Goal: Task Accomplishment & Management: Use online tool/utility

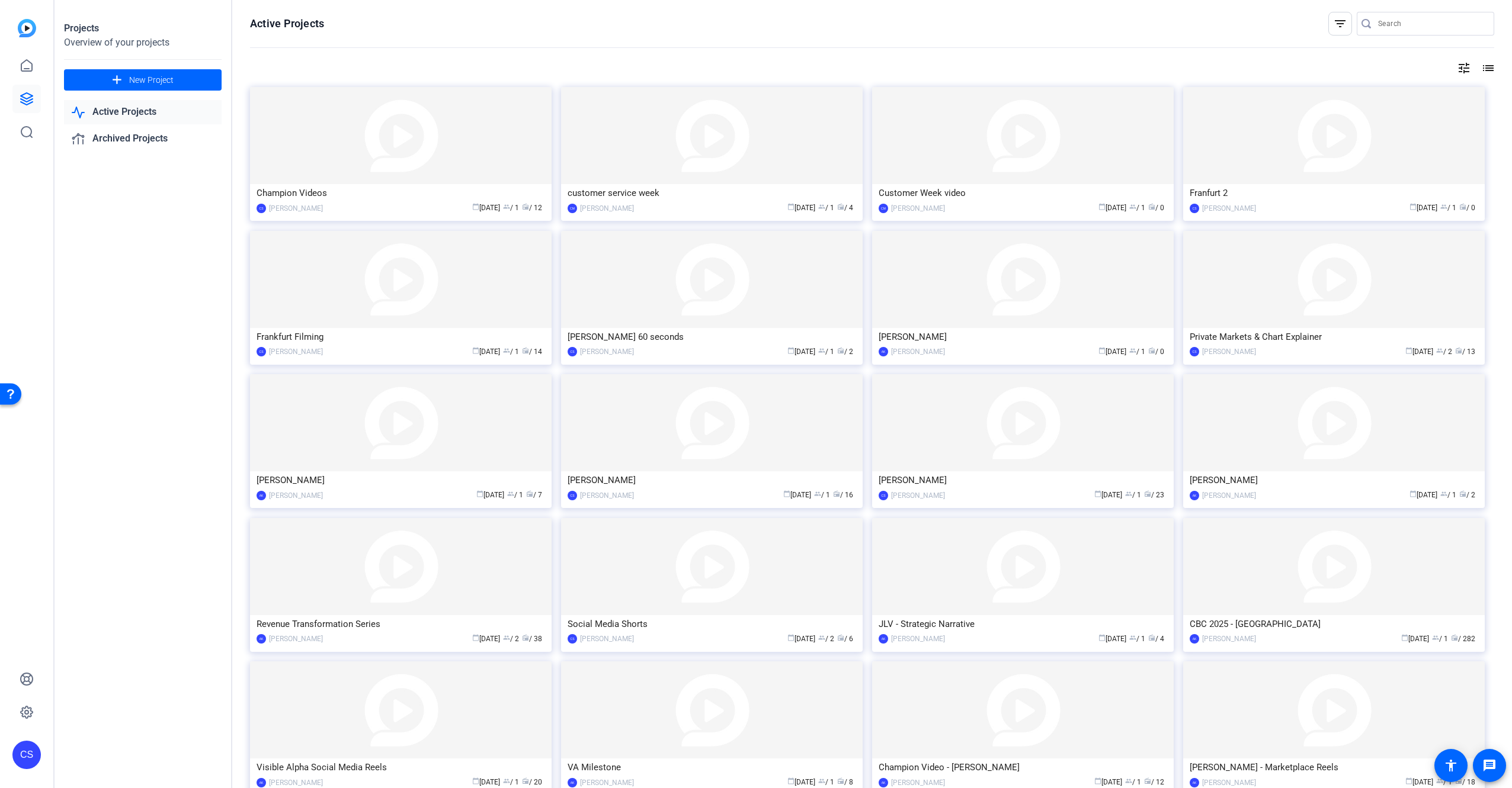
click at [415, 198] on div "Champion Videos" at bounding box center [401, 193] width 288 height 18
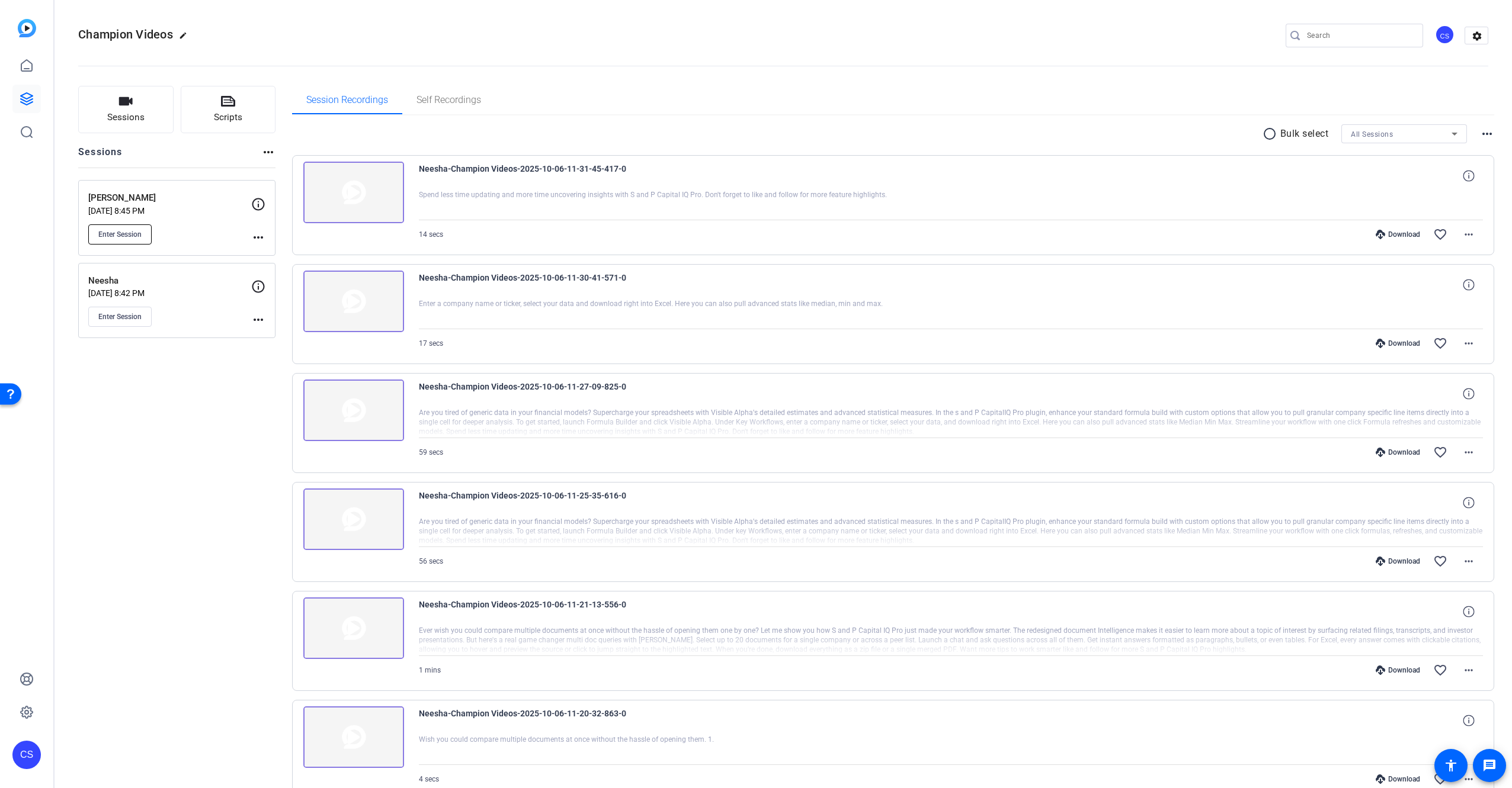
click at [132, 236] on span "Enter Session" at bounding box center [119, 234] width 43 height 10
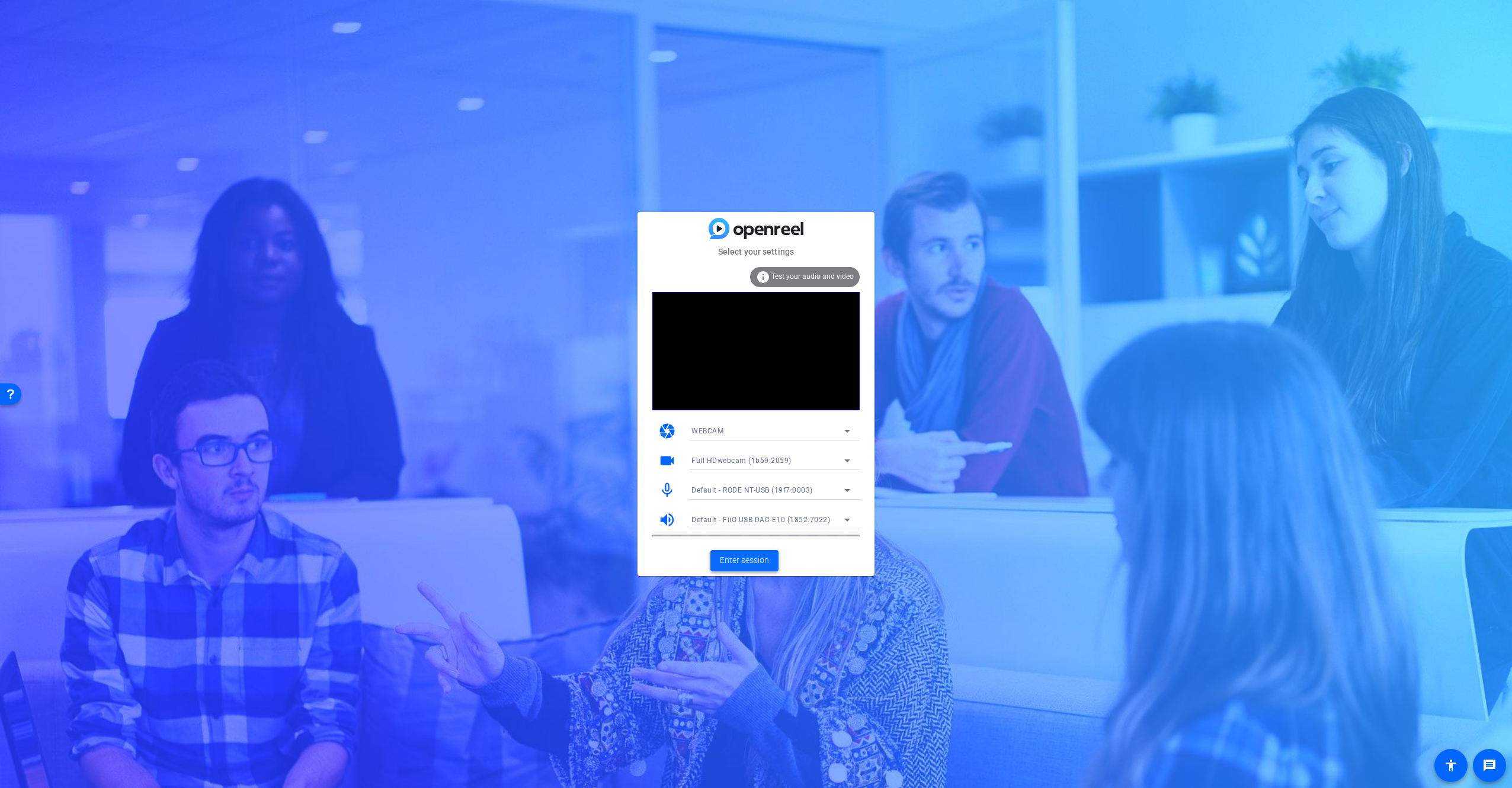
click at [751, 557] on span "Enter session" at bounding box center [744, 560] width 49 height 13
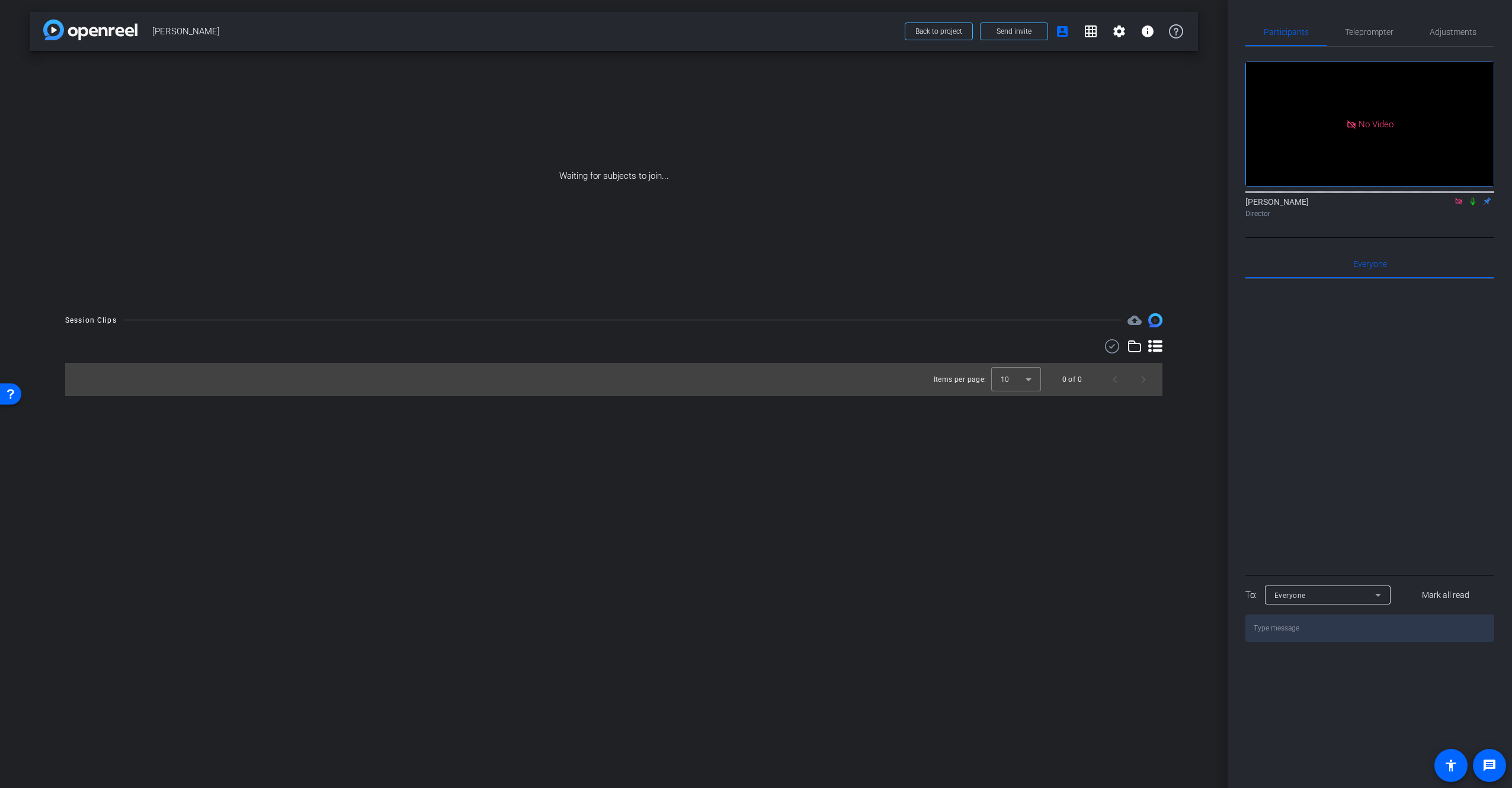
click at [556, 474] on div "arrow_back [PERSON_NAME] Back to project Send invite account_box grid_on settin…" at bounding box center [614, 394] width 1228 height 788
click at [1372, 33] on span "Teleprompter" at bounding box center [1369, 32] width 48 height 8
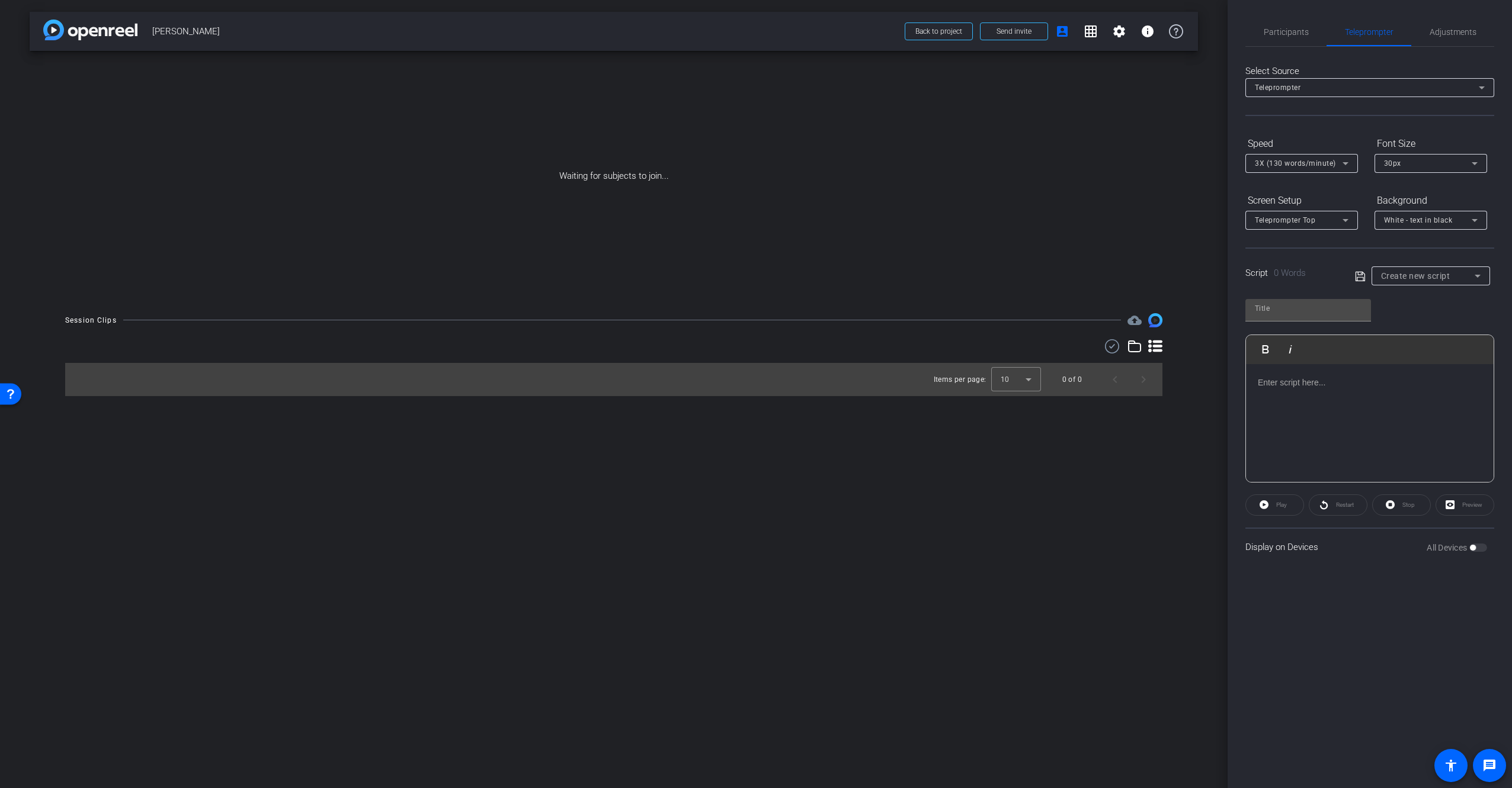
click at [1394, 279] on span "Create new script" at bounding box center [1416, 276] width 69 height 10
click at [1393, 299] on span "Create new script" at bounding box center [1412, 299] width 62 height 14
click at [1321, 306] on input "text" at bounding box center [1308, 308] width 107 height 14
type input "earningsIQ"
click at [1358, 275] on icon at bounding box center [1360, 276] width 10 height 10
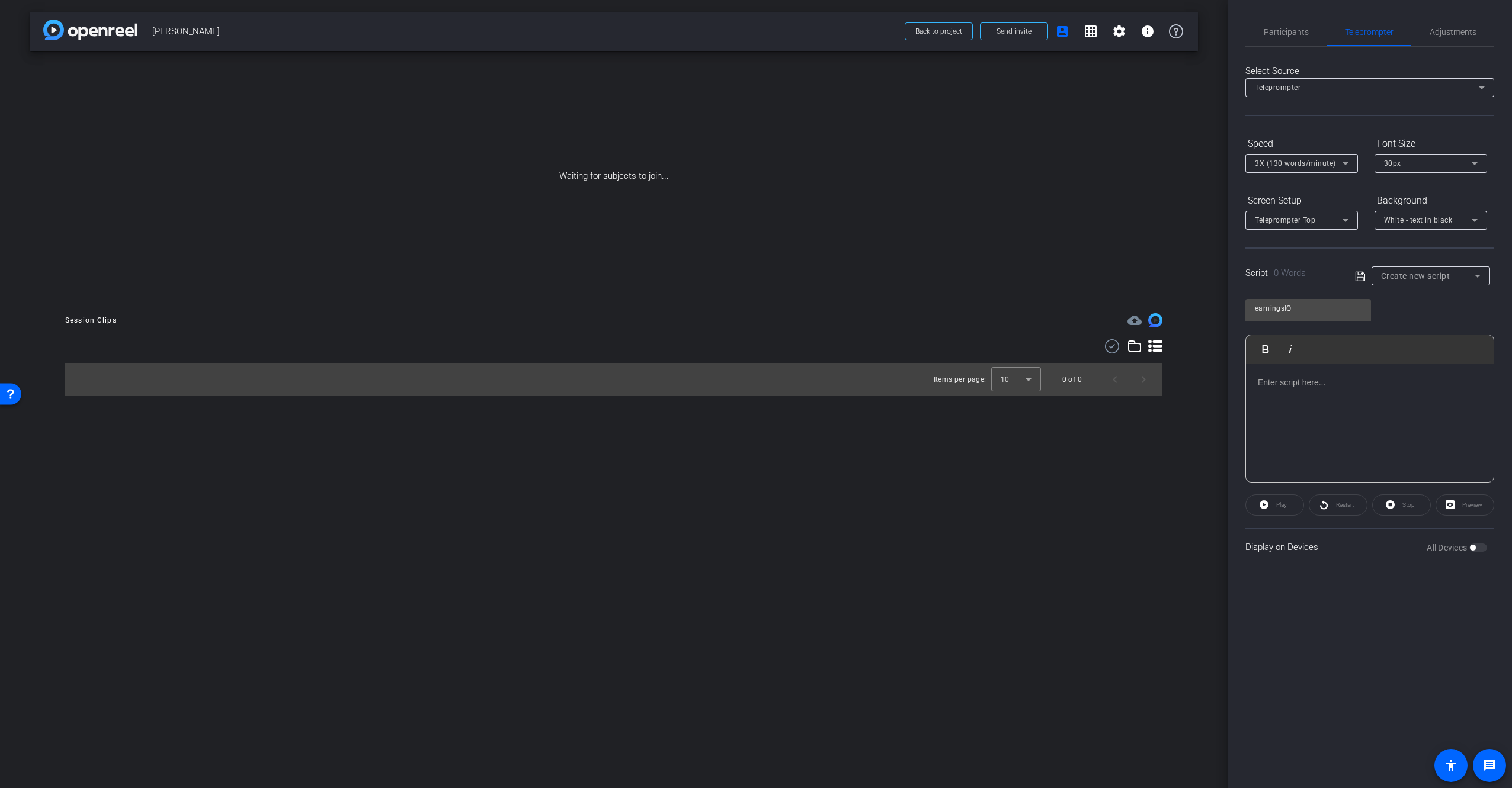
click at [1343, 390] on div at bounding box center [1370, 423] width 248 height 119
click at [1362, 277] on icon at bounding box center [1360, 276] width 10 height 10
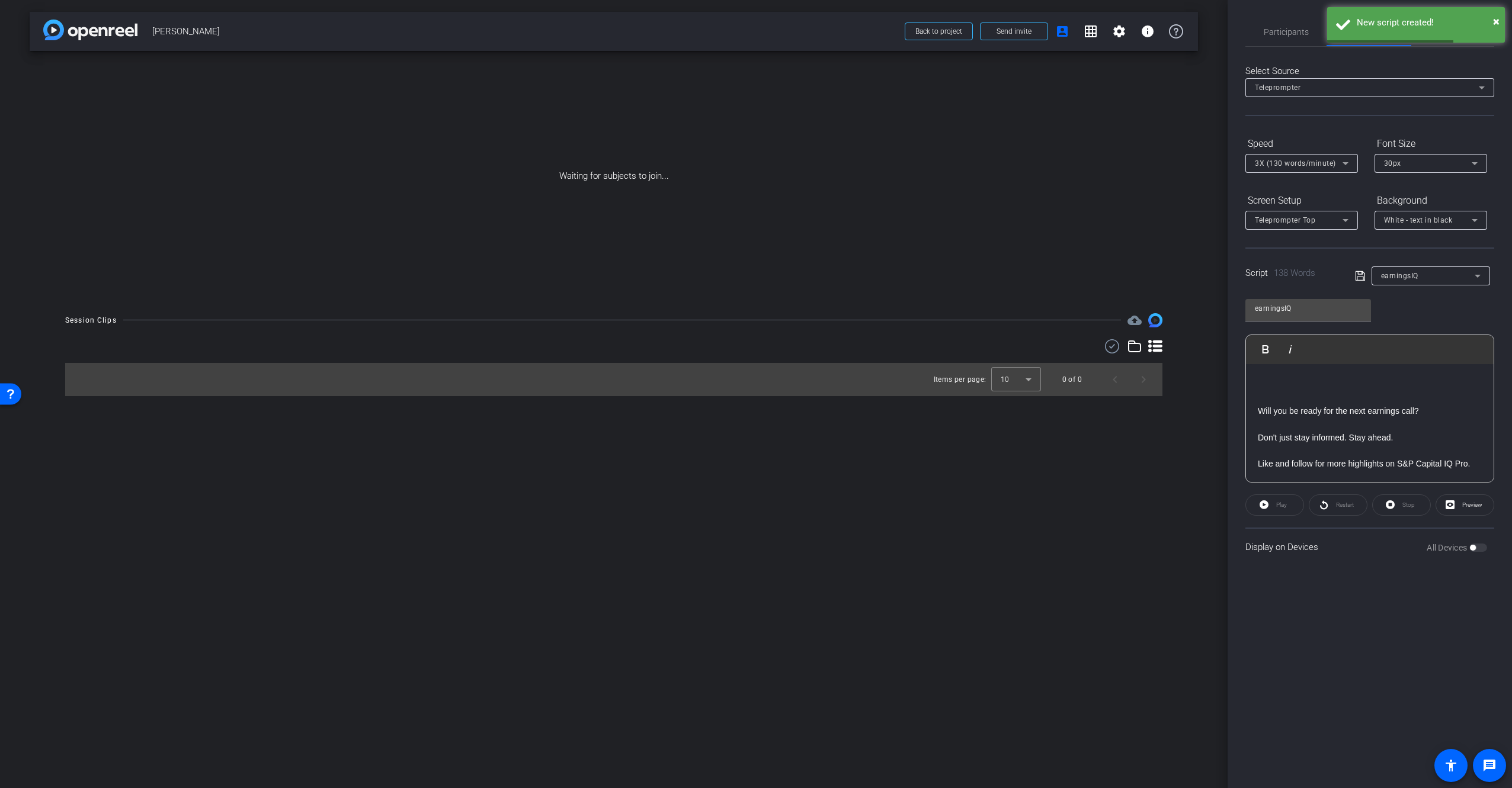
scroll to position [0, 0]
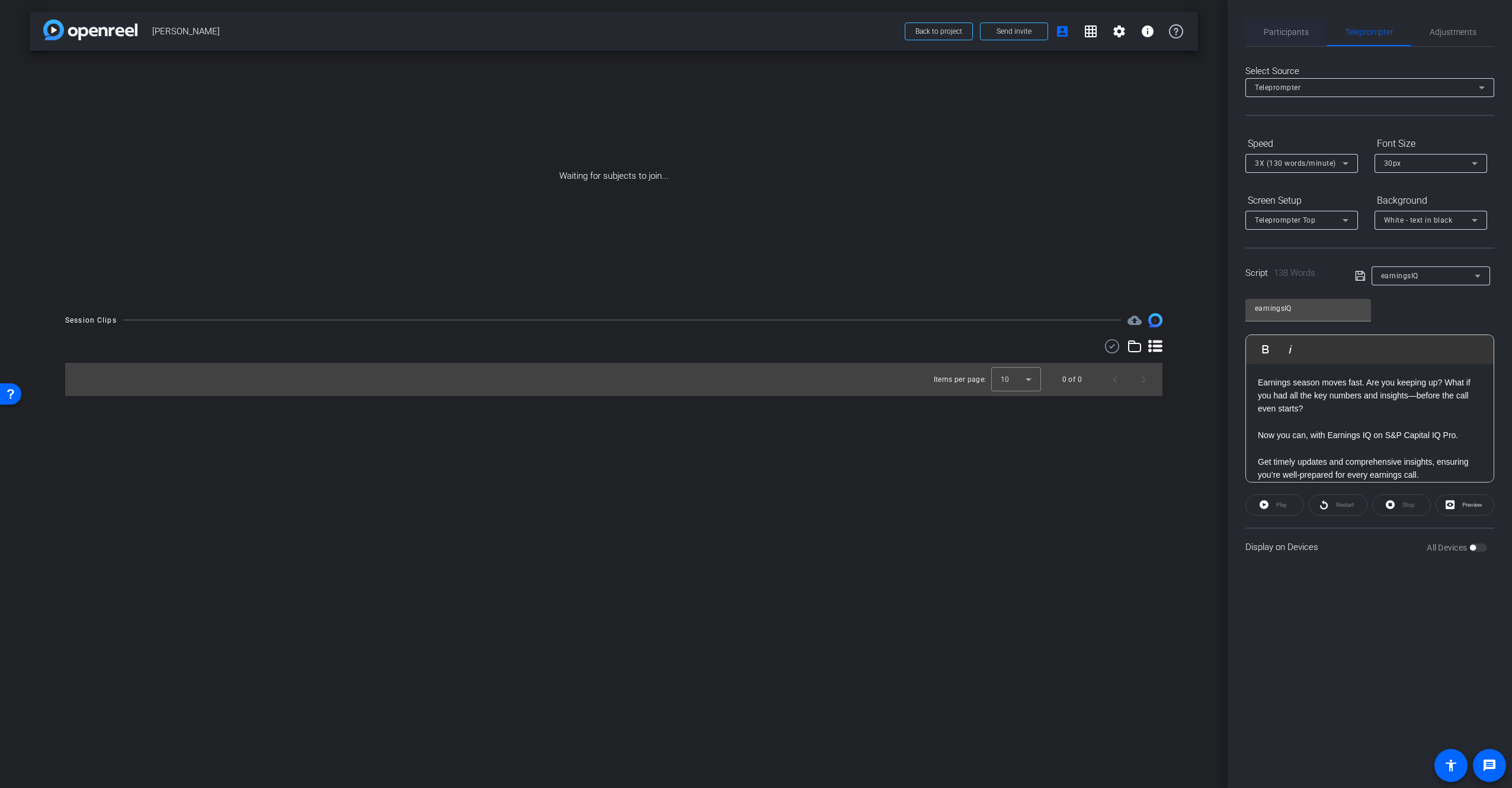
click at [1282, 39] on span "Participants" at bounding box center [1286, 31] width 45 height 28
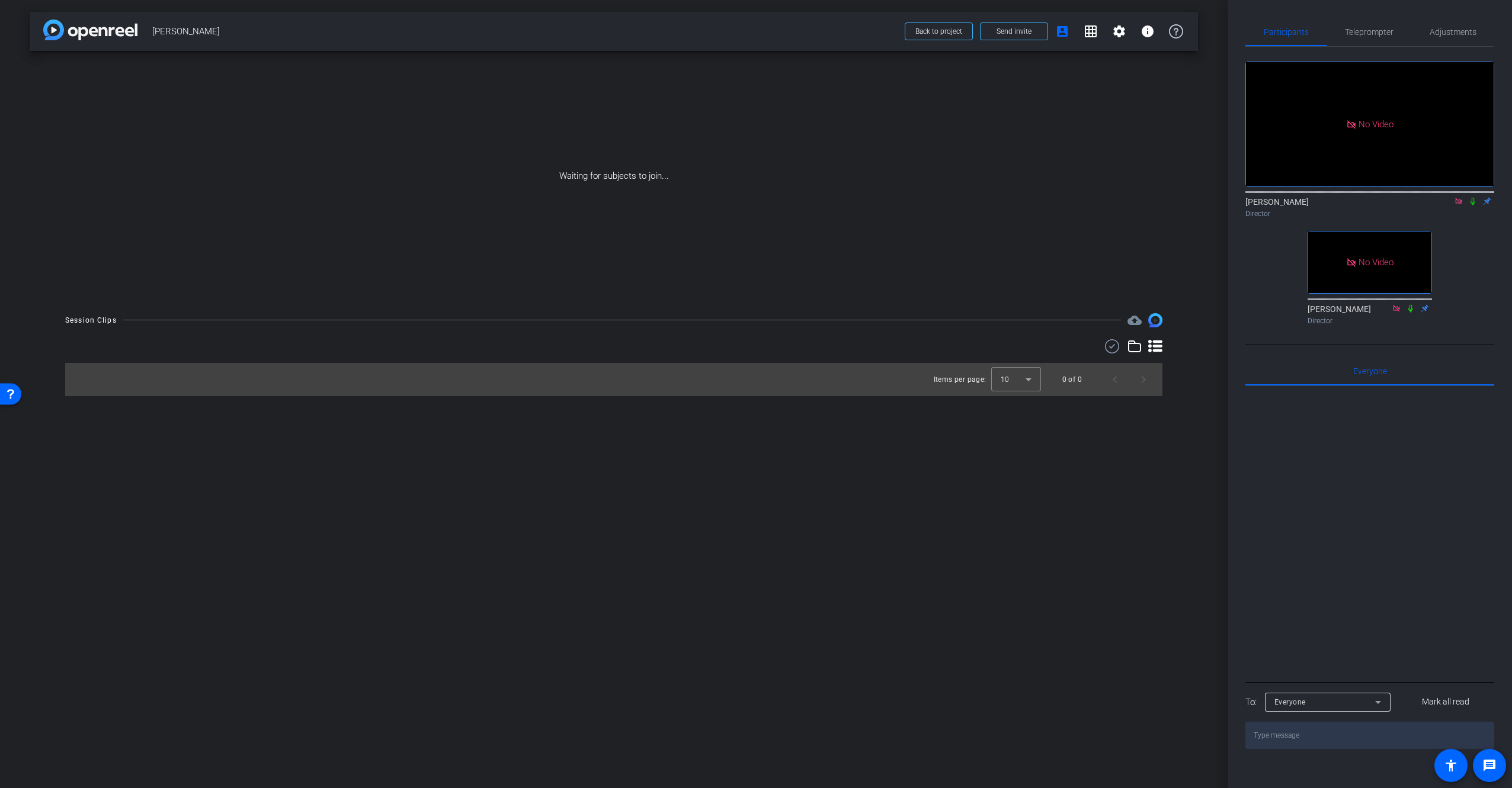
drag, startPoint x: 1339, startPoint y: 595, endPoint x: 1335, endPoint y: 590, distance: 6.4
click at [1337, 592] on div at bounding box center [1370, 532] width 249 height 293
click at [1387, 38] on span "Teleprompter" at bounding box center [1369, 31] width 48 height 28
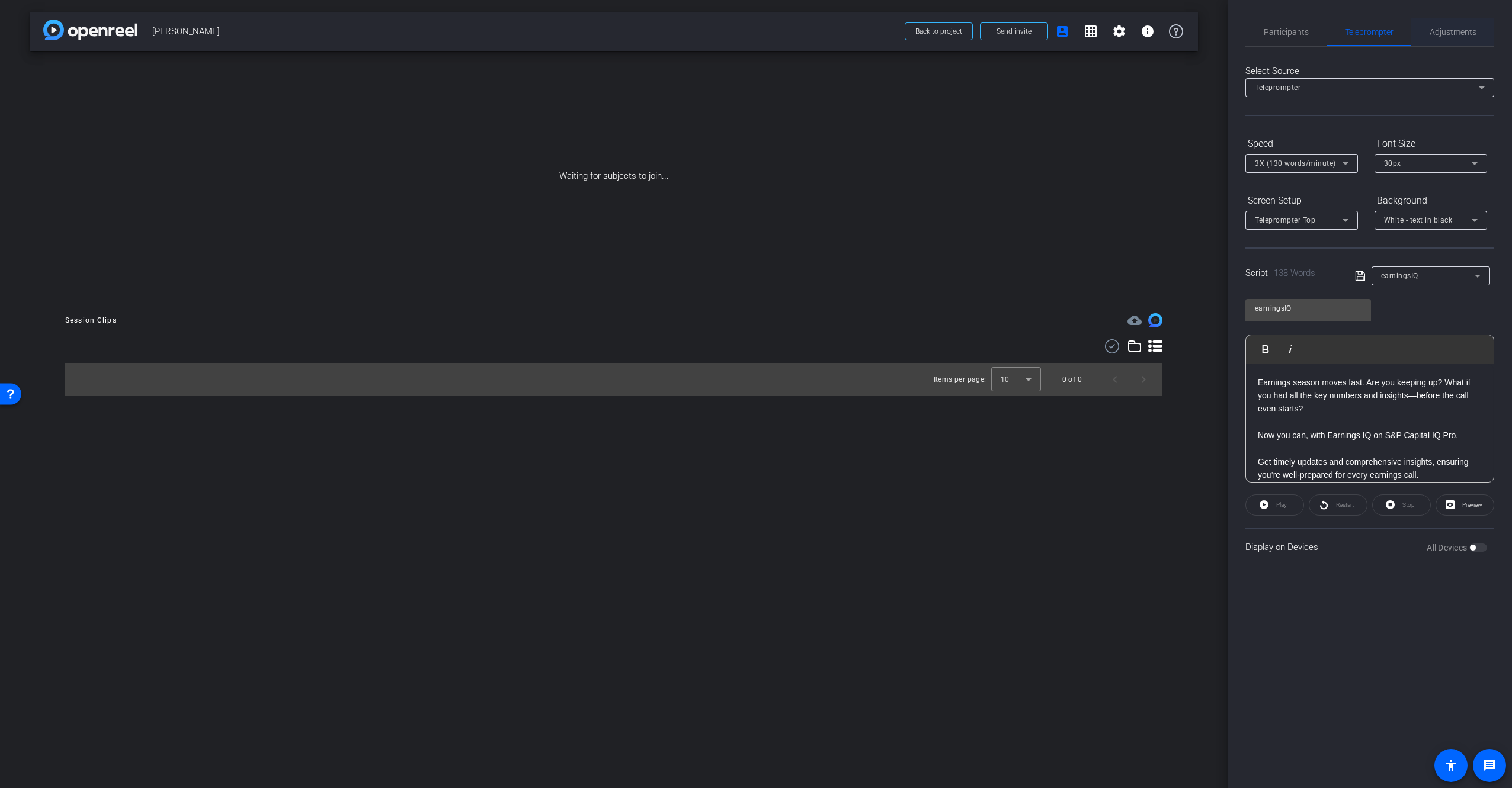
click at [1442, 30] on span "Adjustments" at bounding box center [1453, 32] width 47 height 8
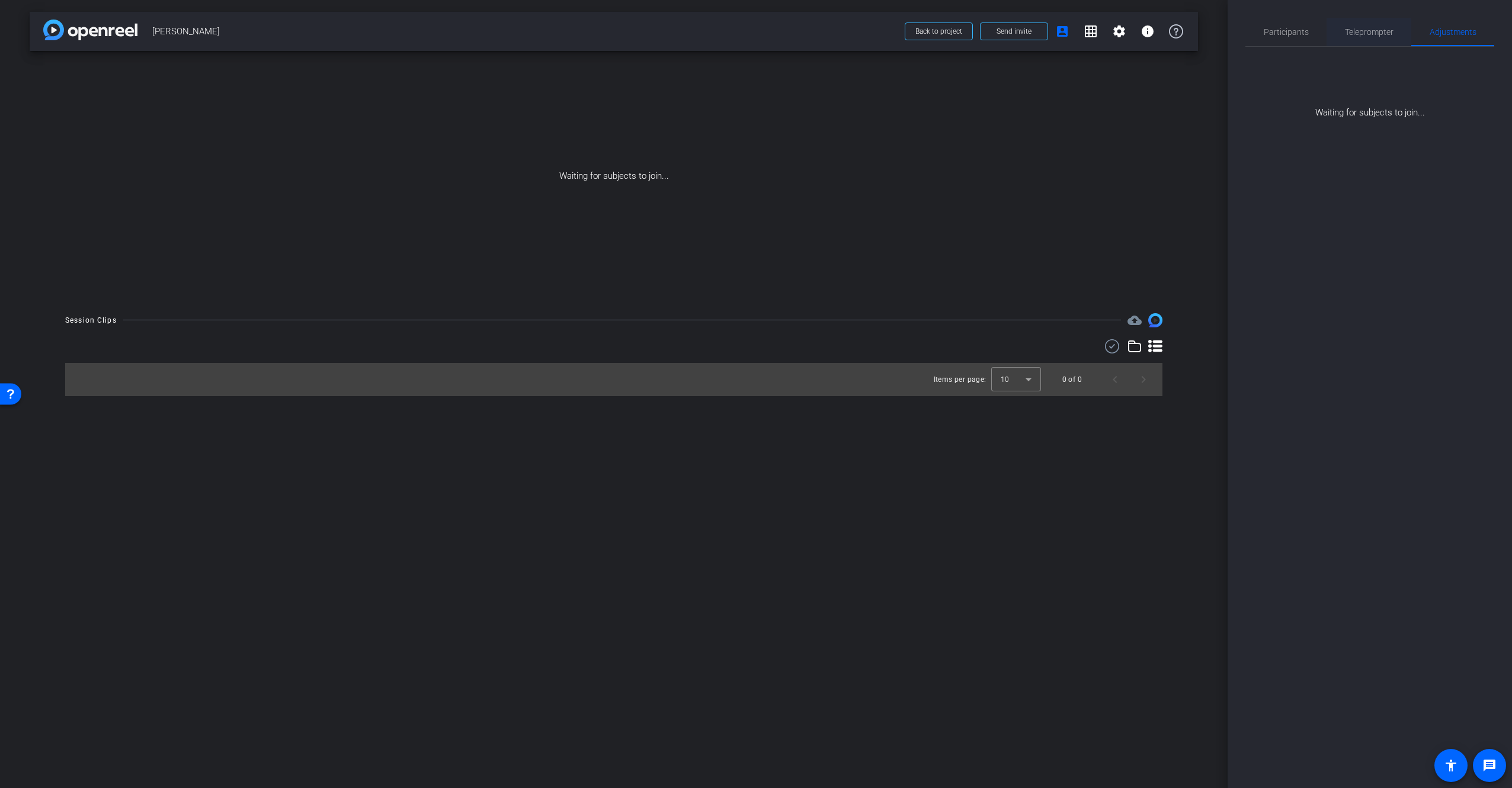
click at [1379, 37] on span "Teleprompter" at bounding box center [1369, 31] width 48 height 28
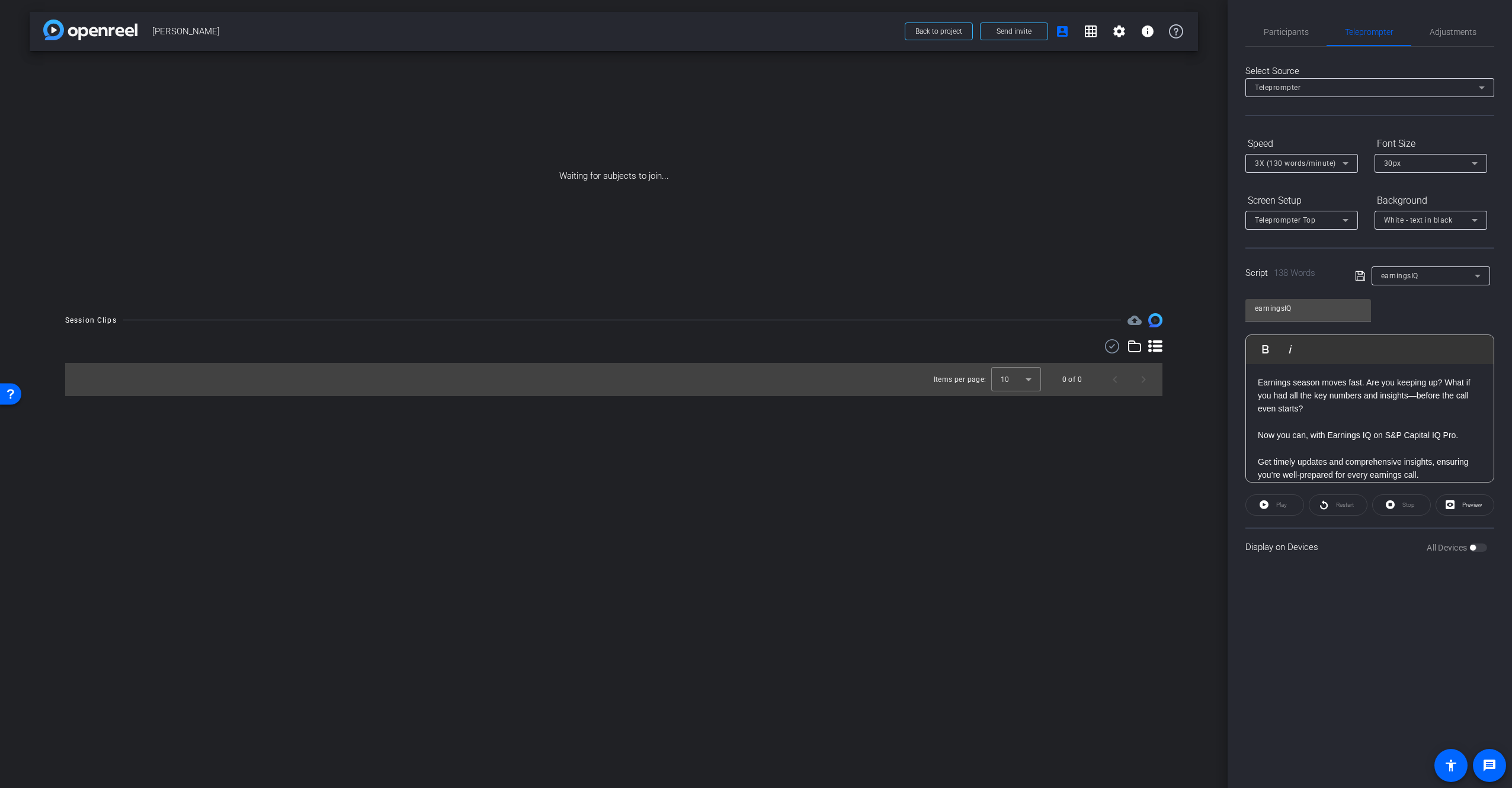
click at [1351, 646] on div "Participants Teleprompter Adjustments [PERSON_NAME] Director [PERSON_NAME] Dire…" at bounding box center [1370, 394] width 284 height 788
click at [1331, 642] on div "Participants Teleprompter Adjustments [PERSON_NAME] Director [PERSON_NAME] Dire…" at bounding box center [1370, 394] width 284 height 788
click at [1292, 31] on span "Participants" at bounding box center [1286, 32] width 45 height 8
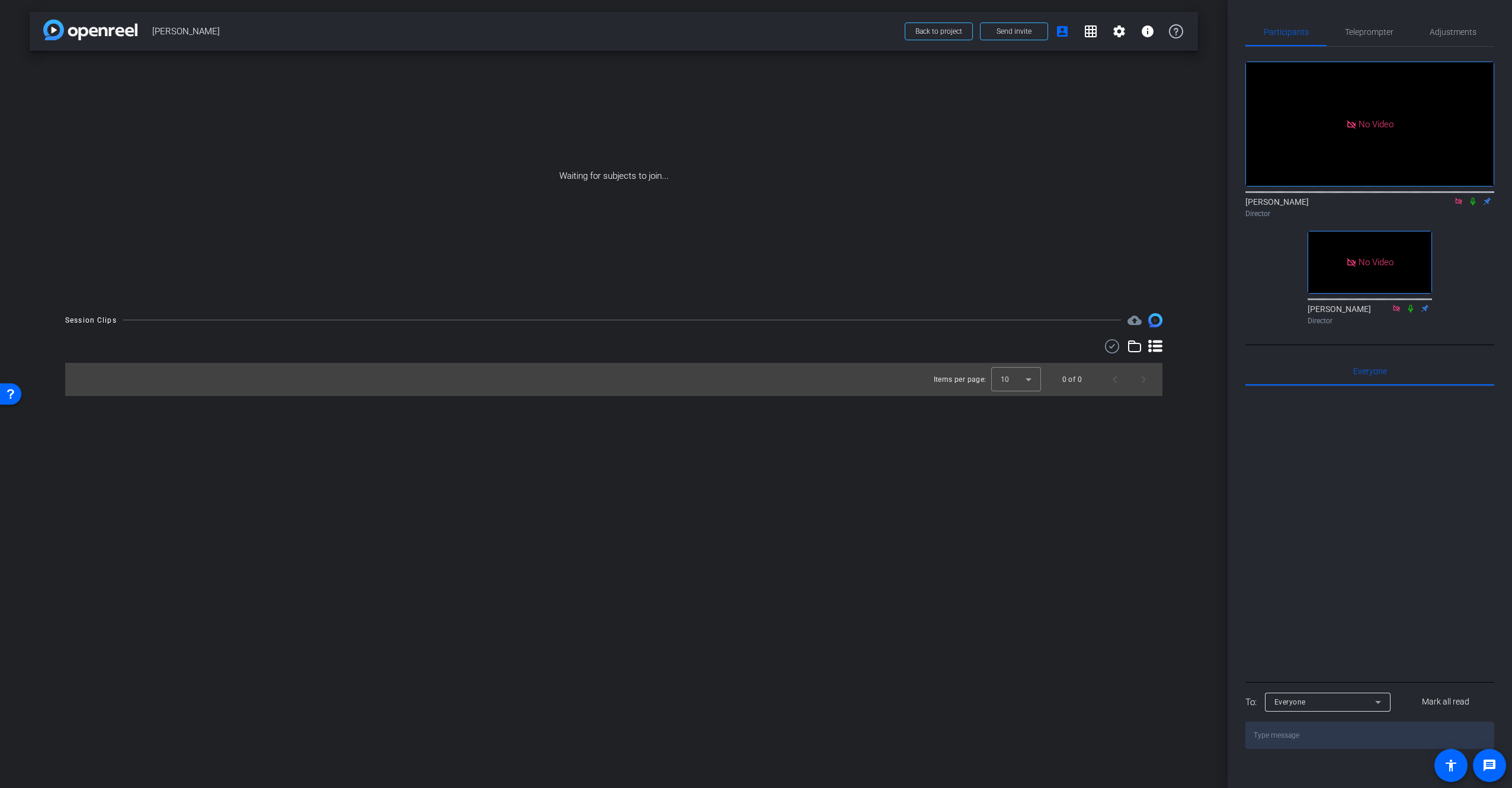
click at [1471, 198] on icon at bounding box center [1473, 202] width 5 height 8
drag, startPoint x: 1058, startPoint y: 556, endPoint x: 1058, endPoint y: 568, distance: 12.0
click at [1059, 568] on div "arrow_back [PERSON_NAME] Back to project Send invite account_box grid_on settin…" at bounding box center [614, 394] width 1228 height 788
click at [1403, 478] on div at bounding box center [1370, 532] width 249 height 293
click at [1477, 203] on div "No Video [PERSON_NAME] Director No Video [PERSON_NAME] Director" at bounding box center [1370, 188] width 249 height 283
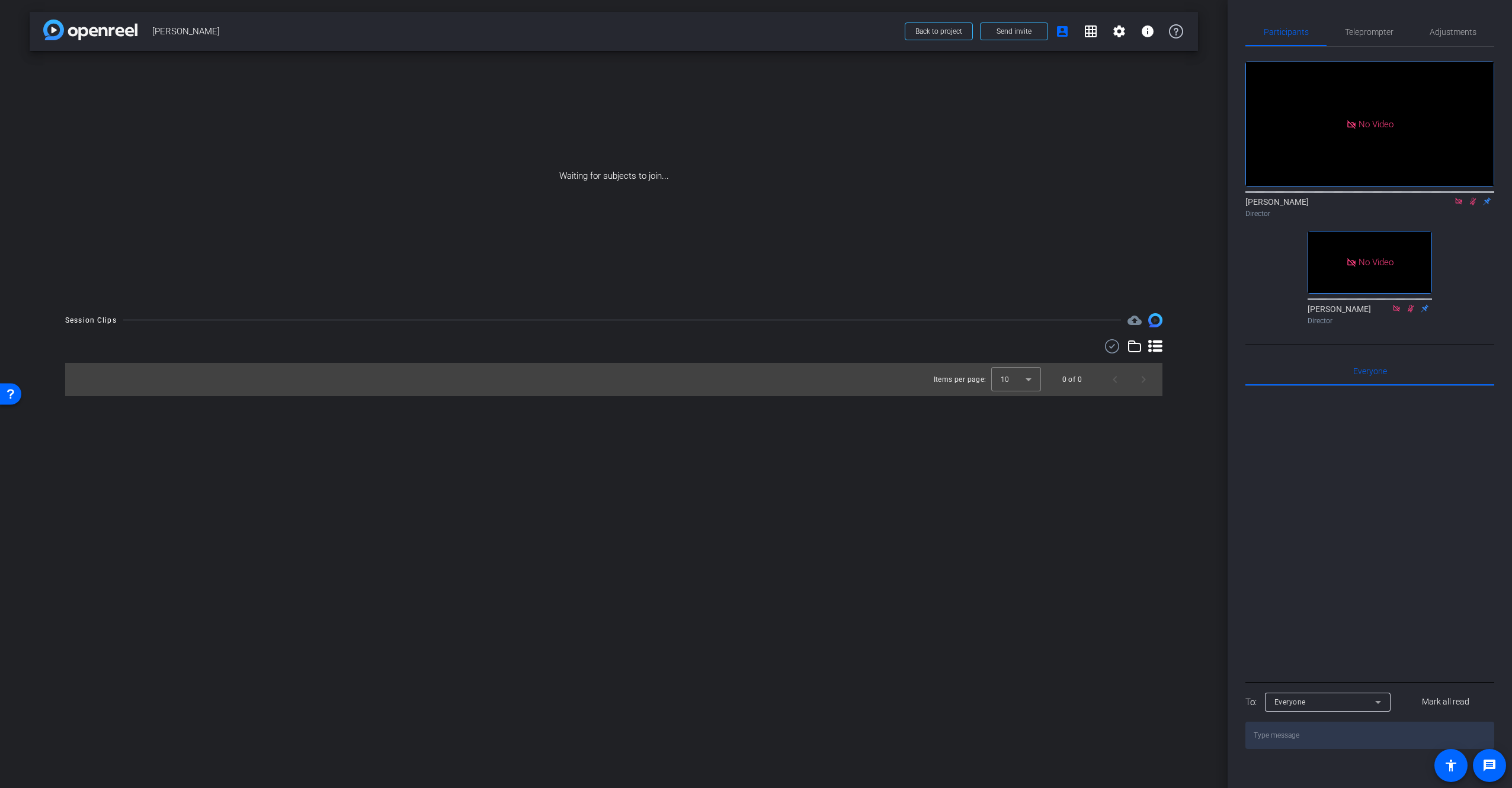
drag, startPoint x: 1473, startPoint y: 167, endPoint x: 1473, endPoint y: 223, distance: 56.0
click at [1473, 197] on icon at bounding box center [1473, 202] width 10 height 8
click at [1441, 253] on div "No Video [PERSON_NAME] Director No Video [PERSON_NAME] Director" at bounding box center [1370, 188] width 249 height 283
click at [1485, 311] on div "No Video [PERSON_NAME] Director No Video [PERSON_NAME] Director" at bounding box center [1370, 188] width 249 height 283
click at [1376, 35] on span "Teleprompter" at bounding box center [1369, 31] width 48 height 28
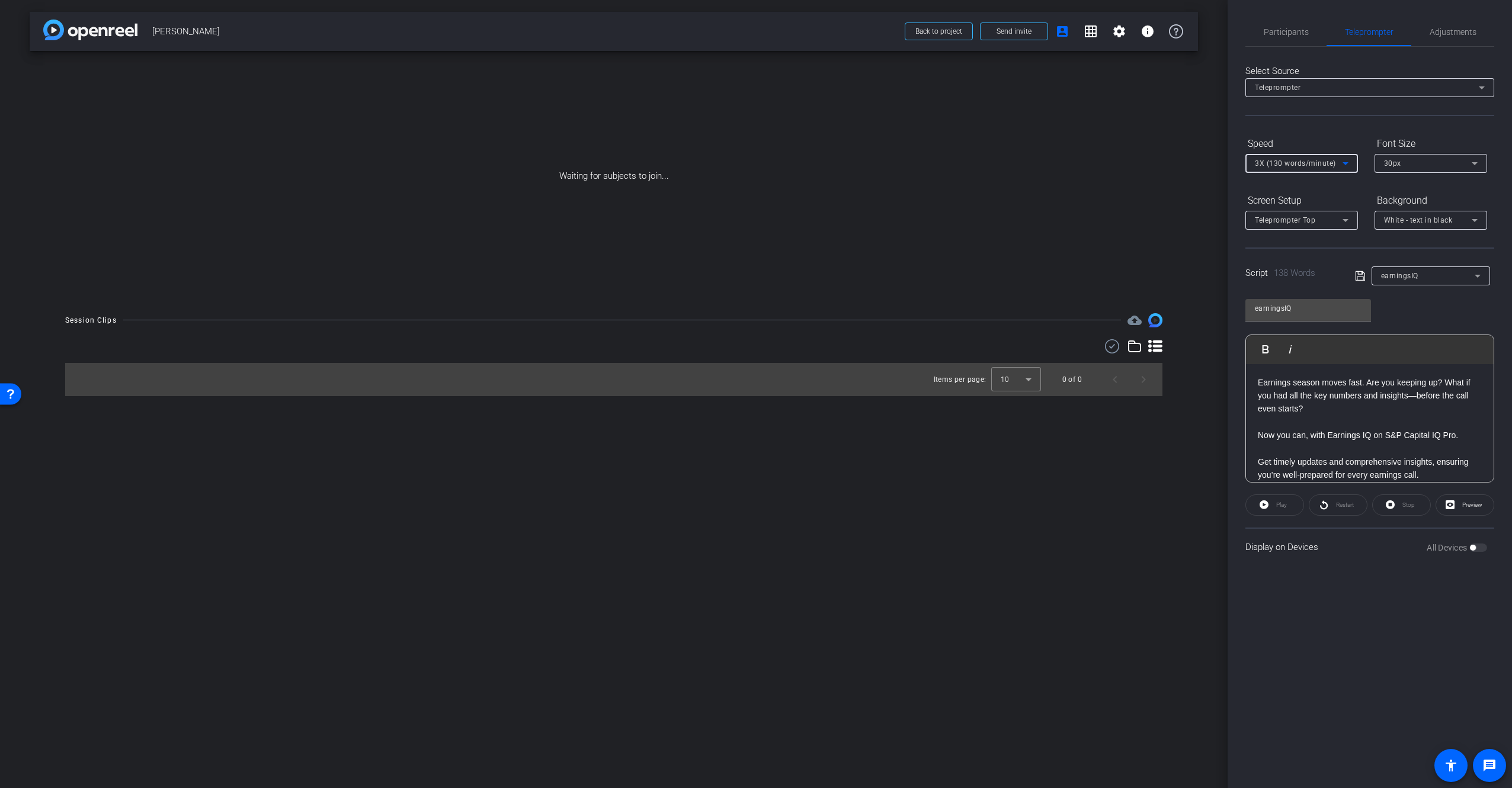
click at [1345, 168] on icon at bounding box center [1345, 163] width 14 height 14
click at [1330, 258] on span "5X (150 words/minute)" at bounding box center [1295, 262] width 82 height 14
click at [1476, 162] on icon at bounding box center [1474, 163] width 14 height 14
click at [1465, 139] on div at bounding box center [756, 394] width 1512 height 788
click at [1314, 251] on div "Script 138 Words earningsIQ" at bounding box center [1370, 267] width 249 height 38
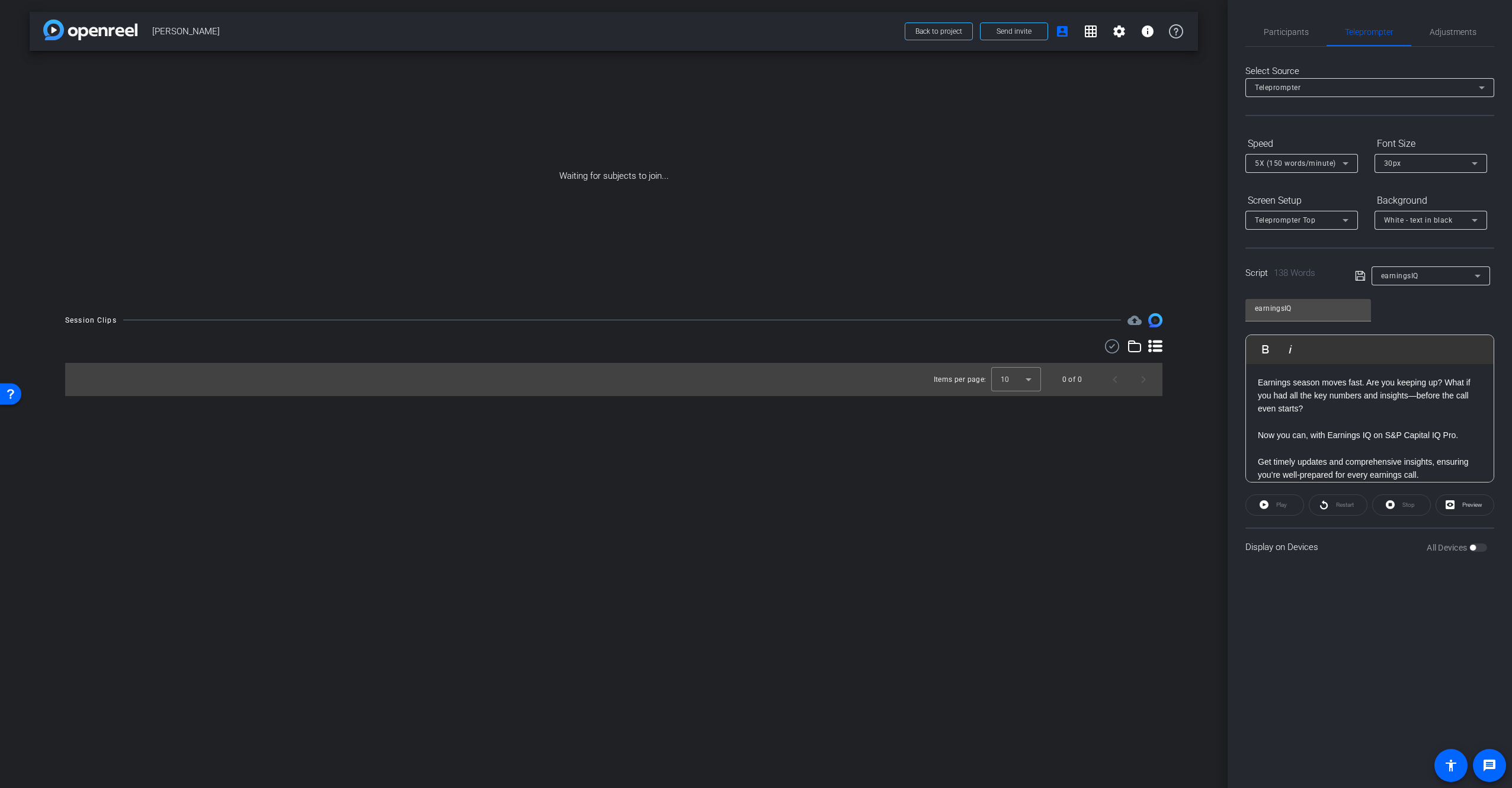
click at [1399, 307] on div "earningsIQ Play Play from this location Play Selected Play and display the sele…" at bounding box center [1370, 386] width 249 height 193
click at [1460, 277] on div "earningsIQ" at bounding box center [1428, 276] width 93 height 15
click at [1445, 297] on mat-option "Create new script" at bounding box center [1431, 299] width 119 height 19
click at [1338, 380] on p at bounding box center [1370, 383] width 224 height 13
click at [1285, 405] on div at bounding box center [1370, 423] width 248 height 119
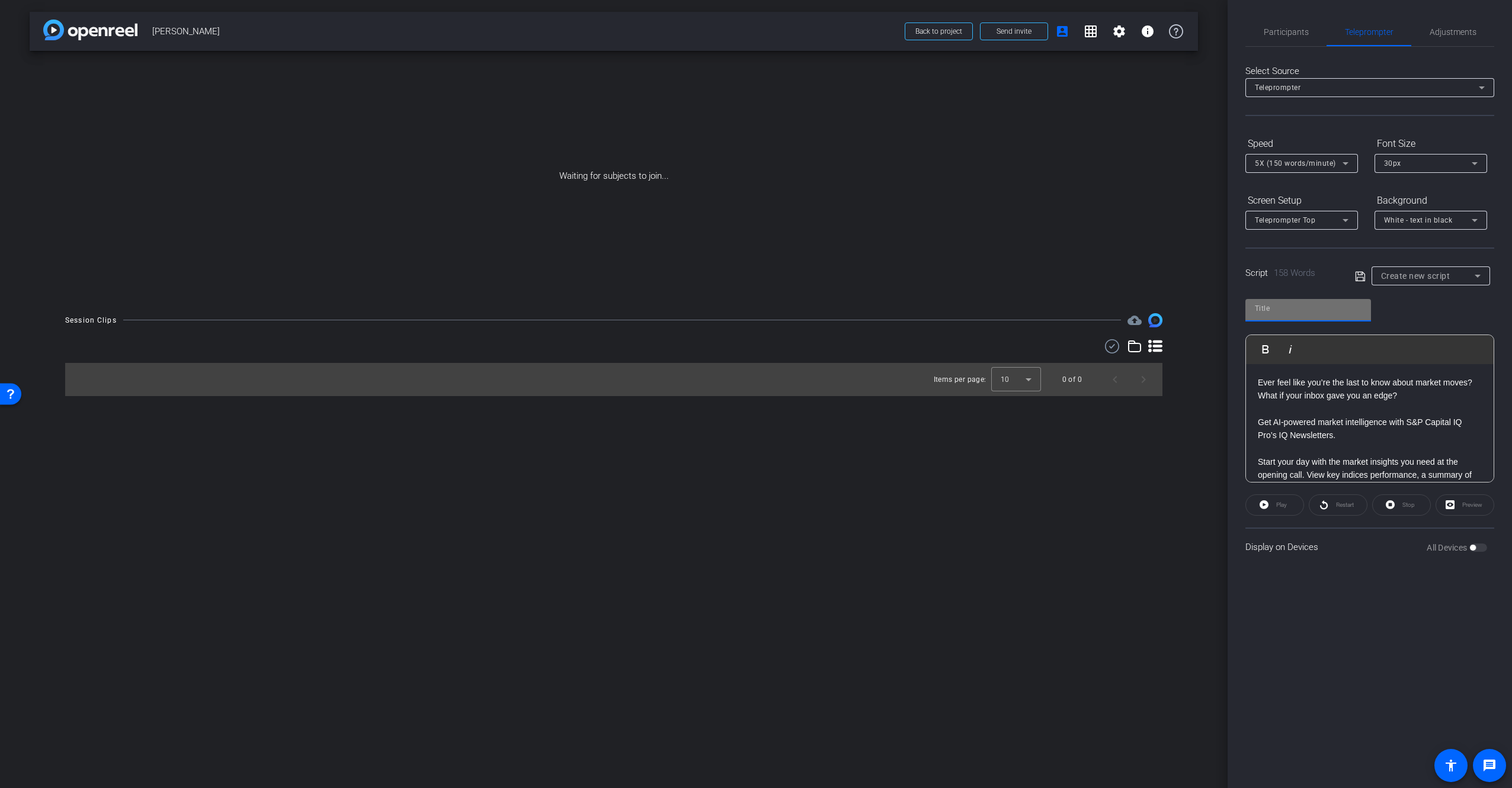
click at [1282, 311] on input "text" at bounding box center [1308, 308] width 107 height 14
click at [1360, 277] on icon at bounding box center [1360, 276] width 10 height 10
click at [1473, 273] on icon at bounding box center [1477, 276] width 14 height 14
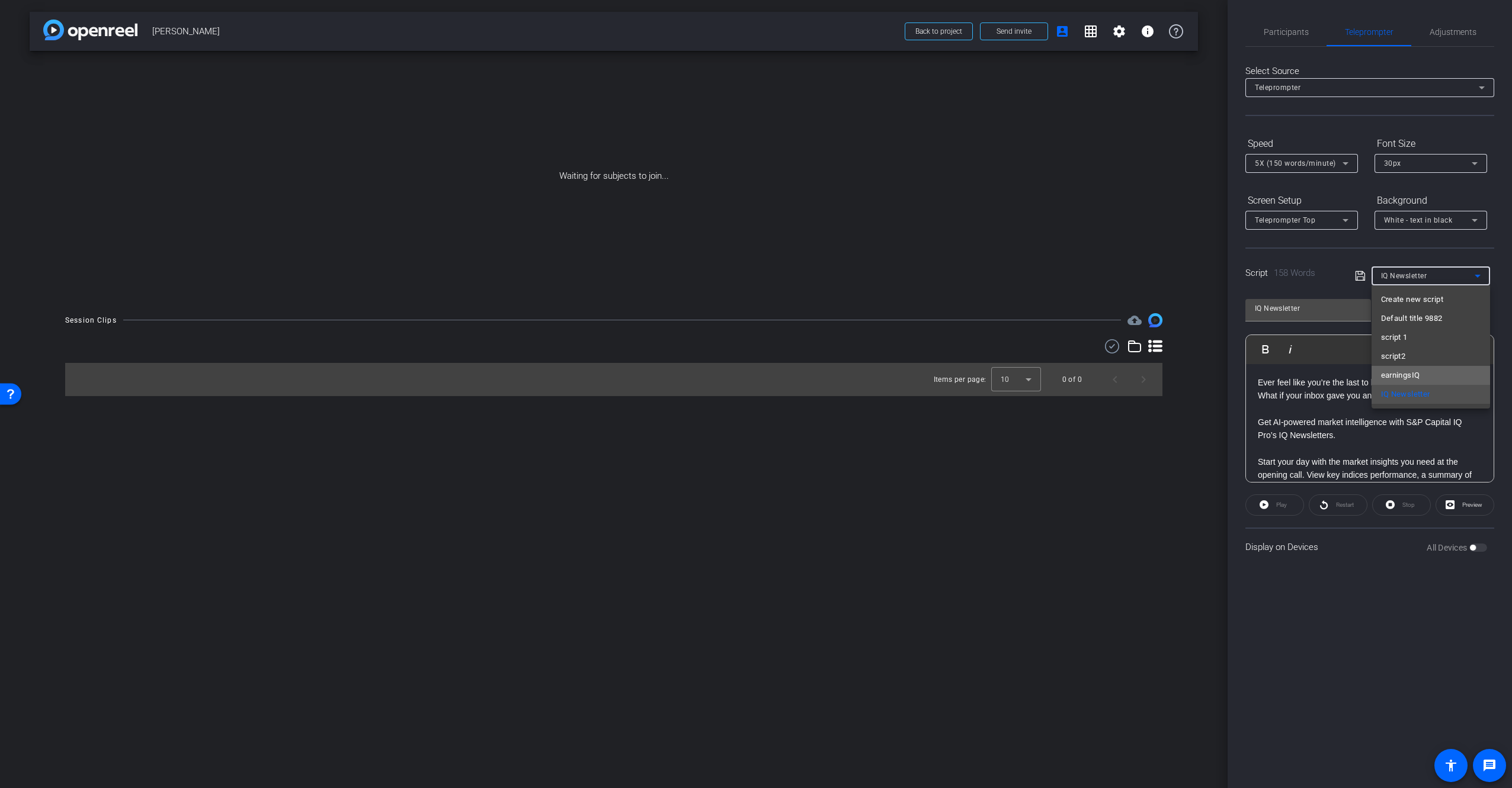
click at [1446, 370] on mat-option "earningsIQ" at bounding box center [1431, 375] width 119 height 19
type input "earningsIQ"
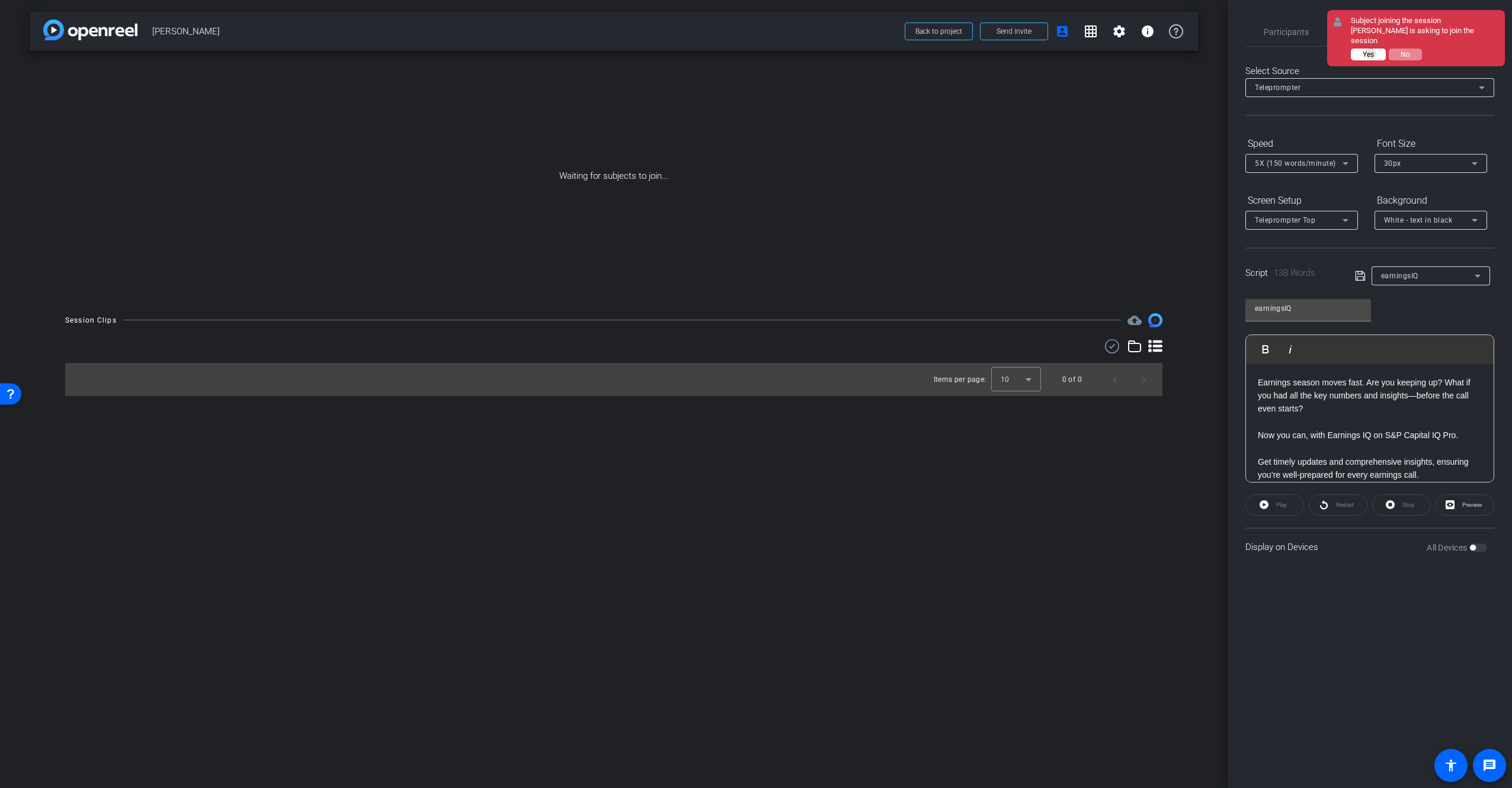
click at [1371, 50] on span "Yes" at bounding box center [1368, 55] width 12 height 8
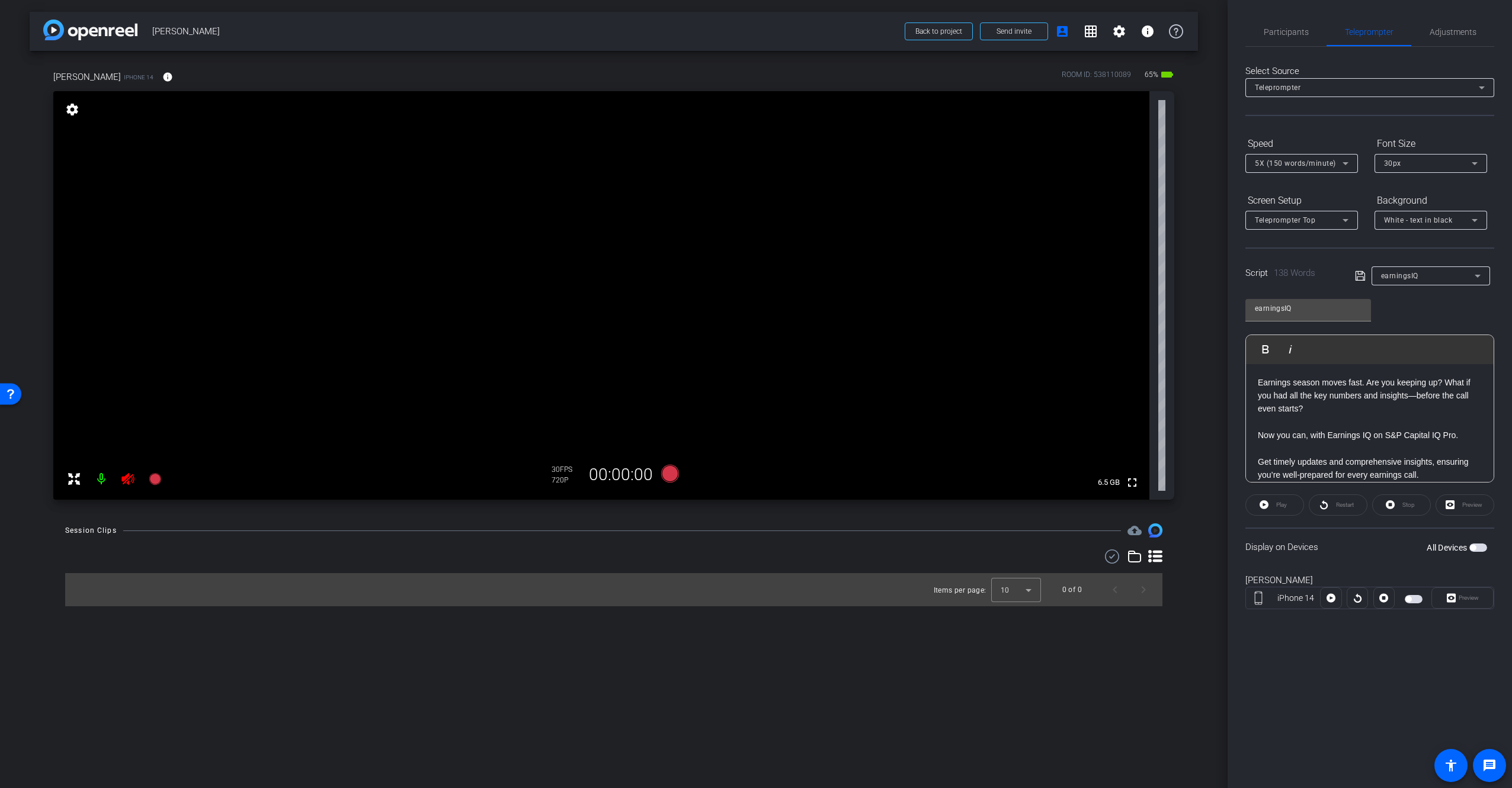
click at [128, 479] on icon at bounding box center [127, 478] width 14 height 14
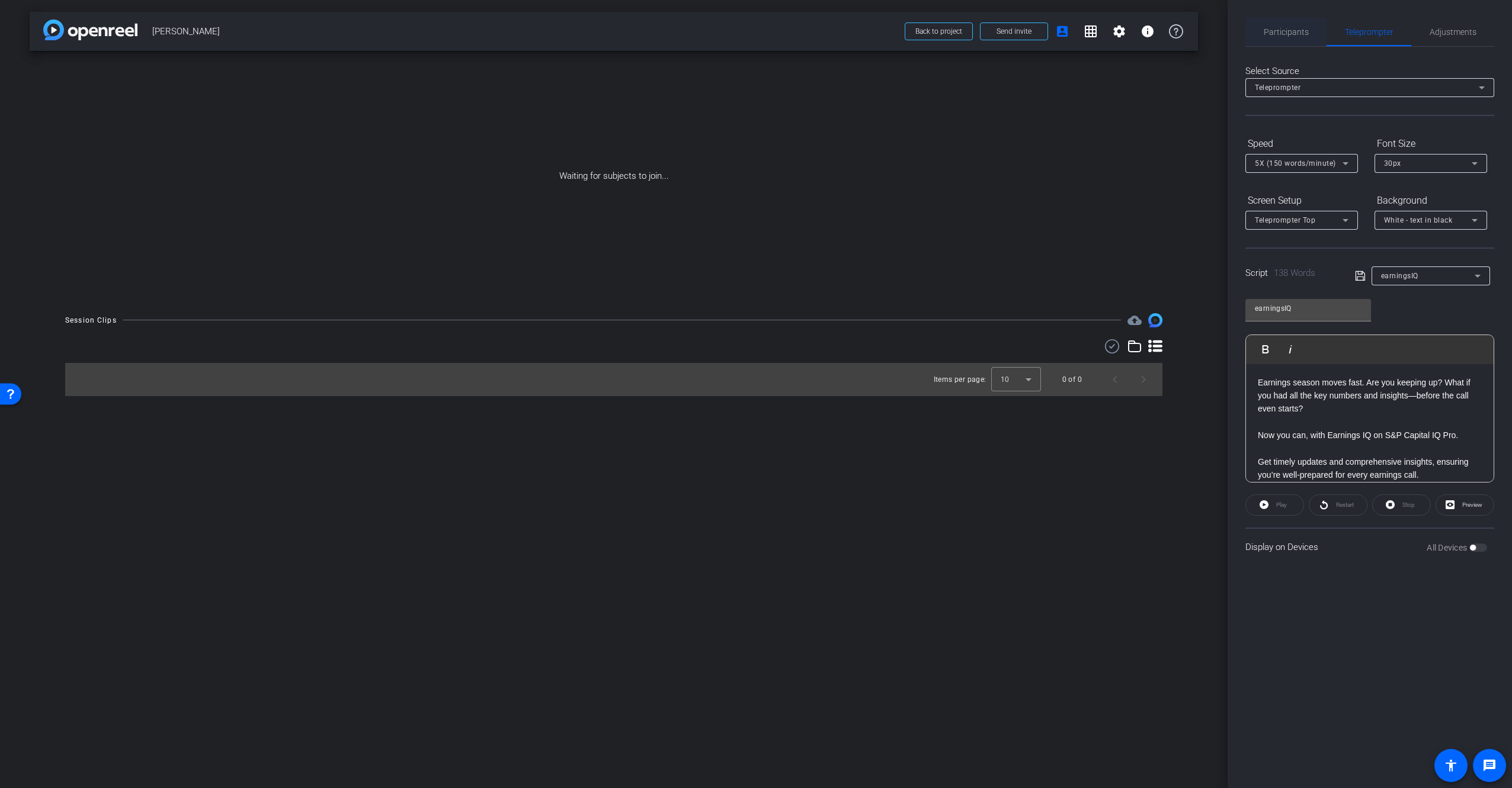
click at [1303, 38] on span "Participants" at bounding box center [1286, 31] width 45 height 28
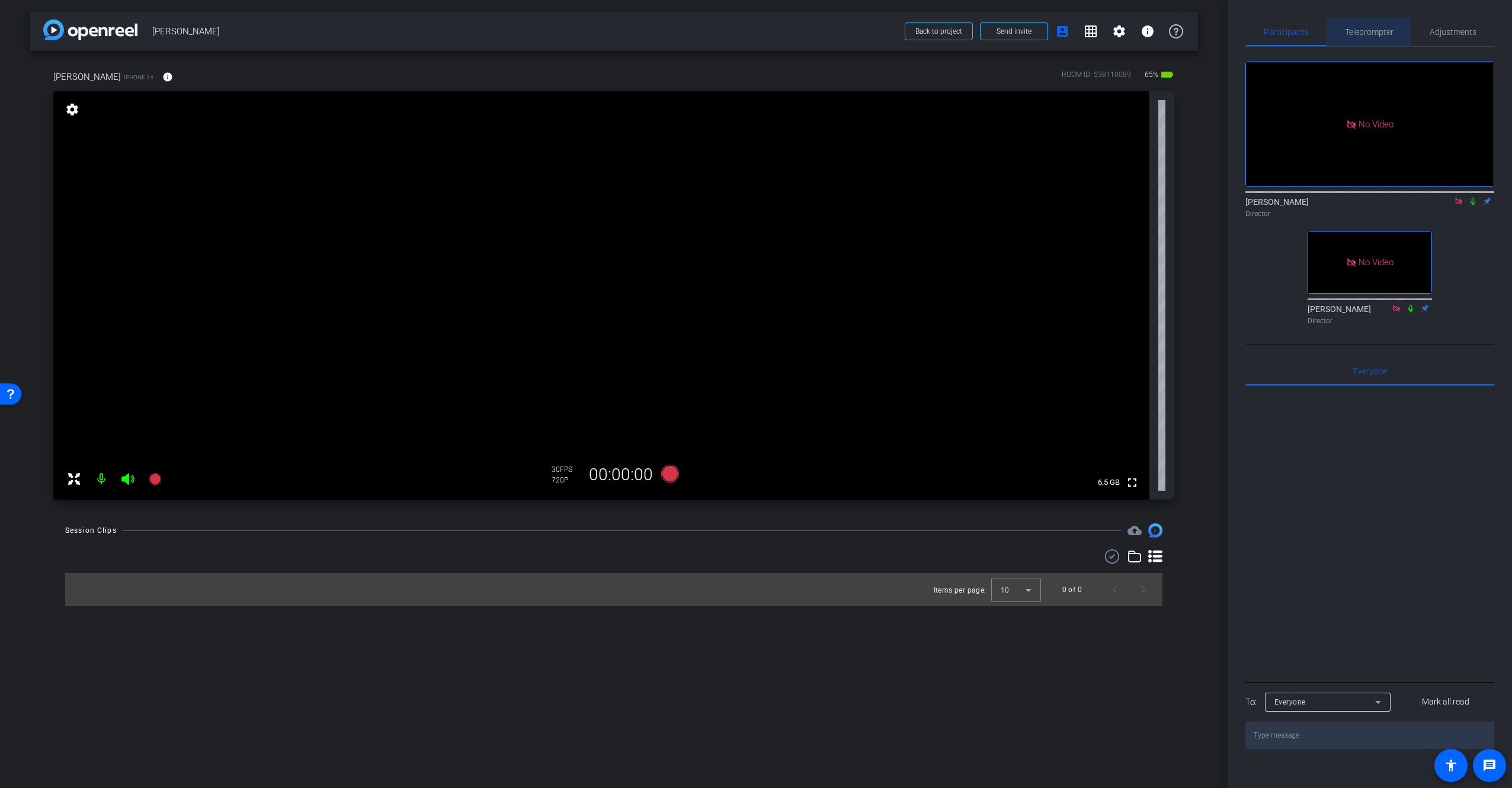
click at [1388, 36] on span "Teleprompter" at bounding box center [1369, 32] width 48 height 8
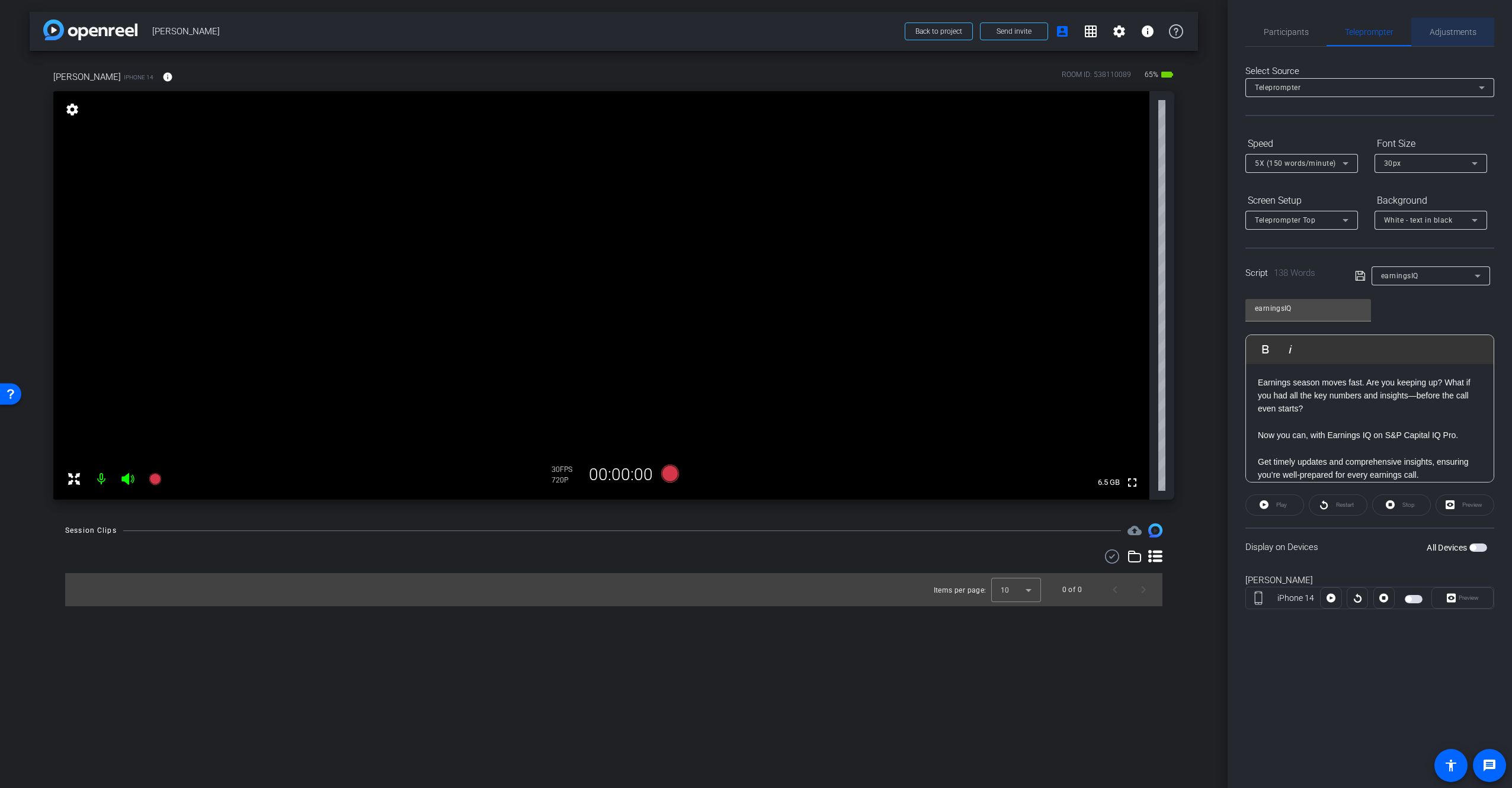
click at [1439, 32] on span "Adjustments" at bounding box center [1453, 32] width 47 height 8
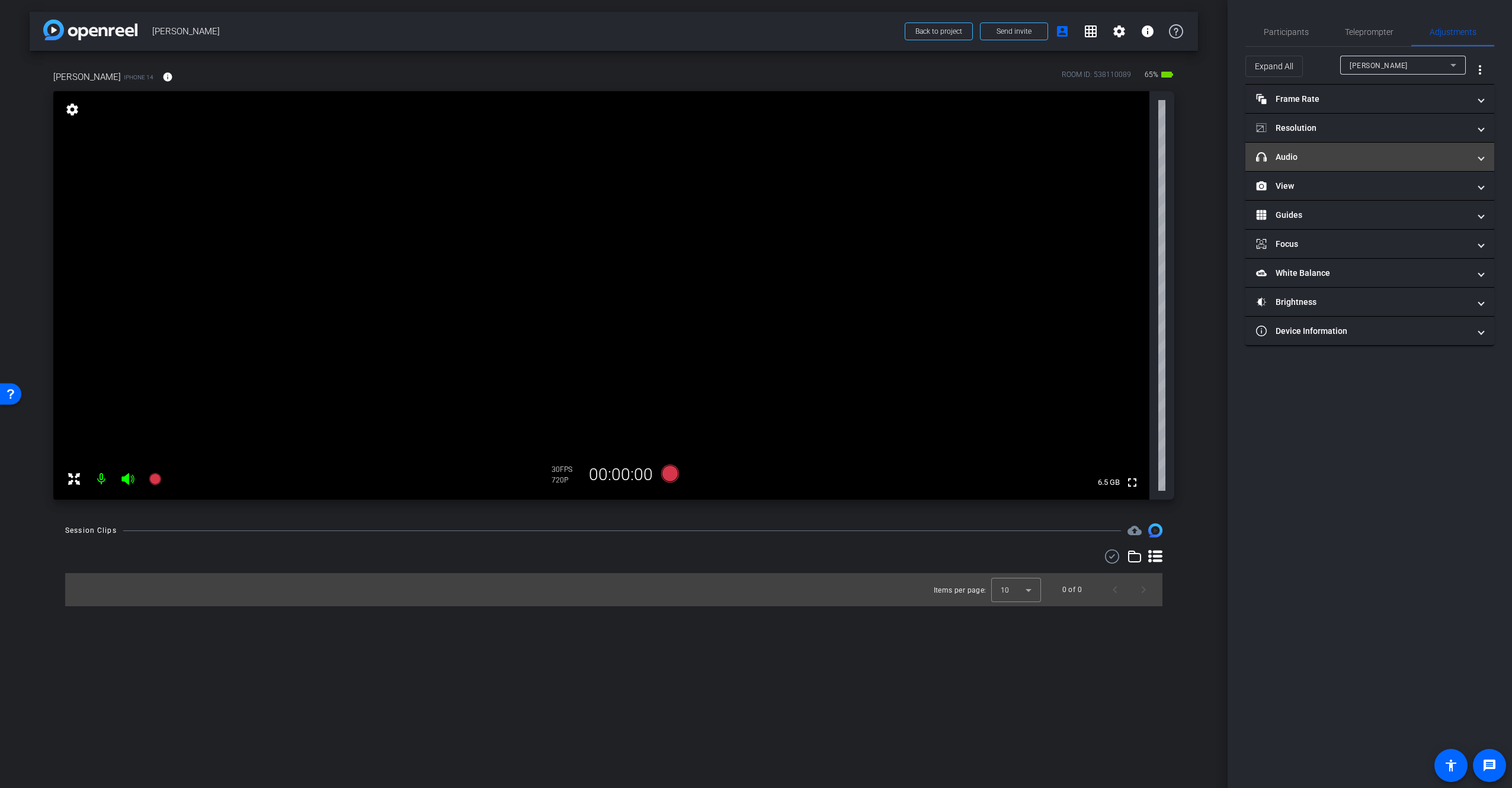
click at [1345, 161] on mat-panel-title "headphone icon Audio" at bounding box center [1362, 157] width 213 height 13
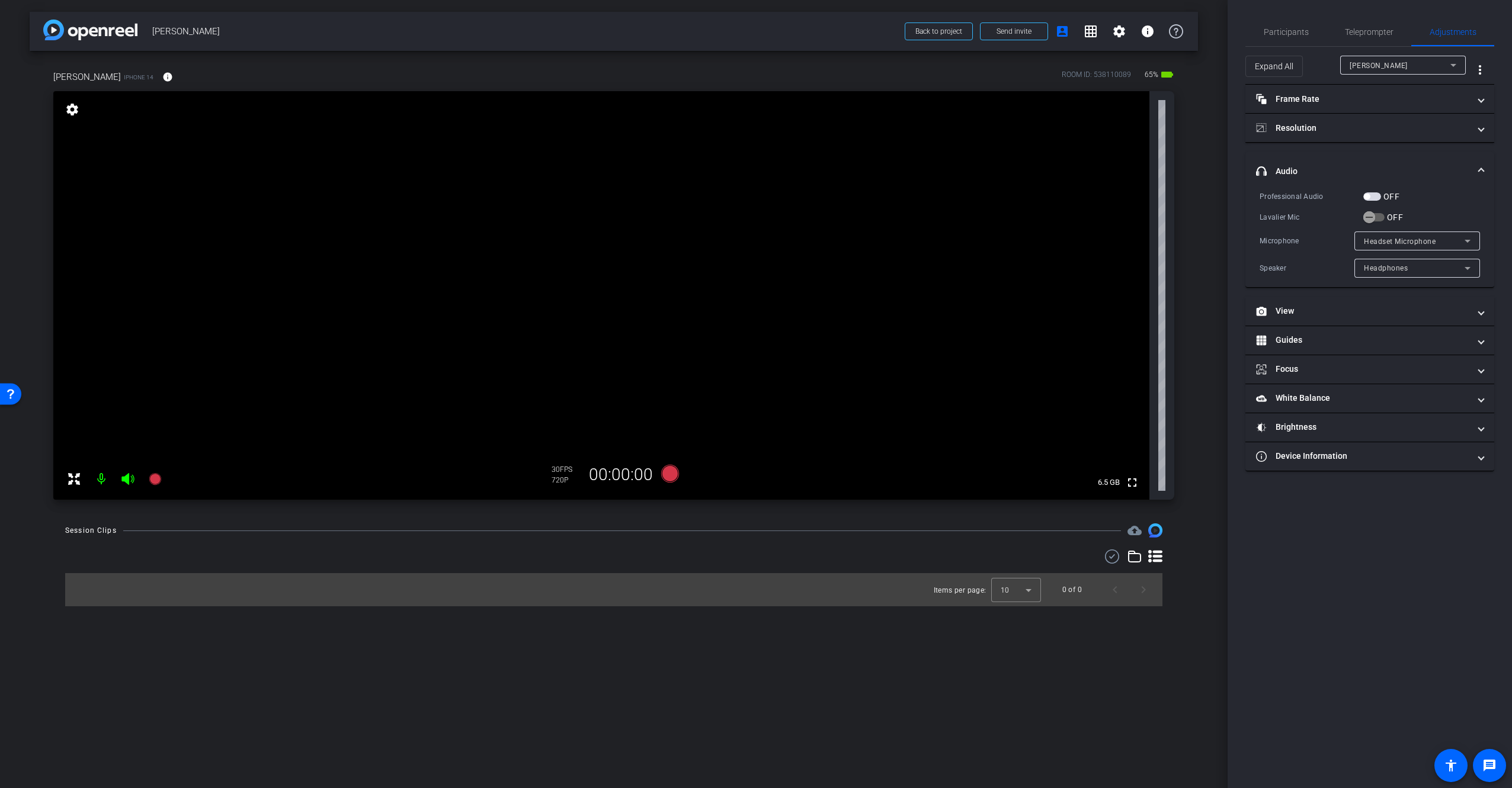
click at [1368, 197] on span "button" at bounding box center [1367, 197] width 6 height 6
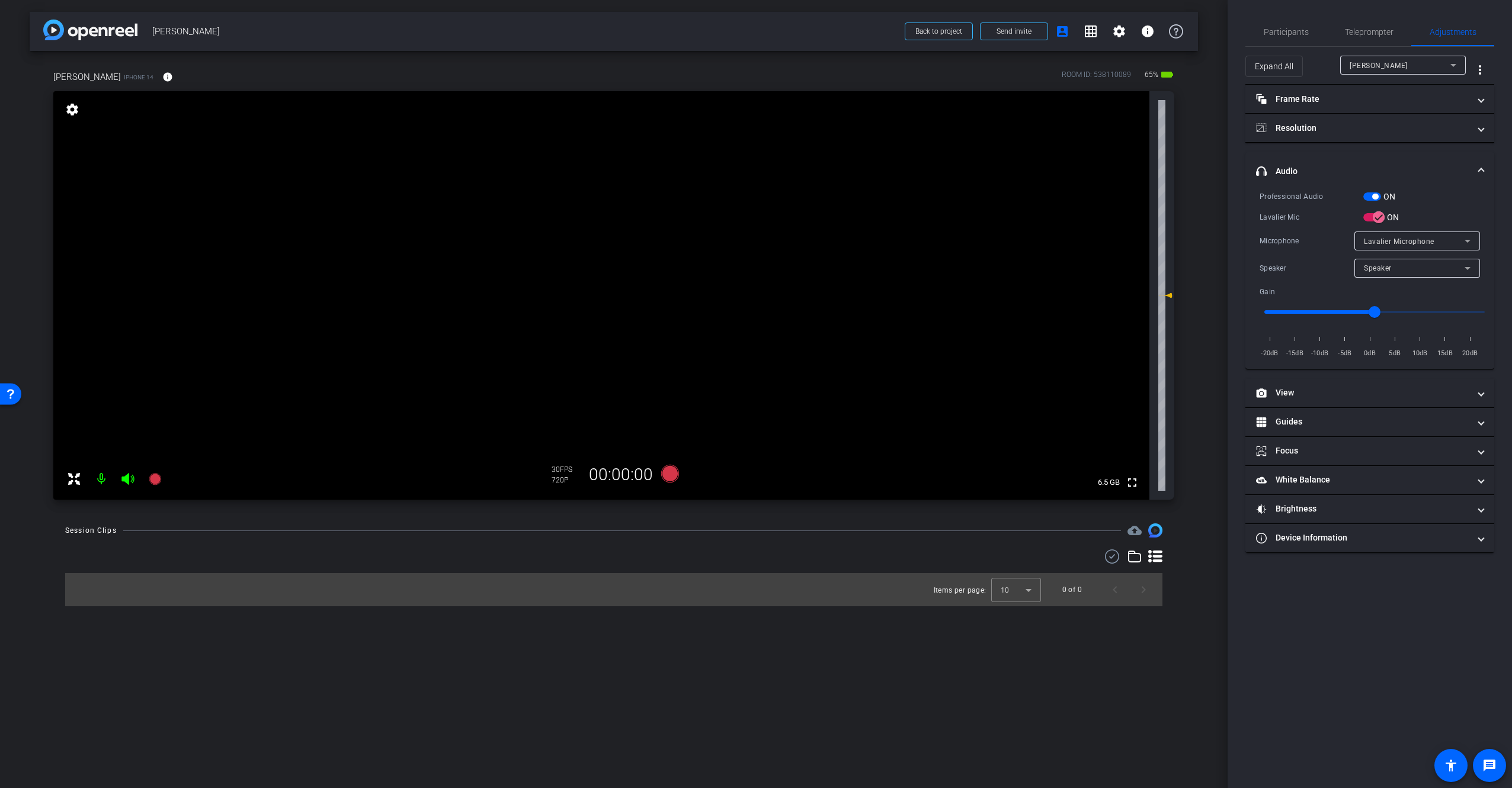
click at [1431, 265] on div "Speaker" at bounding box center [1414, 268] width 101 height 15
click at [1424, 288] on mat-option "Speaker" at bounding box center [1417, 291] width 125 height 19
click at [1440, 239] on div "Lavalier Microphone" at bounding box center [1414, 241] width 101 height 15
click at [1438, 242] on div at bounding box center [756, 394] width 1512 height 788
click at [1378, 28] on span "Teleprompter" at bounding box center [1369, 32] width 48 height 8
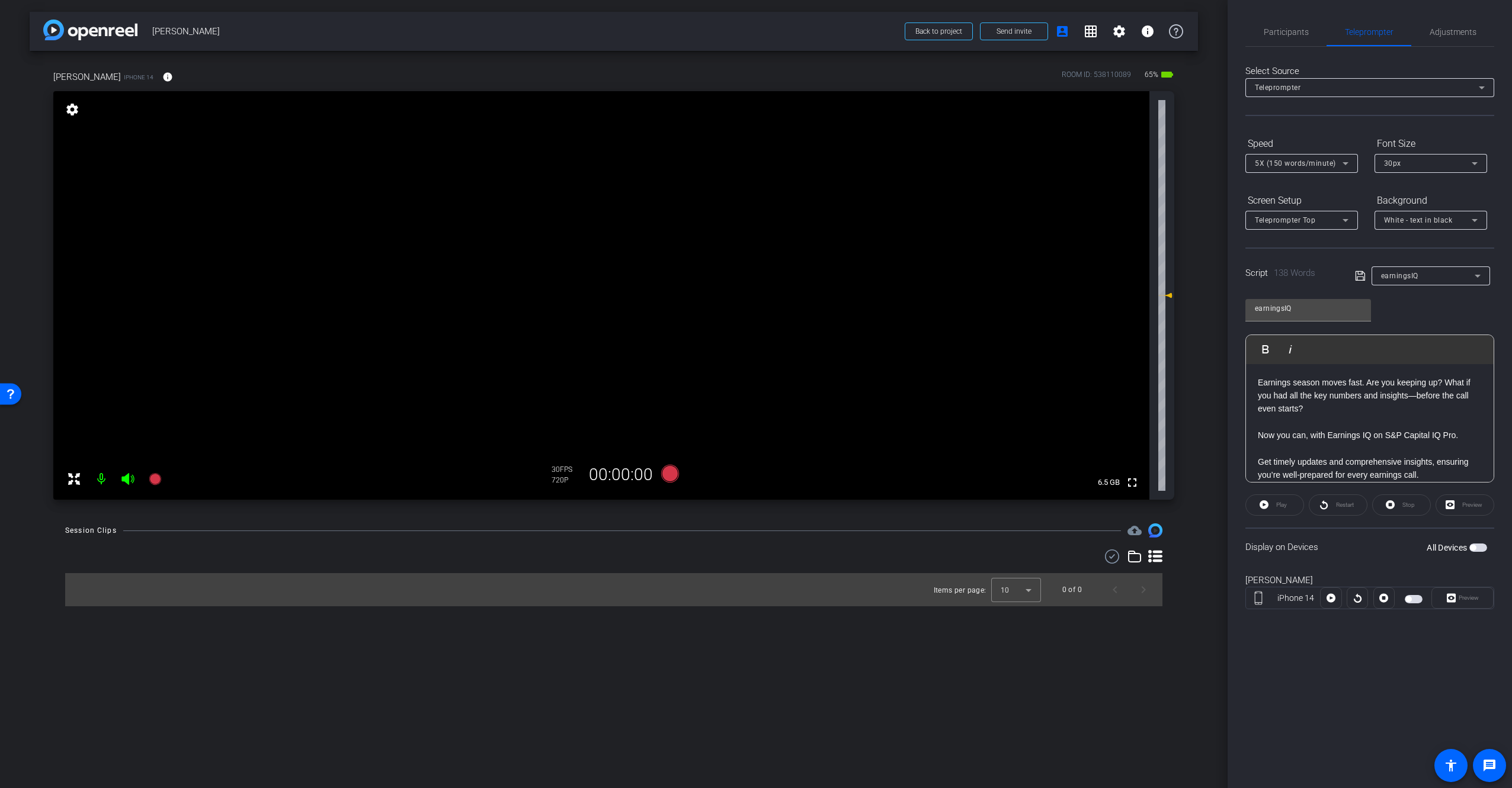
click at [1470, 315] on div "earningsIQ Play Play from this location Play Selected Play and display the sele…" at bounding box center [1370, 386] width 249 height 193
click at [1337, 131] on div "Select Source Teleprompter Speed 5X (150 words/minute) Font Size 30px Screen Se…" at bounding box center [1370, 338] width 249 height 583
click at [1455, 38] on span "Adjustments" at bounding box center [1453, 31] width 47 height 28
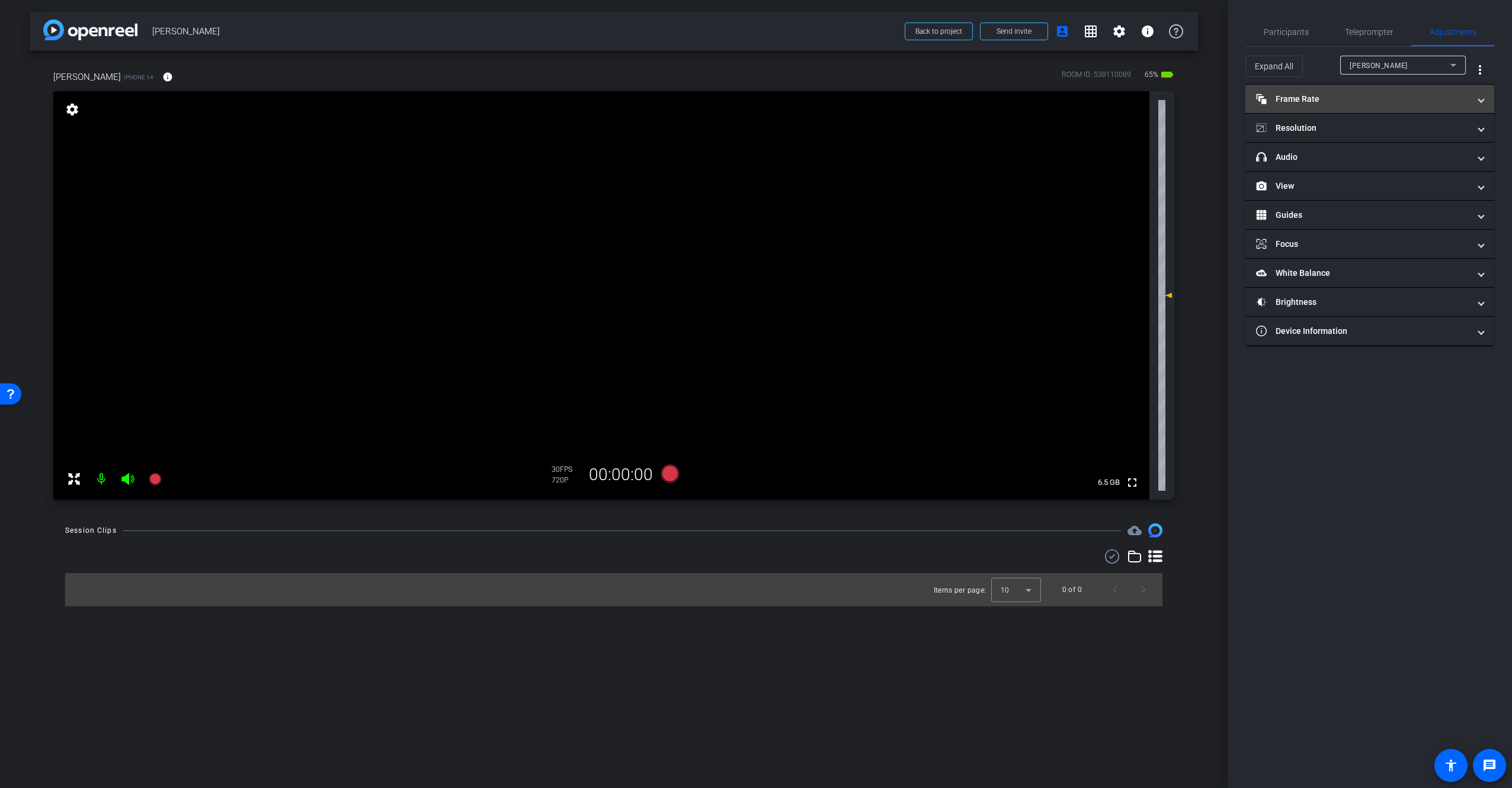
click at [1333, 97] on mat-panel-title "Frame Rate Frame Rate" at bounding box center [1362, 99] width 213 height 13
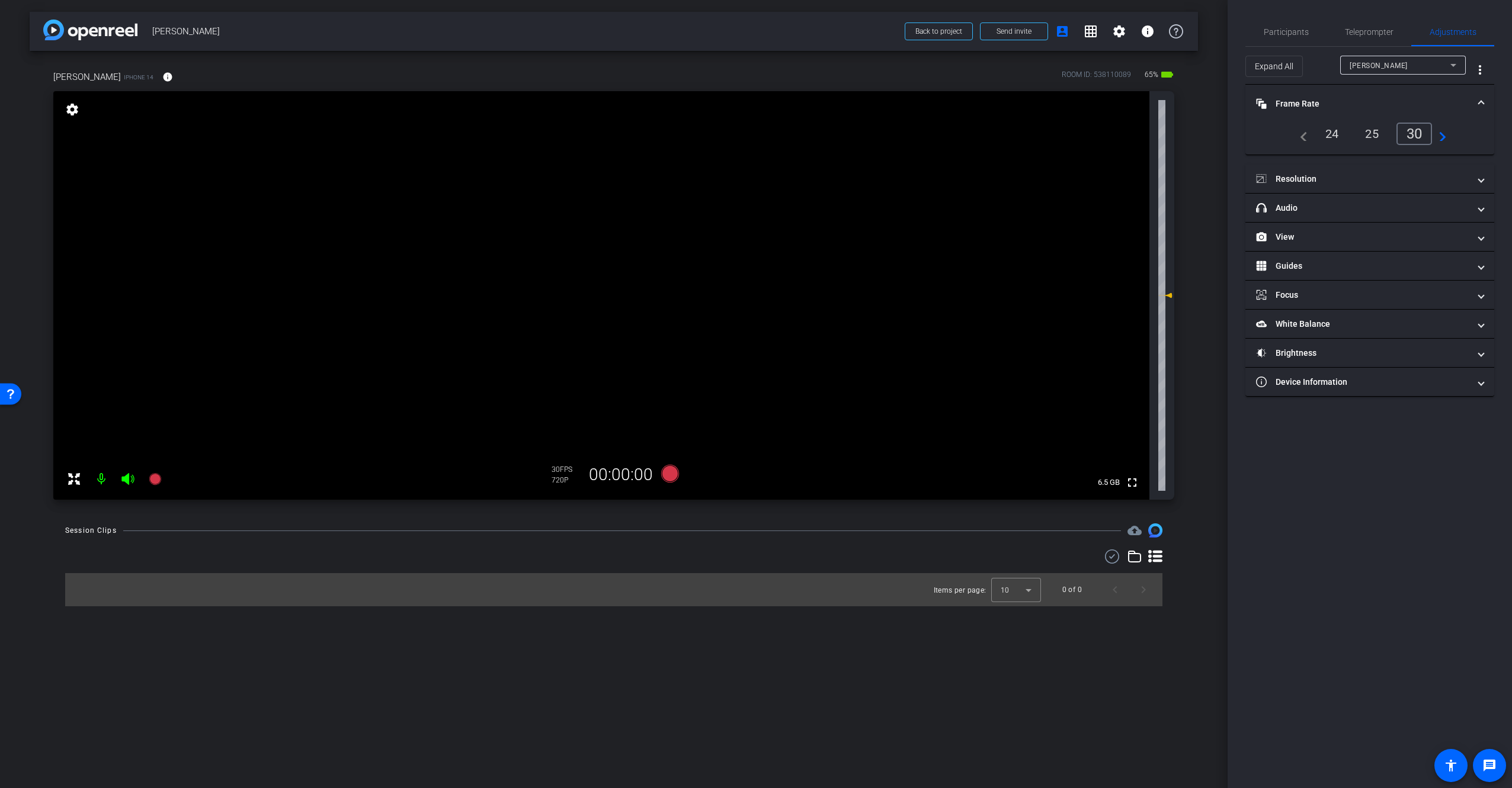
click at [1374, 133] on div "25" at bounding box center [1372, 133] width 32 height 20
click at [1377, 174] on mat-panel-title "Resolution" at bounding box center [1362, 179] width 213 height 13
click at [1427, 214] on div "4k" at bounding box center [1427, 213] width 31 height 20
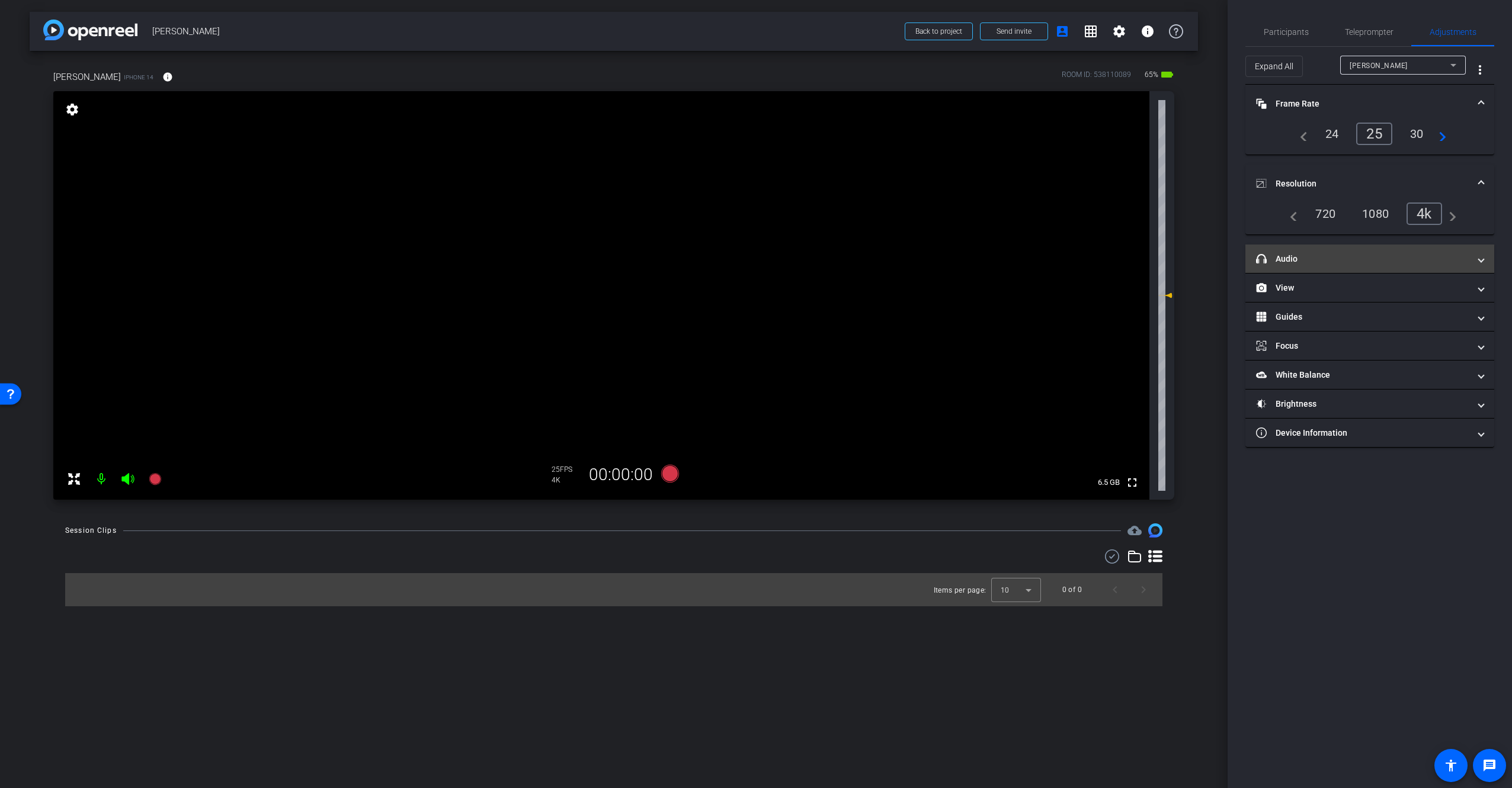
click at [1329, 259] on mat-panel-title "headphone icon Audio" at bounding box center [1362, 259] width 213 height 13
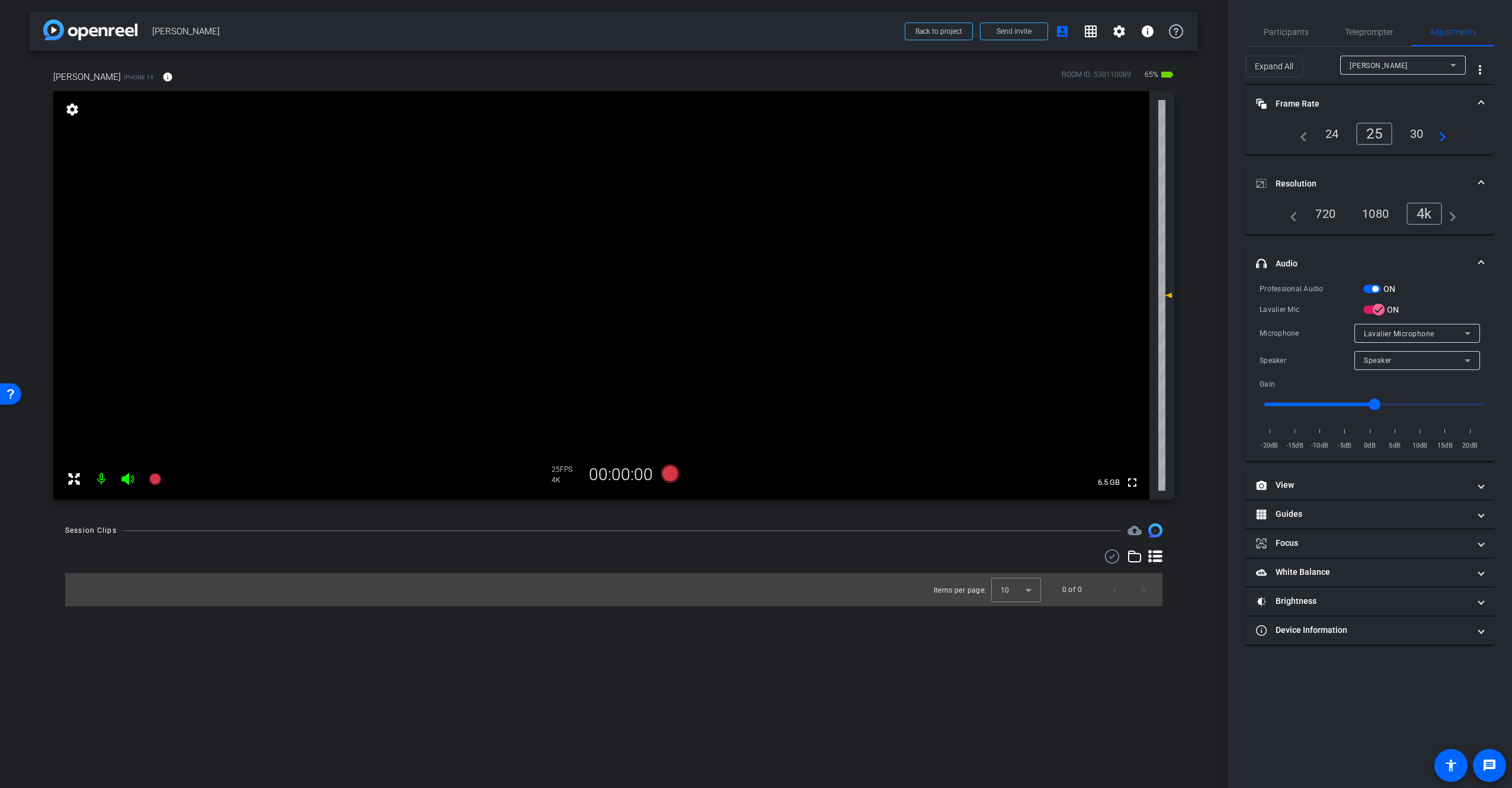
click at [1315, 257] on mat-panel-title "headphone icon Audio" at bounding box center [1362, 263] width 213 height 13
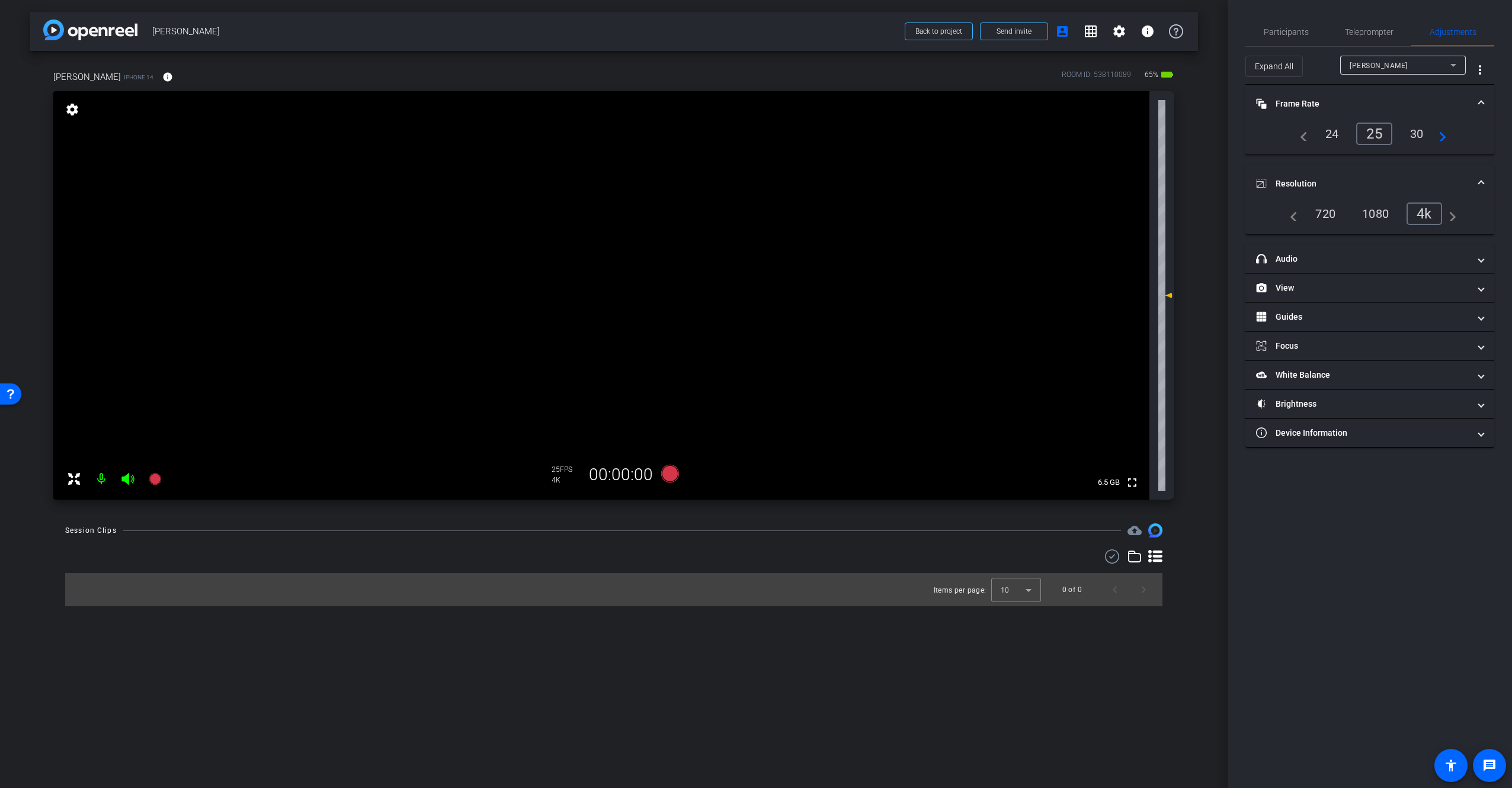
click at [1313, 178] on mat-panel-title "Resolution" at bounding box center [1362, 184] width 213 height 13
click at [1321, 98] on mat-panel-title "Frame Rate Frame Rate" at bounding box center [1362, 104] width 213 height 13
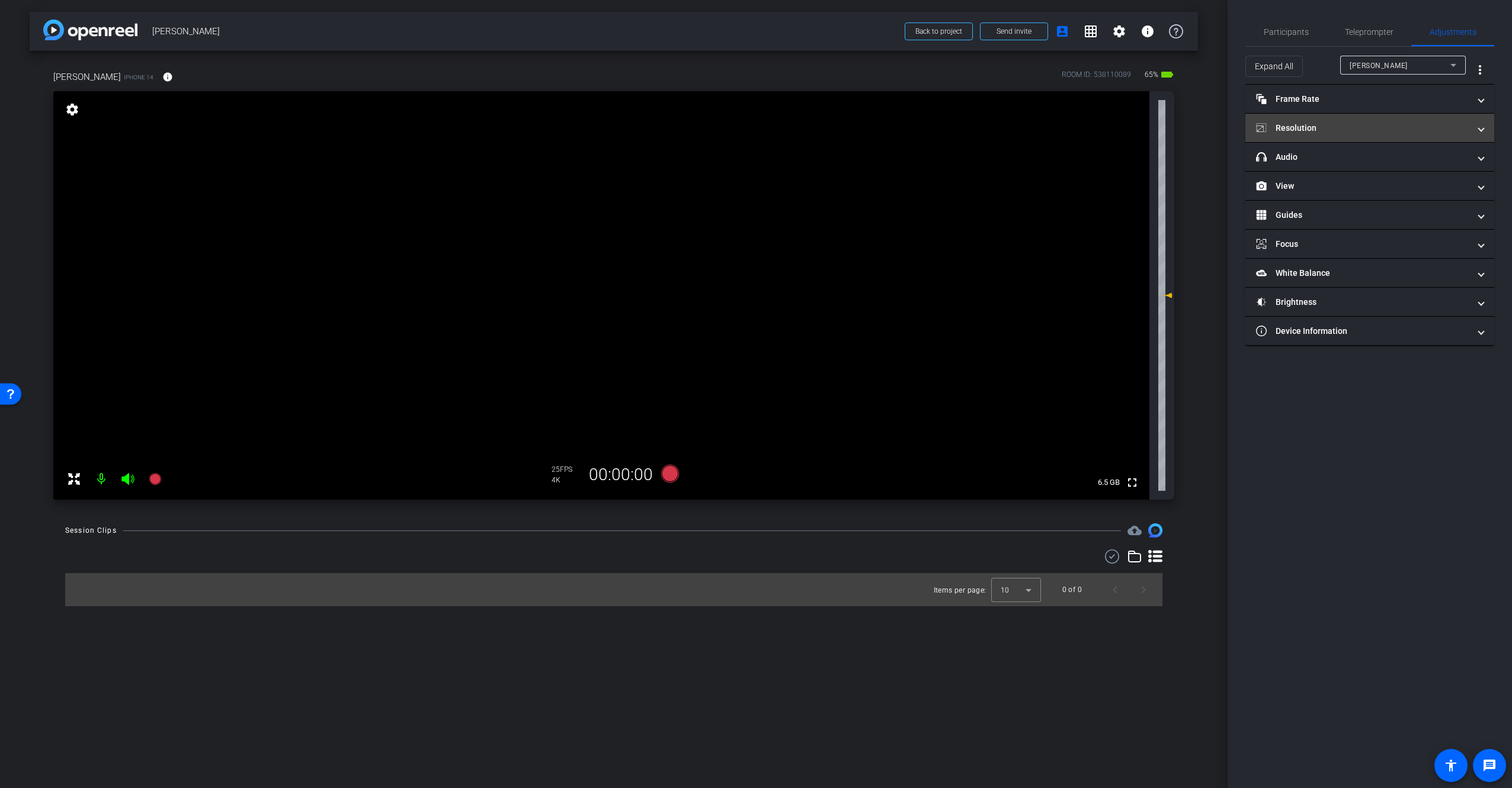
click at [1356, 127] on mat-panel-title "Resolution" at bounding box center [1362, 128] width 213 height 13
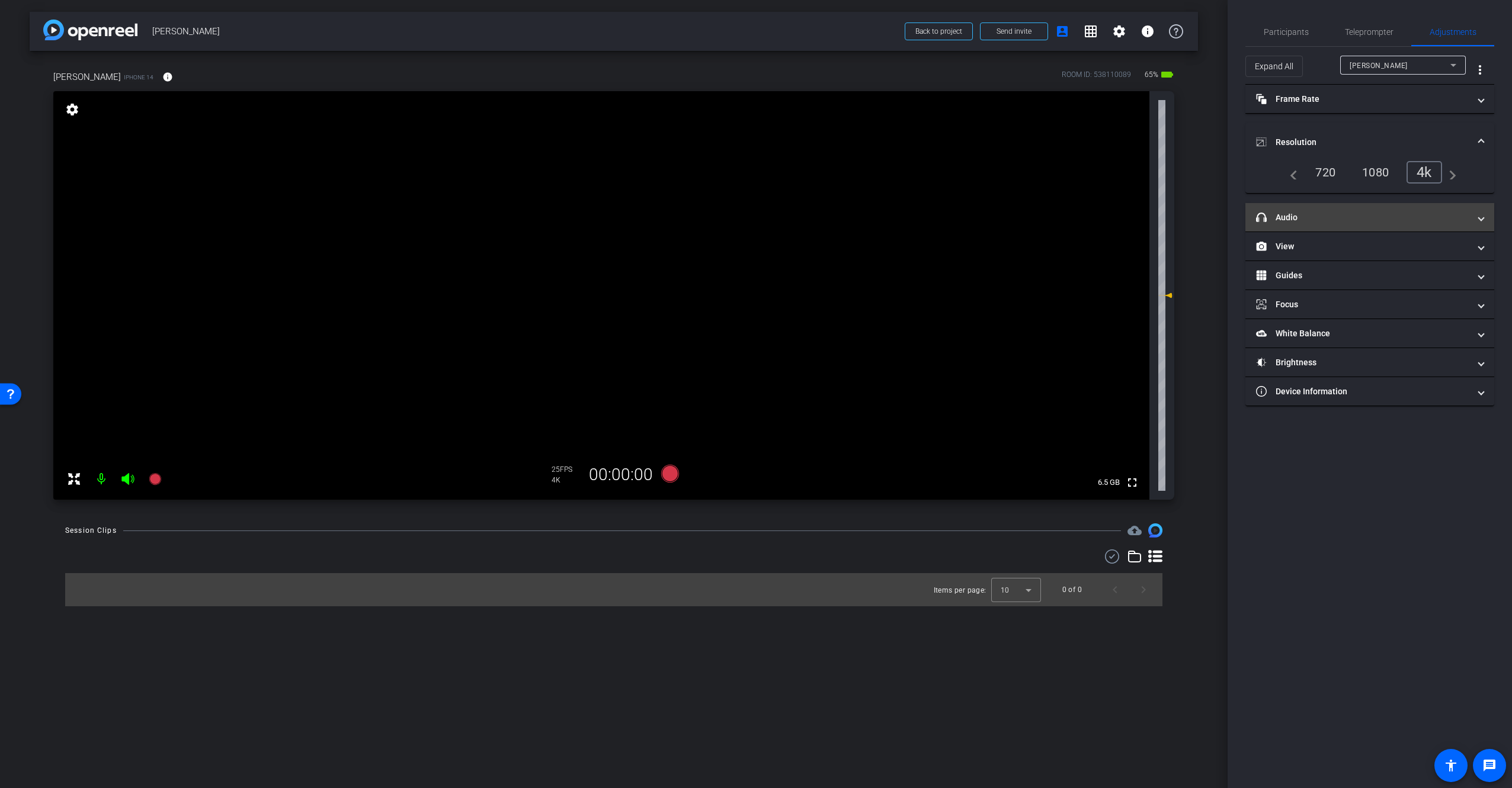
click at [1373, 217] on mat-panel-title "headphone icon Audio" at bounding box center [1362, 217] width 213 height 13
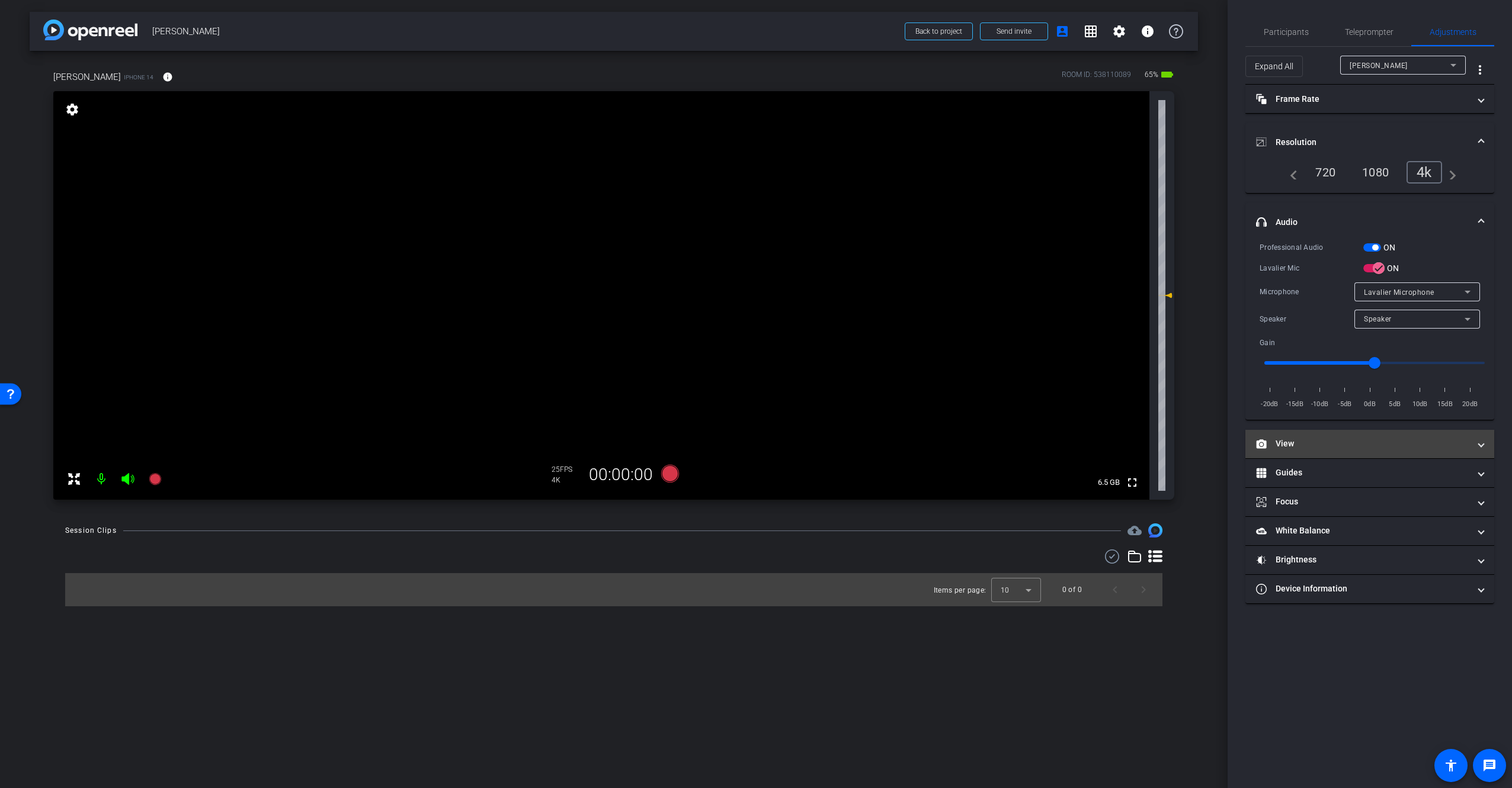
click at [1416, 445] on mat-panel-title "View" at bounding box center [1362, 443] width 213 height 13
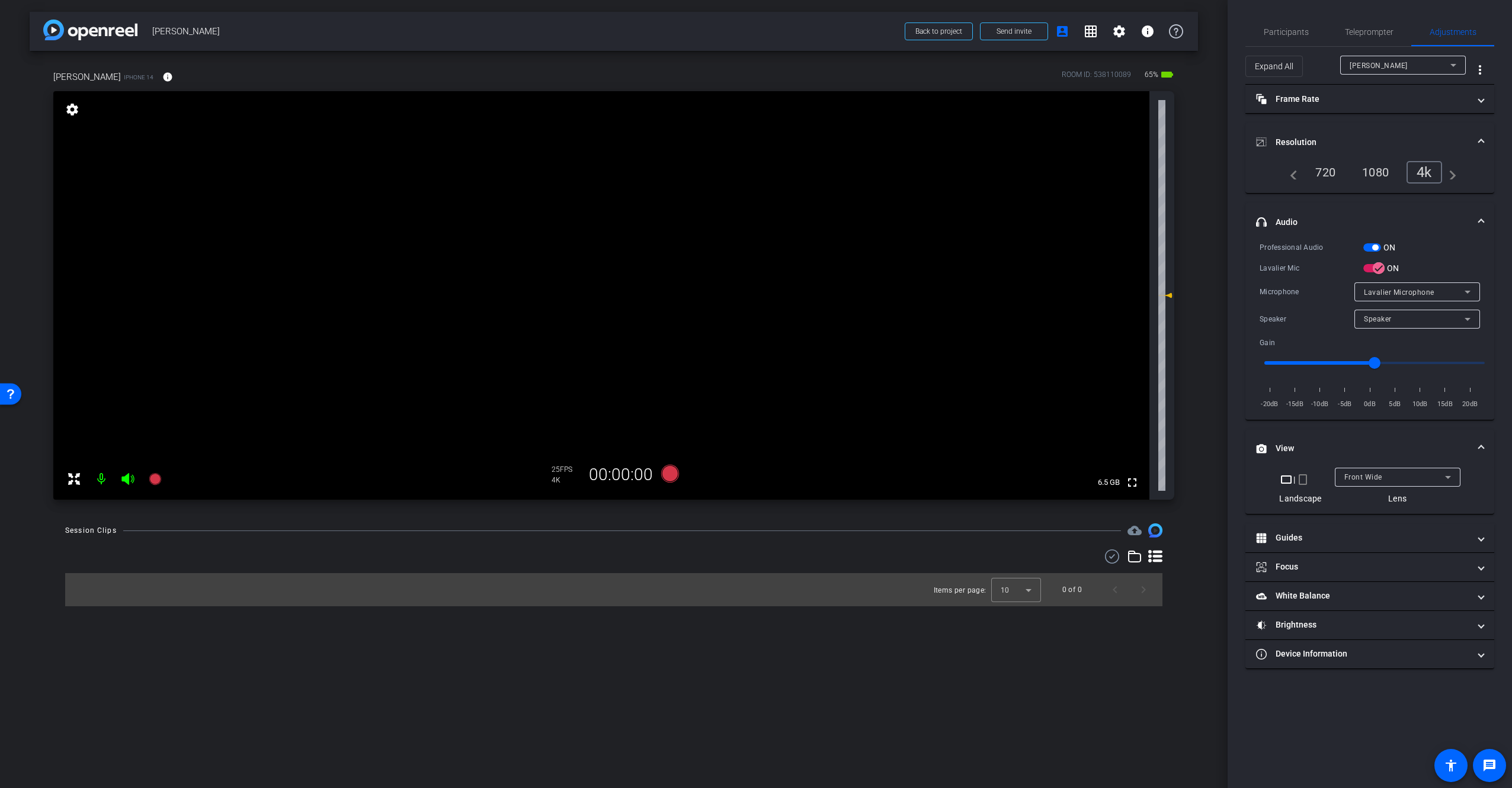
click at [1303, 482] on mat-icon "crop_portrait" at bounding box center [1302, 479] width 14 height 14
click at [673, 561] on div at bounding box center [614, 556] width 1097 height 14
click at [1299, 32] on span "Participants" at bounding box center [1286, 32] width 45 height 8
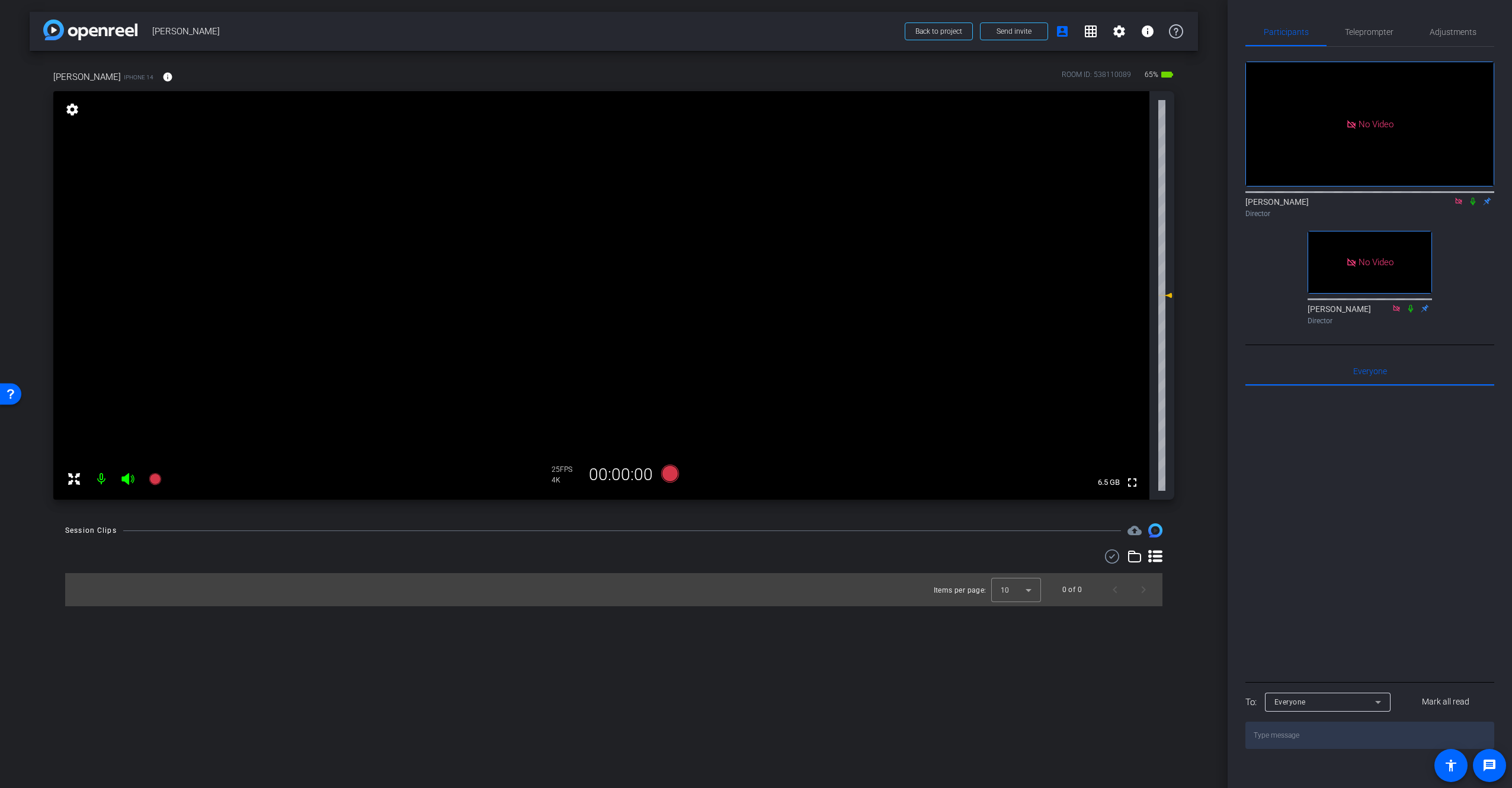
click at [1254, 301] on div "No Video [PERSON_NAME] Director No Video [PERSON_NAME] Director" at bounding box center [1370, 188] width 249 height 283
drag, startPoint x: 867, startPoint y: 263, endPoint x: 859, endPoint y: 261, distance: 8.2
click at [865, 262] on video at bounding box center [601, 296] width 1096 height 409
click at [1473, 198] on icon at bounding box center [1473, 202] width 5 height 8
click at [1473, 197] on icon at bounding box center [1473, 202] width 10 height 8
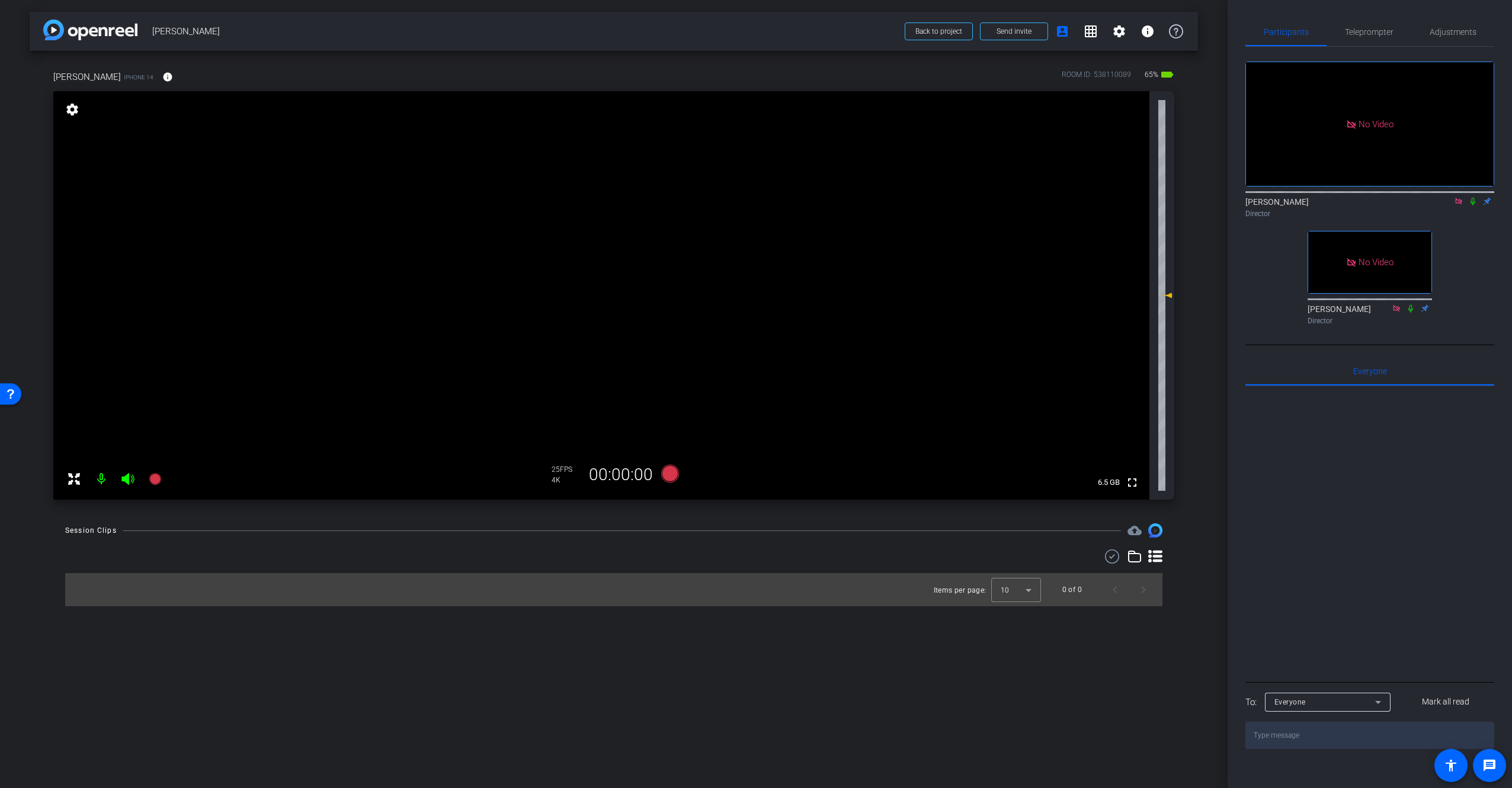
click at [1474, 224] on div "No Video [PERSON_NAME] Director No Video [PERSON_NAME] Director" at bounding box center [1370, 188] width 249 height 283
click at [810, 277] on video at bounding box center [601, 296] width 1096 height 409
click at [980, 669] on div "arrow_back [PERSON_NAME] Back to project Send invite account_box grid_on settin…" at bounding box center [614, 394] width 1228 height 788
click at [1367, 25] on span "Teleprompter" at bounding box center [1369, 31] width 48 height 28
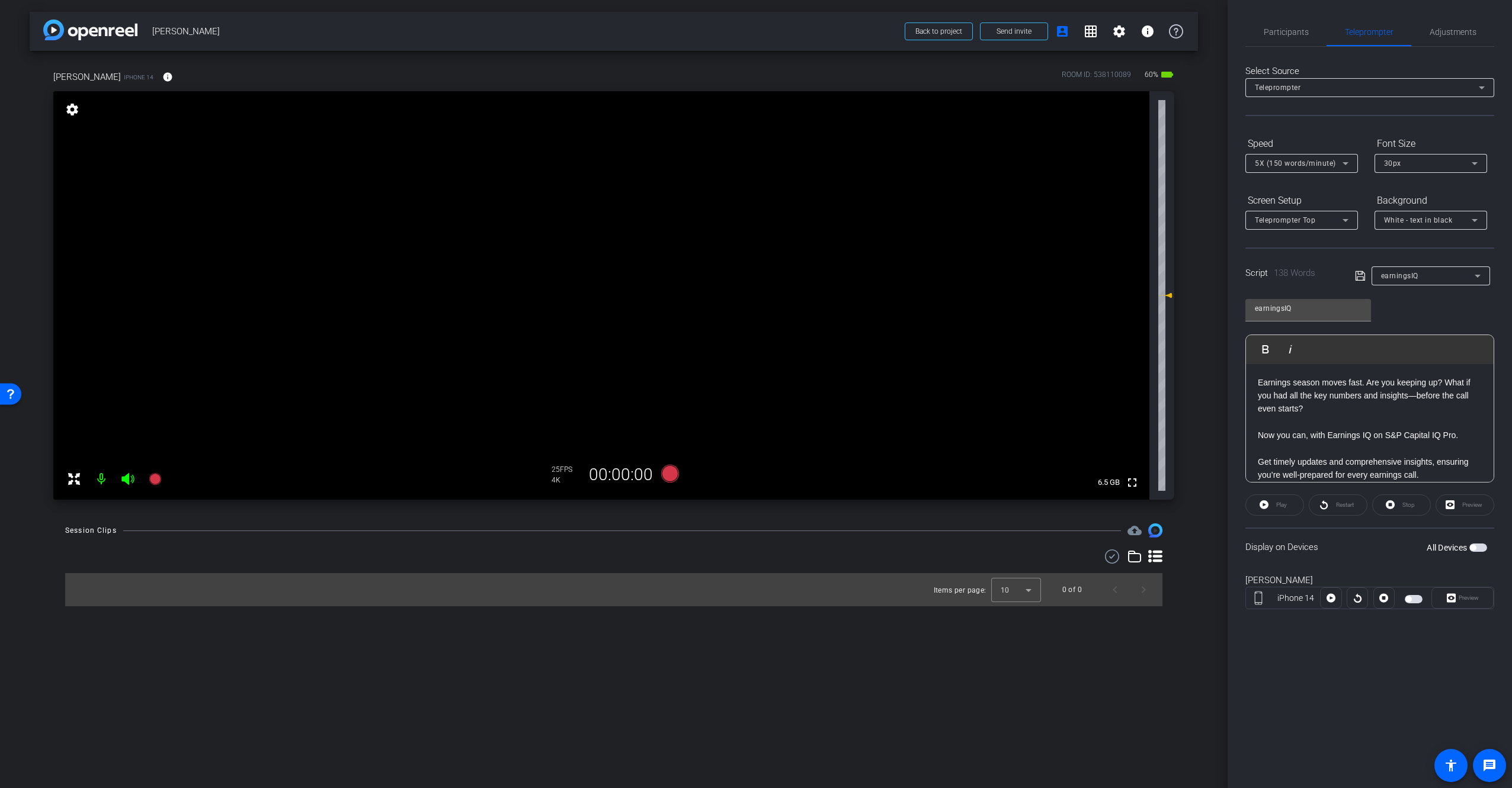
click at [1344, 548] on div "Display on Devices All Devices" at bounding box center [1370, 547] width 249 height 39
click at [1472, 546] on span "button" at bounding box center [1473, 548] width 6 height 6
click at [1438, 641] on div "Participants Teleprompter Adjustments [PERSON_NAME] Director [PERSON_NAME] Dire…" at bounding box center [1370, 394] width 284 height 788
click at [1462, 219] on div "White - text in black" at bounding box center [1428, 220] width 88 height 15
click at [1400, 265] on div "Black - text in white" at bounding box center [1419, 266] width 70 height 14
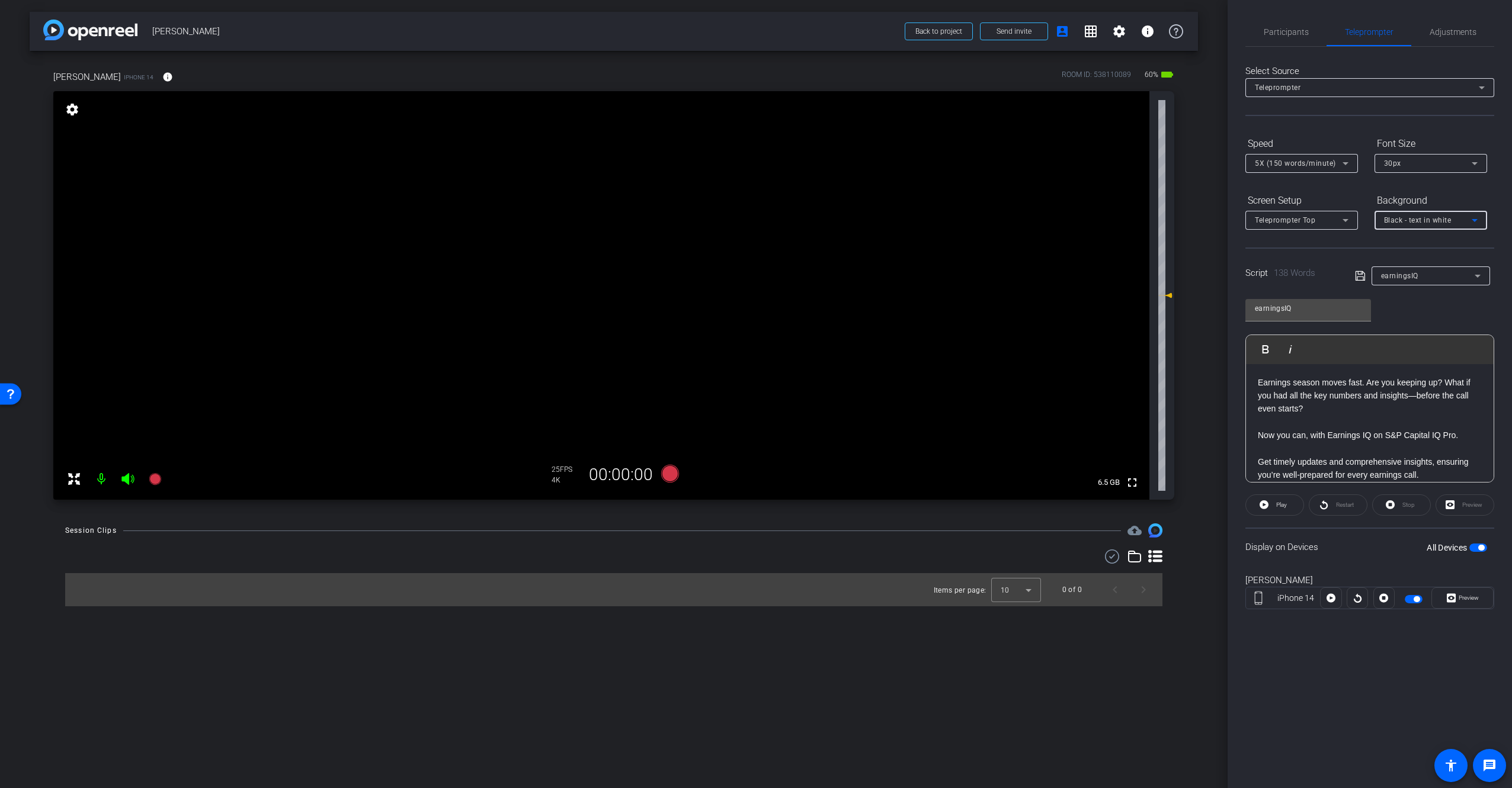
click at [1473, 200] on div "Background" at bounding box center [1431, 200] width 113 height 20
click at [1473, 165] on icon at bounding box center [1474, 163] width 14 height 14
click at [1428, 224] on mat-option "40px" at bounding box center [1431, 225] width 113 height 19
click at [1431, 162] on div "40px" at bounding box center [1428, 163] width 88 height 15
click at [1426, 204] on mat-option "30px" at bounding box center [1431, 206] width 113 height 19
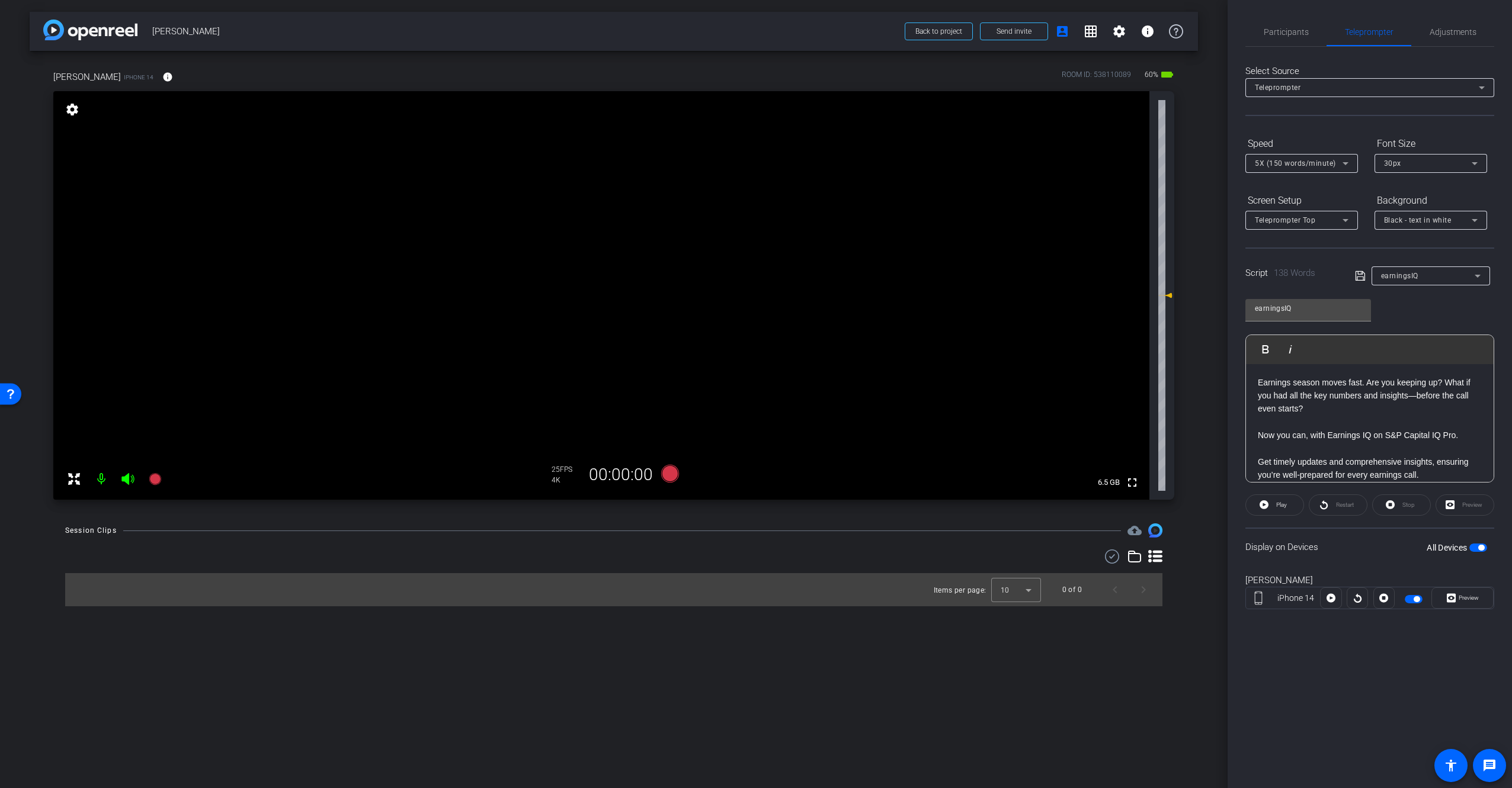
click at [1453, 313] on div "earningsIQ Play Play from this location Play Selected Play and display the sele…" at bounding box center [1370, 386] width 249 height 193
drag, startPoint x: 1447, startPoint y: 668, endPoint x: 1450, endPoint y: 598, distance: 70.1
click at [1444, 659] on div "Participants Teleprompter Adjustments [PERSON_NAME] Director [PERSON_NAME] Dire…" at bounding box center [1370, 394] width 284 height 788
click at [1476, 549] on span "button" at bounding box center [1477, 548] width 18 height 8
drag, startPoint x: 1475, startPoint y: 548, endPoint x: 1471, endPoint y: 575, distance: 27.3
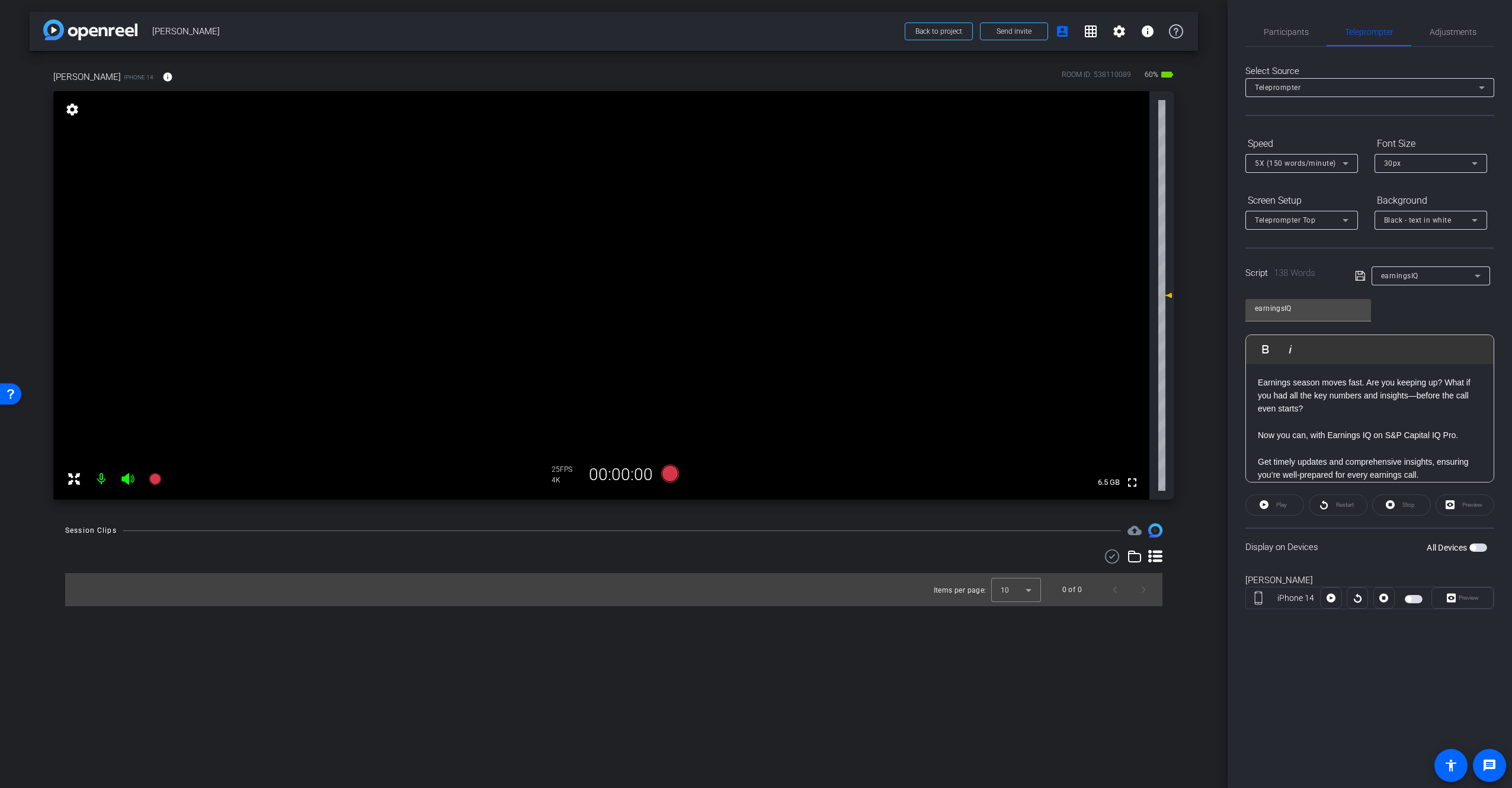
click at [1475, 548] on span "button" at bounding box center [1473, 548] width 6 height 6
click at [1427, 669] on div "Participants Teleprompter Adjustments [PERSON_NAME] Director [PERSON_NAME] Dire…" at bounding box center [1370, 394] width 284 height 788
click at [1380, 565] on div "Display on Devices All Devices" at bounding box center [1370, 547] width 249 height 39
click at [1123, 37] on mat-icon "settings" at bounding box center [1119, 31] width 14 height 14
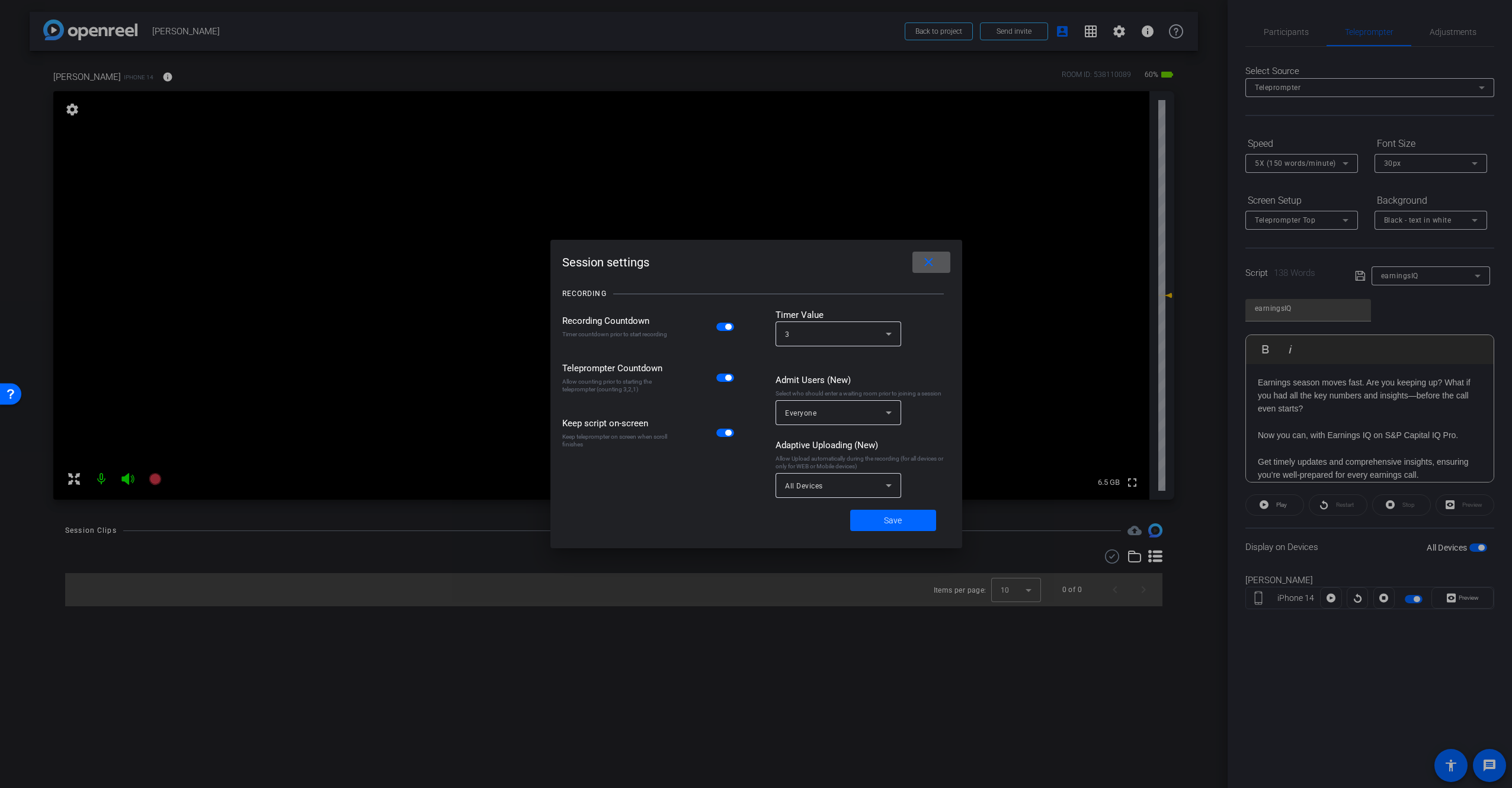
click at [729, 327] on span "button" at bounding box center [728, 327] width 6 height 6
click at [730, 379] on span "button" at bounding box center [728, 378] width 6 height 6
click at [726, 328] on span "button" at bounding box center [725, 327] width 18 height 8
click at [906, 520] on span at bounding box center [893, 520] width 86 height 28
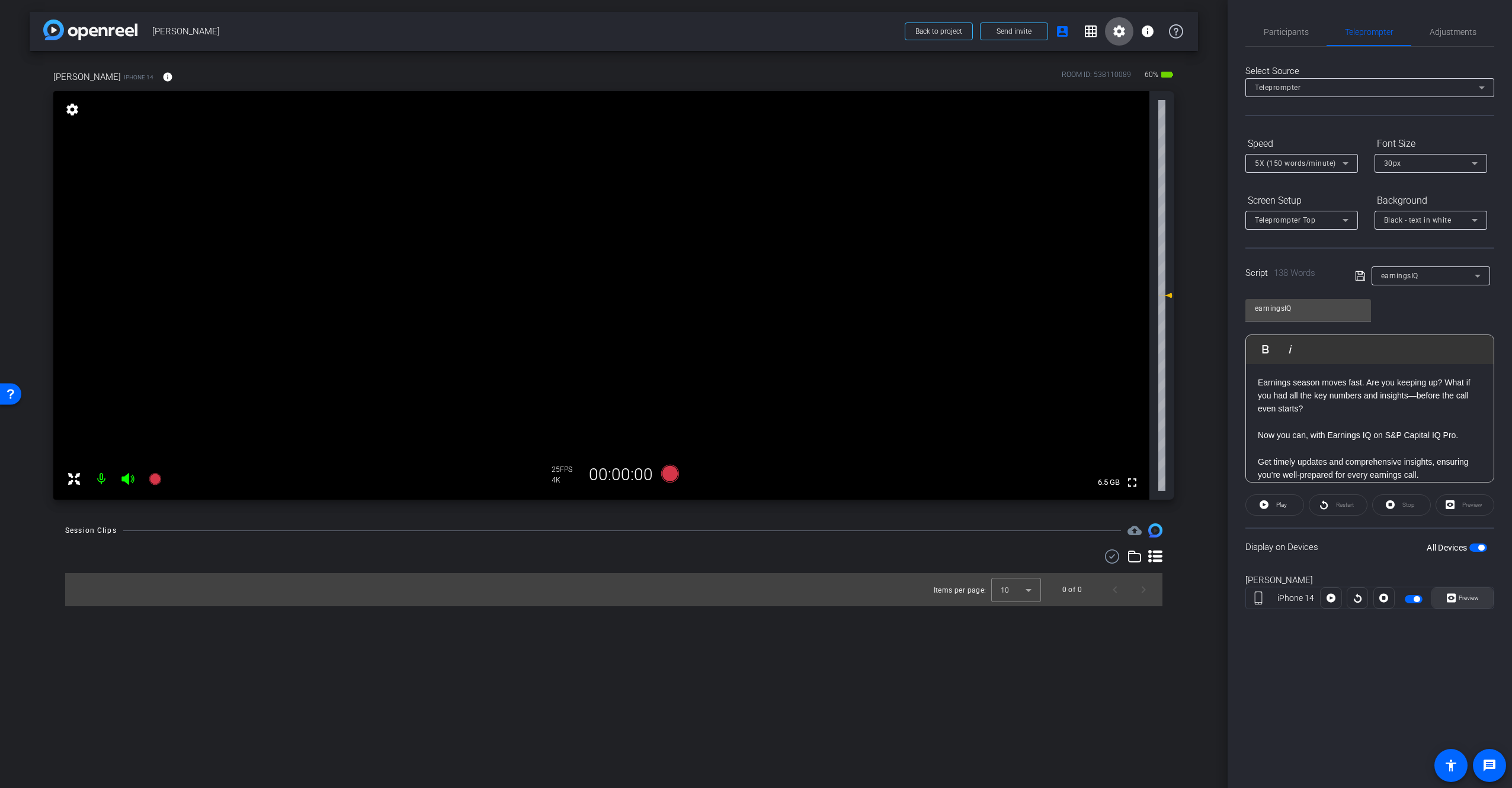
click at [1463, 589] on button "Preview" at bounding box center [1462, 598] width 62 height 21
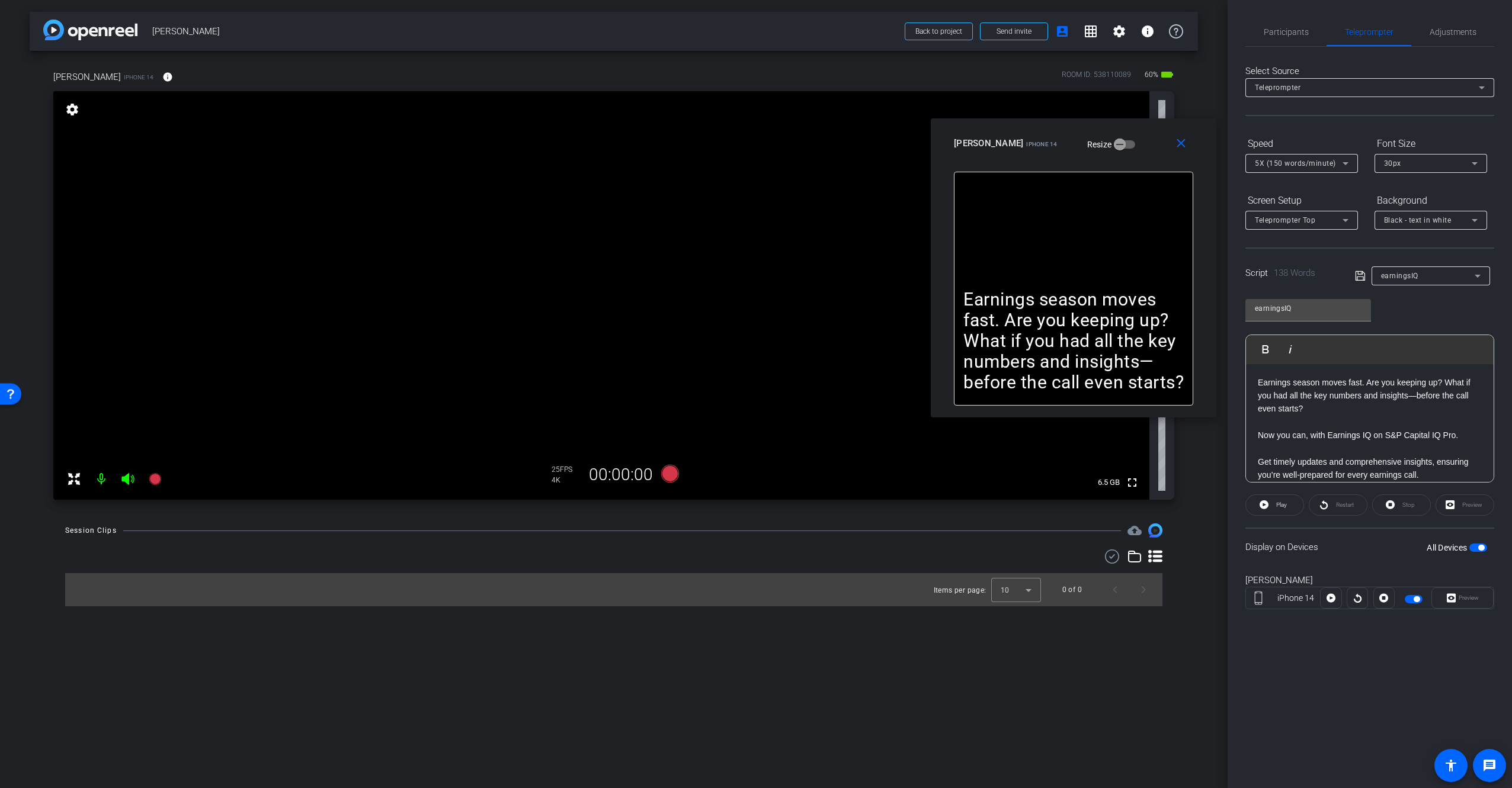
drag, startPoint x: 820, startPoint y: 275, endPoint x: 1139, endPoint y: 145, distance: 344.5
click at [1139, 145] on div "[PERSON_NAME] iPhone 14 Resize" at bounding box center [1078, 143] width 248 height 21
click at [1036, 284] on div "Earnings season moves fast. Are you keeping up? What if you had all the key num…" at bounding box center [1074, 286] width 239 height 234
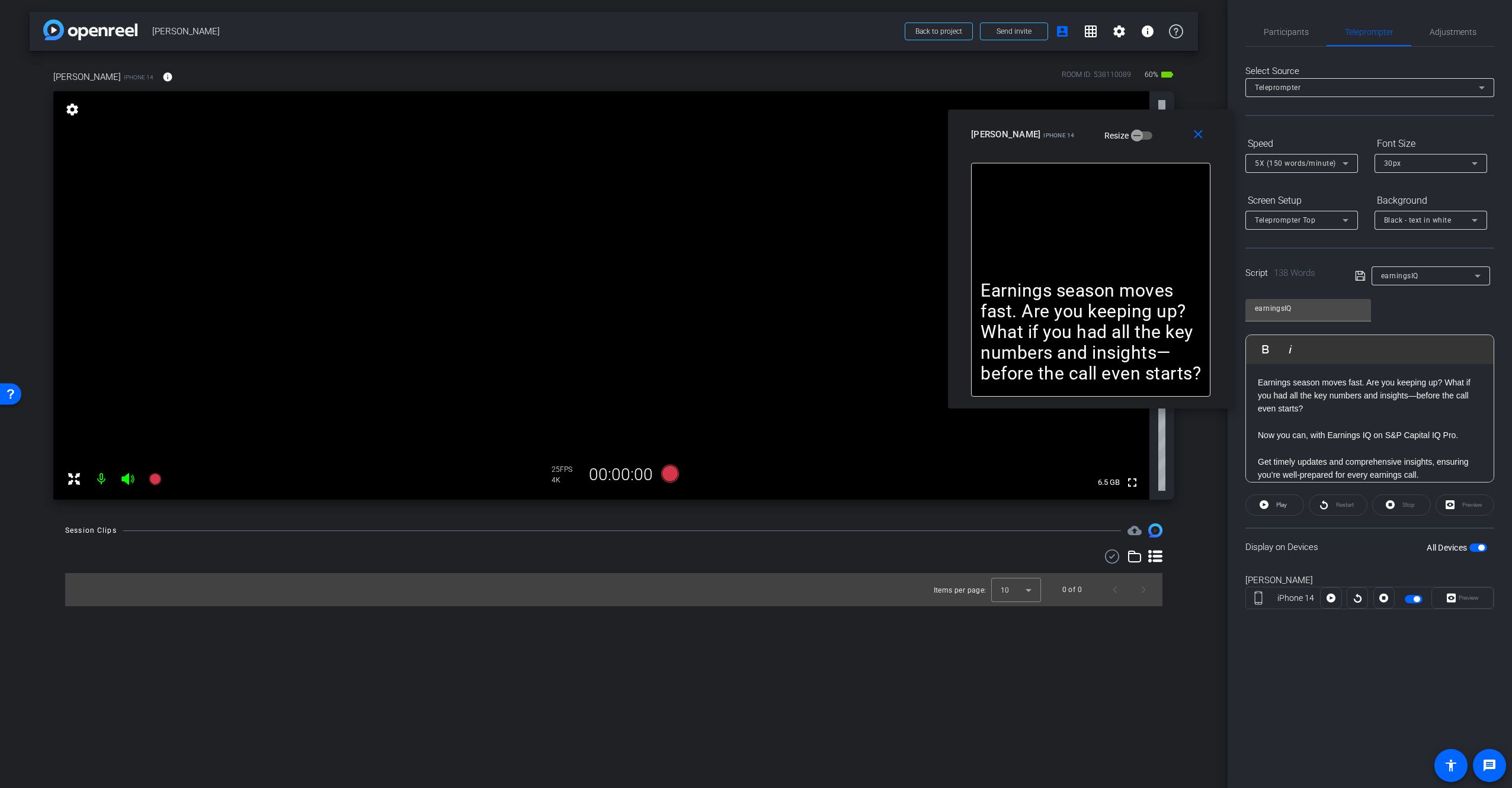
drag, startPoint x: 1139, startPoint y: 144, endPoint x: 1151, endPoint y: 139, distance: 13.0
click at [1153, 134] on div "[PERSON_NAME] iPhone 14 Resize" at bounding box center [1095, 134] width 248 height 21
click at [157, 477] on icon at bounding box center [155, 479] width 12 height 12
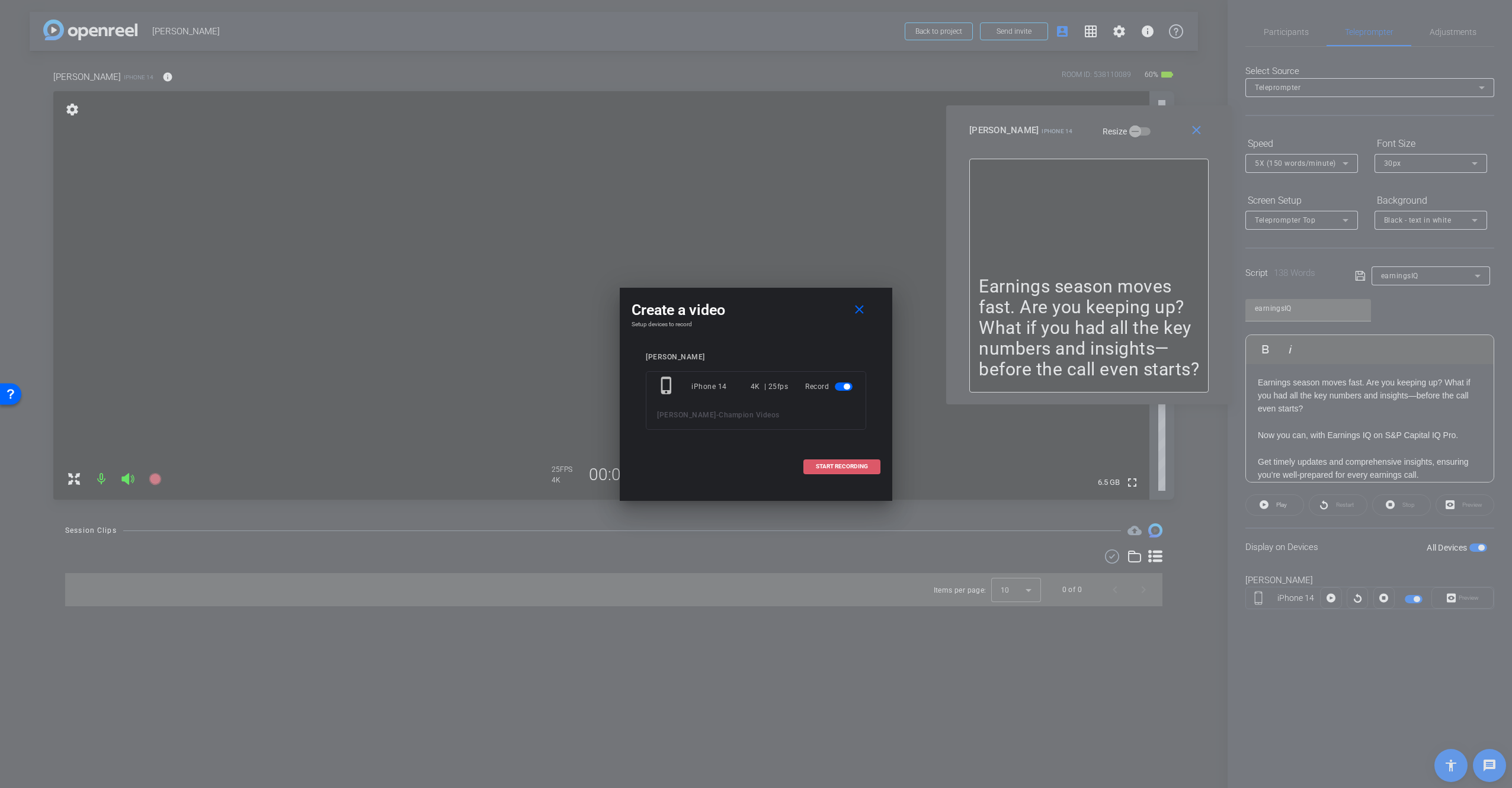
click at [857, 468] on span "START RECORDING" at bounding box center [842, 466] width 52 height 6
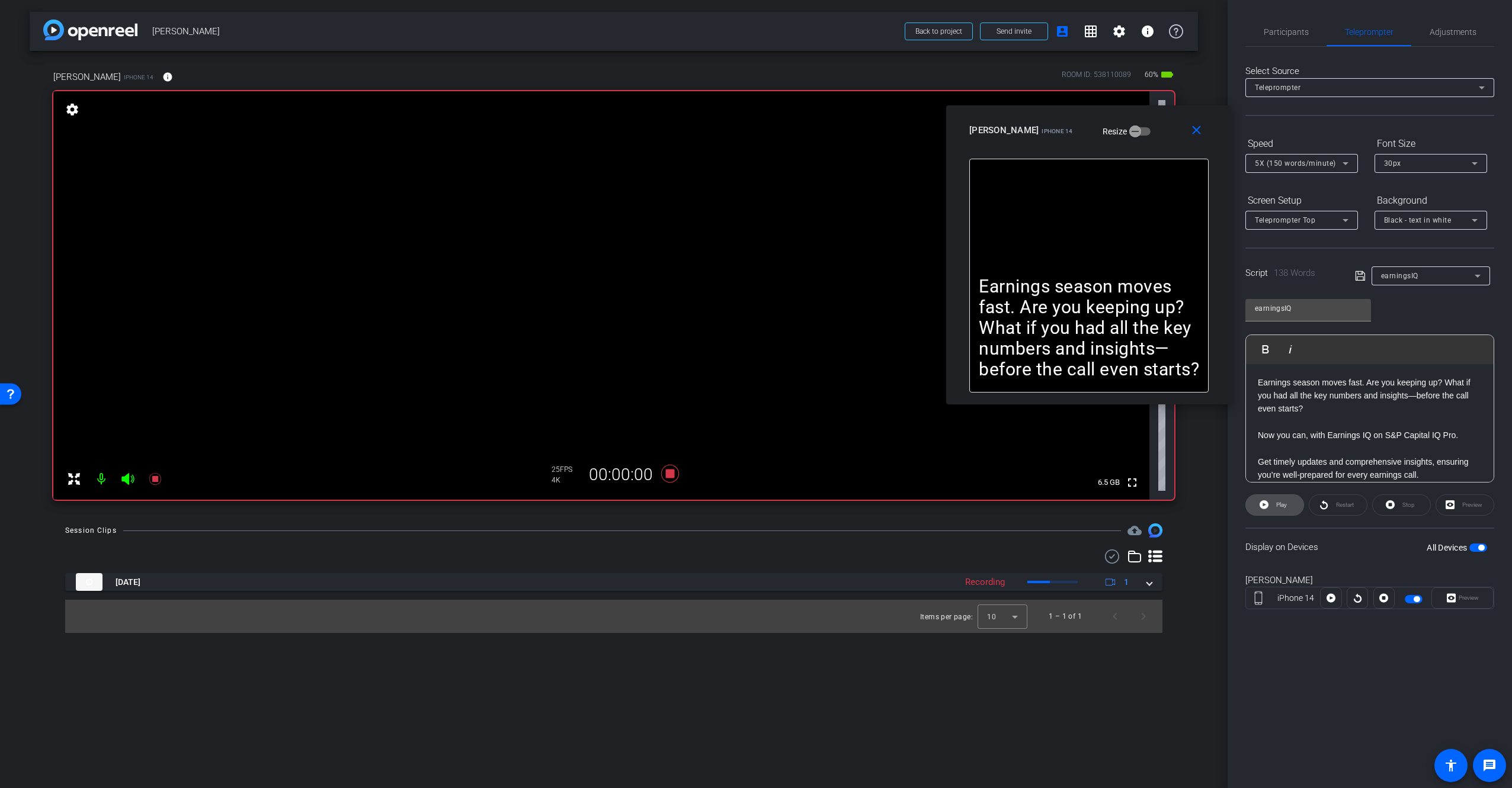
click at [1284, 505] on span "Play" at bounding box center [1282, 505] width 11 height 7
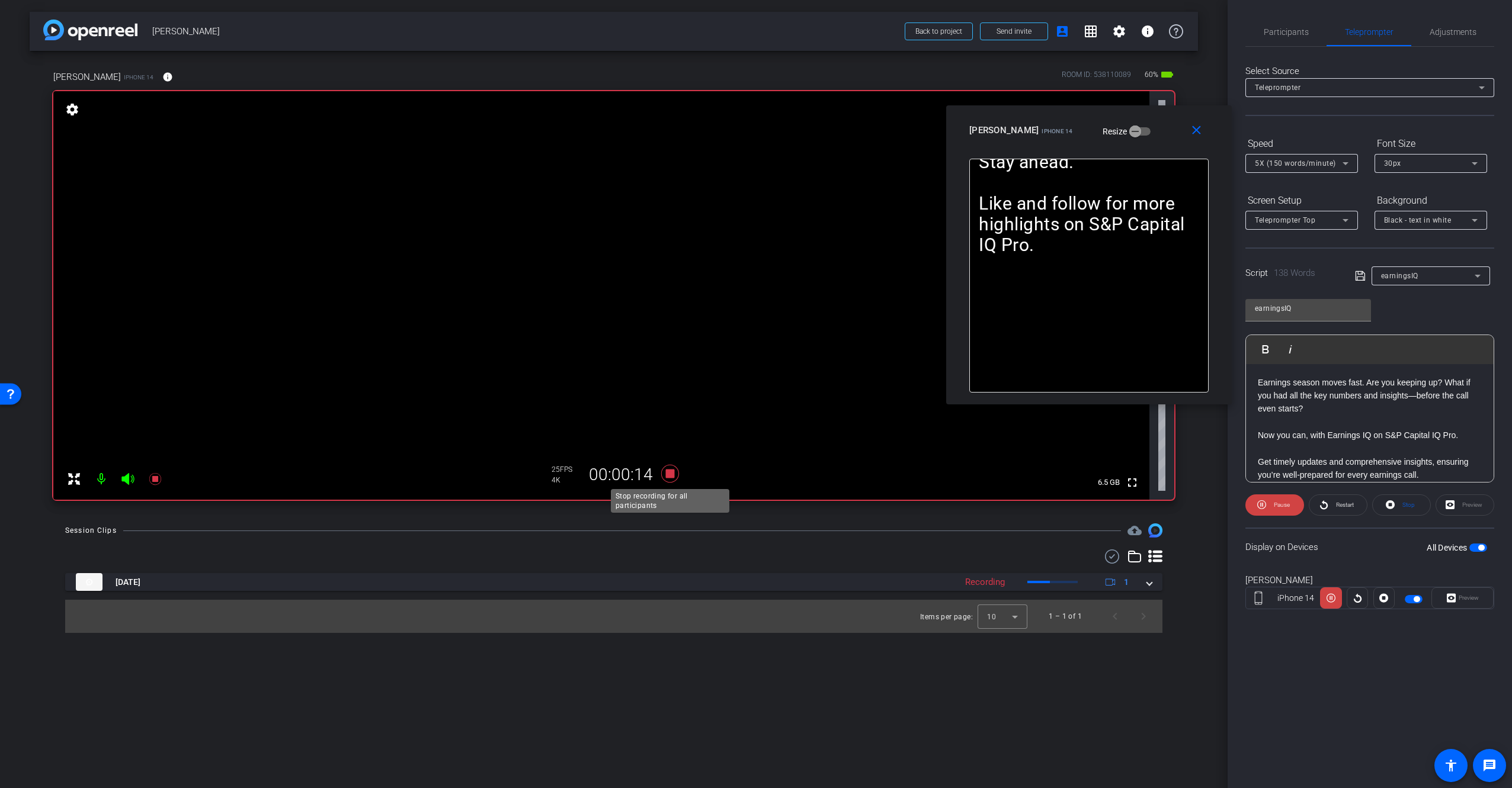
click at [671, 476] on icon at bounding box center [670, 473] width 18 height 18
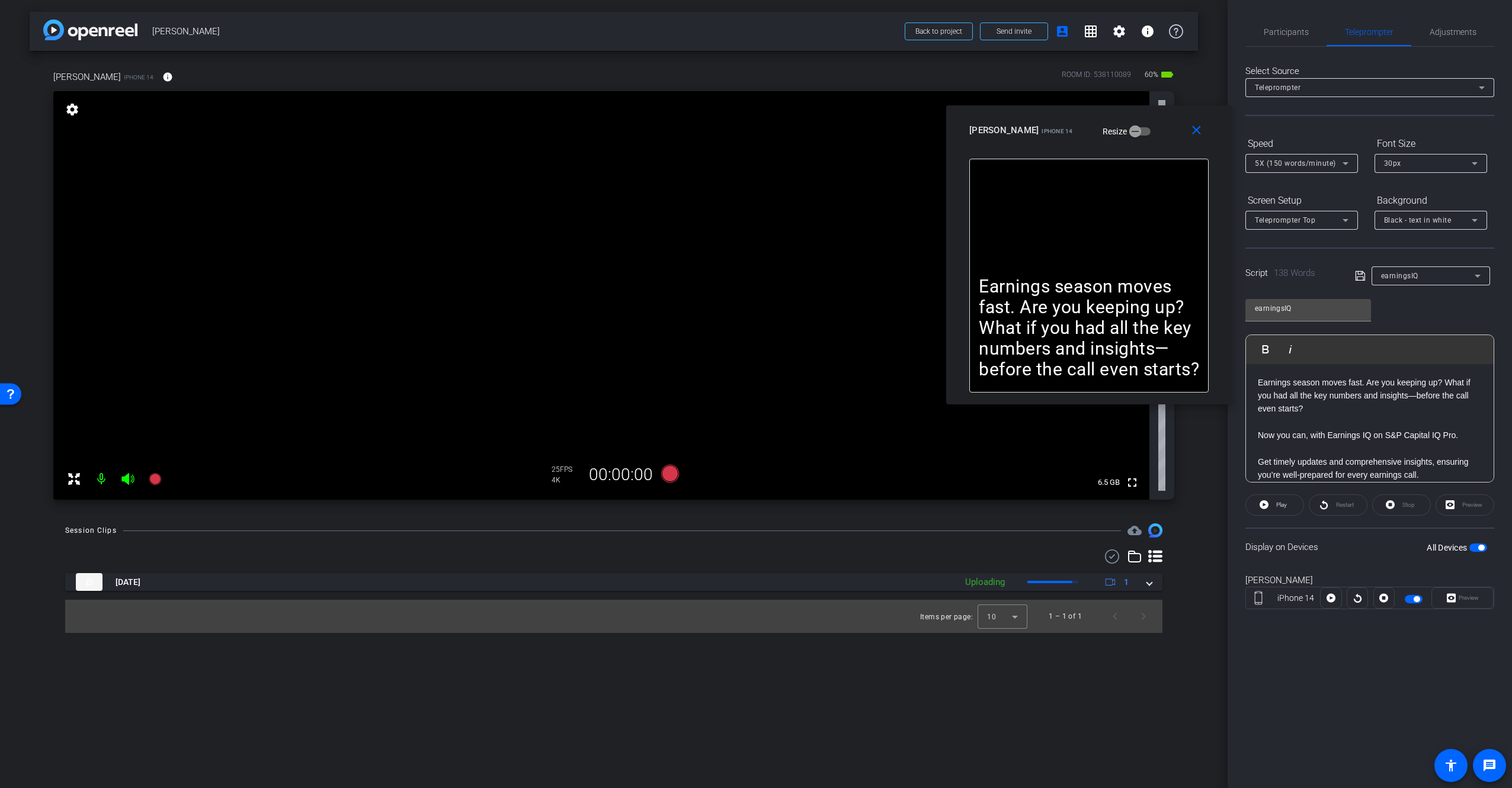
click at [779, 688] on div "arrow_back [PERSON_NAME] Back to project Send invite account_box grid_on settin…" at bounding box center [614, 394] width 1228 height 788
click at [1200, 128] on mat-icon "close" at bounding box center [1196, 130] width 15 height 15
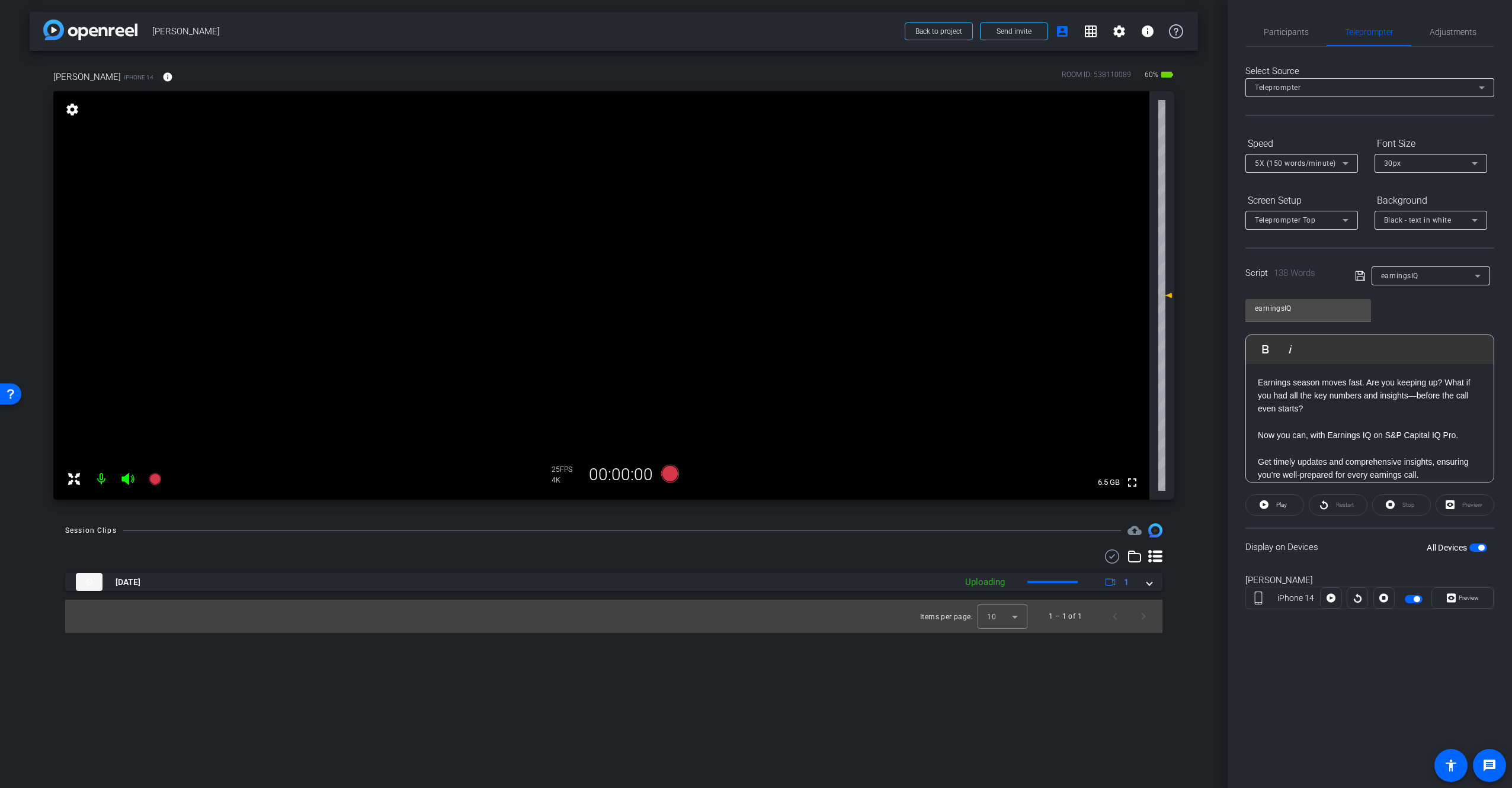
click at [1128, 703] on div "arrow_back [PERSON_NAME] Back to project Send invite account_box grid_on settin…" at bounding box center [614, 394] width 1228 height 788
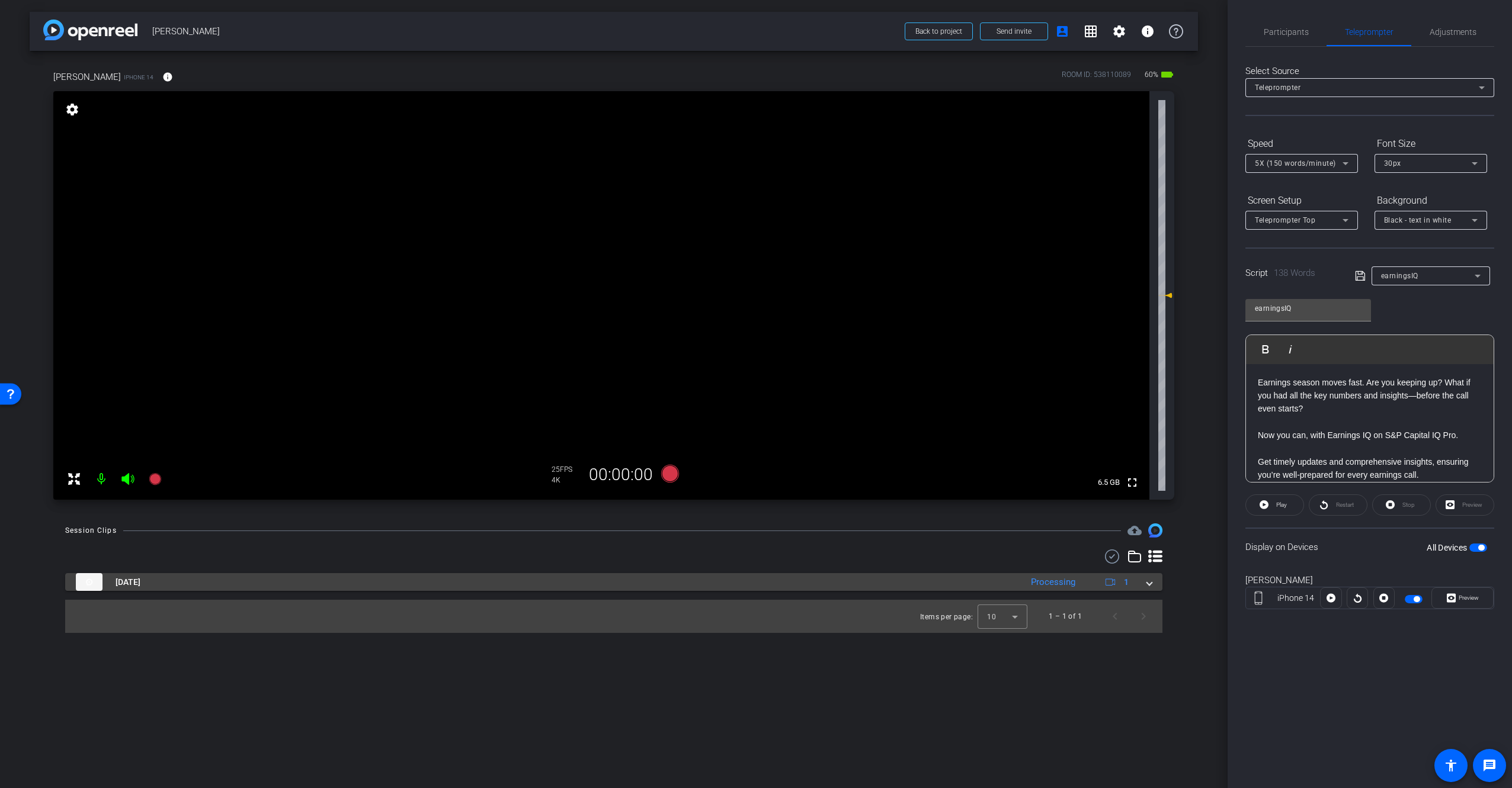
click at [400, 582] on mat-panel-title "[DATE]" at bounding box center [545, 581] width 939 height 18
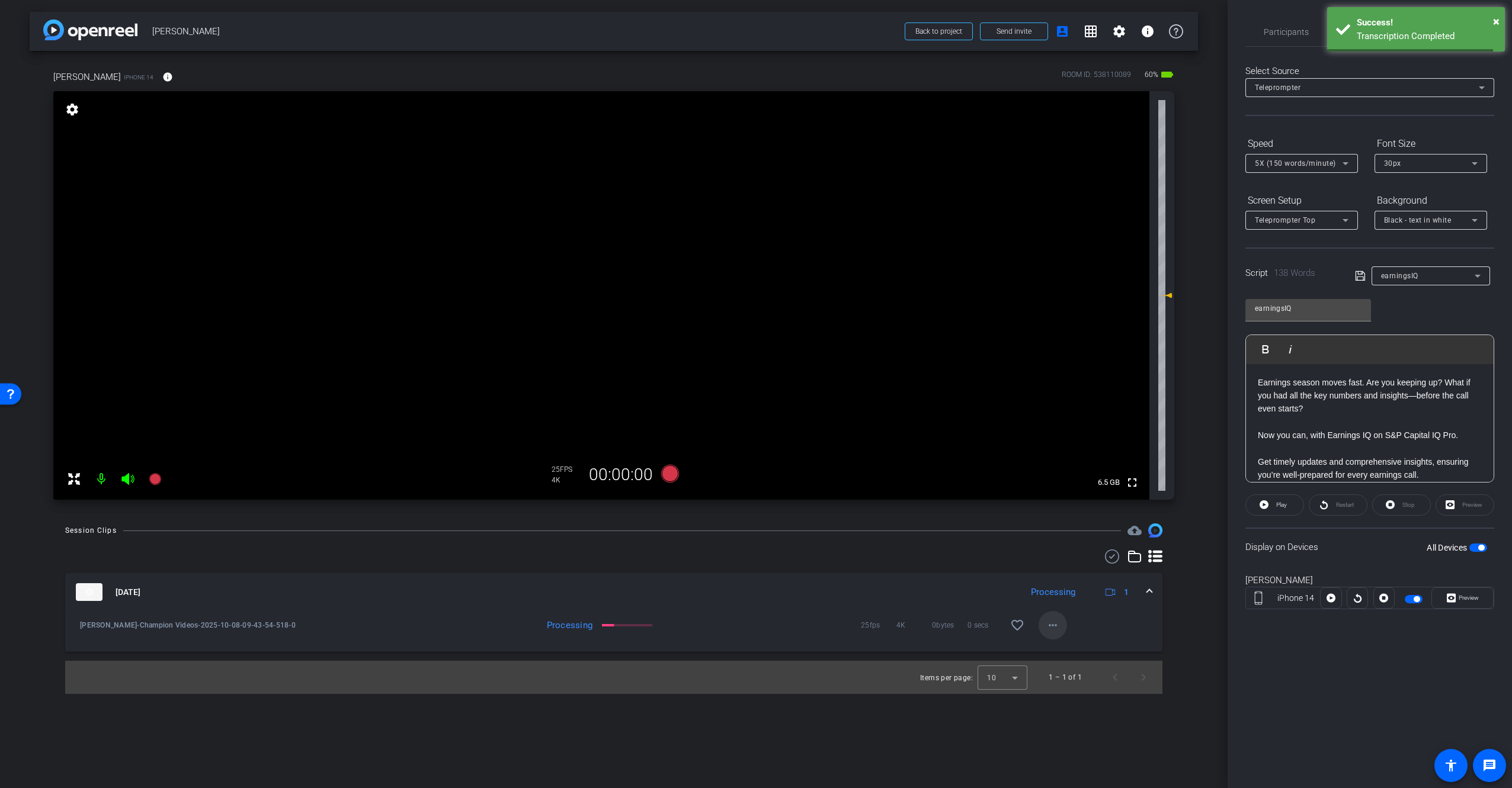
click at [1055, 627] on mat-icon "more_horiz" at bounding box center [1052, 625] width 14 height 14
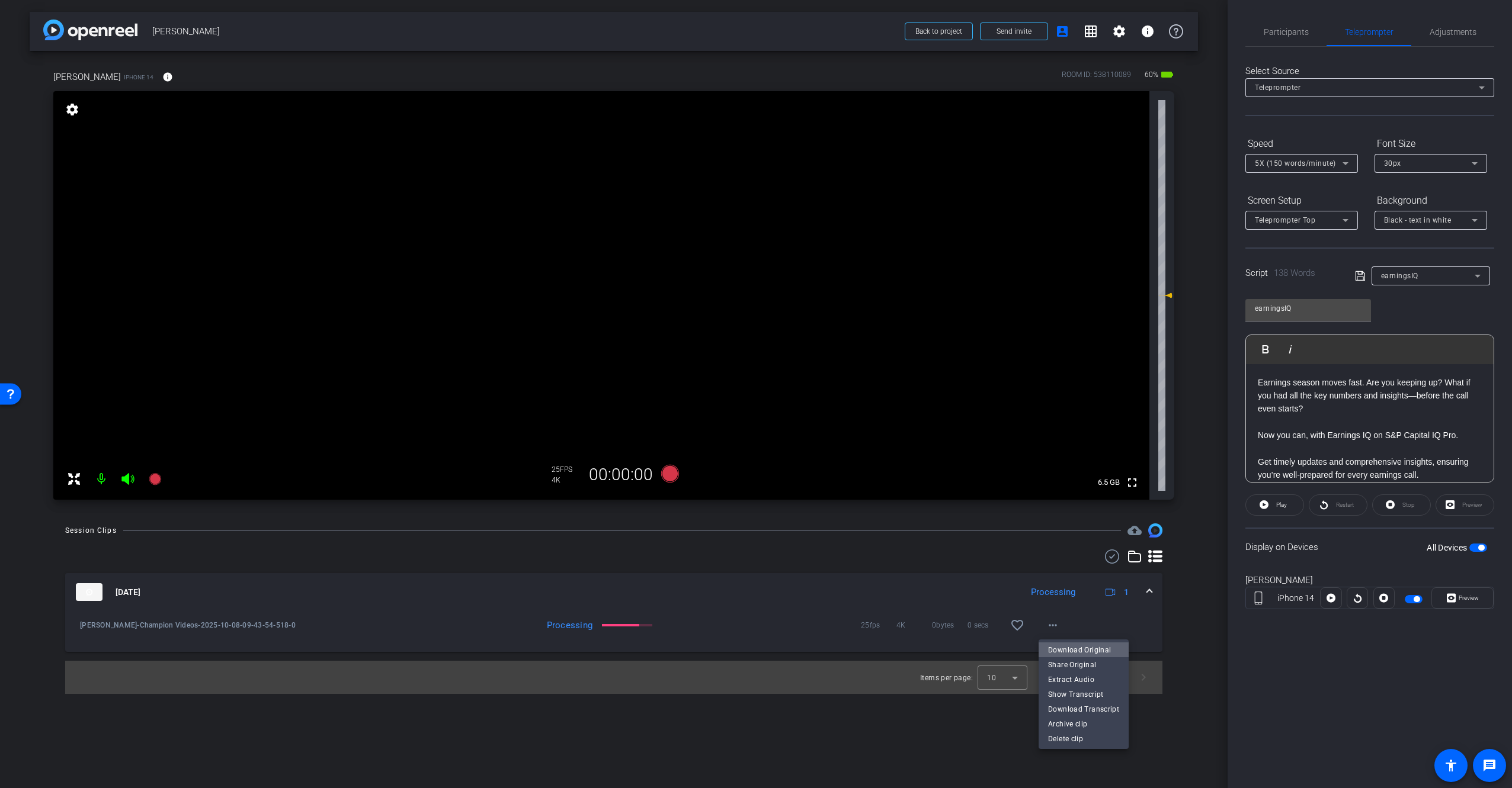
click at [1093, 648] on span "Download Original" at bounding box center [1083, 650] width 71 height 14
click at [1048, 627] on mat-icon "more_horiz" at bounding box center [1052, 625] width 14 height 14
click at [1073, 651] on span "Download Original" at bounding box center [1083, 650] width 71 height 14
click at [1448, 31] on span "Adjustments" at bounding box center [1453, 32] width 47 height 8
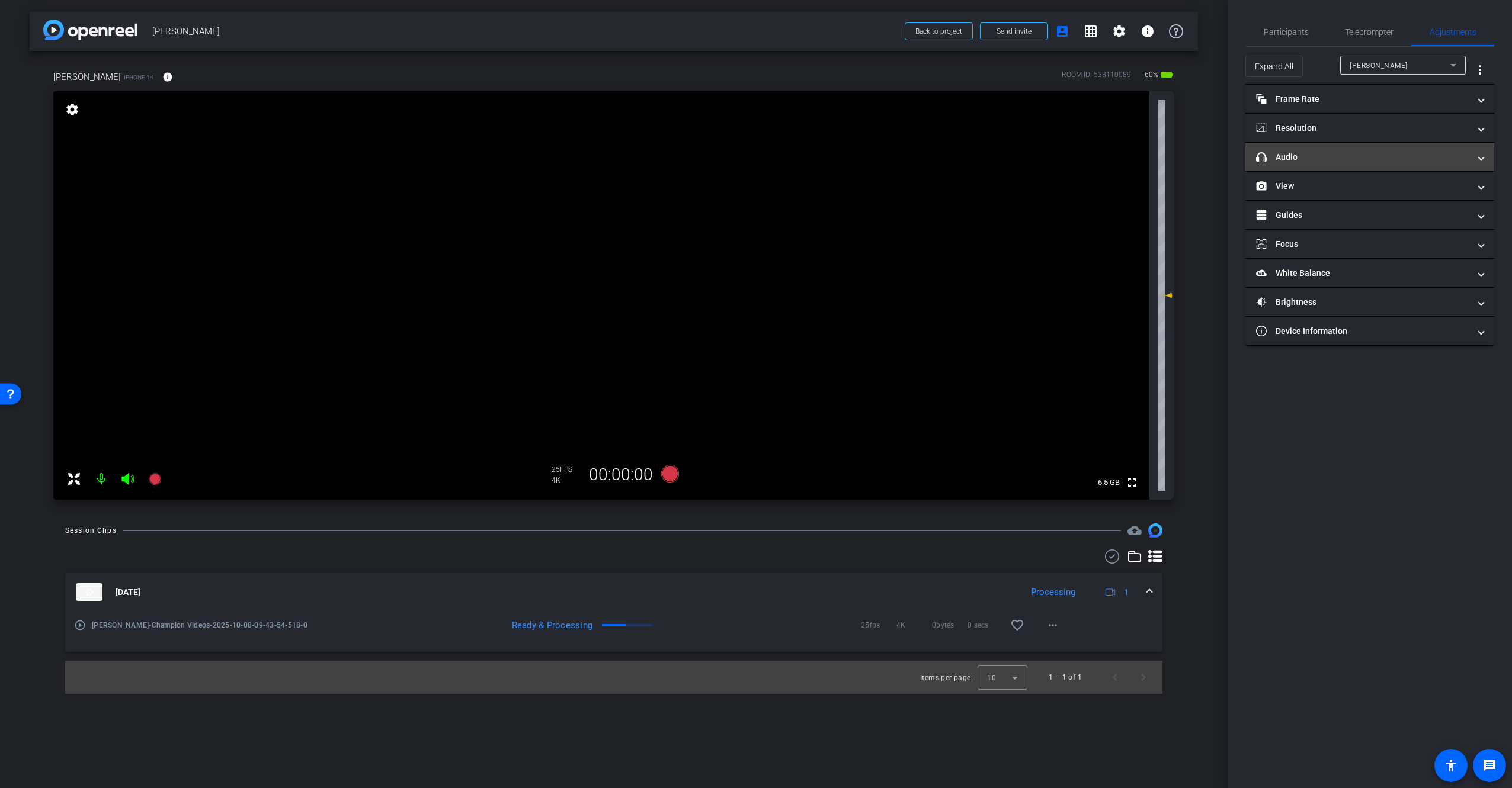
click at [1349, 162] on mat-panel-title "headphone icon Audio" at bounding box center [1362, 157] width 213 height 13
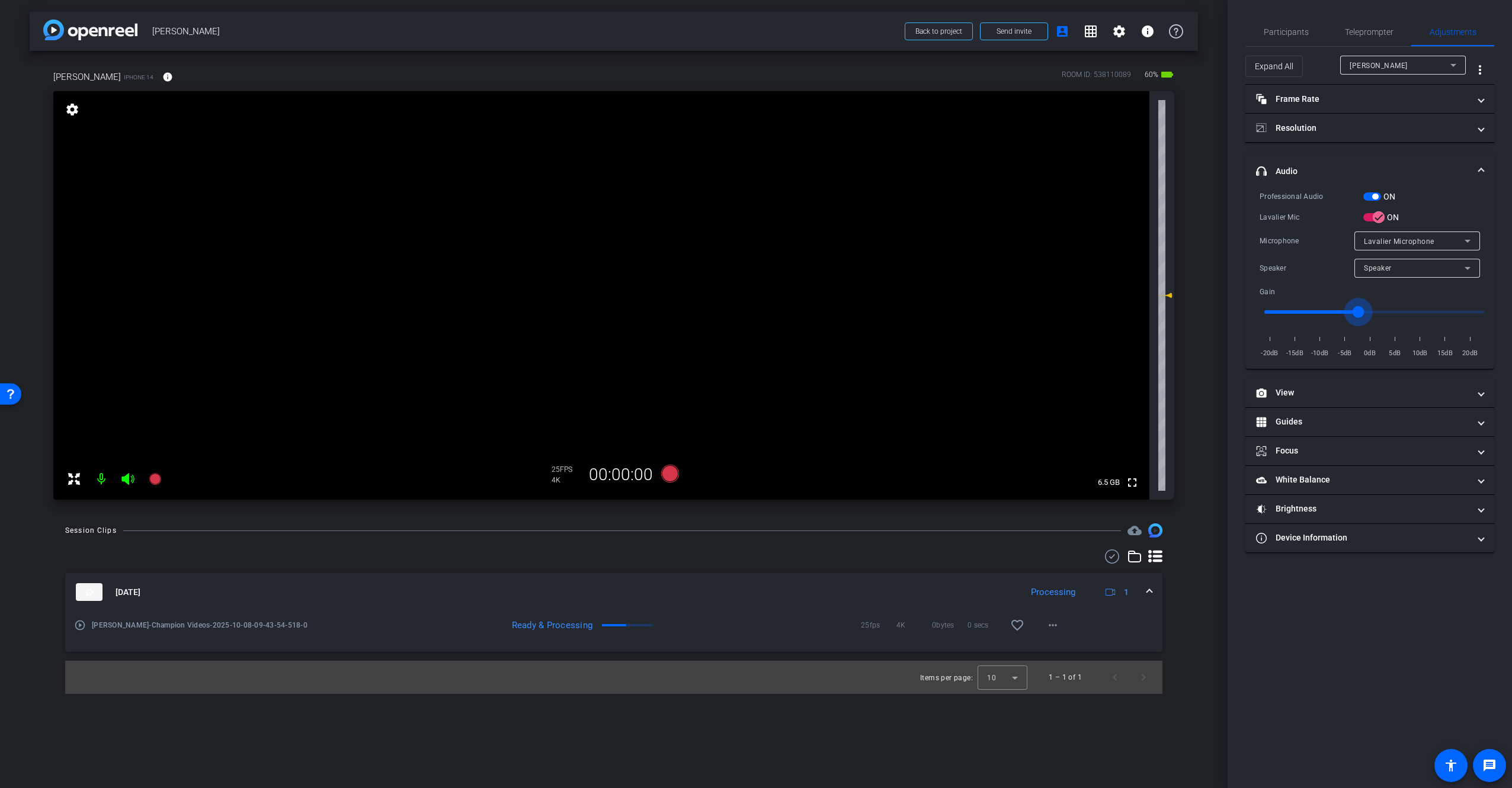
drag, startPoint x: 1374, startPoint y: 312, endPoint x: 1360, endPoint y: 317, distance: 14.9
type input "-3"
click at [1360, 317] on input "range" at bounding box center [1374, 312] width 245 height 26
click at [1370, 36] on span "Teleprompter" at bounding box center [1369, 32] width 48 height 8
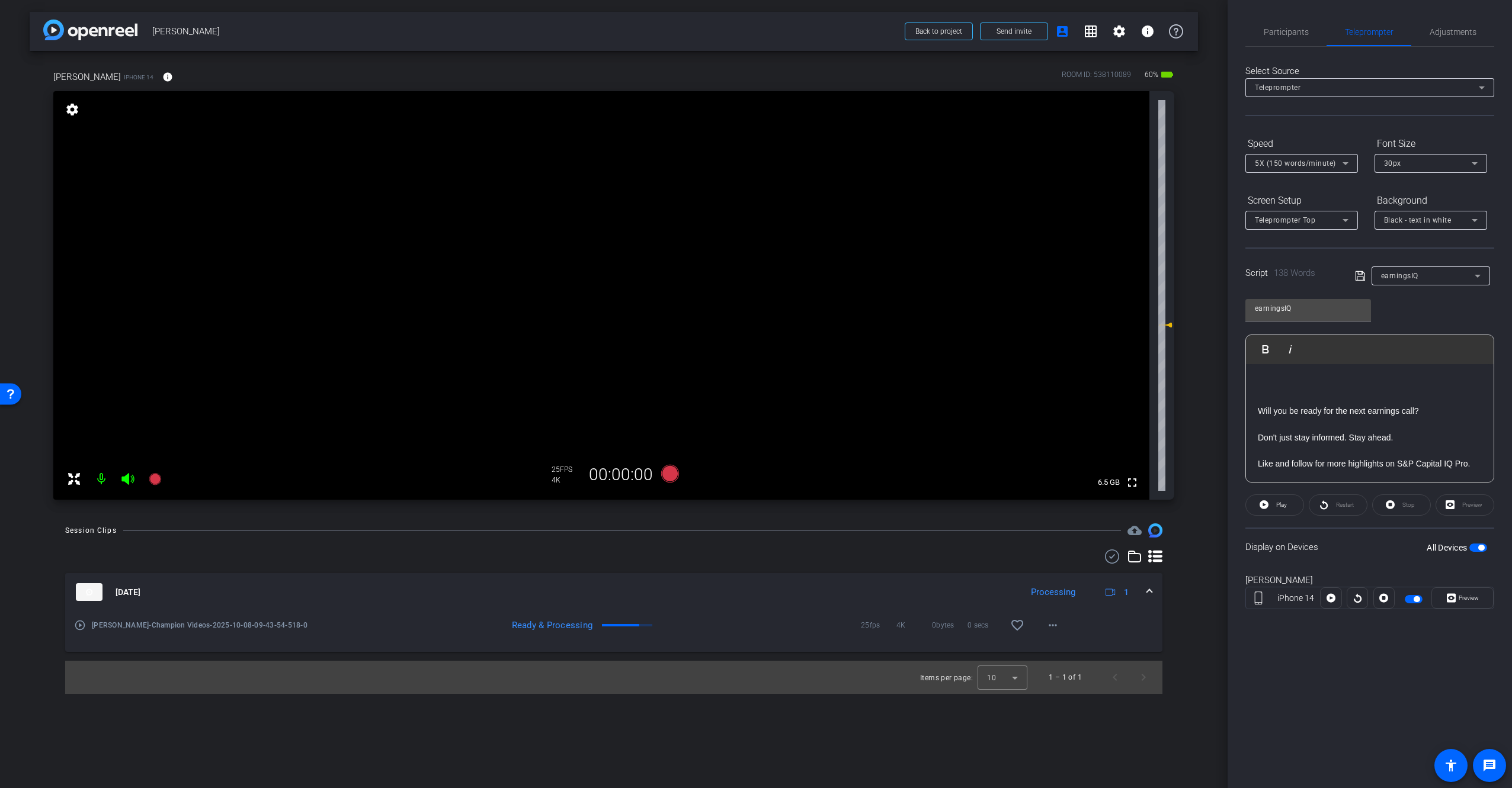
scroll to position [396, 0]
click at [1304, 650] on div "Participants Teleprompter Adjustments [PERSON_NAME] Director [PERSON_NAME] Dire…" at bounding box center [1370, 394] width 284 height 788
click at [834, 394] on video at bounding box center [601, 296] width 1096 height 409
click at [749, 379] on video at bounding box center [601, 296] width 1096 height 409
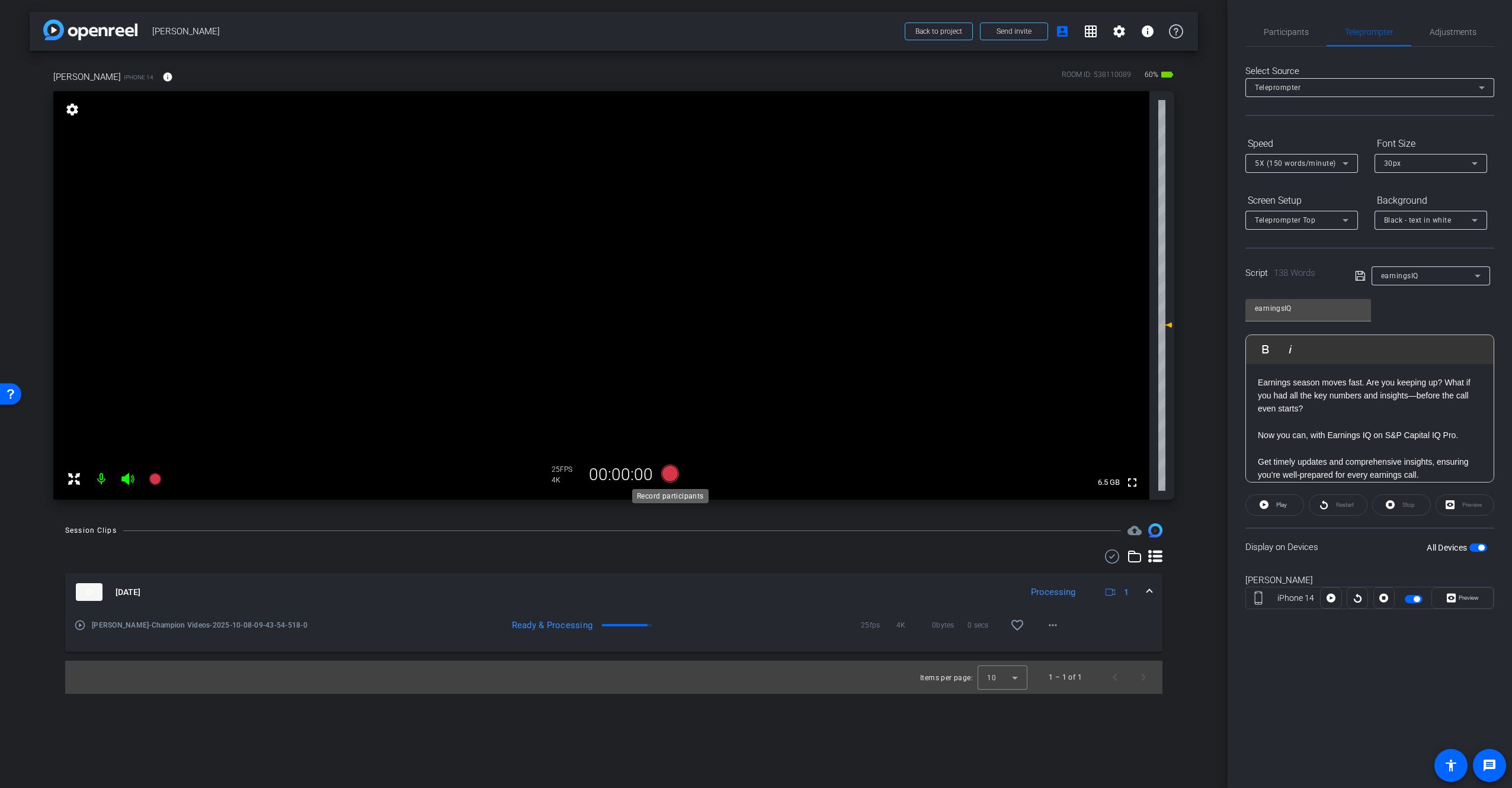
click at [670, 473] on icon at bounding box center [670, 473] width 18 height 18
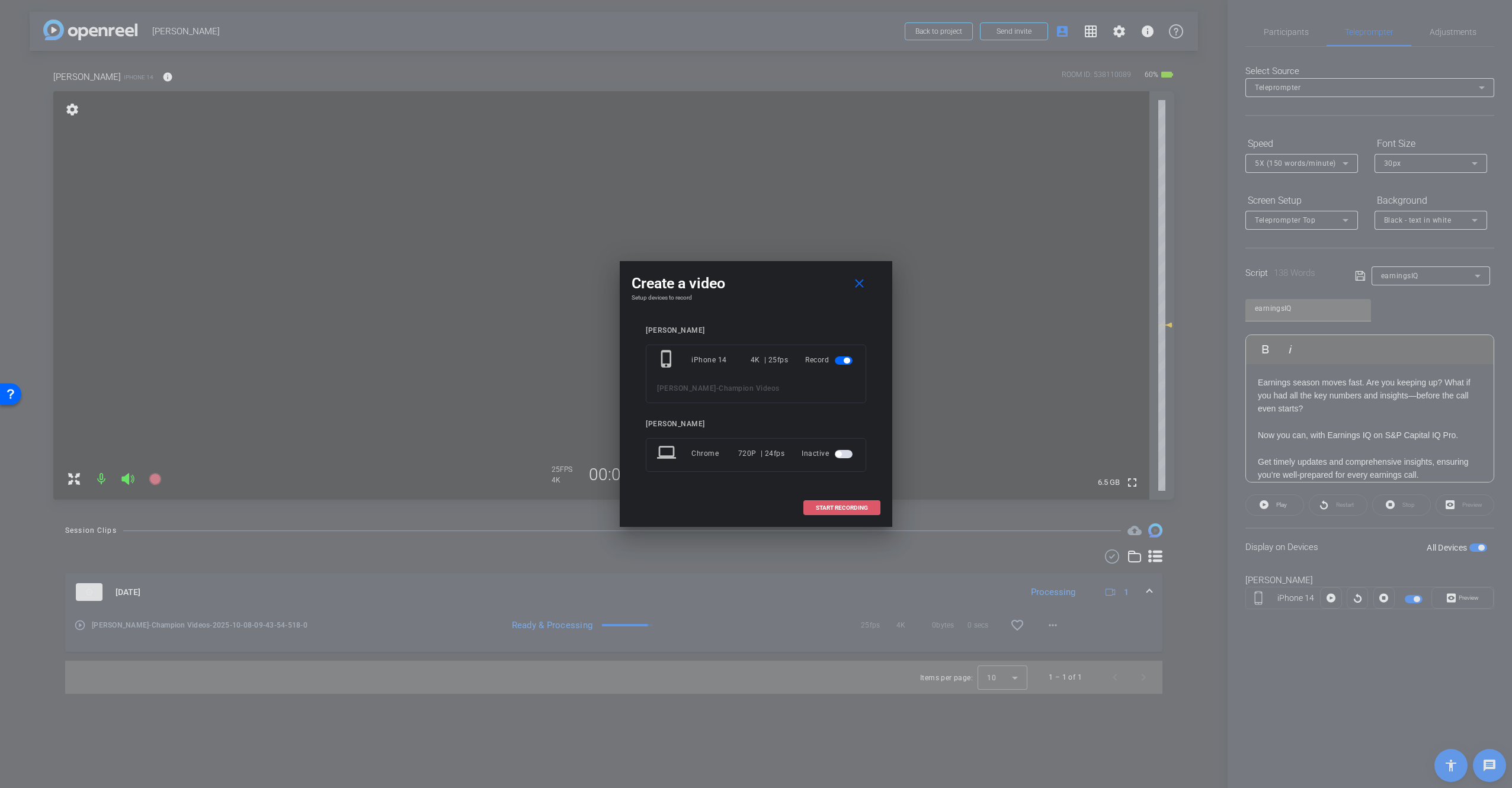
click at [842, 509] on span "START RECORDING" at bounding box center [842, 508] width 52 height 6
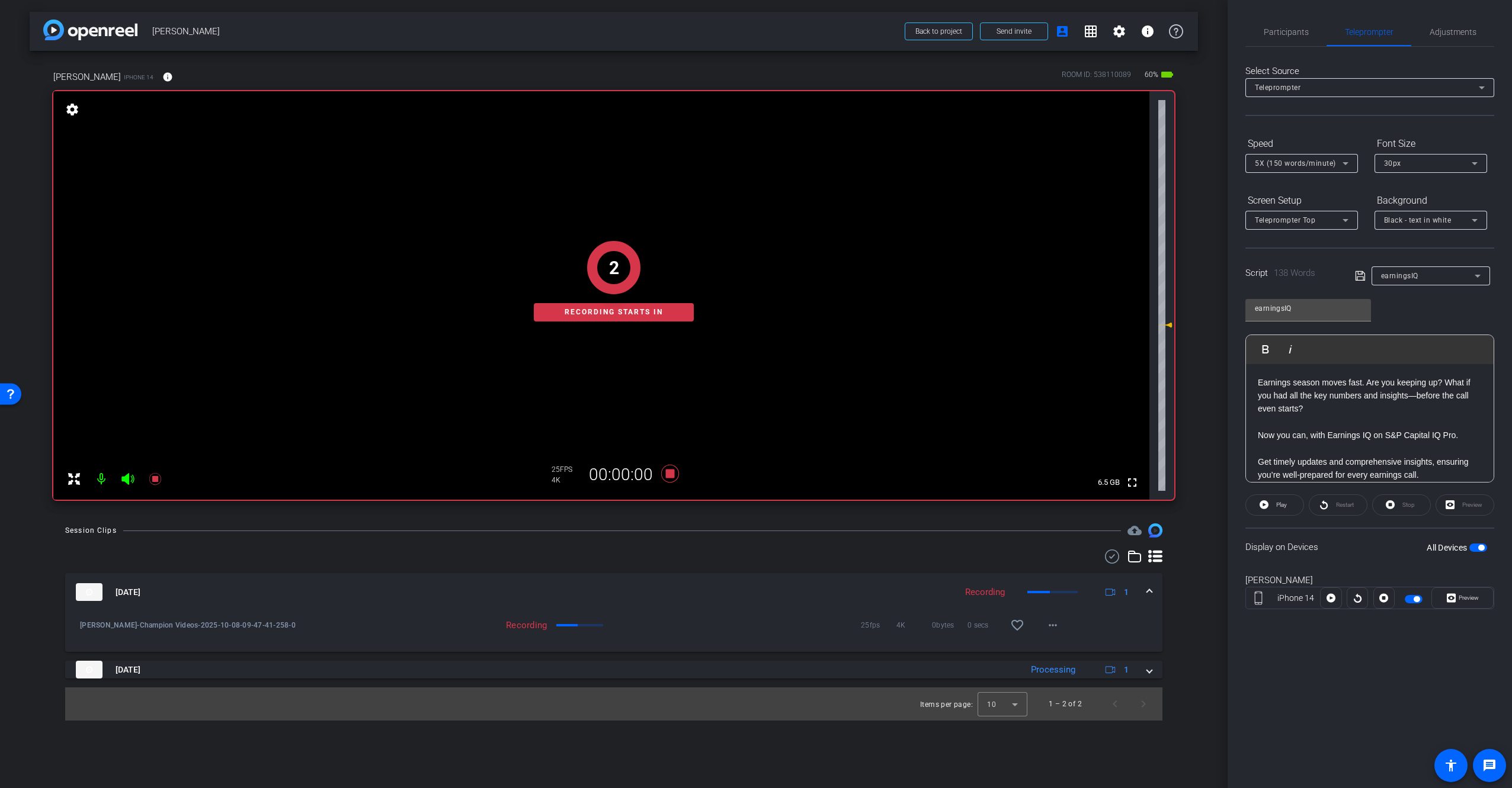
click at [1424, 315] on div "earningsIQ Play Play from this location Play Selected Play and display the sele…" at bounding box center [1370, 386] width 249 height 193
drag, startPoint x: 1285, startPoint y: 503, endPoint x: 1291, endPoint y: 506, distance: 6.7
click at [1285, 503] on span "Play" at bounding box center [1282, 505] width 11 height 7
click at [1472, 600] on span "Preview" at bounding box center [1468, 597] width 20 height 7
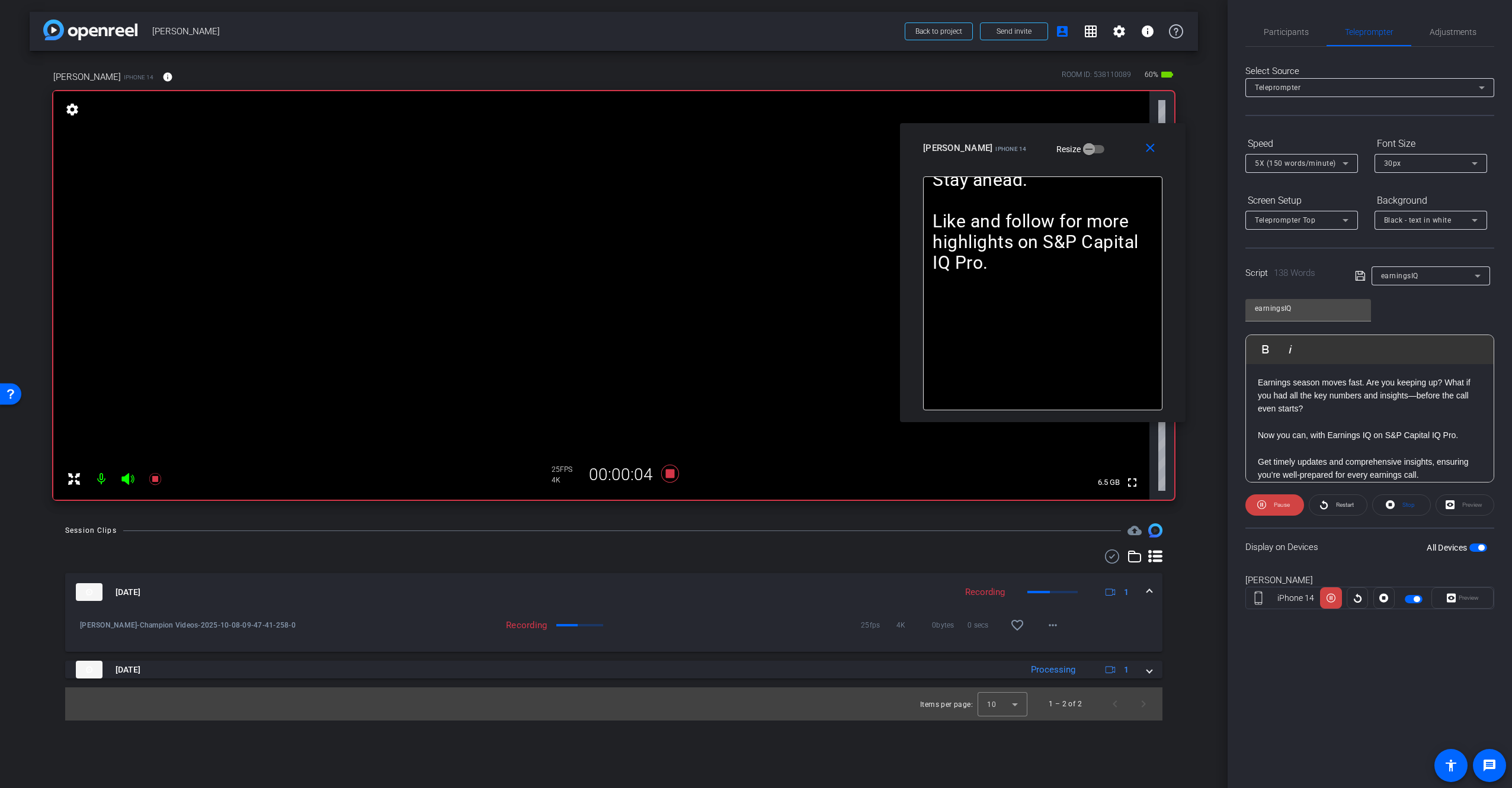
drag, startPoint x: 807, startPoint y: 271, endPoint x: 1093, endPoint y: 146, distance: 312.1
click at [1093, 143] on div "[PERSON_NAME] iPhone 14 Resize" at bounding box center [1047, 148] width 248 height 21
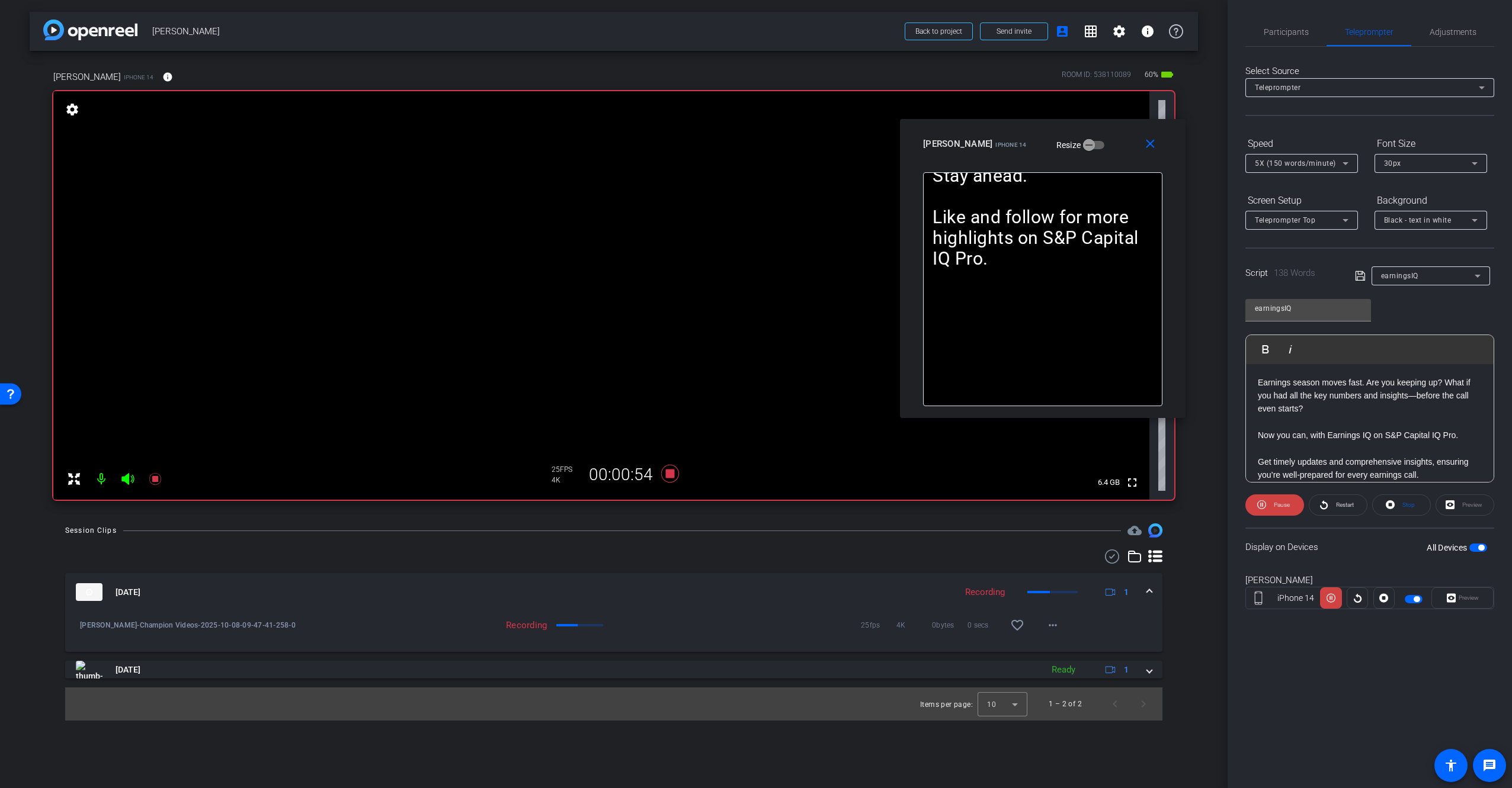
click at [1088, 366] on div "Earnings season moves fast. Are you keeping up? What if you had all the key num…" at bounding box center [1042, 289] width 239 height 234
click at [670, 471] on icon at bounding box center [670, 473] width 18 height 18
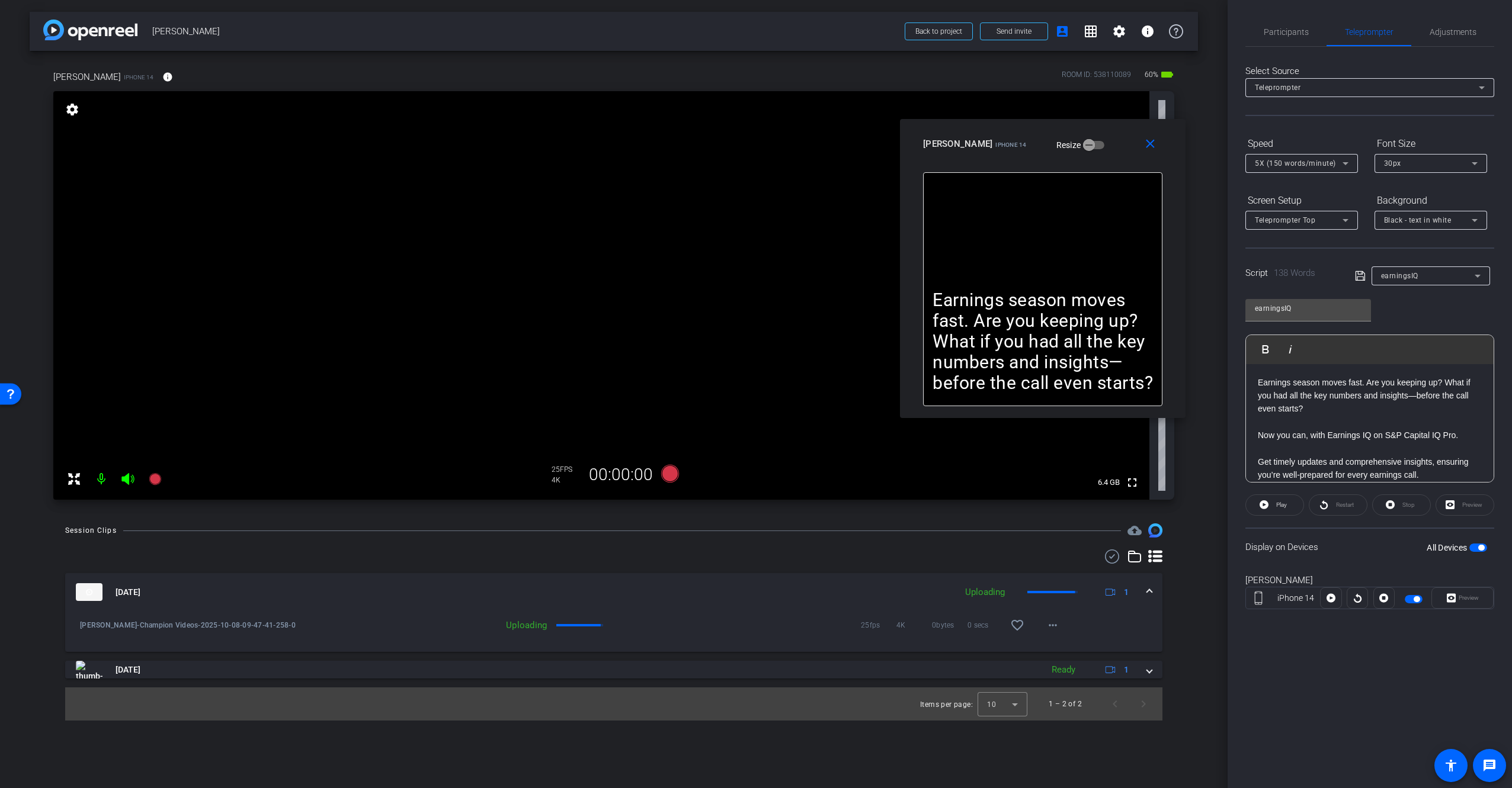
click at [1091, 249] on div "Earnings season moves fast. Are you keeping up? What if you had all the key num…" at bounding box center [1042, 289] width 239 height 234
drag, startPoint x: 1074, startPoint y: 217, endPoint x: 1077, endPoint y: 197, distance: 20.2
click at [1076, 215] on div "Earnings season moves fast. Are you keeping up? What if you had all the key num…" at bounding box center [1042, 289] width 239 height 234
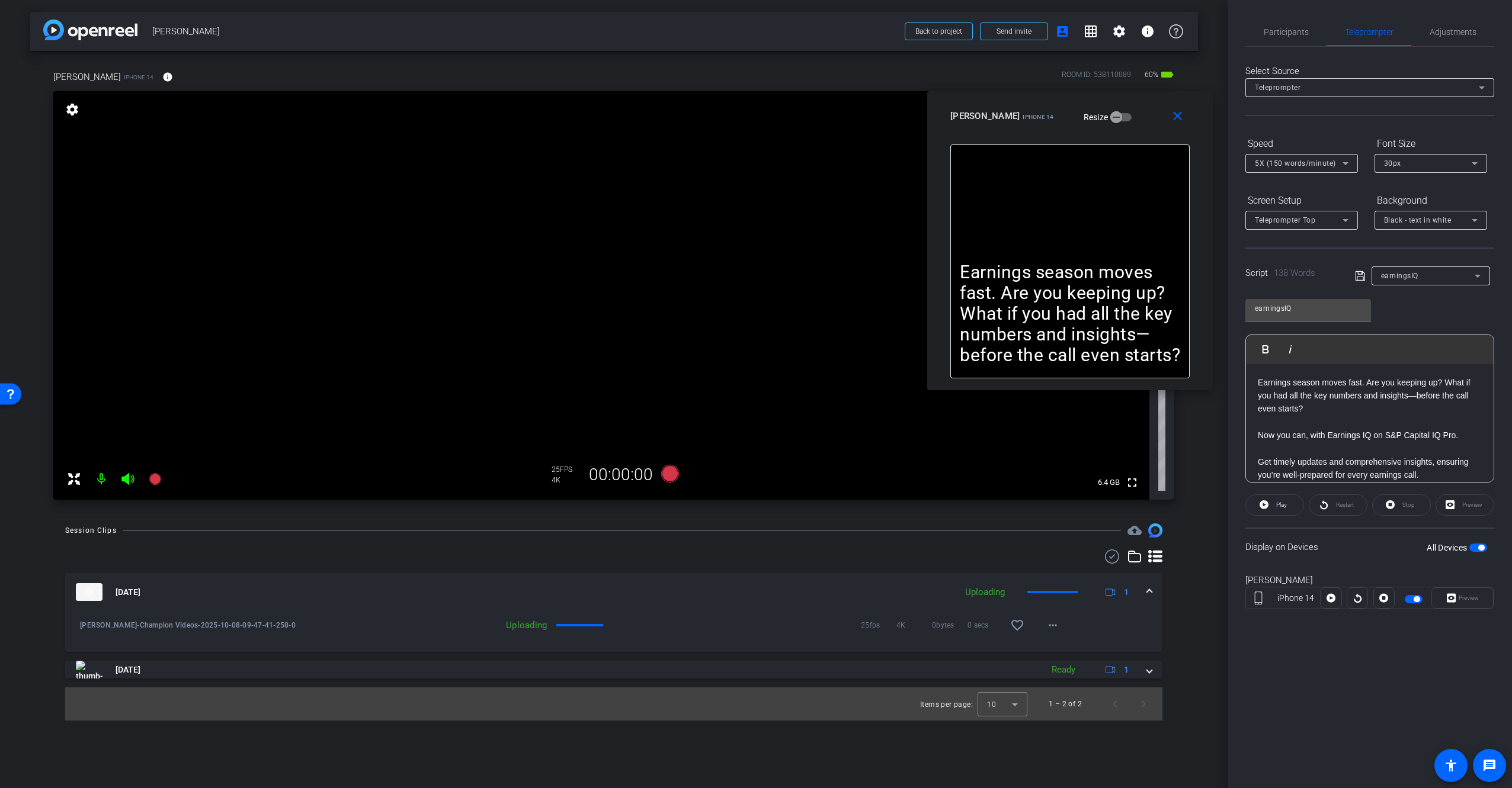
drag, startPoint x: 1045, startPoint y: 199, endPoint x: 1125, endPoint y: 117, distance: 114.6
click at [1125, 117] on div "[PERSON_NAME] iPhone 14 Resize" at bounding box center [1074, 116] width 248 height 21
click at [1133, 266] on p "Earnings season moves fast. Are you keeping up? What if you had all the key num…" at bounding box center [1070, 313] width 221 height 104
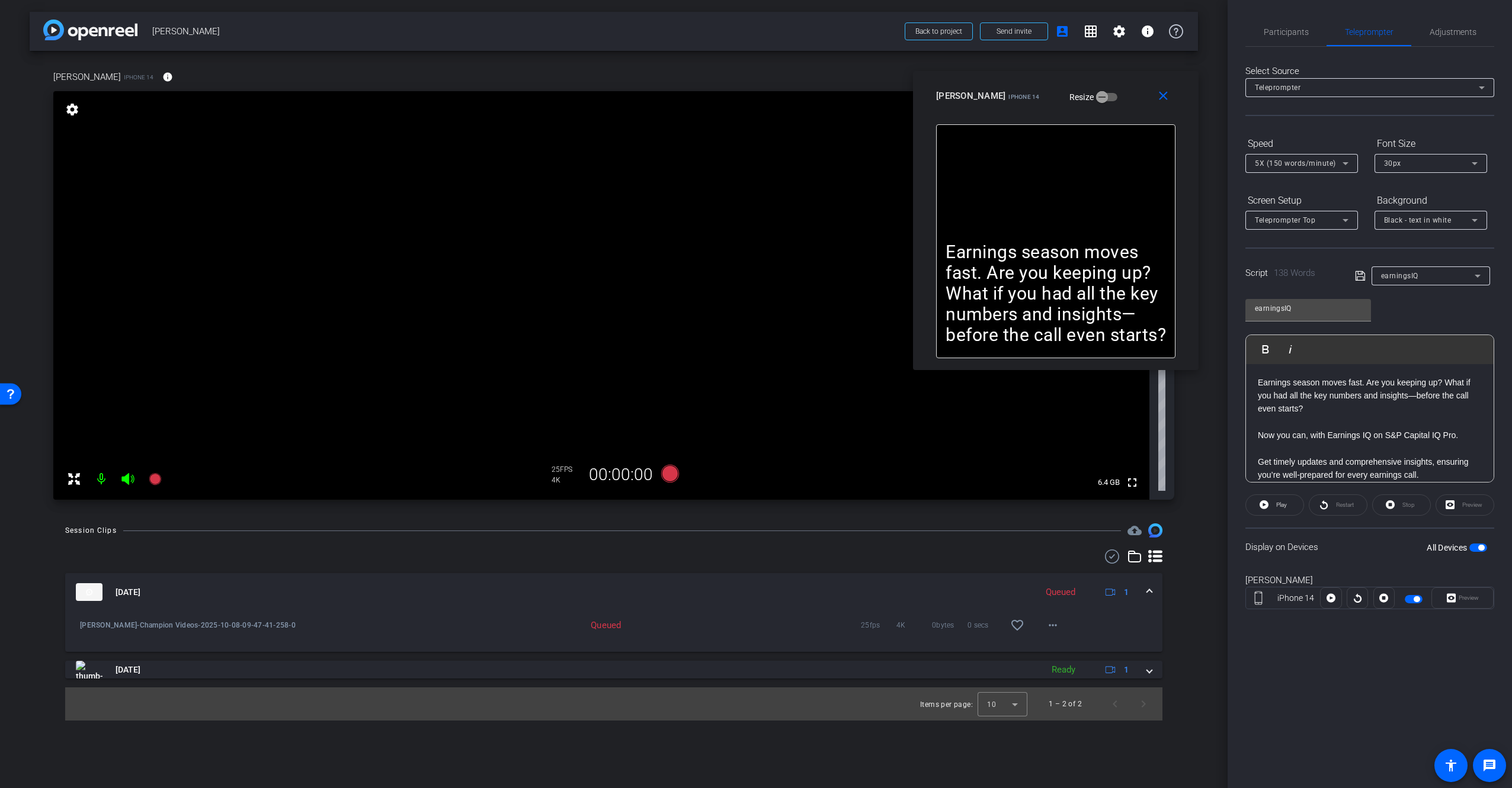
drag, startPoint x: 1018, startPoint y: 114, endPoint x: 1047, endPoint y: 237, distance: 126.4
click at [1005, 99] on div "[PERSON_NAME] iPhone 14 Resize" at bounding box center [1061, 96] width 248 height 21
click at [1073, 288] on p "Earnings season moves fast. Are you keeping up? What if you had all the key num…" at bounding box center [1056, 294] width 221 height 104
click at [1371, 428] on p at bounding box center [1370, 422] width 224 height 13
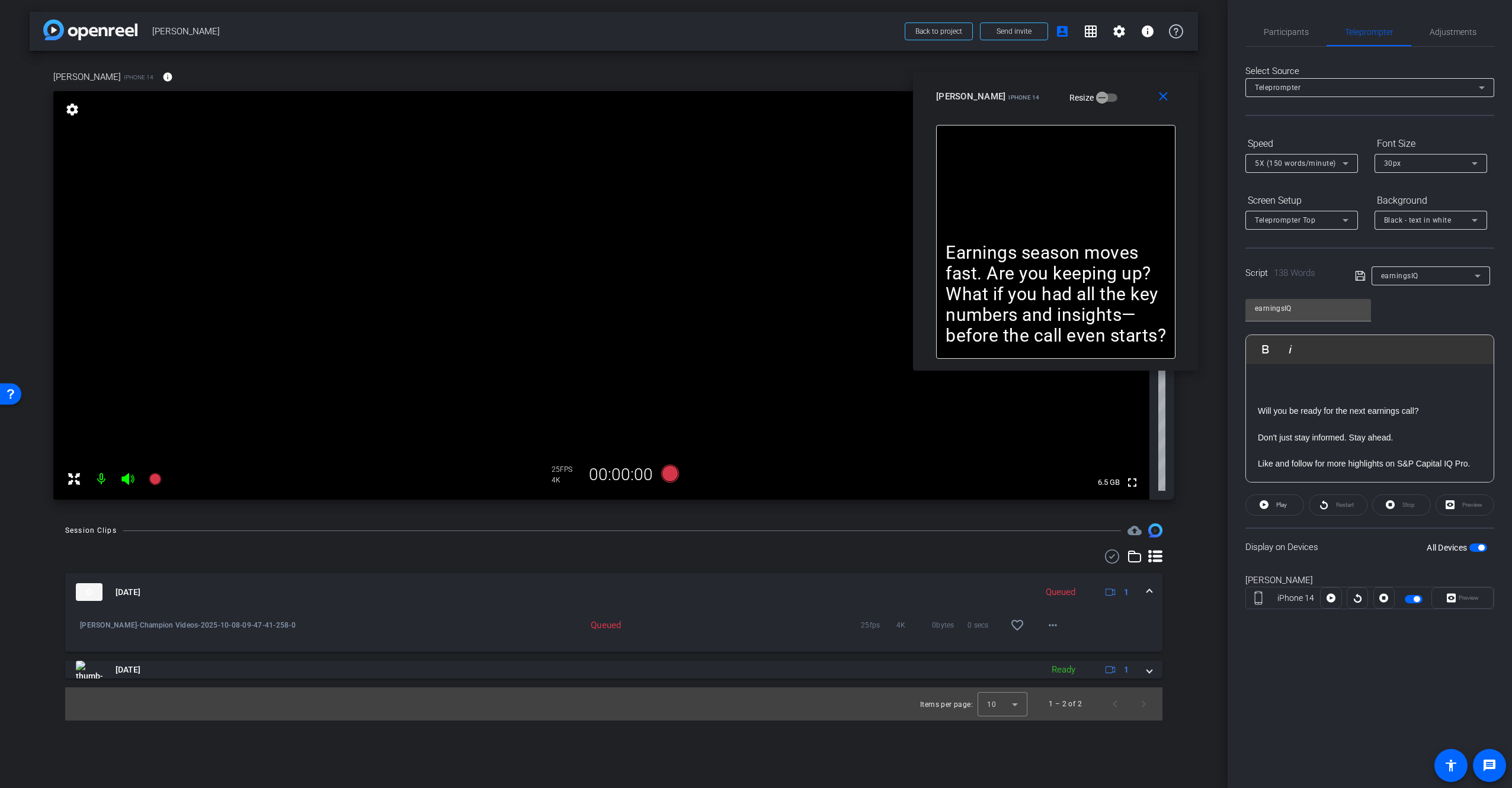
click at [1356, 404] on p at bounding box center [1370, 397] width 224 height 13
click at [1192, 544] on div "Session Clips cloud_upload [DATE] Queued 1 [PERSON_NAME]-Champion Videos-2025-1…" at bounding box center [614, 622] width 1168 height 197
click at [1199, 541] on div "arrow_back [PERSON_NAME] Back to project Send invite account_box grid_on settin…" at bounding box center [614, 394] width 1228 height 788
click at [825, 567] on div "[DATE] Queued 1 [PERSON_NAME]-Champion Videos-2025-10-08-09-47-41-258-0 Queued …" at bounding box center [614, 635] width 1097 height 171
click at [312, 585] on mat-panel-title "[DATE]" at bounding box center [553, 592] width 954 height 18
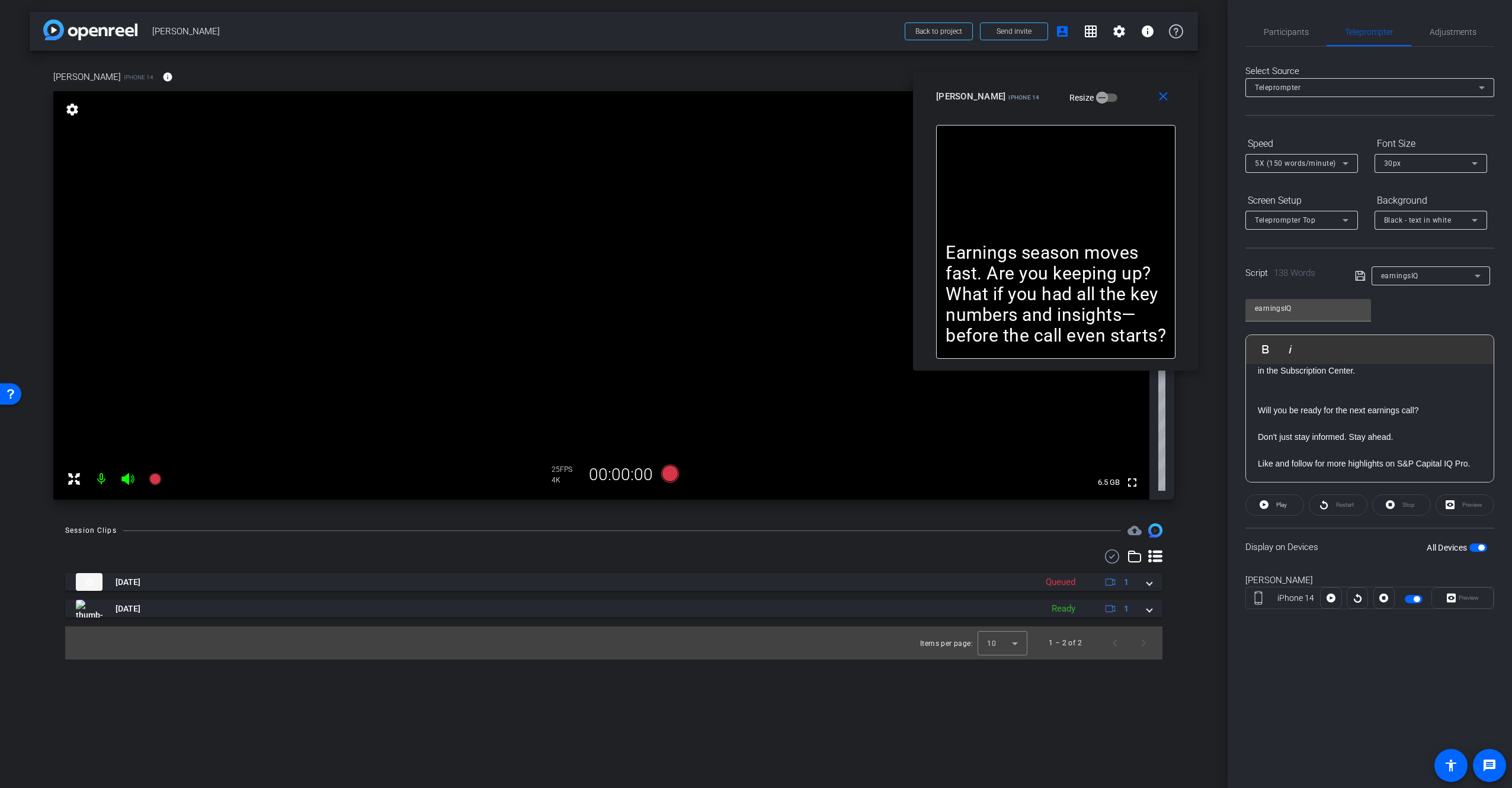
click at [827, 550] on div at bounding box center [614, 556] width 1097 height 14
click at [1105, 98] on div "[PERSON_NAME] iPhone 14 Resize" at bounding box center [1061, 96] width 248 height 21
click at [1038, 196] on div "Earnings season moves fast. Are you keeping up? What if you had all the key num…" at bounding box center [1056, 242] width 239 height 234
click at [1109, 94] on div "[PERSON_NAME] iPhone 14 Resize" at bounding box center [1061, 96] width 248 height 21
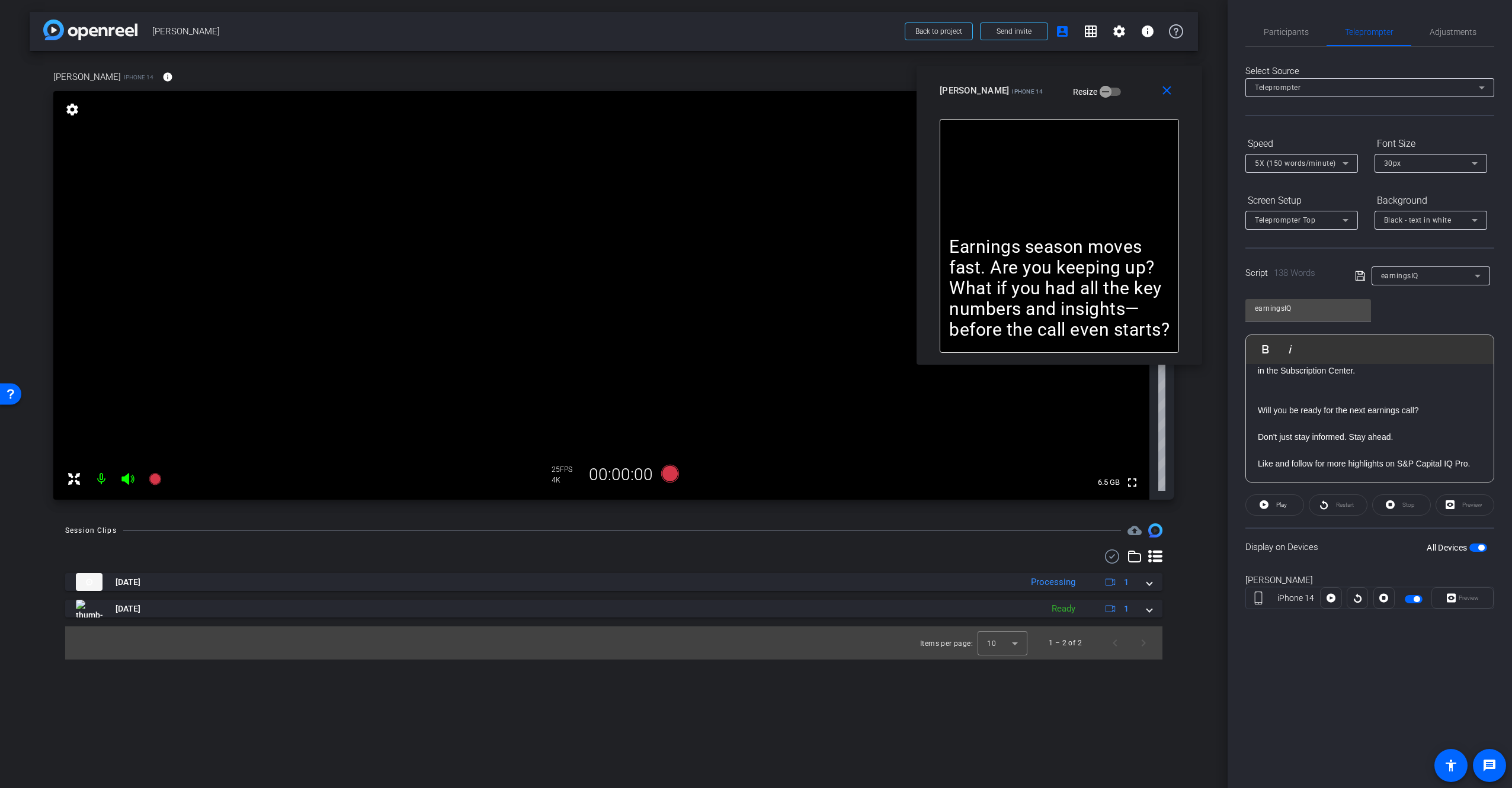
drag, startPoint x: 991, startPoint y: 93, endPoint x: 996, endPoint y: 87, distance: 7.8
click at [996, 87] on div "[PERSON_NAME] iPhone 14" at bounding box center [991, 89] width 104 height 14
click at [1024, 207] on div "Earnings season moves fast. Are you keeping up? What if you had all the key num…" at bounding box center [1059, 236] width 239 height 234
click at [1111, 223] on div "Earnings season moves fast. Are you keeping up? What if you had all the key num…" at bounding box center [1059, 236] width 239 height 234
drag, startPoint x: 1374, startPoint y: 562, endPoint x: 1401, endPoint y: 559, distance: 27.2
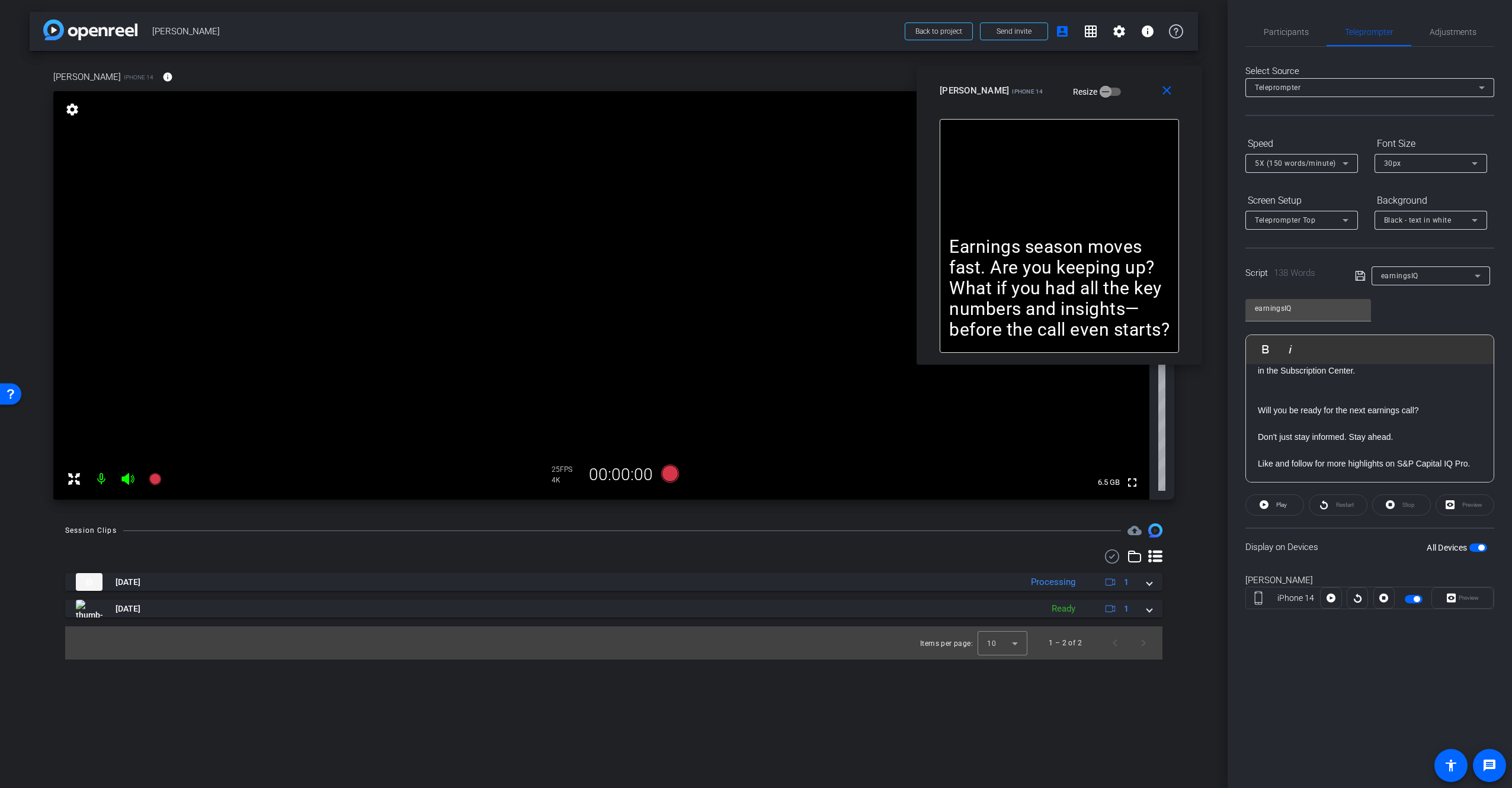
click at [1377, 562] on div "Display on Devices All Devices" at bounding box center [1370, 547] width 249 height 39
click at [1482, 548] on span "button" at bounding box center [1481, 548] width 6 height 6
click at [1474, 547] on span "button" at bounding box center [1473, 548] width 6 height 6
click at [1360, 559] on div "Display on Devices All Devices" at bounding box center [1370, 547] width 249 height 39
click at [1419, 564] on div "Display on Devices All Devices" at bounding box center [1370, 547] width 249 height 39
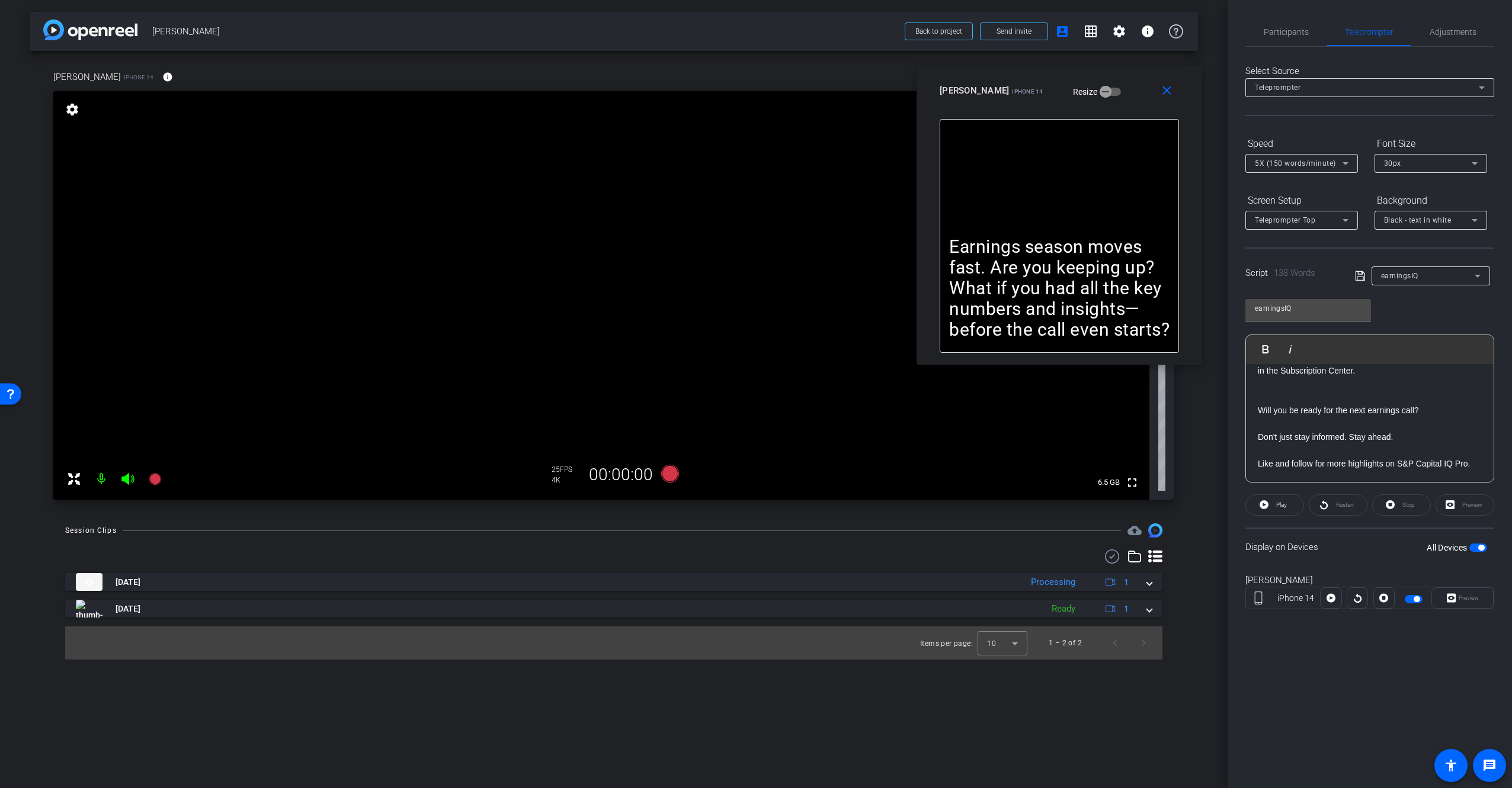
click at [1036, 259] on p "Earnings season moves fast. Are you keeping up? What if you had all the key num…" at bounding box center [1059, 288] width 221 height 104
click at [296, 383] on video at bounding box center [601, 296] width 1096 height 409
click at [782, 523] on div "arrow_back [PERSON_NAME] Back to project Send invite account_box grid_on settin…" at bounding box center [614, 394] width 1228 height 788
click at [670, 473] on icon at bounding box center [670, 473] width 18 height 18
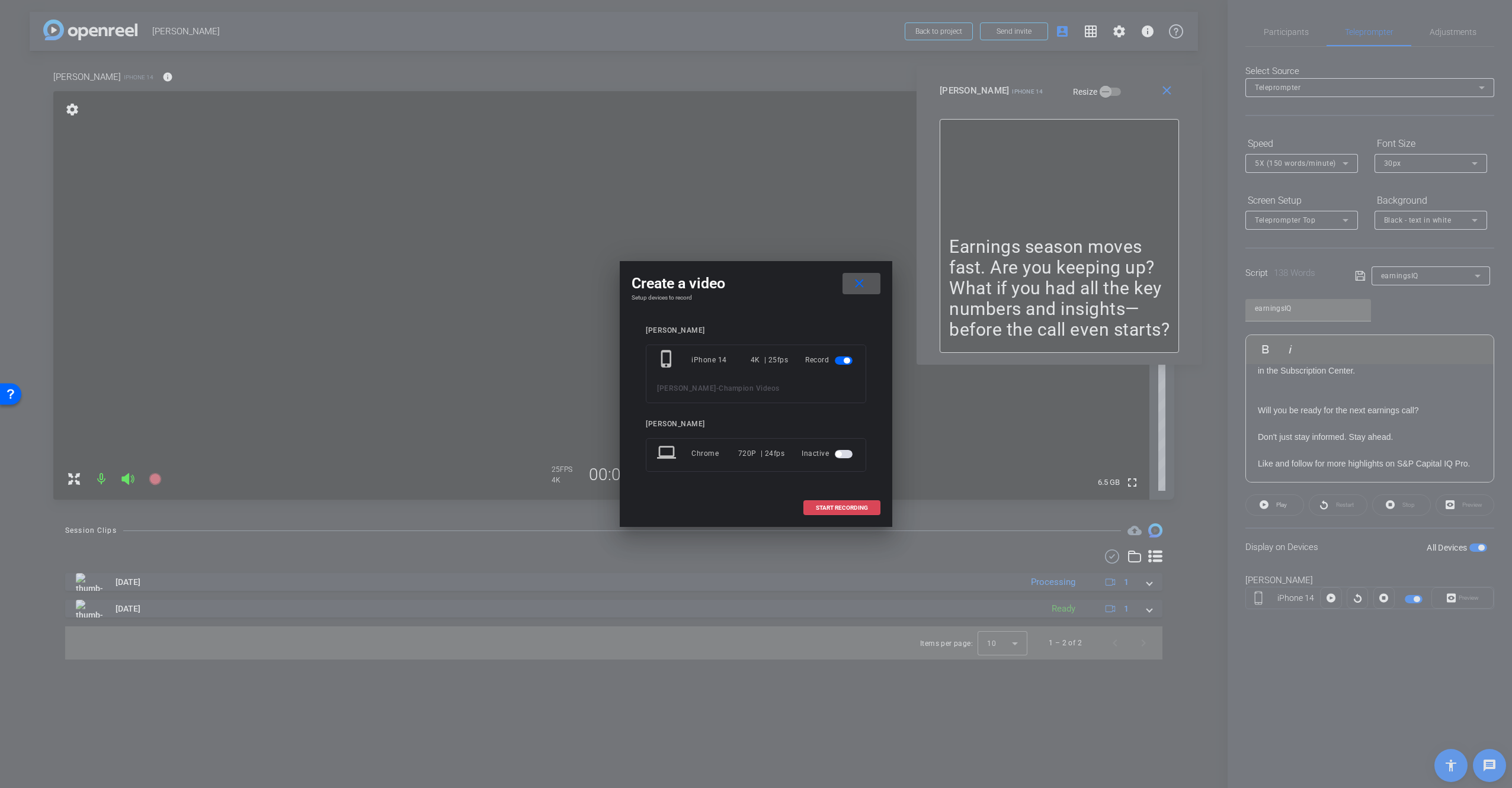
click at [855, 506] on span "START RECORDING" at bounding box center [842, 508] width 52 height 6
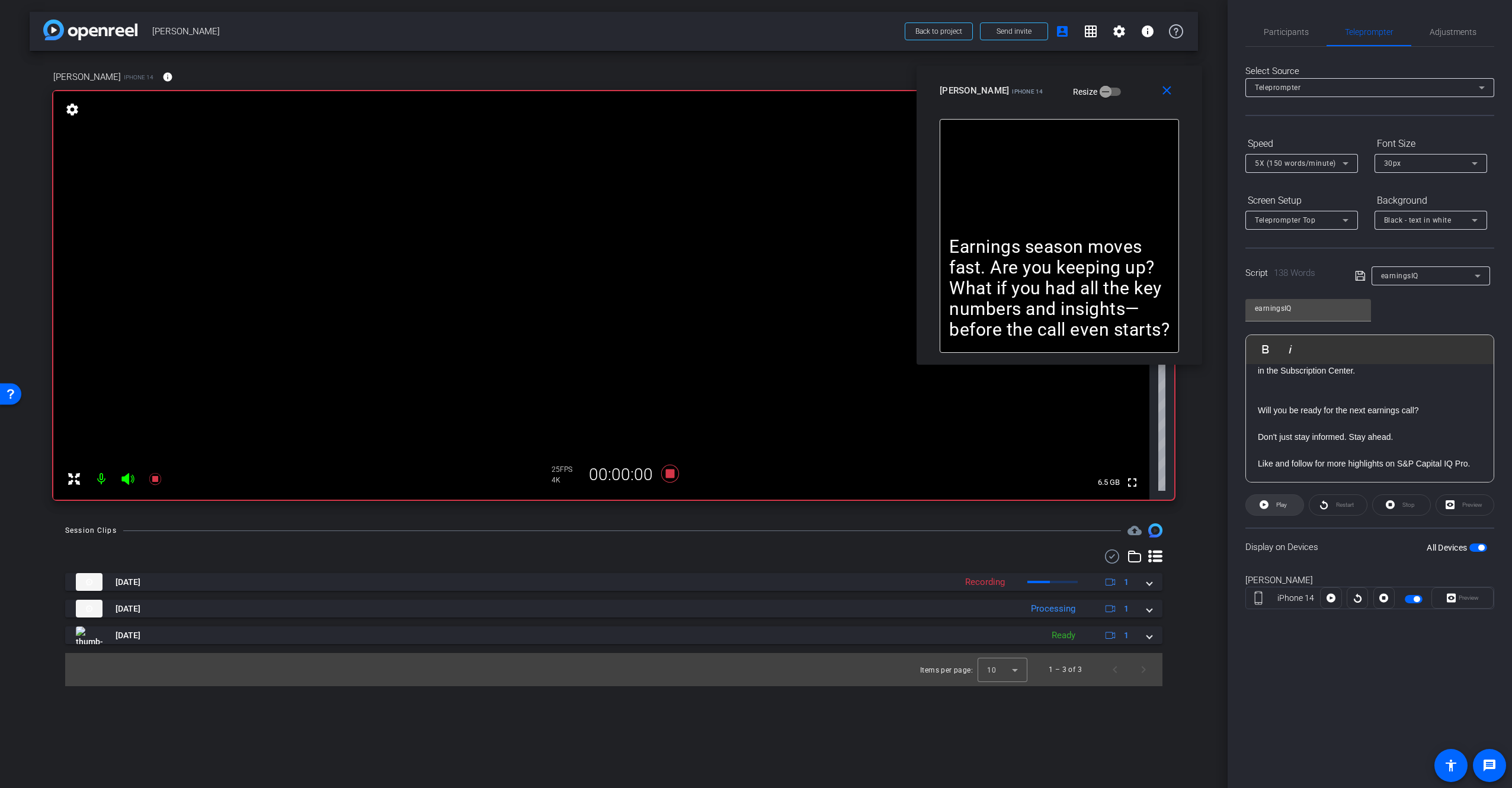
click at [1285, 503] on span "Play" at bounding box center [1282, 505] width 11 height 7
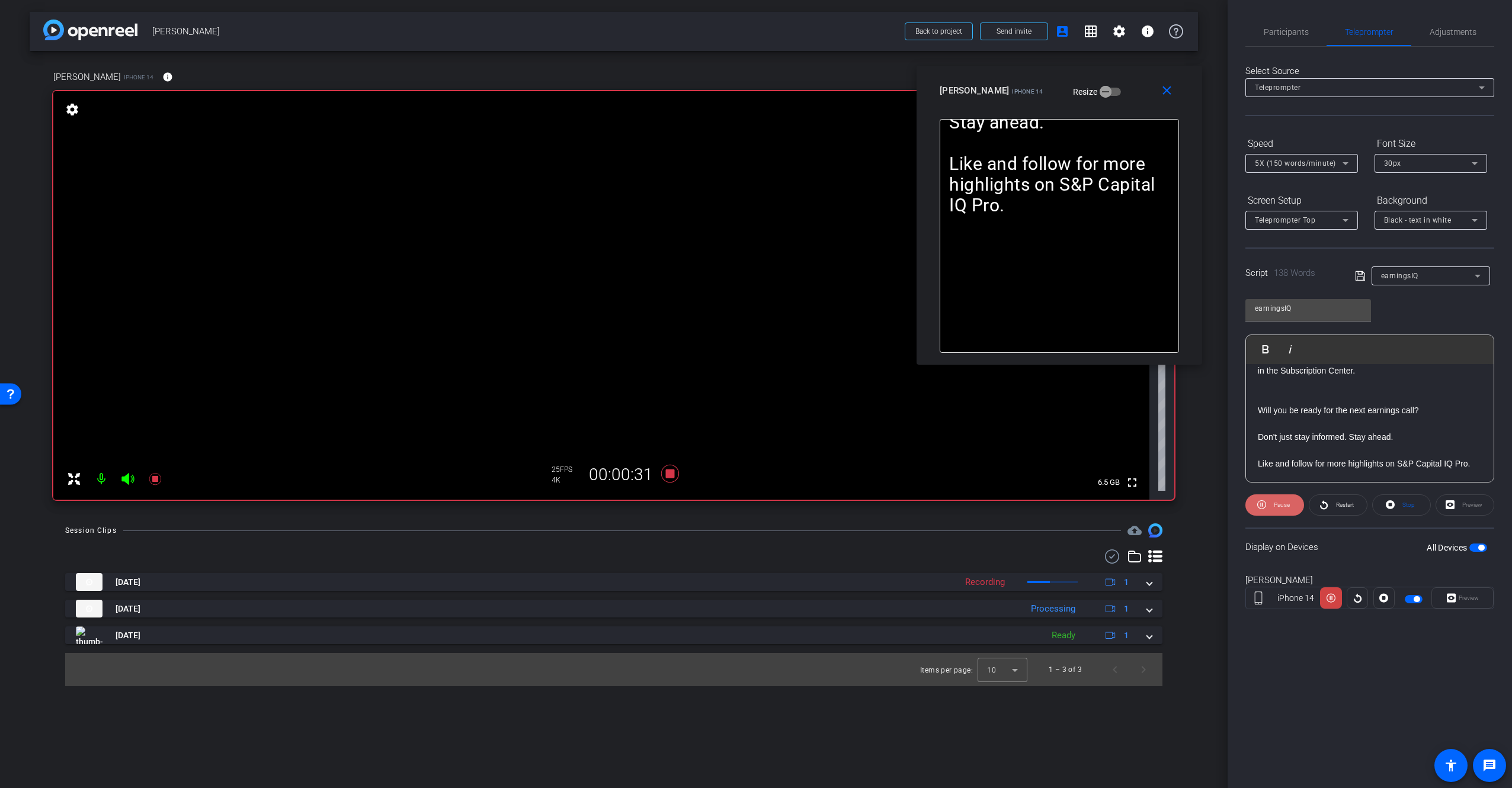
click at [1277, 502] on span "Pause" at bounding box center [1282, 505] width 16 height 7
click at [670, 475] on icon at bounding box center [670, 473] width 18 height 18
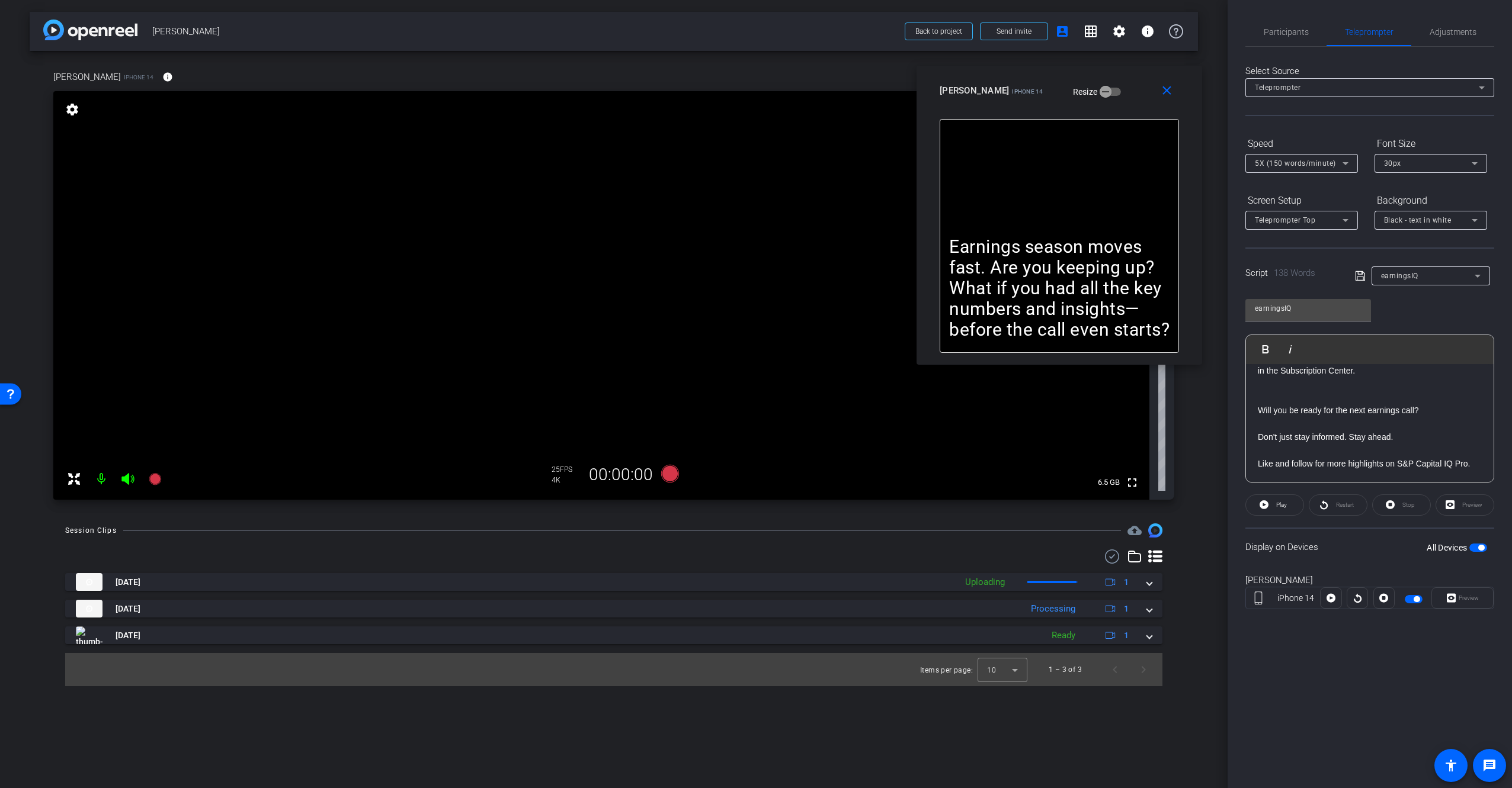
drag, startPoint x: 1100, startPoint y: 197, endPoint x: 1106, endPoint y: 196, distance: 6.1
click at [1105, 196] on div "Earnings season moves fast. Are you keeping up? What if you had all the key num…" at bounding box center [1059, 236] width 239 height 234
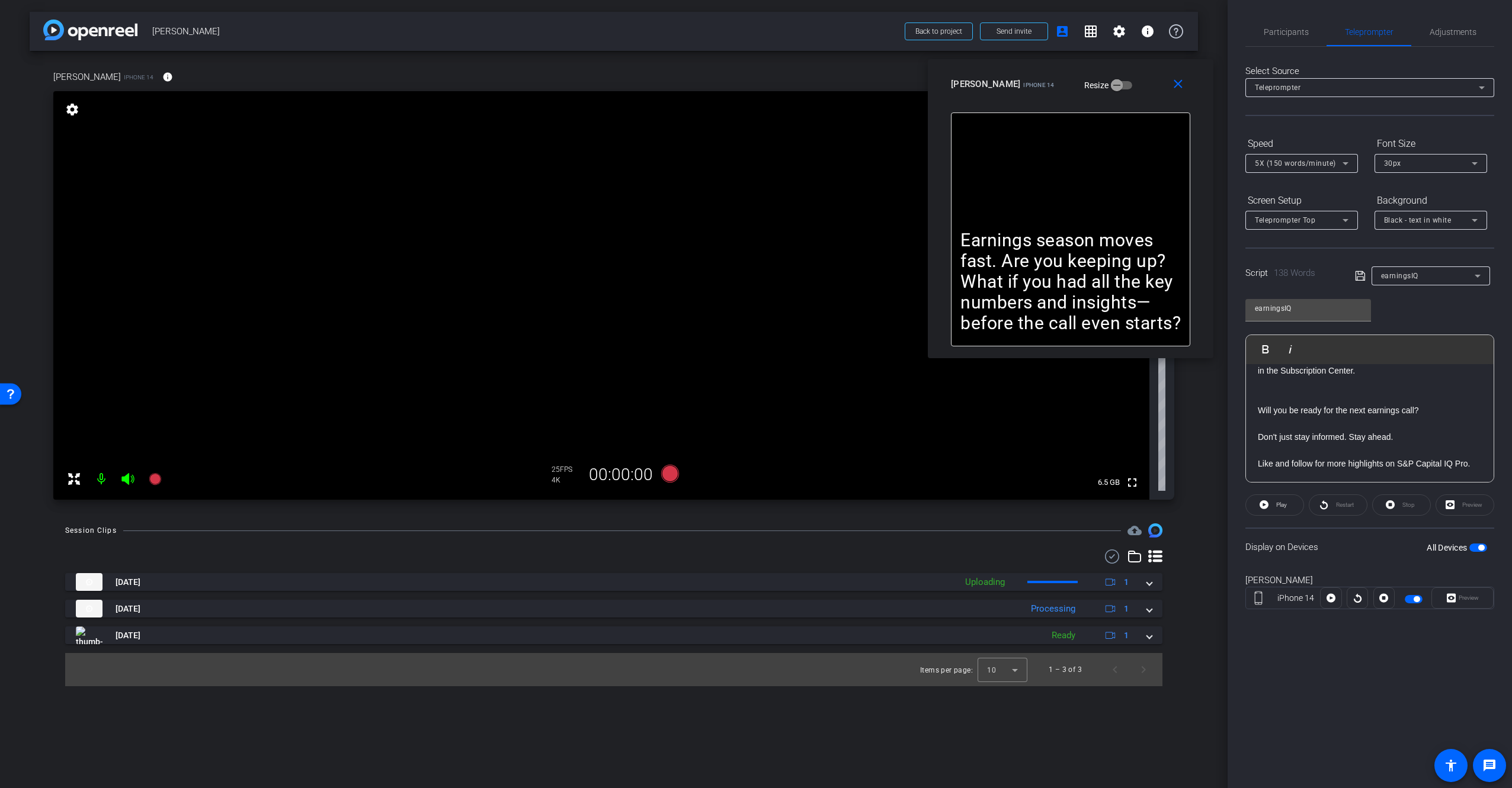
drag, startPoint x: 1133, startPoint y: 88, endPoint x: 1137, endPoint y: 76, distance: 12.6
click at [1137, 76] on div "[PERSON_NAME] iPhone 14 Resize" at bounding box center [1075, 84] width 248 height 21
click at [1070, 286] on p "Earnings season moves fast. Are you keeping up? What if you had all the key num…" at bounding box center [1071, 281] width 221 height 104
click at [1105, 281] on p "Earnings season moves fast. Are you keeping up? What if you had all the key num…" at bounding box center [1071, 281] width 221 height 104
click at [1196, 338] on div "Earnings season moves fast. Are you keeping up? What if you had all the key num…" at bounding box center [1070, 230] width 257 height 234
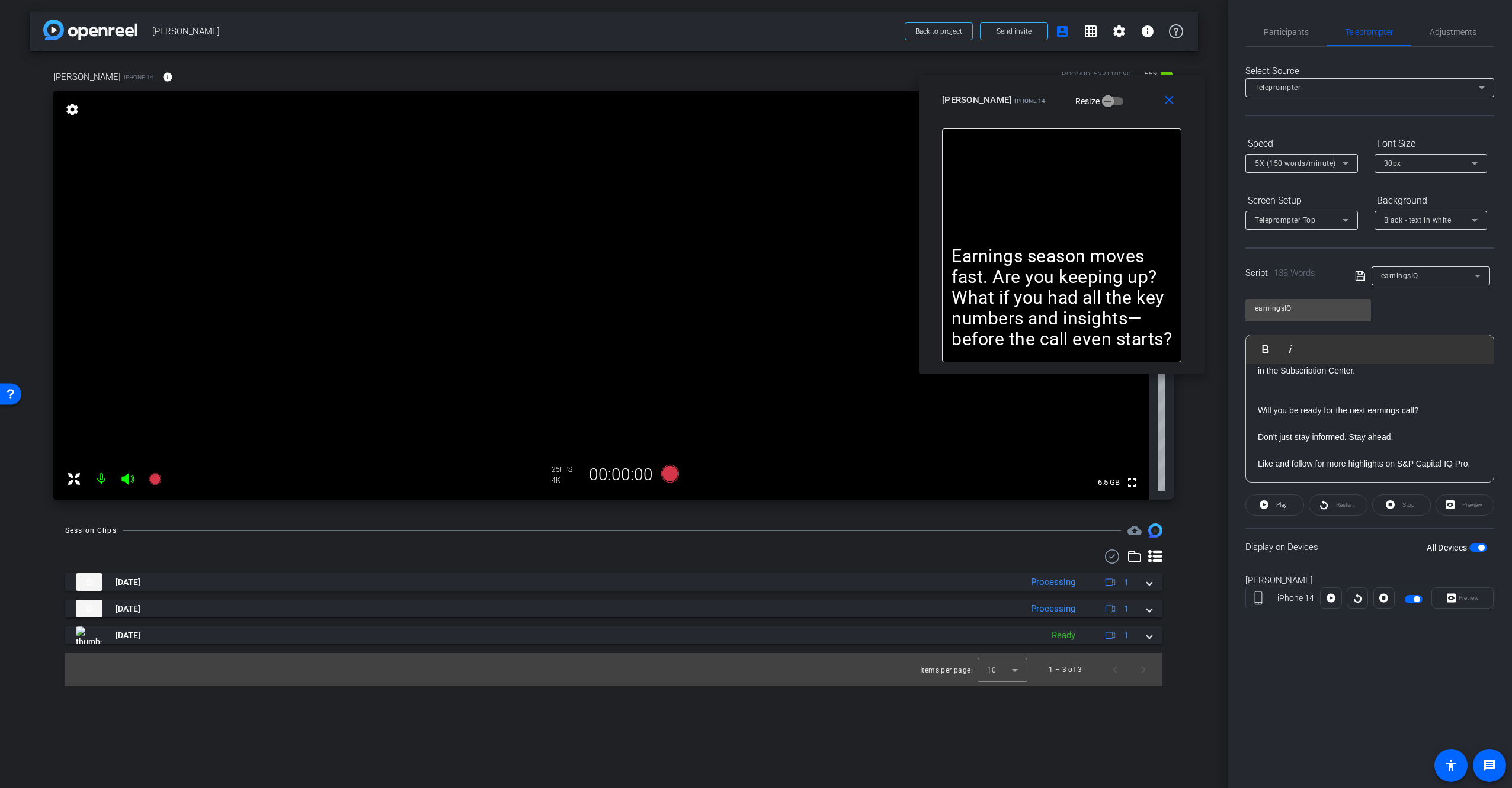
drag, startPoint x: 1137, startPoint y: 93, endPoint x: 1130, endPoint y: 116, distance: 24.0
click at [1125, 108] on div "[PERSON_NAME] iPhone 14 Resize" at bounding box center [1066, 100] width 248 height 21
click at [1393, 417] on p "See the latest financial metrics and earnings summaries for the US-listed compa…" at bounding box center [1370, 397] width 224 height 39
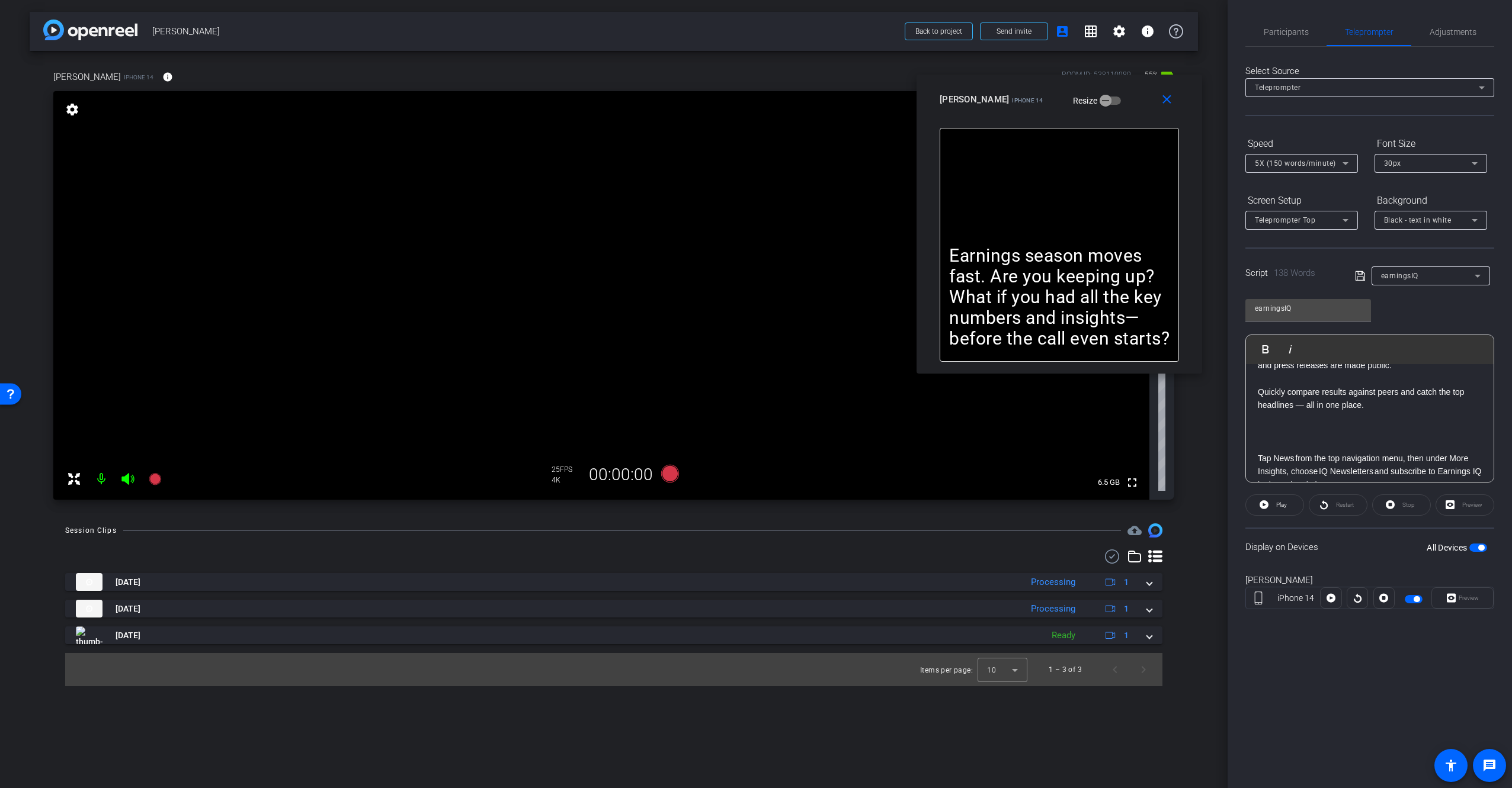
click at [1377, 412] on p "Quickly compare results against peers and catch the top headlines — all in one …" at bounding box center [1370, 399] width 224 height 27
click at [1268, 425] on p "— all in one place." at bounding box center [1370, 419] width 224 height 13
drag, startPoint x: 1259, startPoint y: 463, endPoint x: 1264, endPoint y: 466, distance: 5.8
click at [1259, 425] on p "— all in one place." at bounding box center [1370, 419] width 224 height 13
click at [1364, 425] on p at bounding box center [1370, 419] width 224 height 13
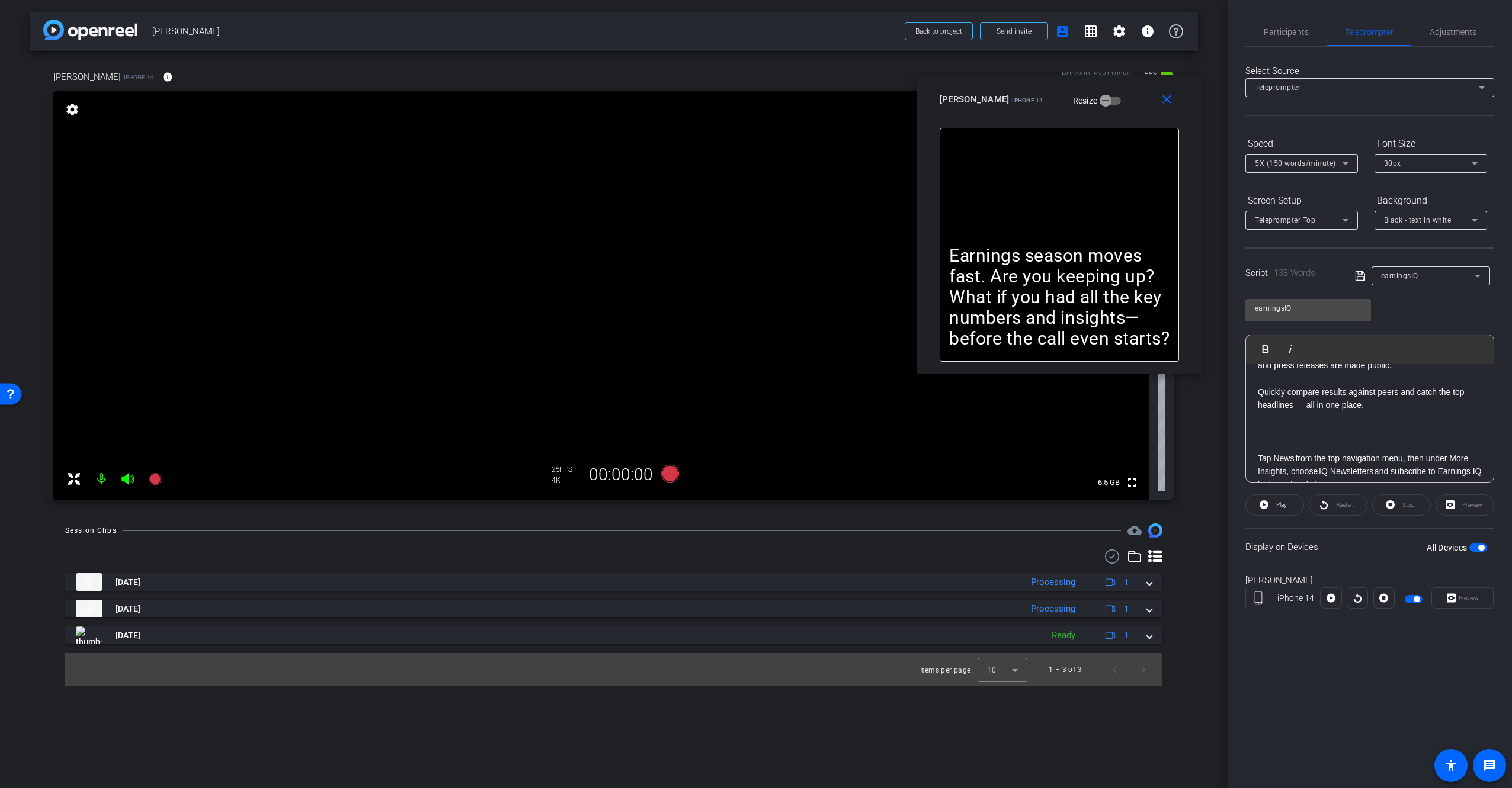
click at [1464, 412] on p "Quickly compare results against peers and catch the top headlines — all in one …" at bounding box center [1370, 399] width 224 height 27
drag, startPoint x: 1393, startPoint y: 549, endPoint x: 1377, endPoint y: 558, distance: 18.4
click at [1394, 548] on div "Display on Devices All Devices" at bounding box center [1370, 547] width 249 height 39
click at [1476, 544] on span "button" at bounding box center [1477, 548] width 18 height 8
click at [1477, 548] on button "All Devices" at bounding box center [1477, 548] width 18 height 8
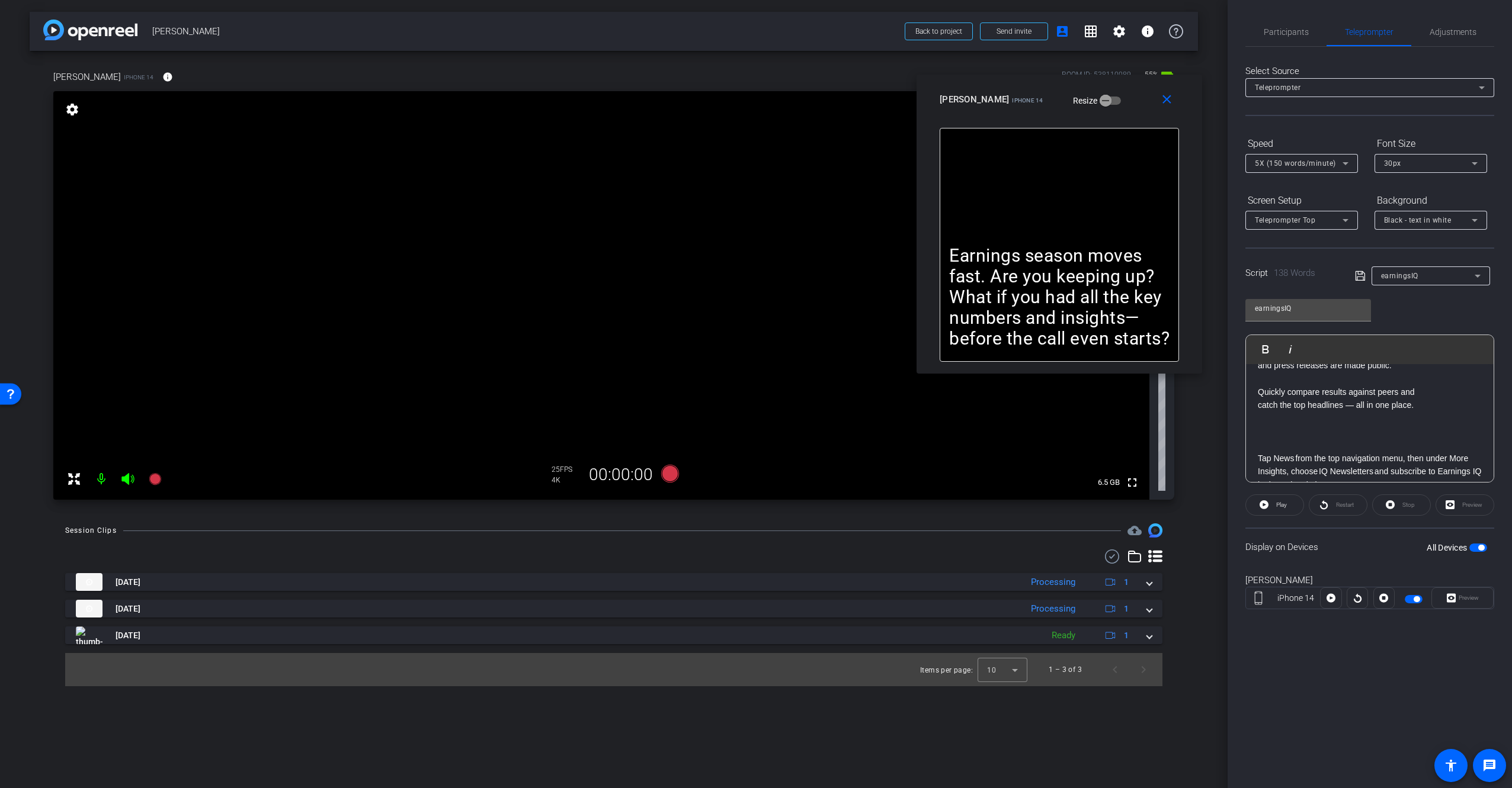
click at [1355, 274] on icon at bounding box center [1360, 276] width 10 height 10
click at [1360, 276] on icon at bounding box center [1360, 276] width 10 height 10
click at [1096, 191] on div "Earnings season moves fast. Are you keeping up? What if you had all the key num…" at bounding box center [1059, 245] width 239 height 234
drag, startPoint x: 1090, startPoint y: 231, endPoint x: 1084, endPoint y: 234, distance: 6.7
click at [1090, 230] on div "Earnings season moves fast. Are you keeping up? What if you had all the key num…" at bounding box center [1059, 245] width 239 height 234
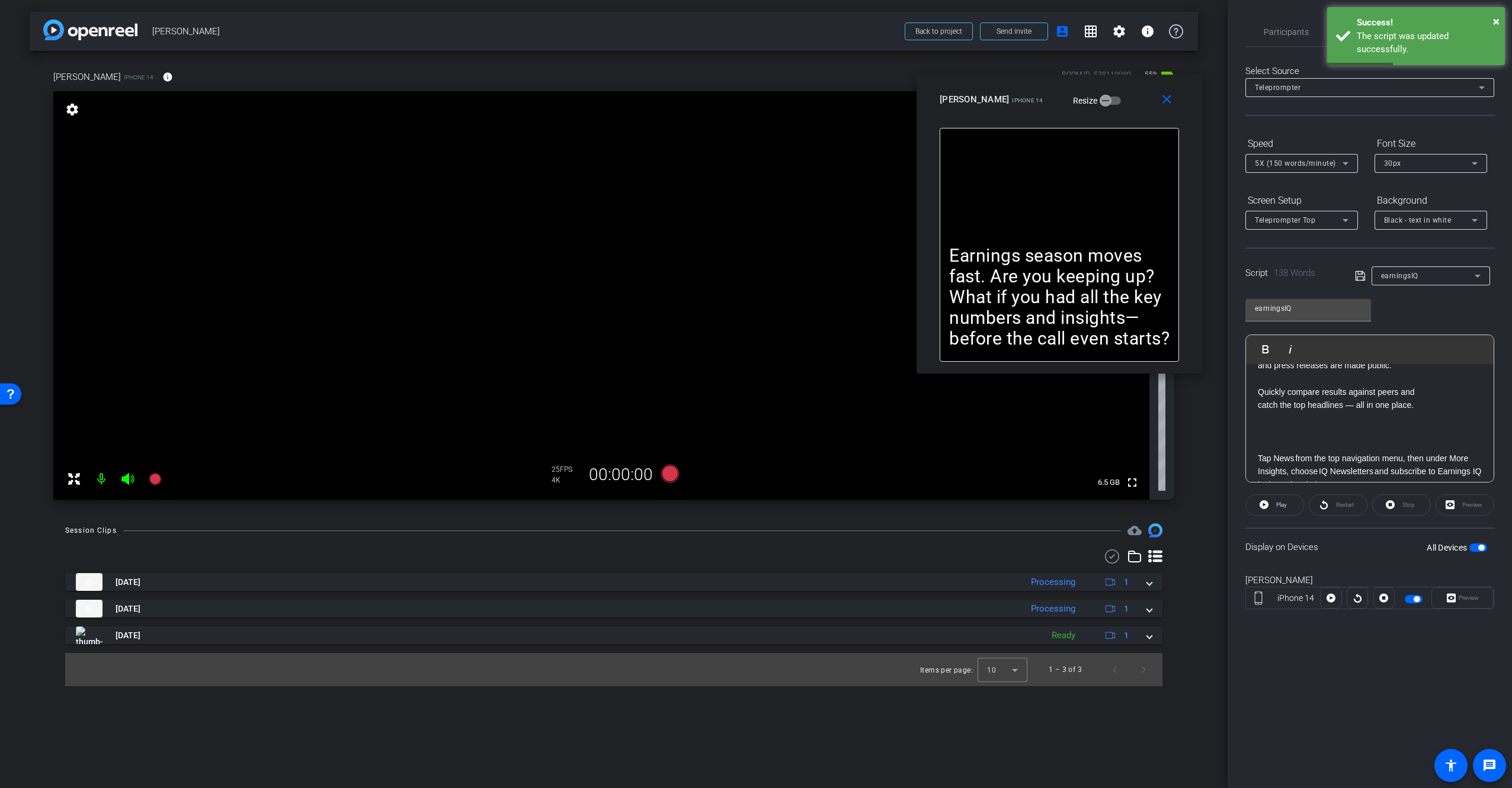
click at [798, 291] on video at bounding box center [601, 296] width 1096 height 409
click at [742, 340] on video at bounding box center [601, 296] width 1096 height 409
click at [670, 477] on icon at bounding box center [670, 473] width 18 height 18
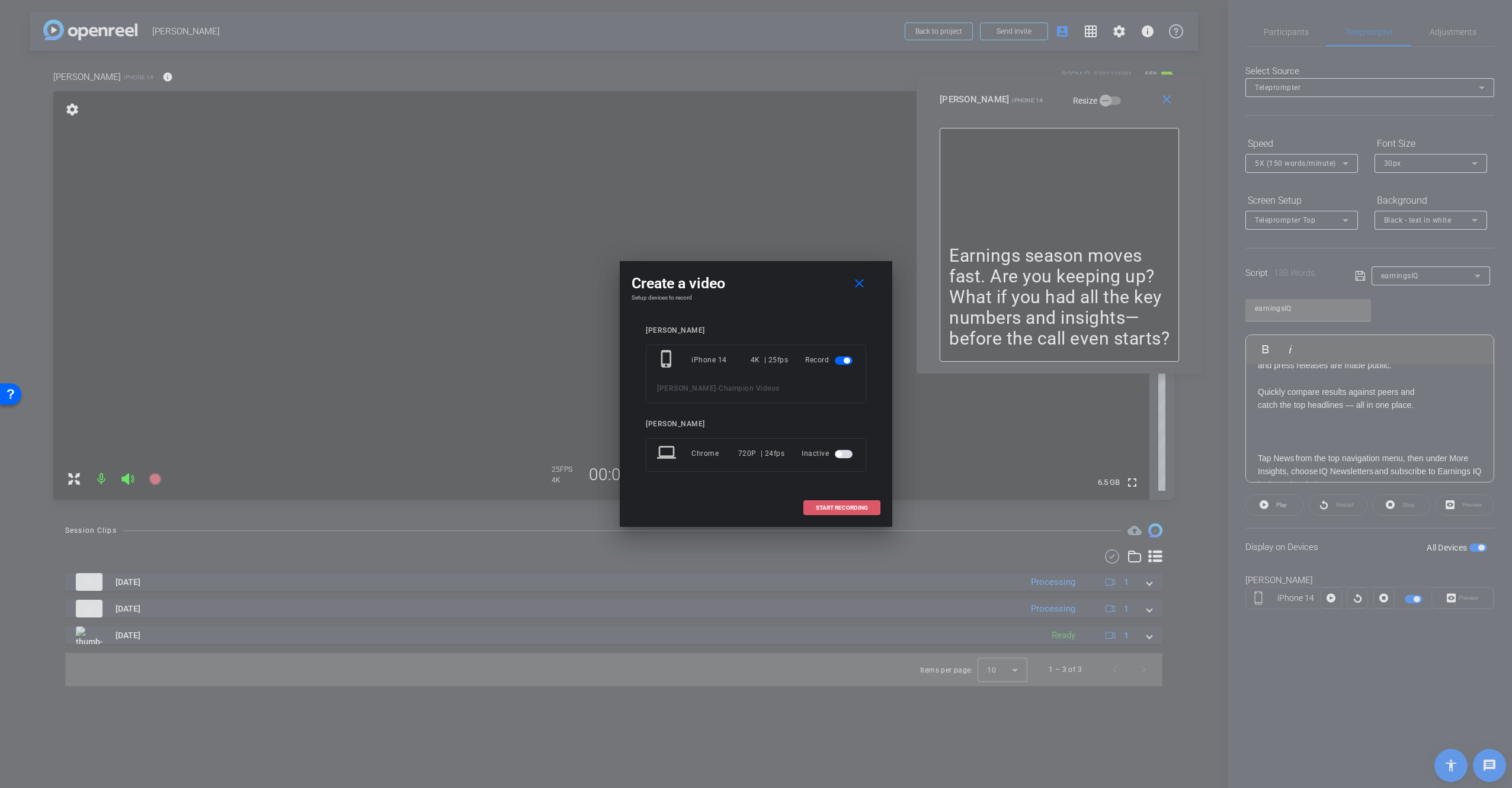
click at [844, 506] on span "START RECORDING" at bounding box center [842, 508] width 52 height 6
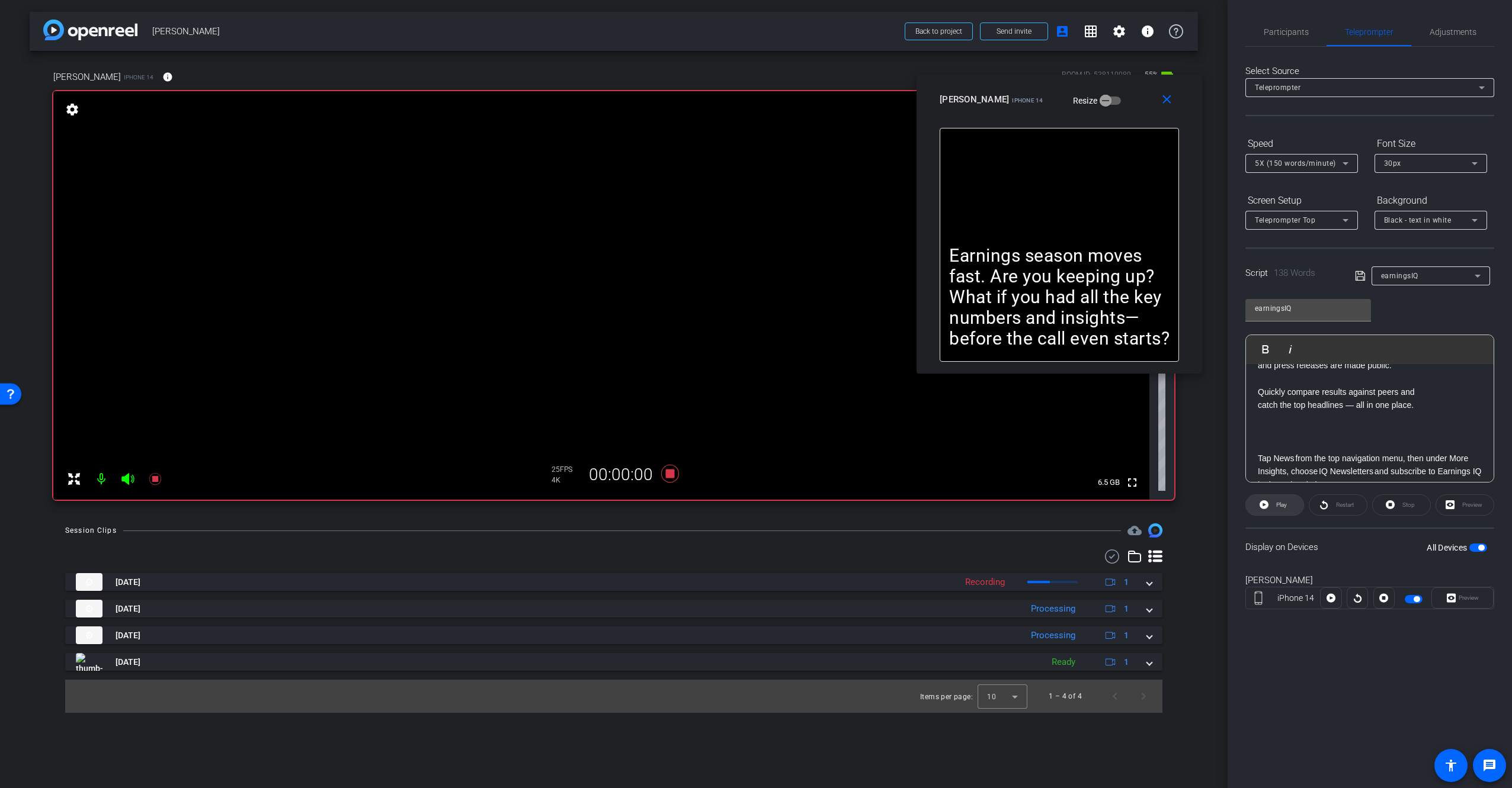
click at [1283, 506] on span "Play" at bounding box center [1282, 505] width 11 height 7
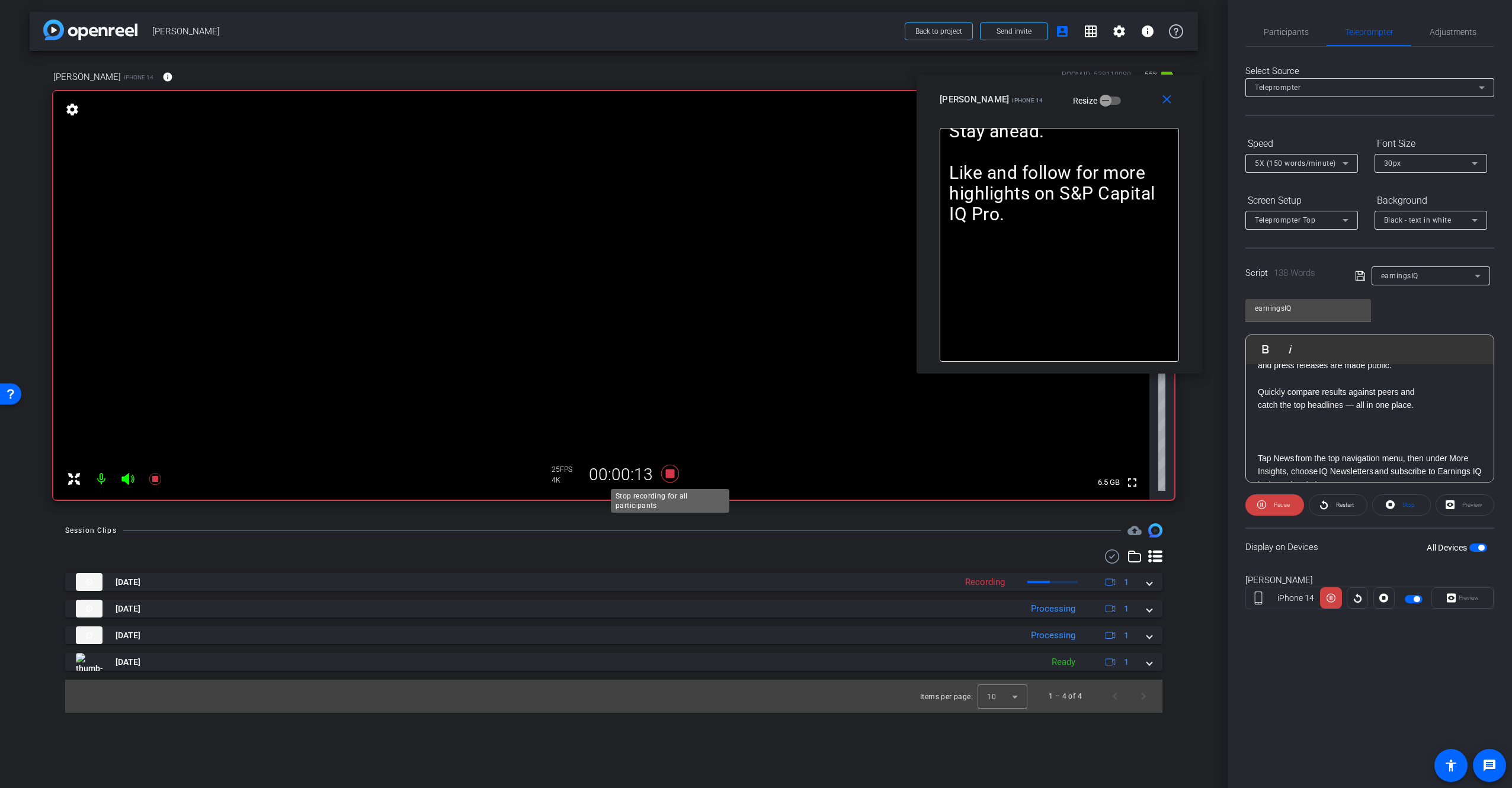
click at [676, 477] on icon at bounding box center [670, 473] width 28 height 21
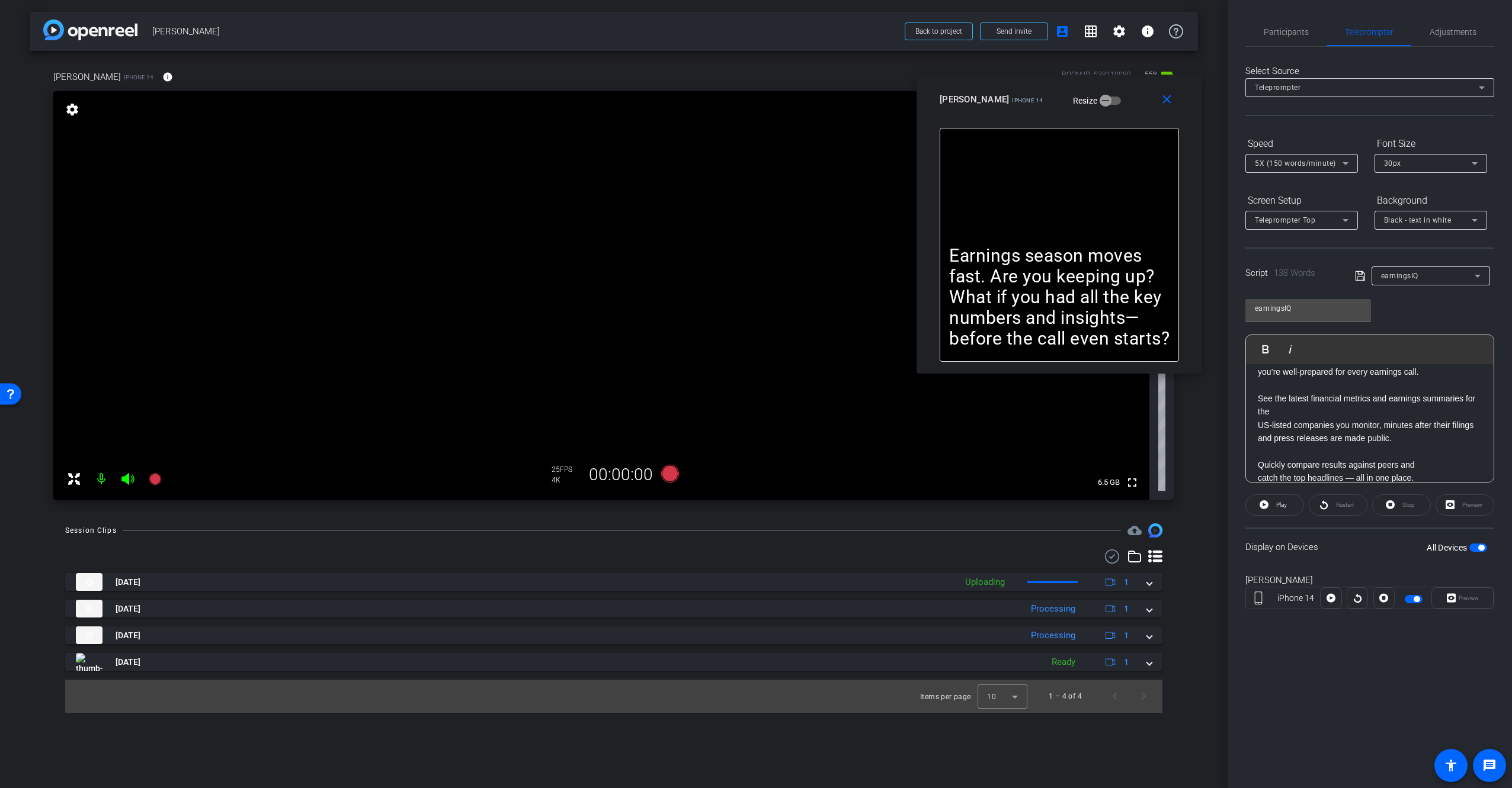
scroll to position [0, 0]
click at [773, 400] on video at bounding box center [601, 296] width 1096 height 409
click at [605, 379] on video at bounding box center [601, 296] width 1096 height 409
click at [605, 258] on video at bounding box center [601, 296] width 1096 height 409
click at [673, 476] on icon at bounding box center [670, 473] width 18 height 18
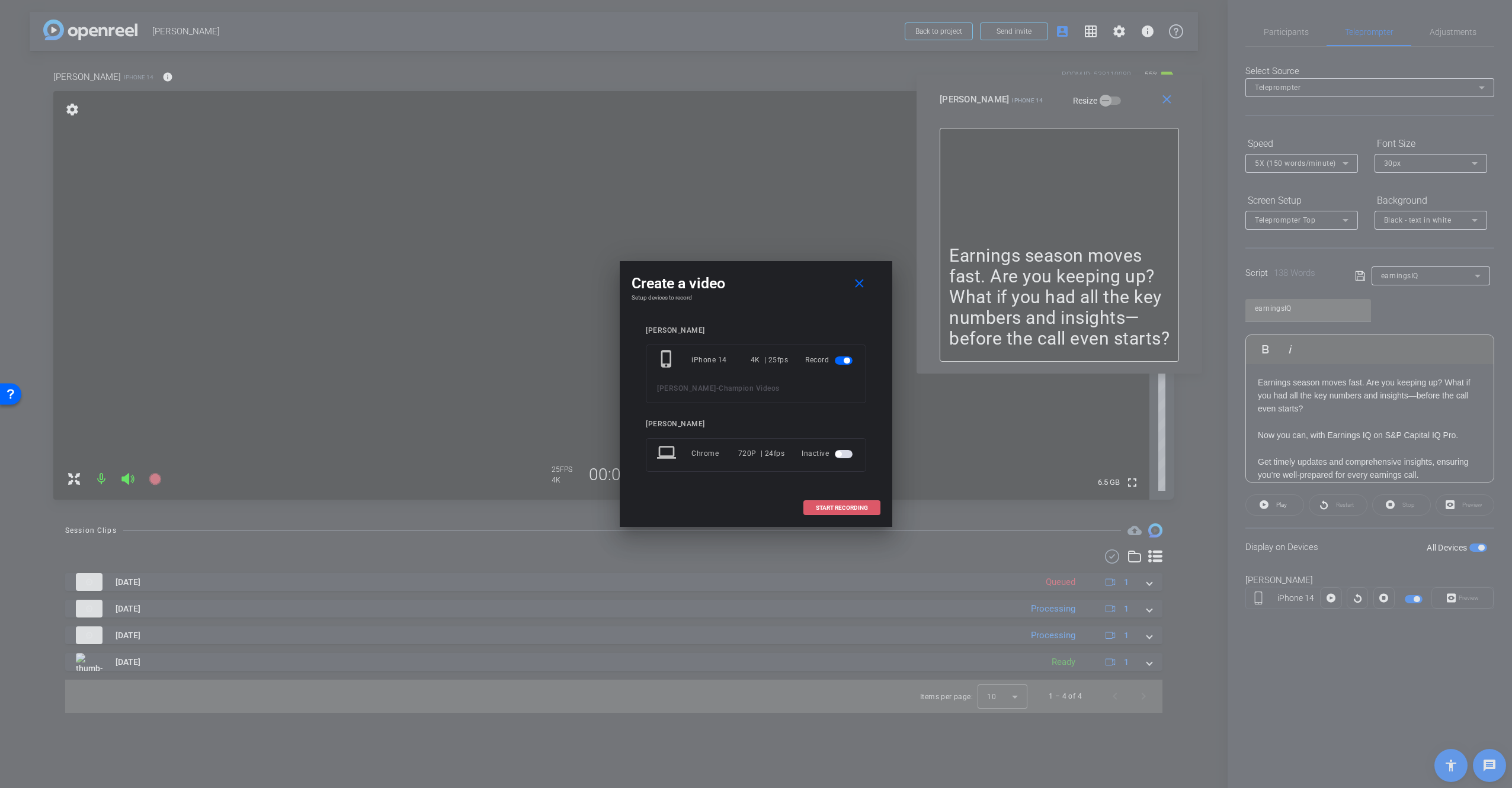
click at [827, 503] on span at bounding box center [842, 508] width 76 height 28
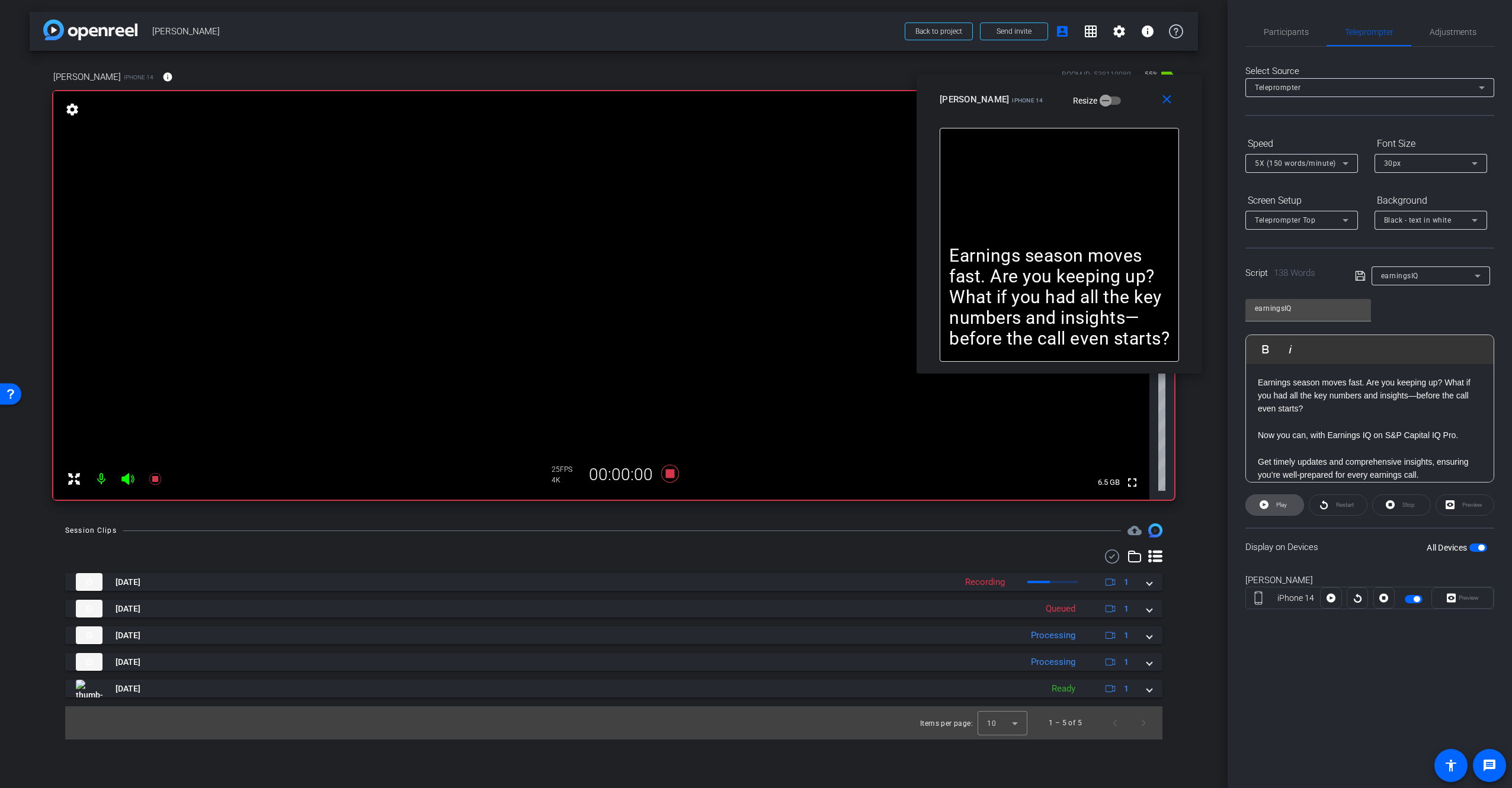
click at [1287, 505] on button "Play" at bounding box center [1274, 505] width 59 height 21
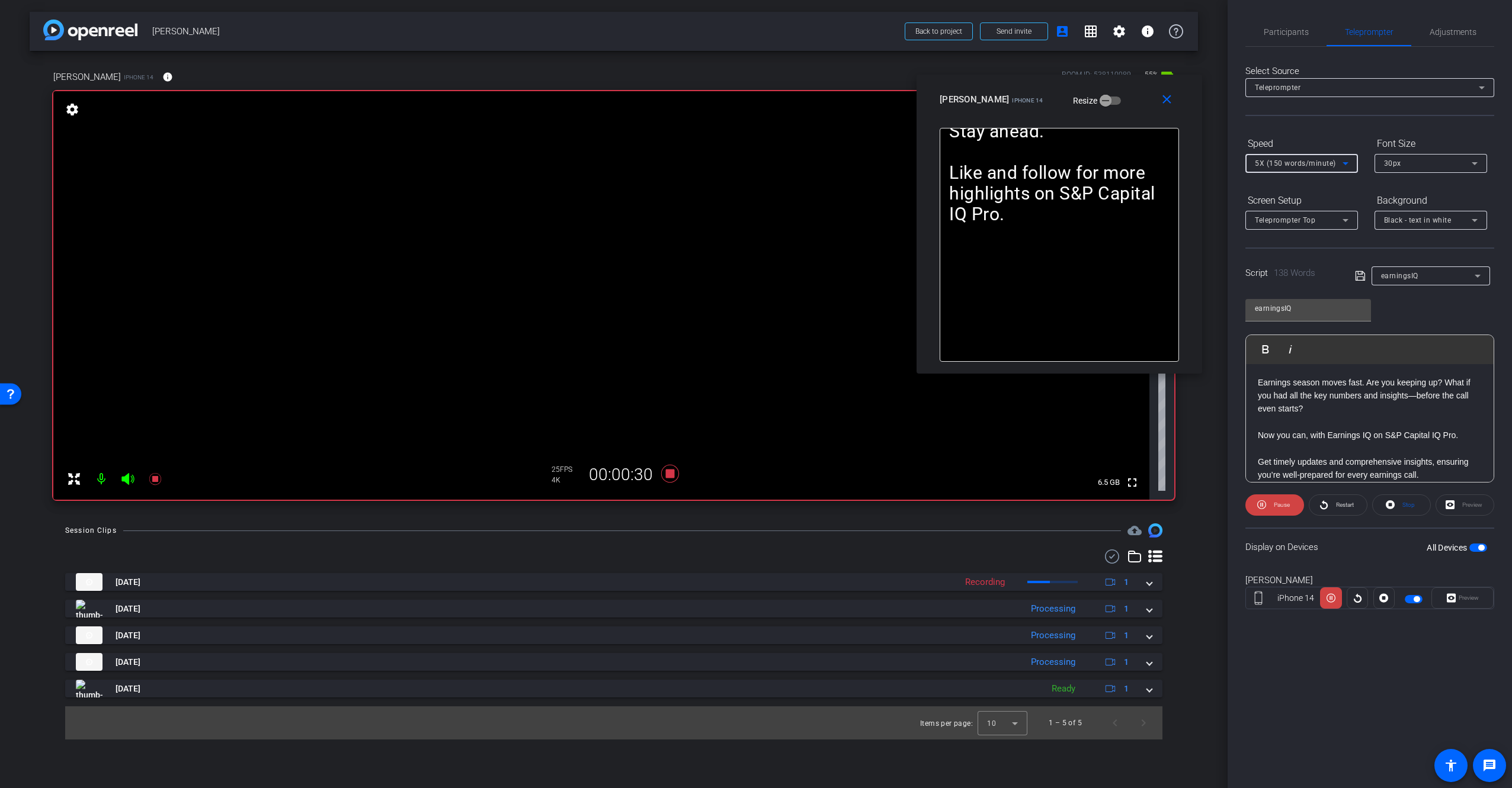
click at [1330, 162] on span "5X (150 words/minute)" at bounding box center [1295, 164] width 81 height 8
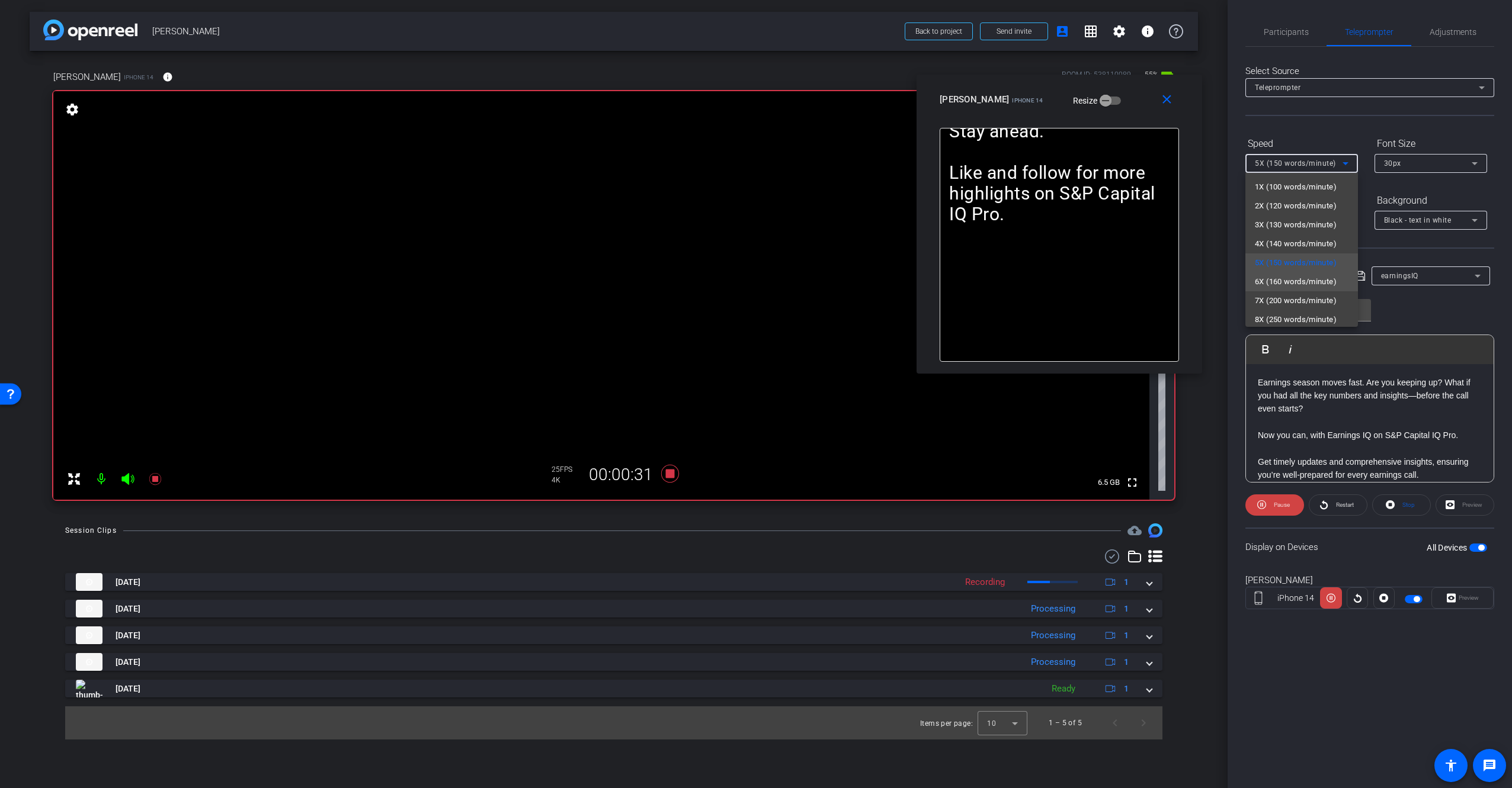
click at [1286, 279] on span "6X (160 words/minute)" at bounding box center [1295, 282] width 82 height 14
click at [1296, 169] on div "6X (160 words/minute)" at bounding box center [1298, 163] width 88 height 15
click at [1284, 245] on span "4X (140 words/minute)" at bounding box center [1295, 243] width 82 height 14
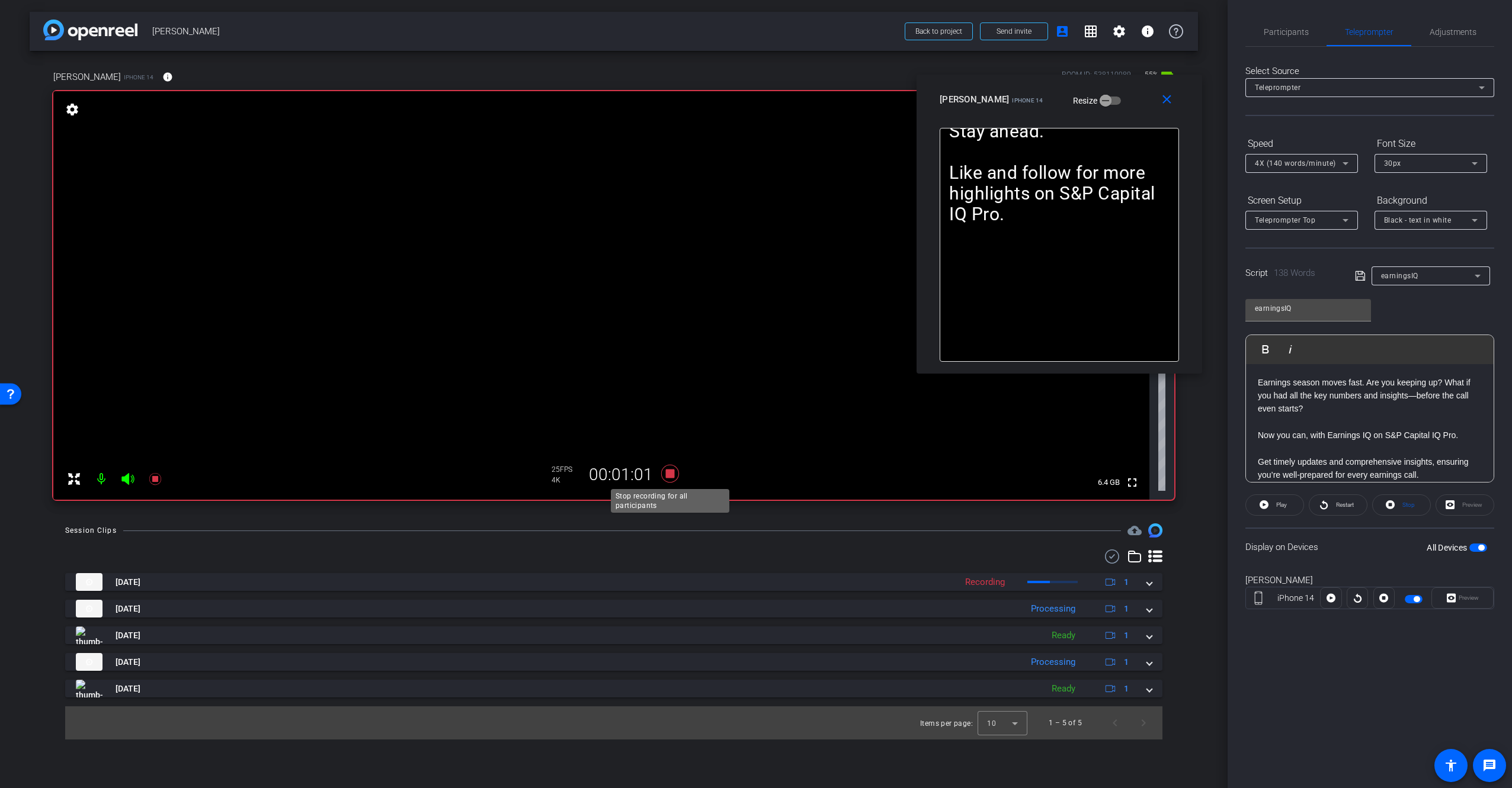
click at [671, 475] on icon at bounding box center [670, 473] width 18 height 18
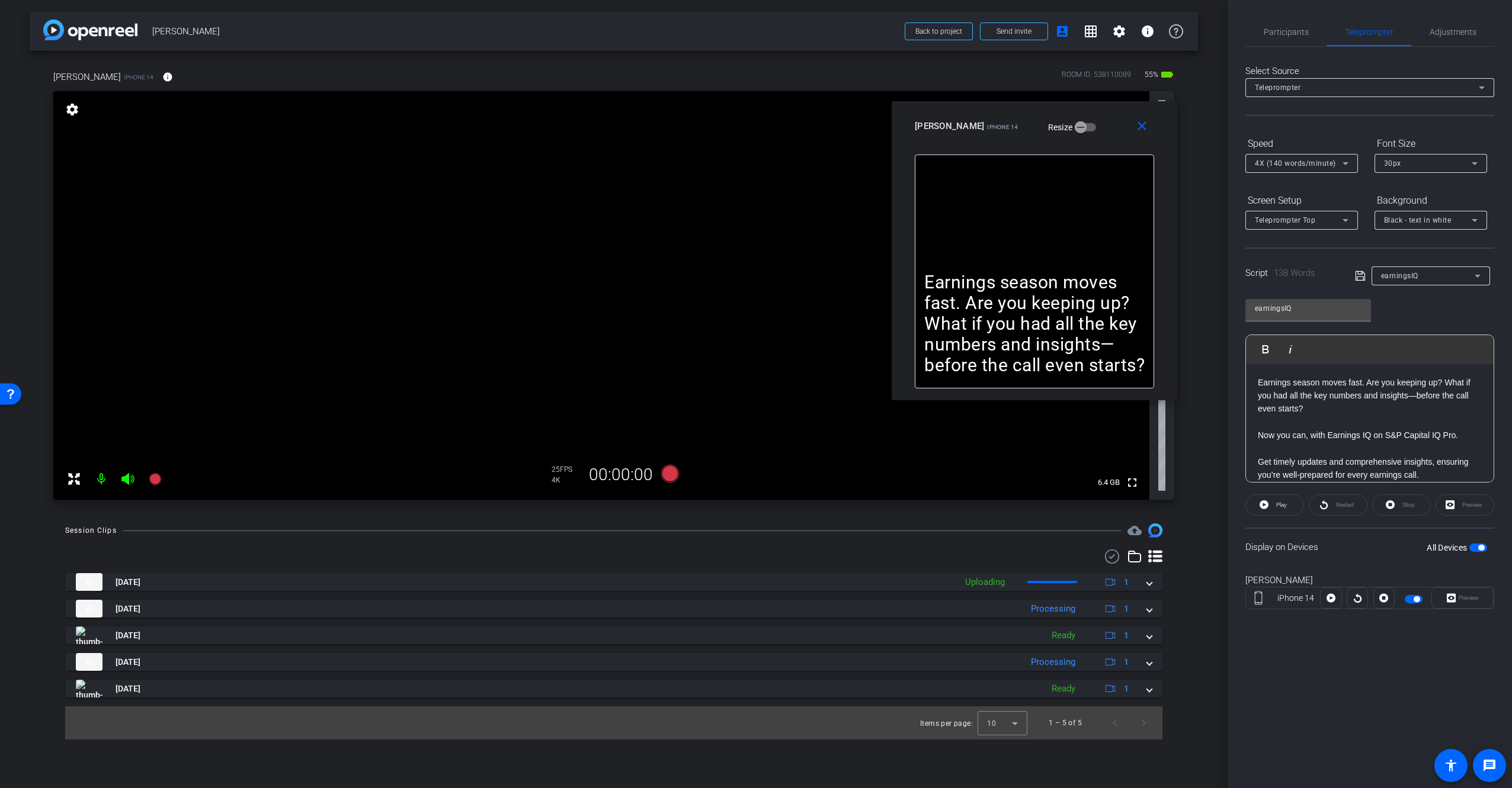
drag, startPoint x: 994, startPoint y: 98, endPoint x: 968, endPoint y: 124, distance: 36.8
click at [987, 124] on span "iPhone 14" at bounding box center [1002, 127] width 31 height 7
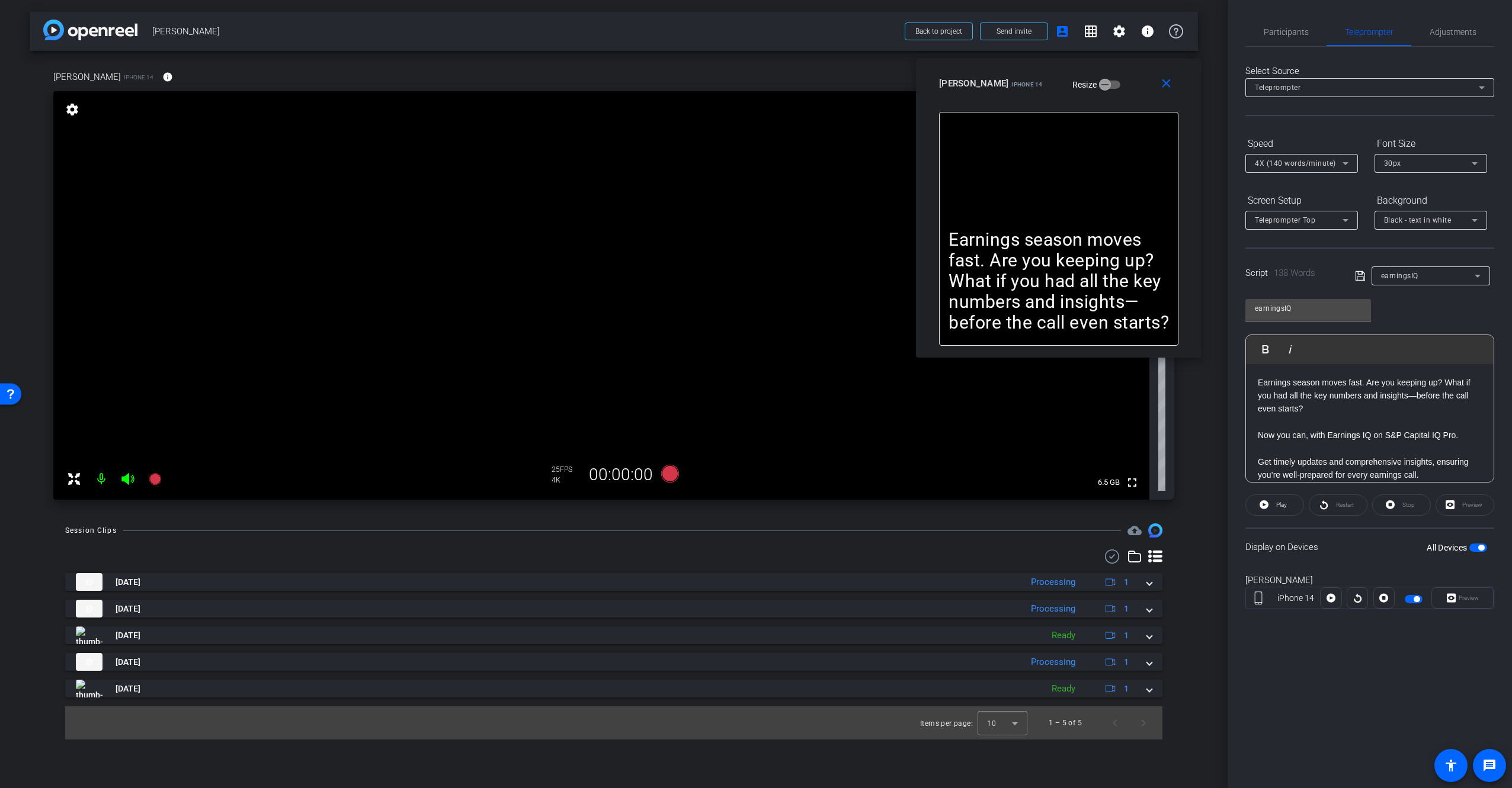
drag, startPoint x: 1099, startPoint y: 125, endPoint x: 1124, endPoint y: 84, distance: 48.0
click at [1124, 84] on div "[PERSON_NAME] iPhone 14 Resize" at bounding box center [1063, 83] width 248 height 21
click at [1116, 170] on div "Earnings season moves fast. Are you keeping up? What if you had all the key num…" at bounding box center [1058, 229] width 239 height 234
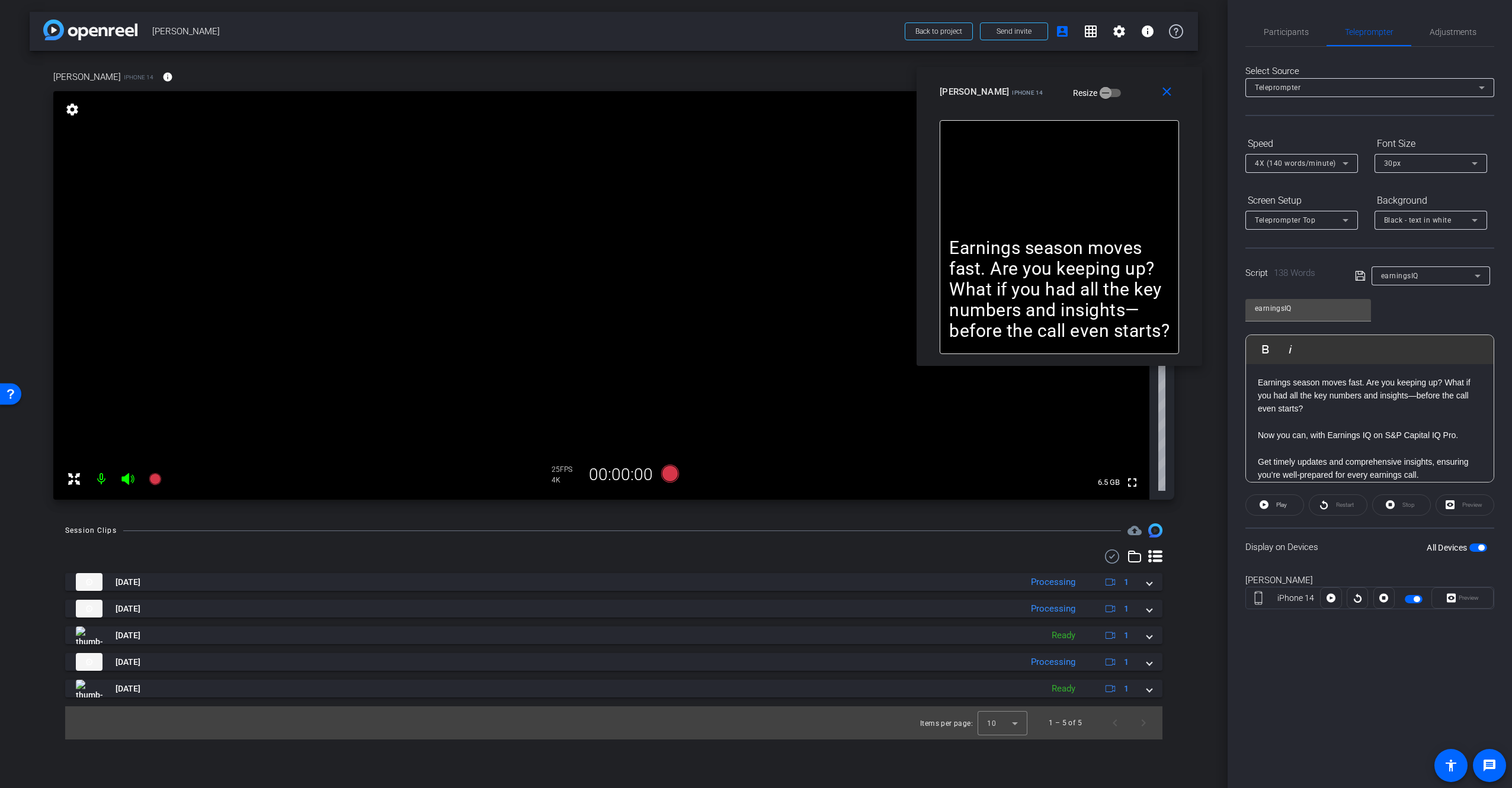
drag, startPoint x: 1118, startPoint y: 94, endPoint x: 1121, endPoint y: 104, distance: 10.4
click at [1121, 105] on div "close [PERSON_NAME] iPhone 14 Resize" at bounding box center [1059, 93] width 285 height 53
click at [1088, 233] on div "Earnings season moves fast. Are you keeping up? What if you had all the key num…" at bounding box center [1061, 239] width 239 height 234
click at [1122, 94] on div "[PERSON_NAME] iPhone 14 Resize" at bounding box center [1064, 88] width 248 height 21
click at [1016, 88] on div "[PERSON_NAME] iPhone 14 Resize" at bounding box center [1065, 88] width 248 height 21
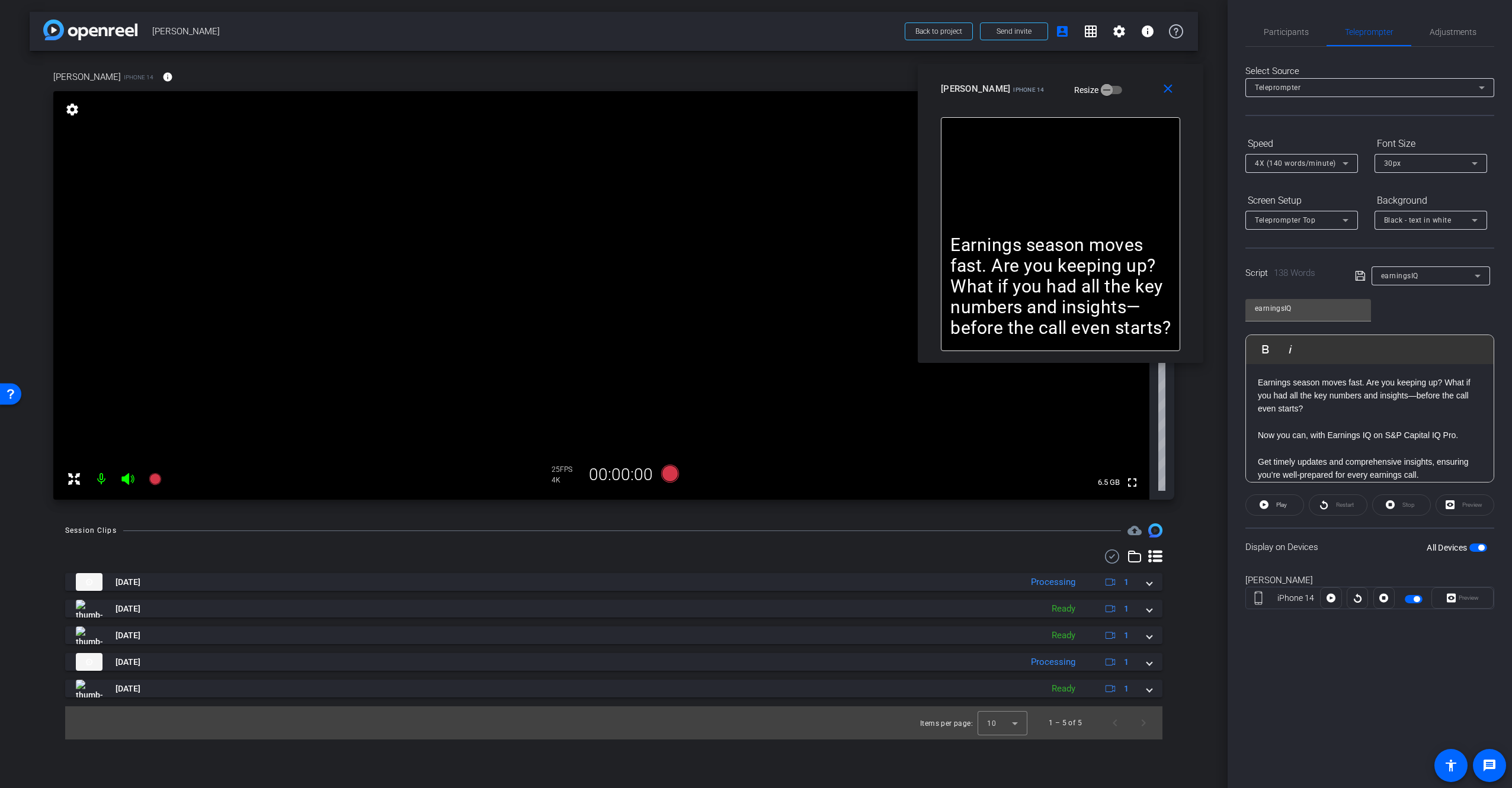
click at [1081, 236] on p "Earnings season moves fast. Are you keeping up? What if you had all the key num…" at bounding box center [1061, 286] width 221 height 104
click at [1286, 508] on span "Play" at bounding box center [1280, 505] width 13 height 16
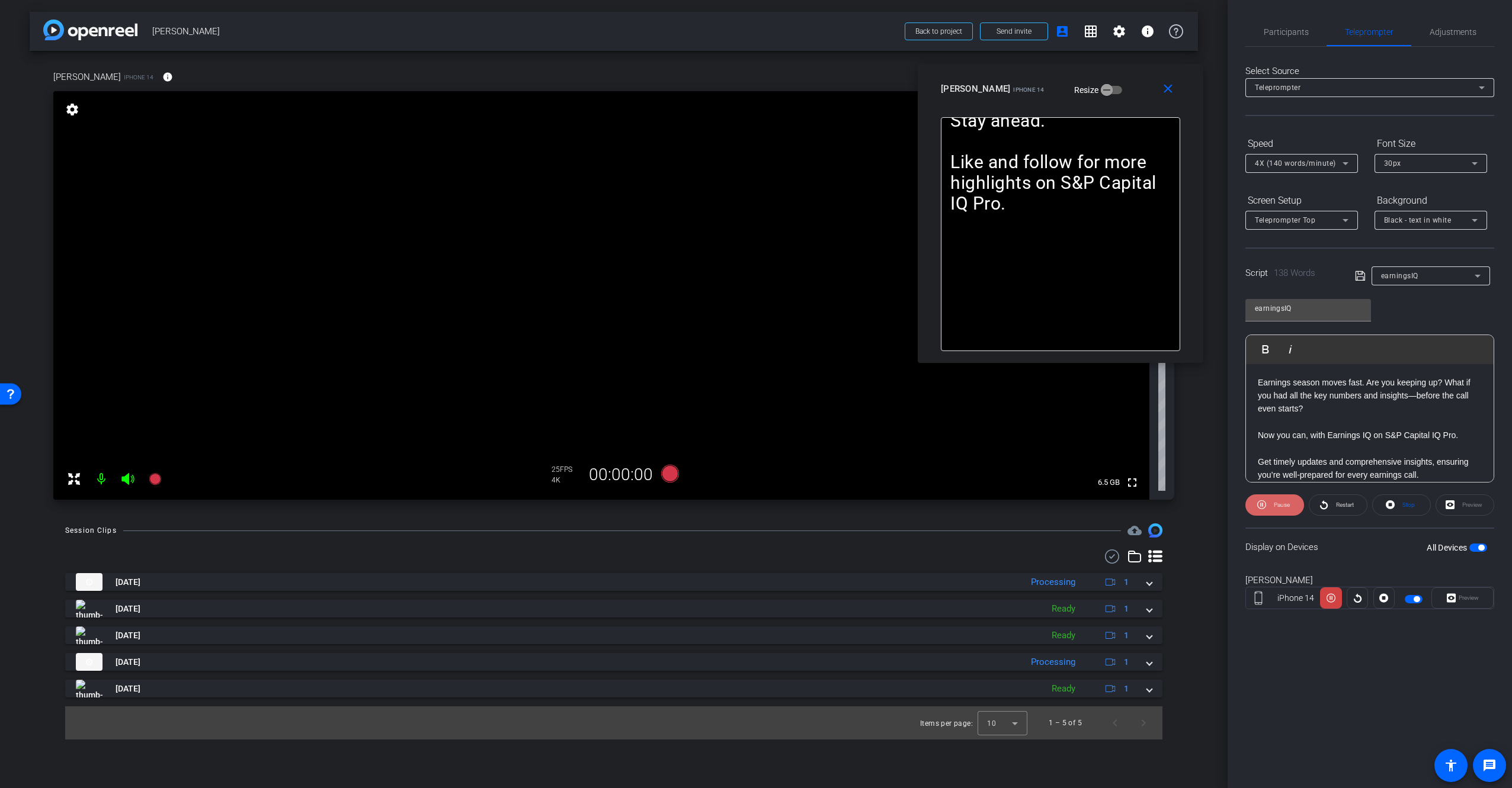
click at [1284, 508] on span "Pause" at bounding box center [1282, 505] width 16 height 7
click at [1288, 504] on span at bounding box center [1274, 505] width 58 height 28
click at [1279, 508] on span "Pause" at bounding box center [1280, 505] width 19 height 16
click at [1276, 502] on span "Play" at bounding box center [1282, 505] width 11 height 7
click at [1275, 504] on span "Pause" at bounding box center [1282, 505] width 16 height 7
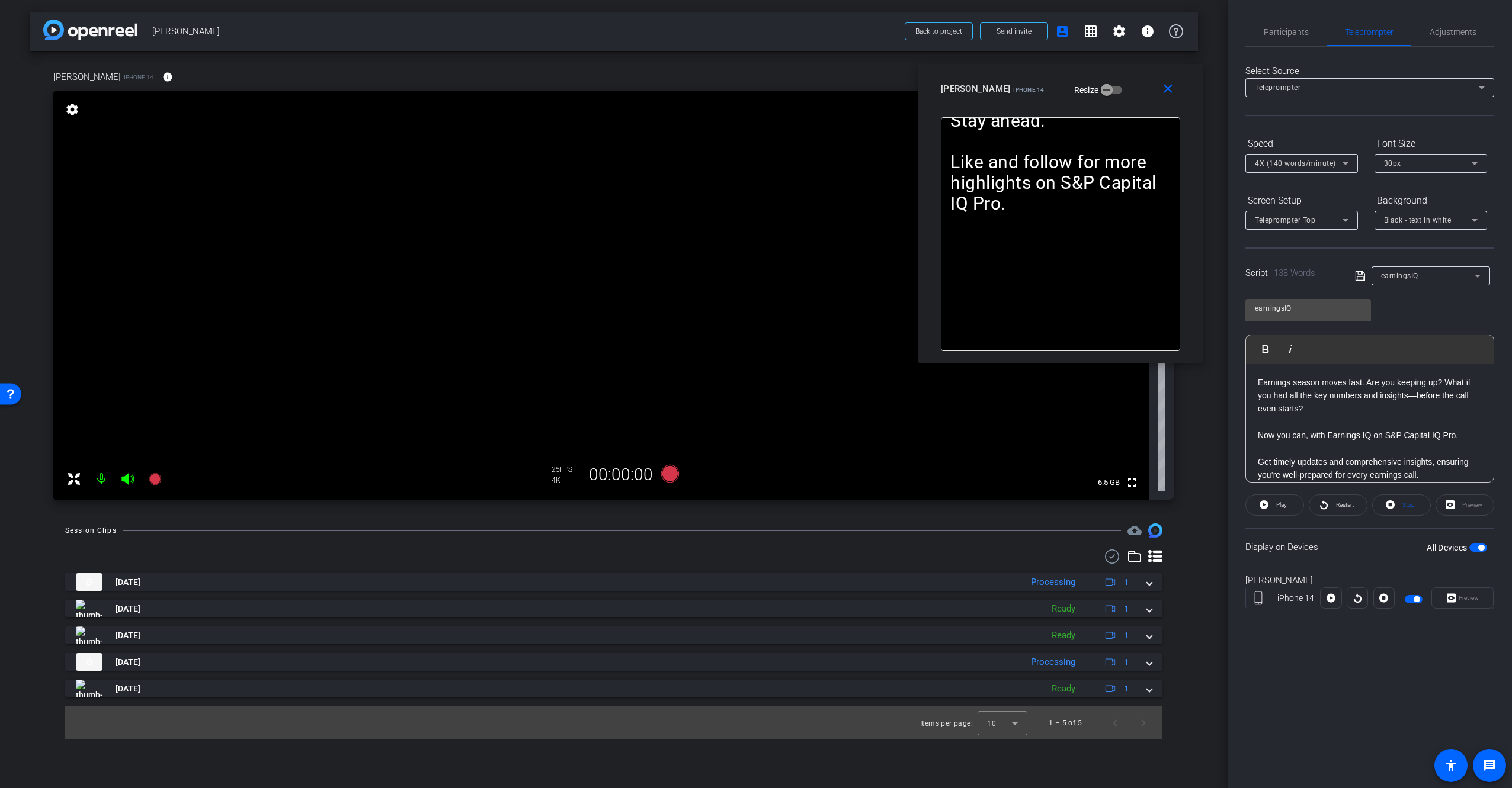
click at [1275, 504] on span "Play" at bounding box center [1280, 505] width 13 height 16
click at [1288, 502] on button "Pause" at bounding box center [1274, 505] width 59 height 21
click at [1348, 551] on div "Display on Devices All Devices" at bounding box center [1370, 547] width 249 height 39
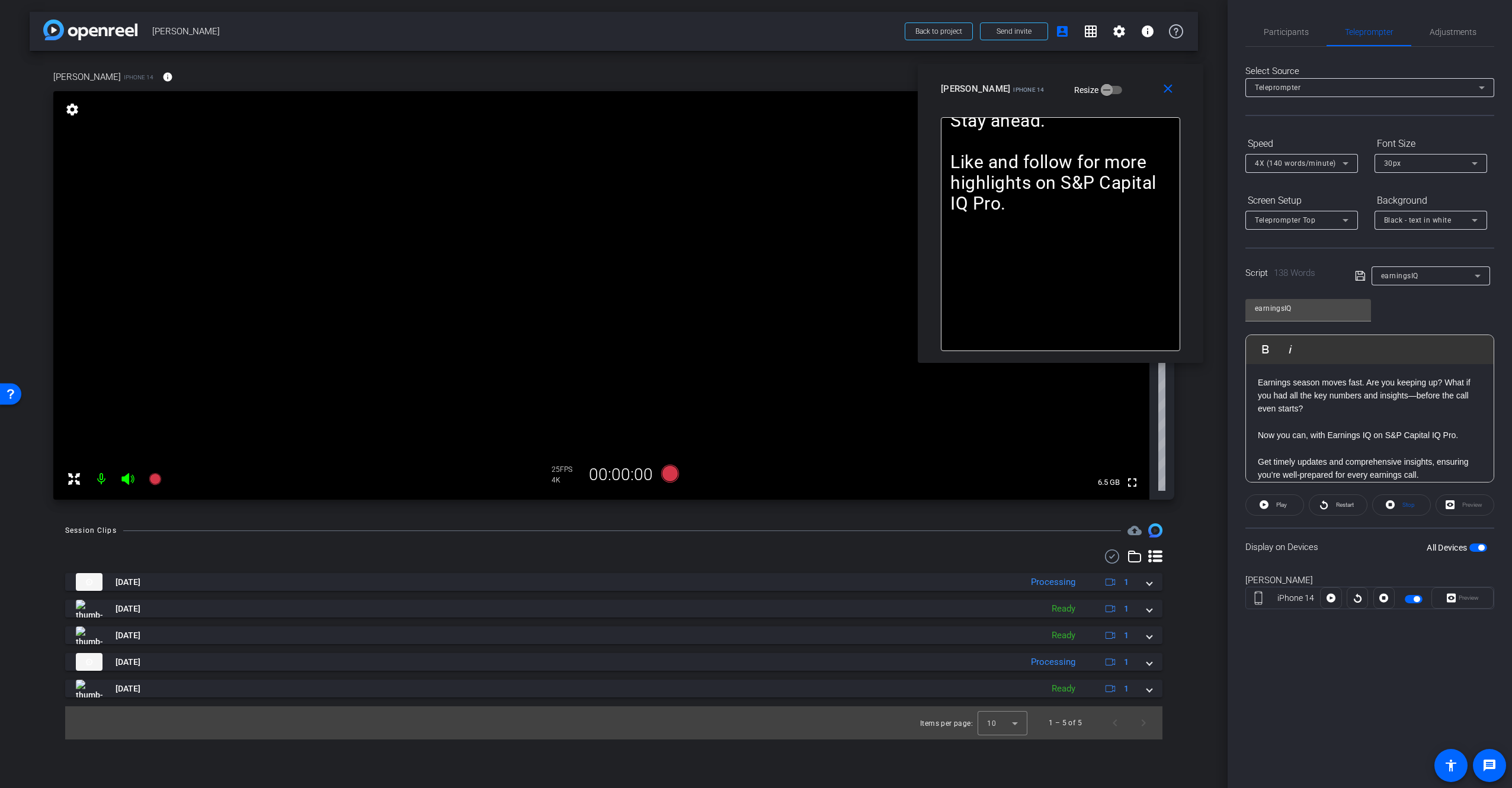
click at [1416, 313] on div "earningsIQ Play Play from this location Play Selected Play and display the sele…" at bounding box center [1370, 386] width 249 height 193
click at [1333, 504] on span "Restart" at bounding box center [1344, 505] width 21 height 16
click at [1288, 505] on span "Pause" at bounding box center [1282, 505] width 16 height 7
drag, startPoint x: 1358, startPoint y: 546, endPoint x: 1391, endPoint y: 532, distance: 35.8
click at [1359, 545] on div "Display on Devices All Devices" at bounding box center [1370, 547] width 249 height 39
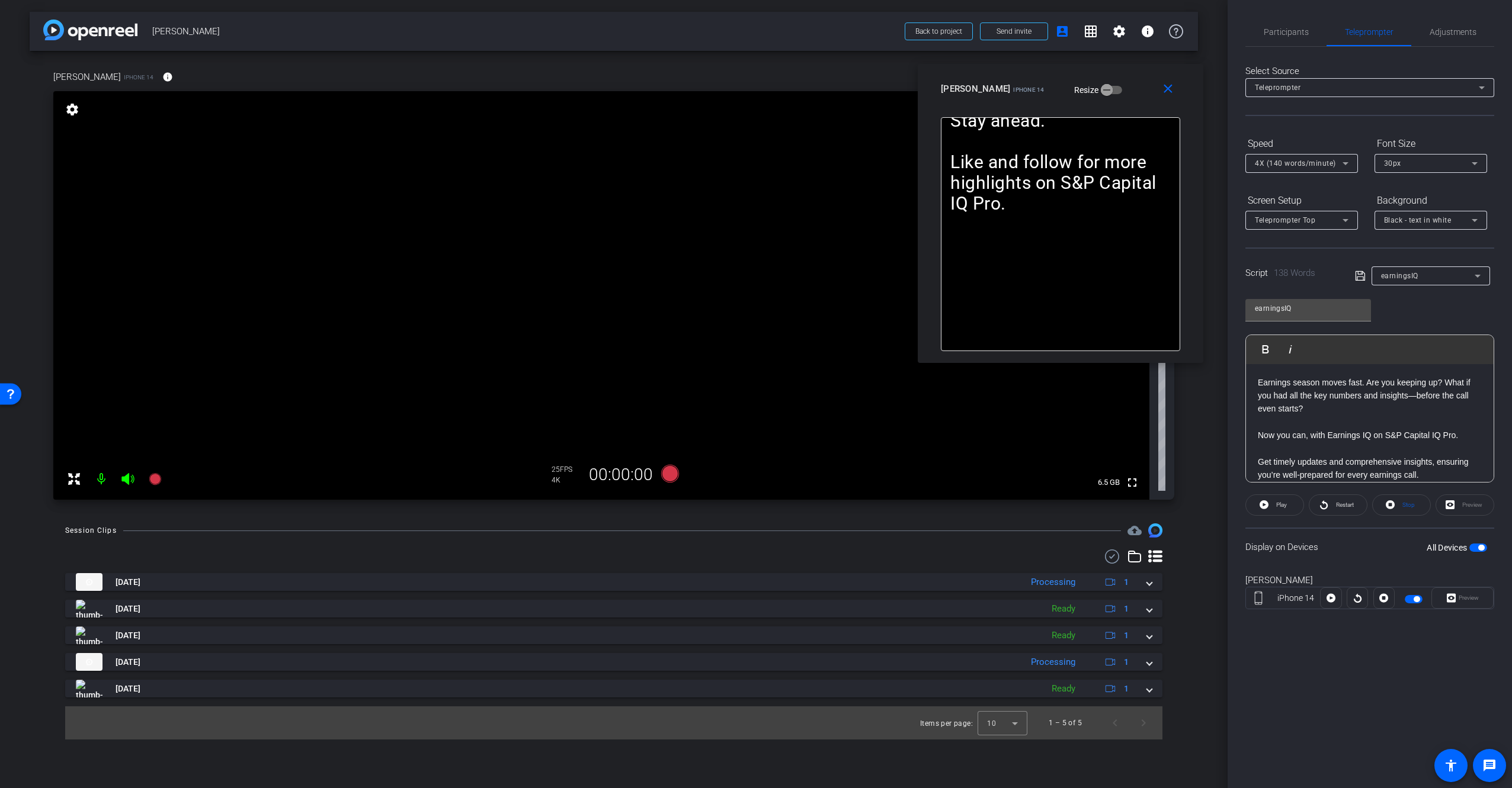
click at [1396, 533] on div "Display on Devices All Devices" at bounding box center [1370, 547] width 249 height 39
click at [189, 377] on video at bounding box center [601, 296] width 1096 height 409
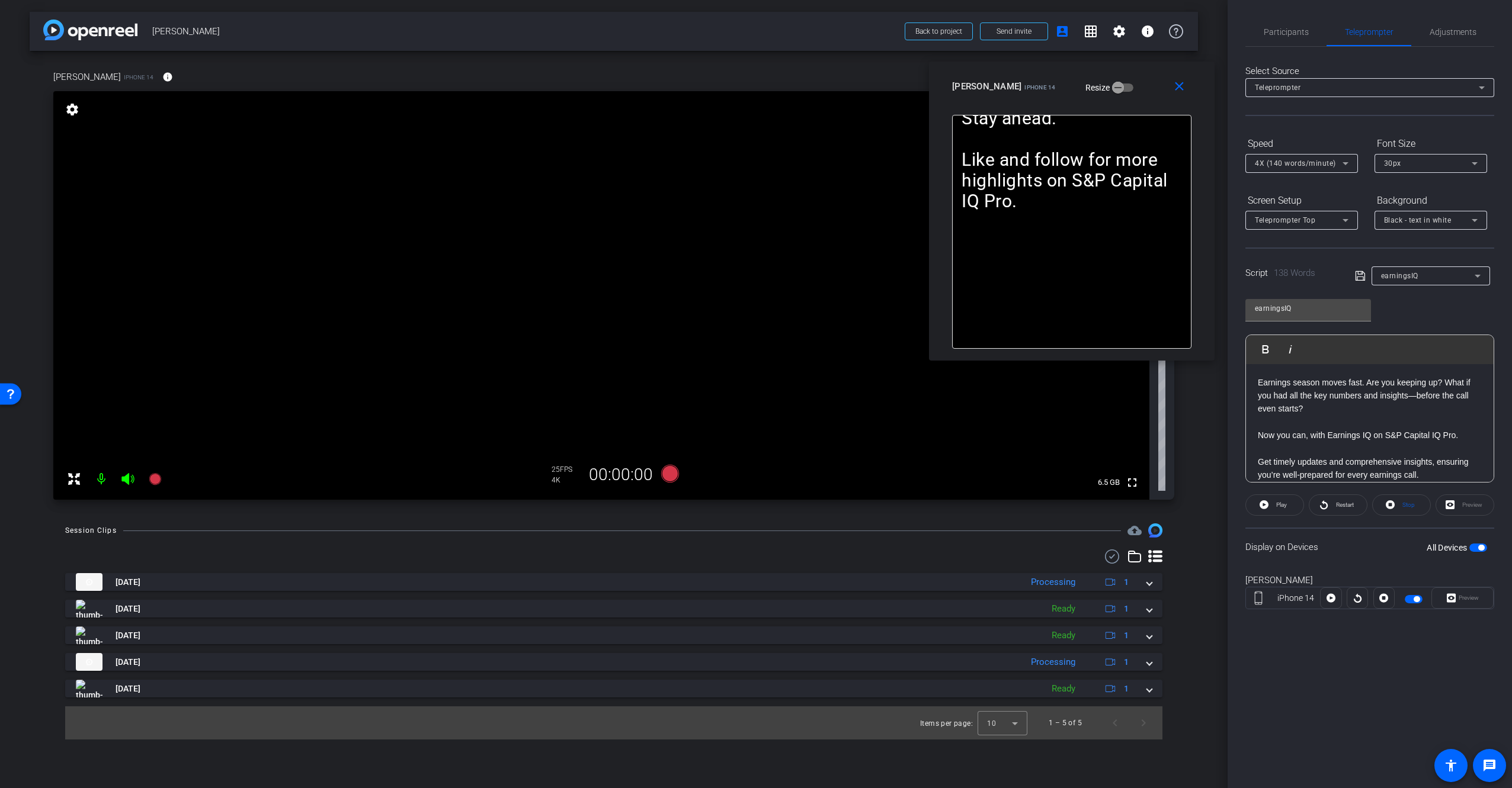
drag, startPoint x: 1117, startPoint y: 86, endPoint x: 1128, endPoint y: 86, distance: 11.0
click at [1128, 84] on div "[PERSON_NAME] iPhone 14 Resize" at bounding box center [1076, 86] width 248 height 21
click at [156, 481] on icon at bounding box center [155, 479] width 12 height 12
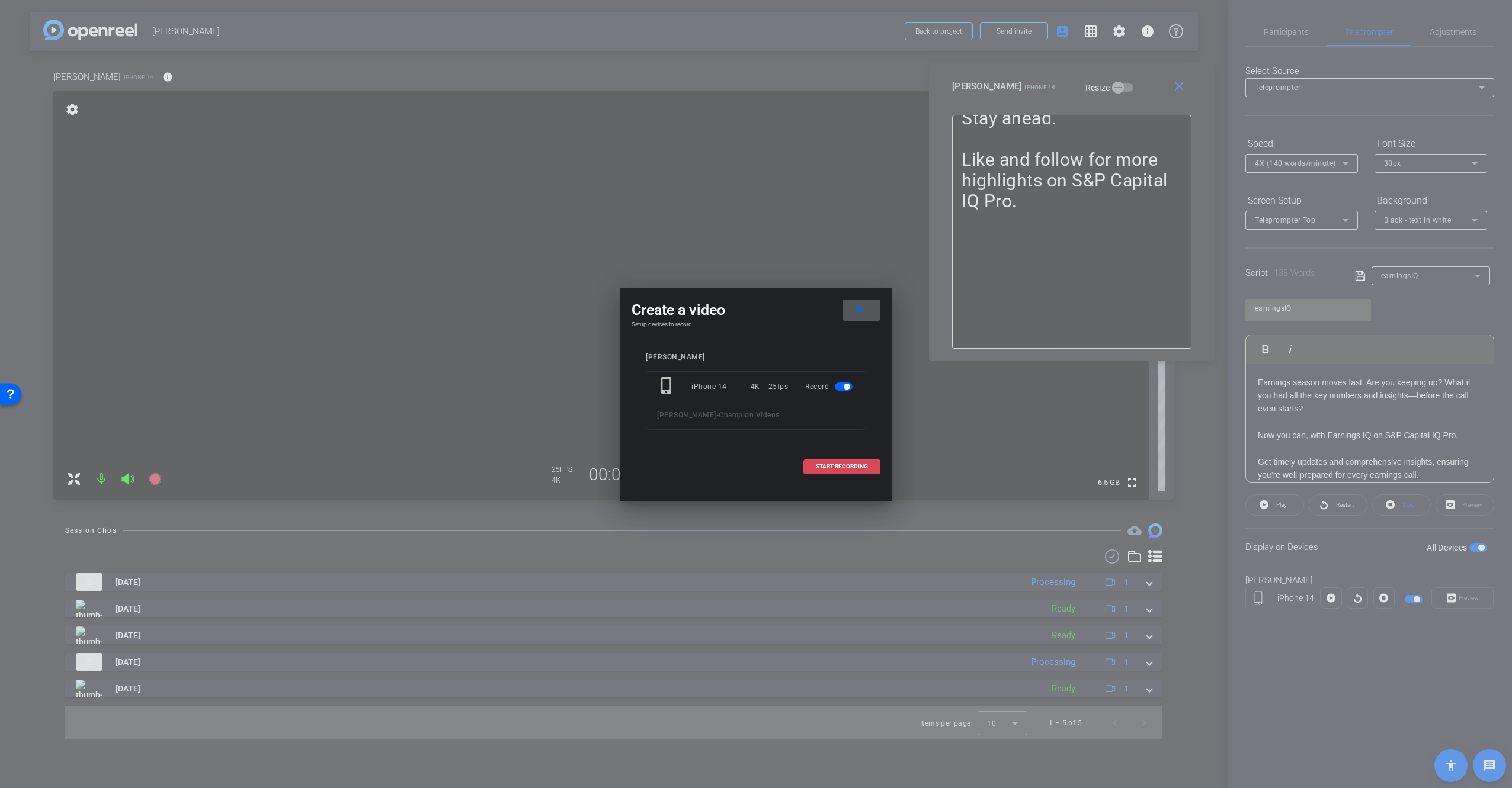
click at [853, 467] on span "START RECORDING" at bounding box center [842, 466] width 52 height 6
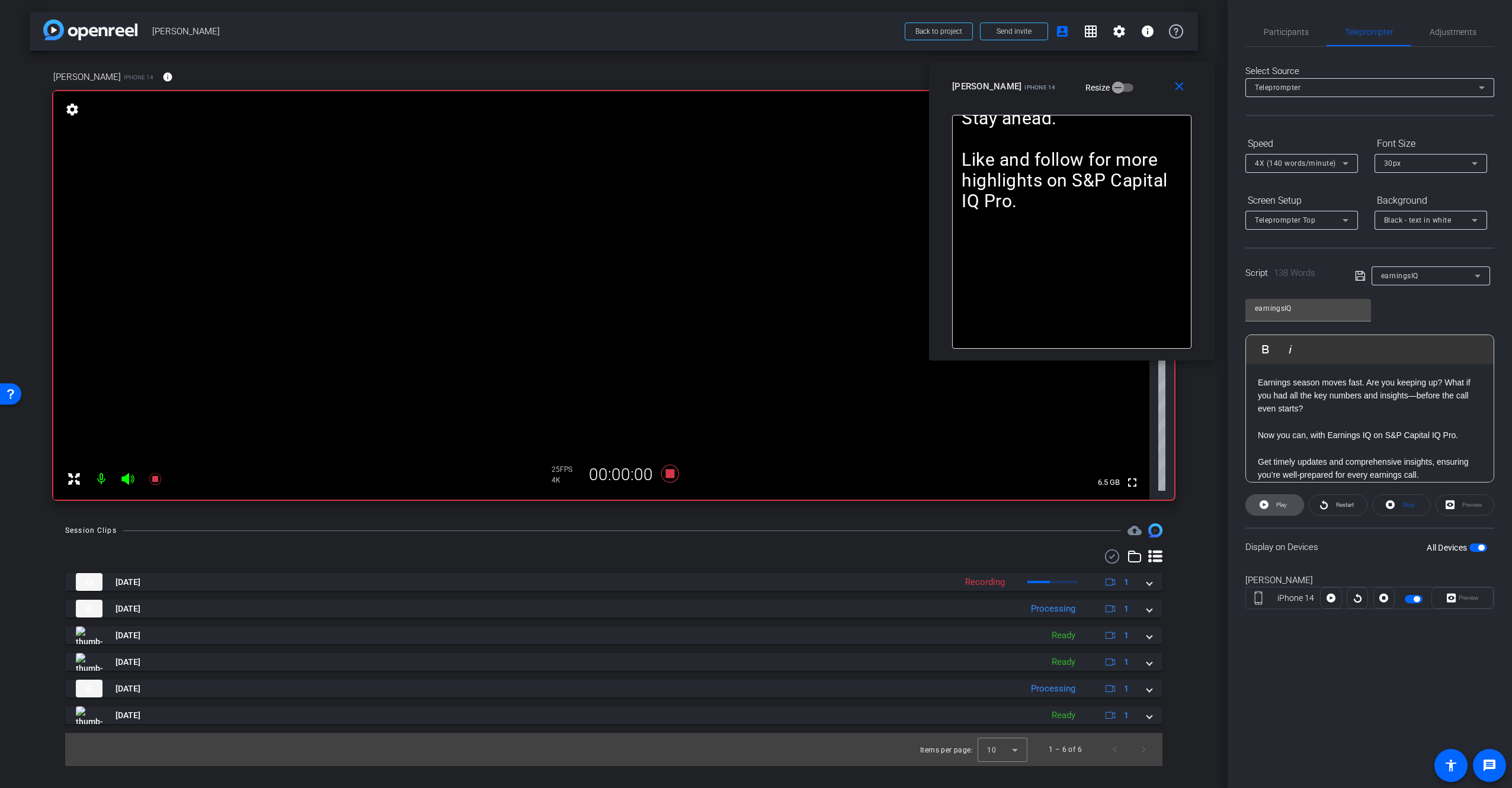
click at [1281, 503] on span "Play" at bounding box center [1282, 505] width 11 height 7
click at [1308, 164] on span "4X (140 words/minute)" at bounding box center [1295, 164] width 81 height 8
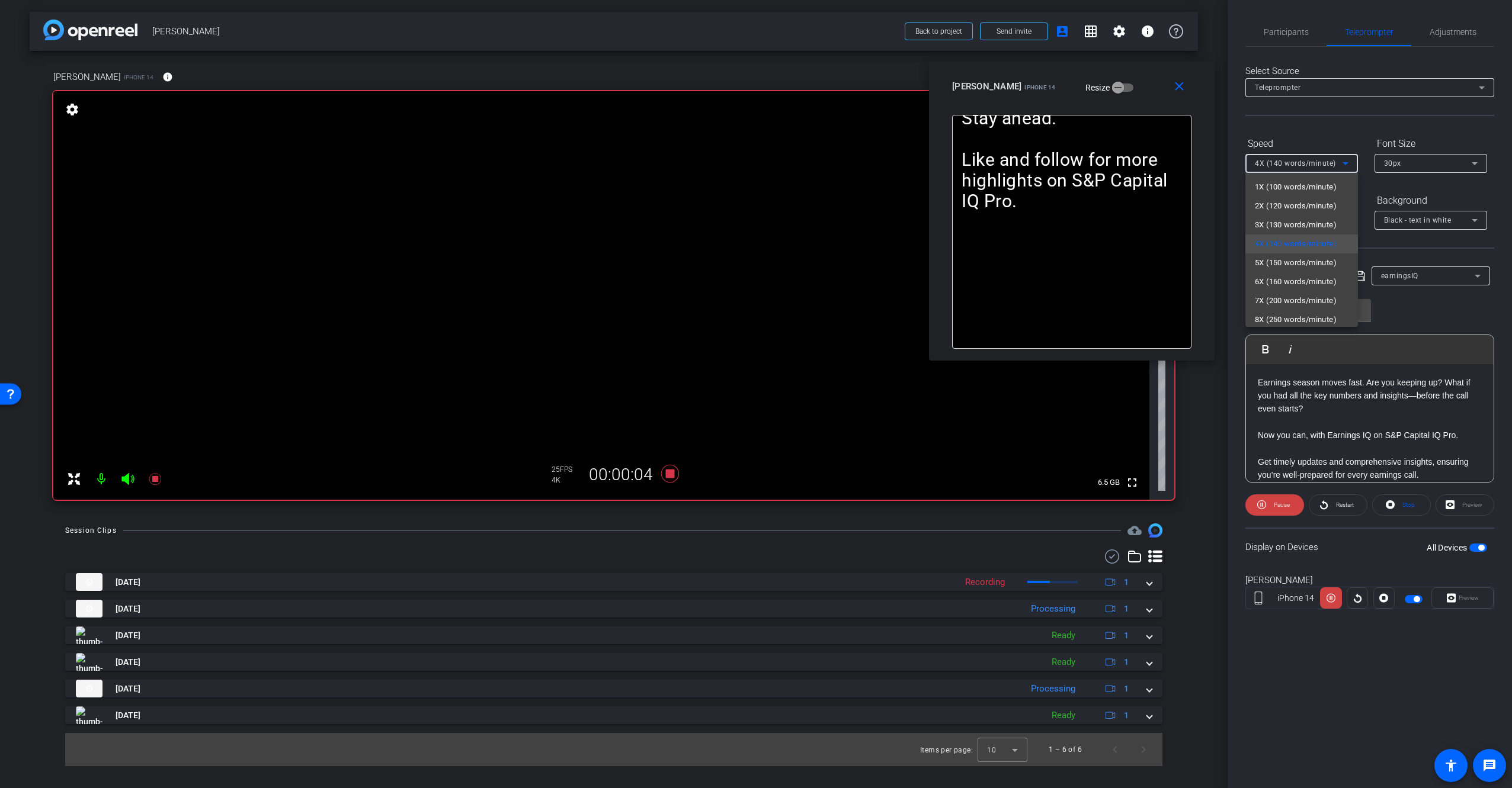
click at [1287, 217] on mat-option "3X (130 words/minute)" at bounding box center [1302, 225] width 113 height 19
click at [1322, 159] on span "3X (130 words/minute)" at bounding box center [1295, 164] width 81 height 8
click at [1296, 242] on span "4X (140 words/minute)" at bounding box center [1295, 243] width 82 height 14
click at [1280, 158] on div "4X (140 words/minute)" at bounding box center [1298, 163] width 88 height 15
click at [1285, 224] on span "3X (130 words/minute)" at bounding box center [1295, 225] width 82 height 14
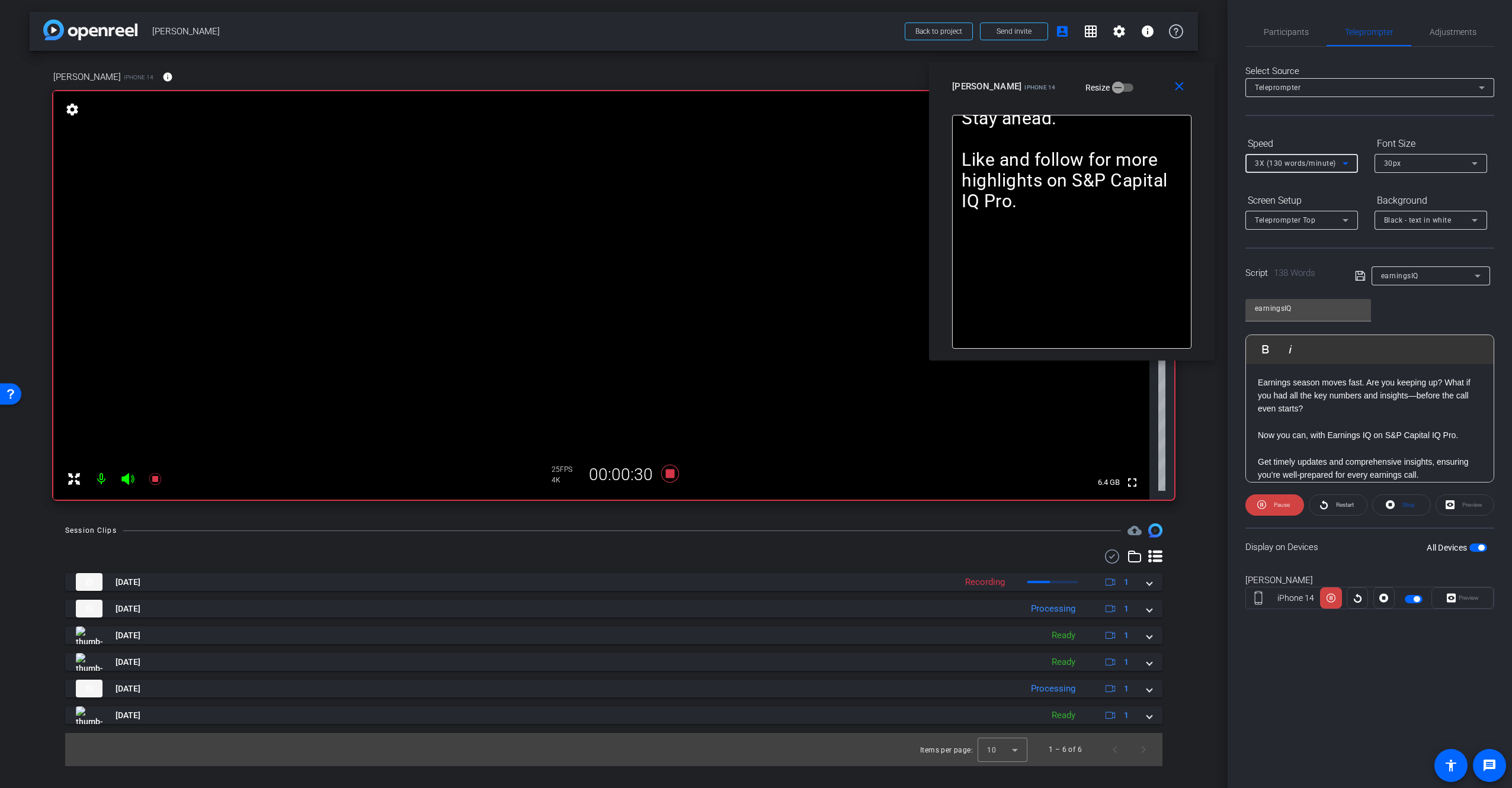
click at [1271, 162] on span "3X (130 words/minute)" at bounding box center [1295, 164] width 81 height 8
click at [1279, 198] on mat-option "2X (120 words/minute)" at bounding box center [1302, 206] width 113 height 19
click at [1267, 164] on span "2X (120 words/minute)" at bounding box center [1295, 164] width 81 height 8
click at [1279, 227] on span "3X (130 words/minute)" at bounding box center [1295, 225] width 82 height 14
click at [671, 475] on icon at bounding box center [670, 473] width 18 height 18
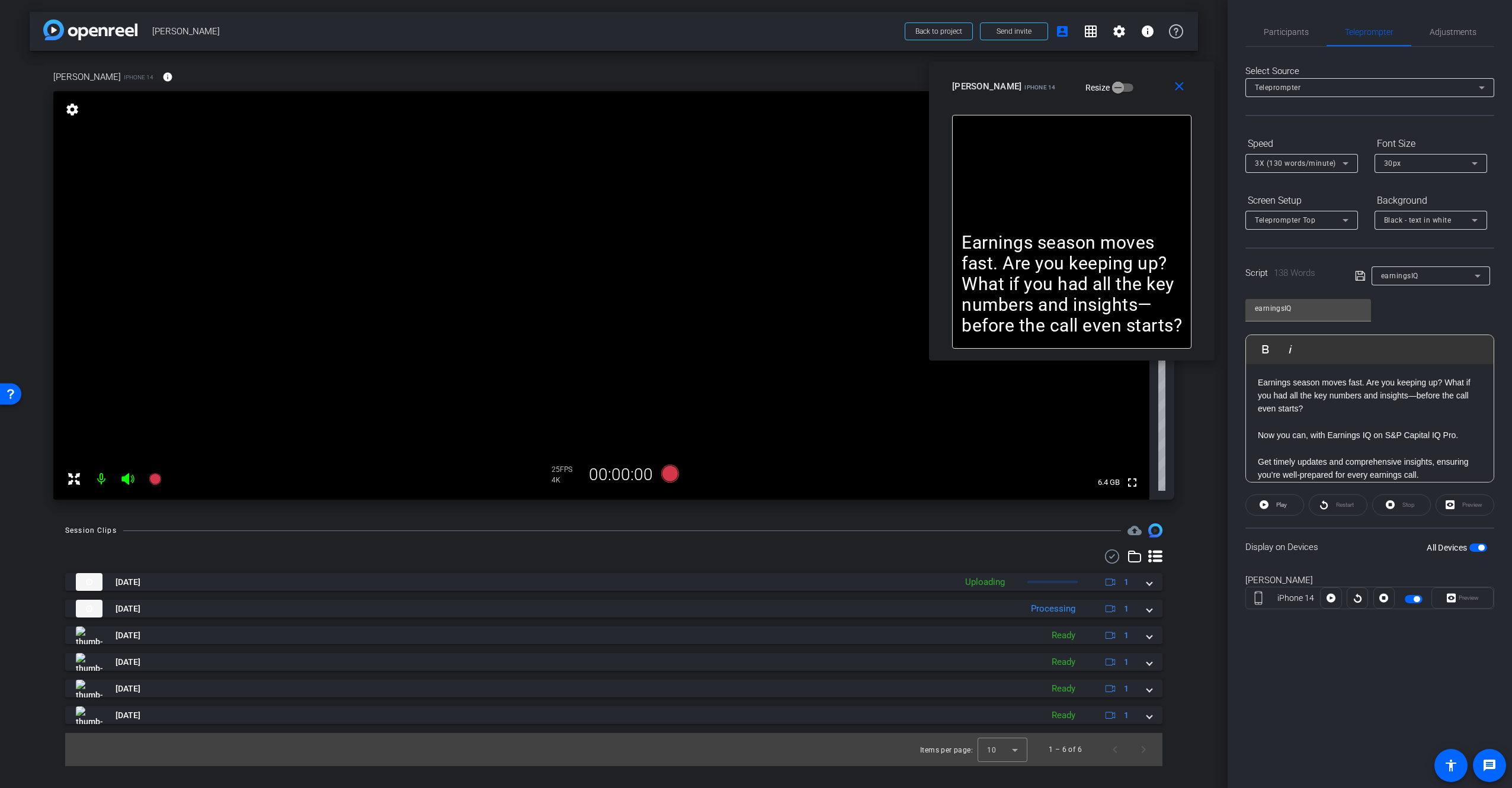
drag, startPoint x: 1087, startPoint y: 205, endPoint x: 1079, endPoint y: 211, distance: 10.0
click at [1086, 205] on div "Earnings season moves fast. Are you keeping up? What if you had all the key num…" at bounding box center [1071, 232] width 239 height 234
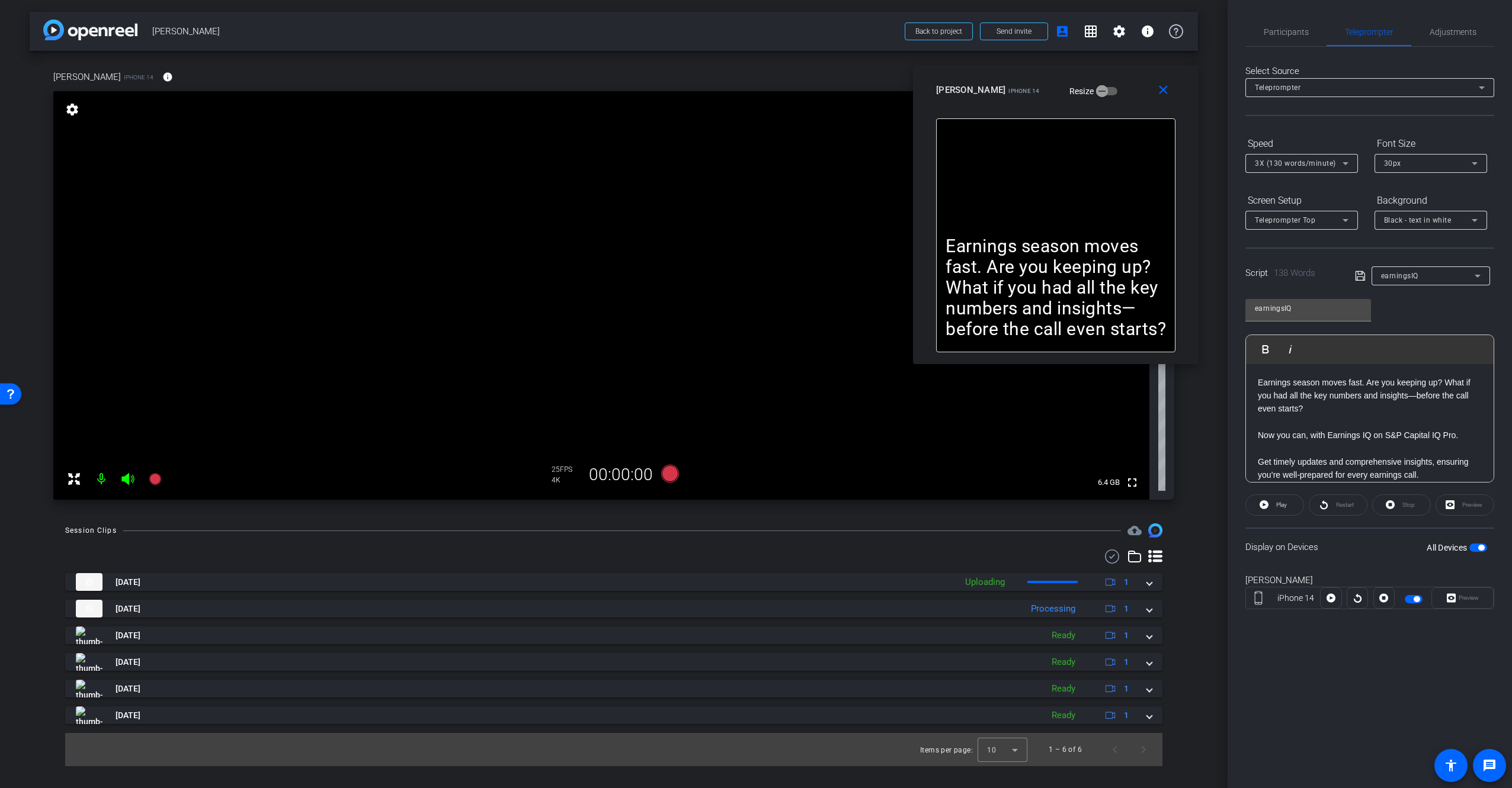
drag, startPoint x: 1121, startPoint y: 81, endPoint x: 1108, endPoint y: 84, distance: 13.3
click at [1108, 84] on div "[PERSON_NAME] iPhone 14 Resize" at bounding box center [1061, 90] width 248 height 21
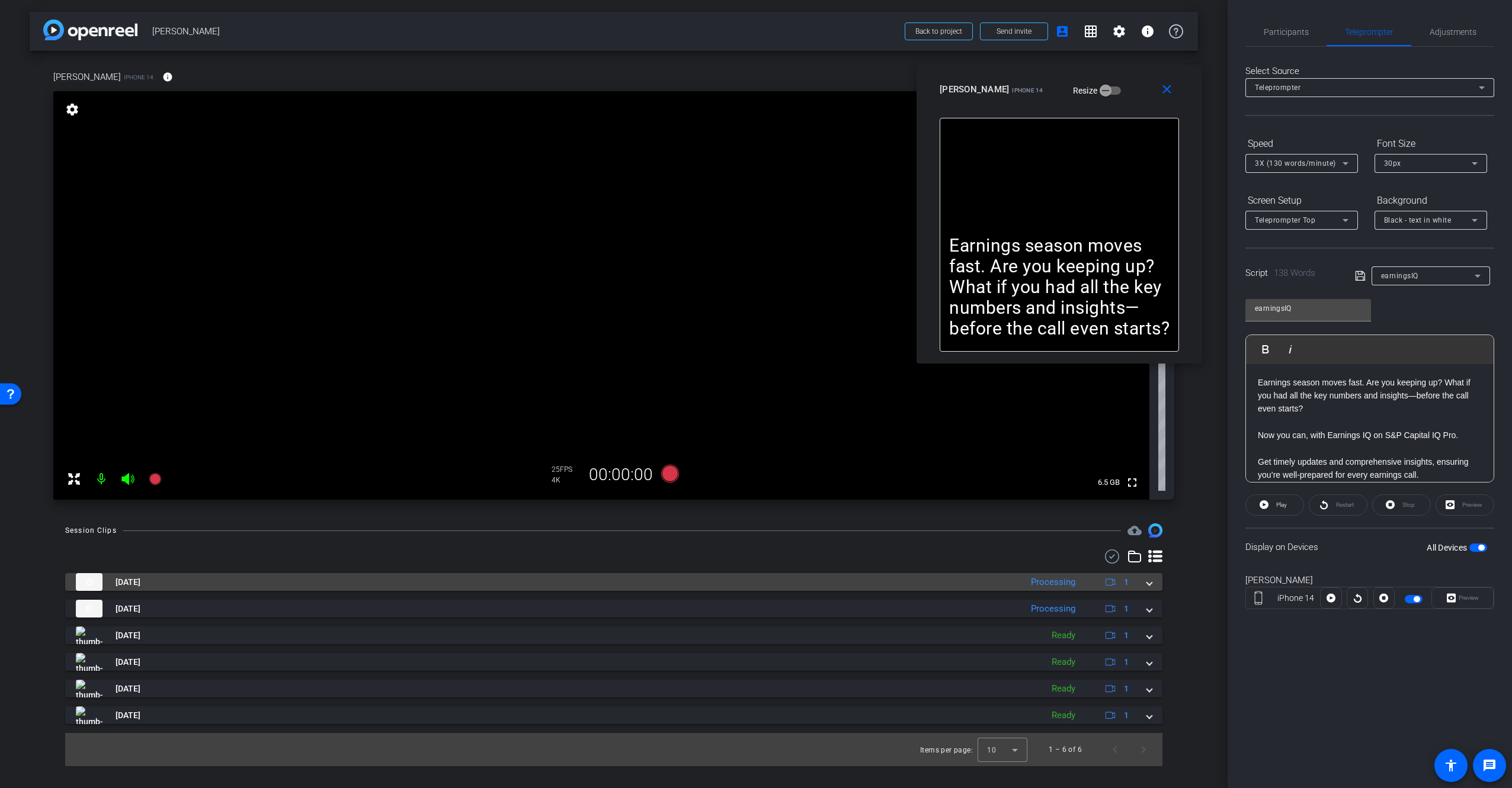
click at [999, 583] on mat-panel-title "[DATE]" at bounding box center [545, 581] width 939 height 18
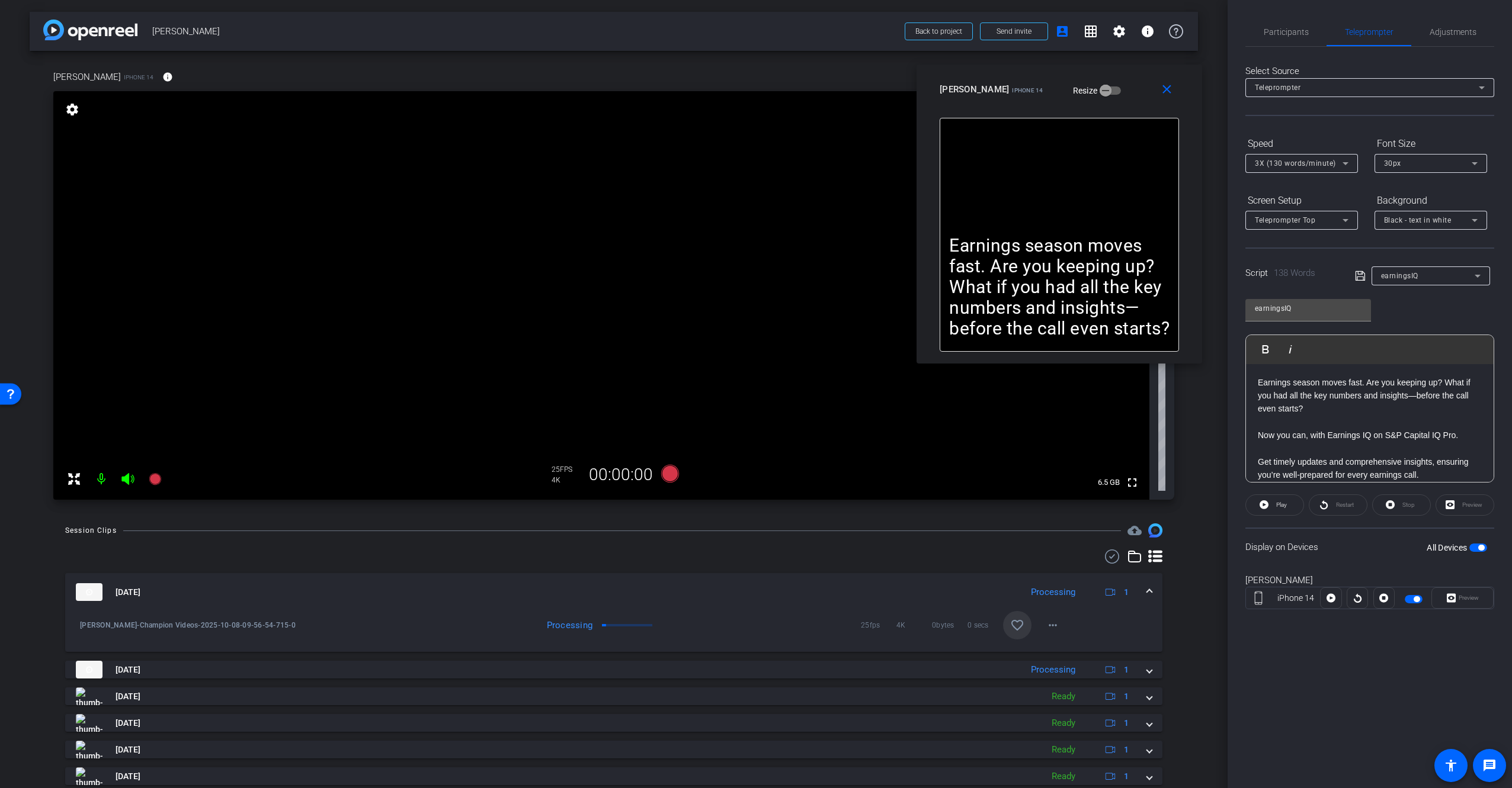
click at [1017, 621] on button "favorite_border" at bounding box center [1017, 625] width 28 height 28
click at [990, 590] on mat-panel-title "[DATE]" at bounding box center [545, 592] width 939 height 18
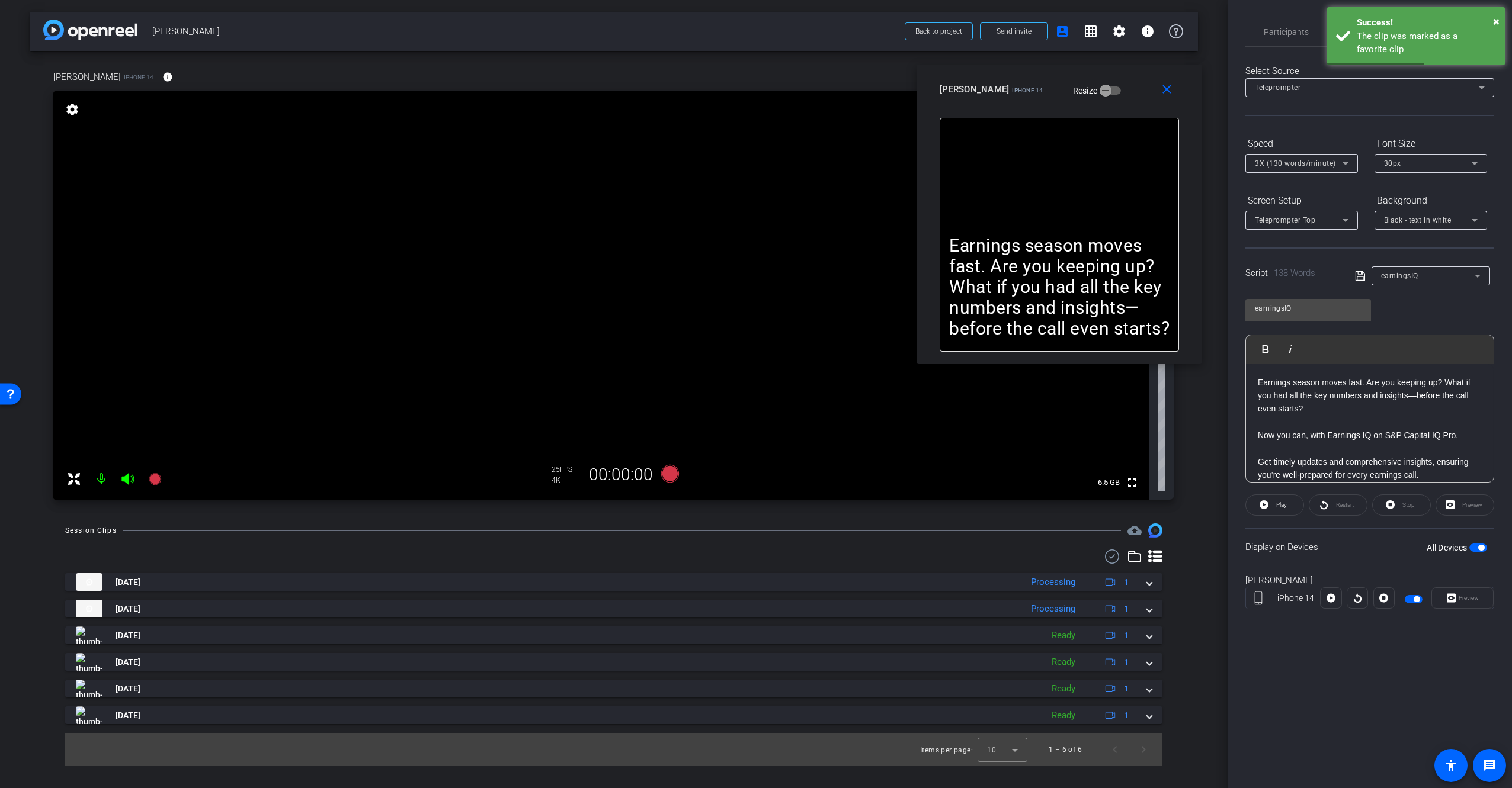
click at [1194, 571] on div "Session Clips cloud_upload [DATE] Processing 1 [PERSON_NAME]-Champion Videos-20…" at bounding box center [614, 644] width 1168 height 243
click at [1166, 91] on mat-icon "close" at bounding box center [1167, 90] width 15 height 15
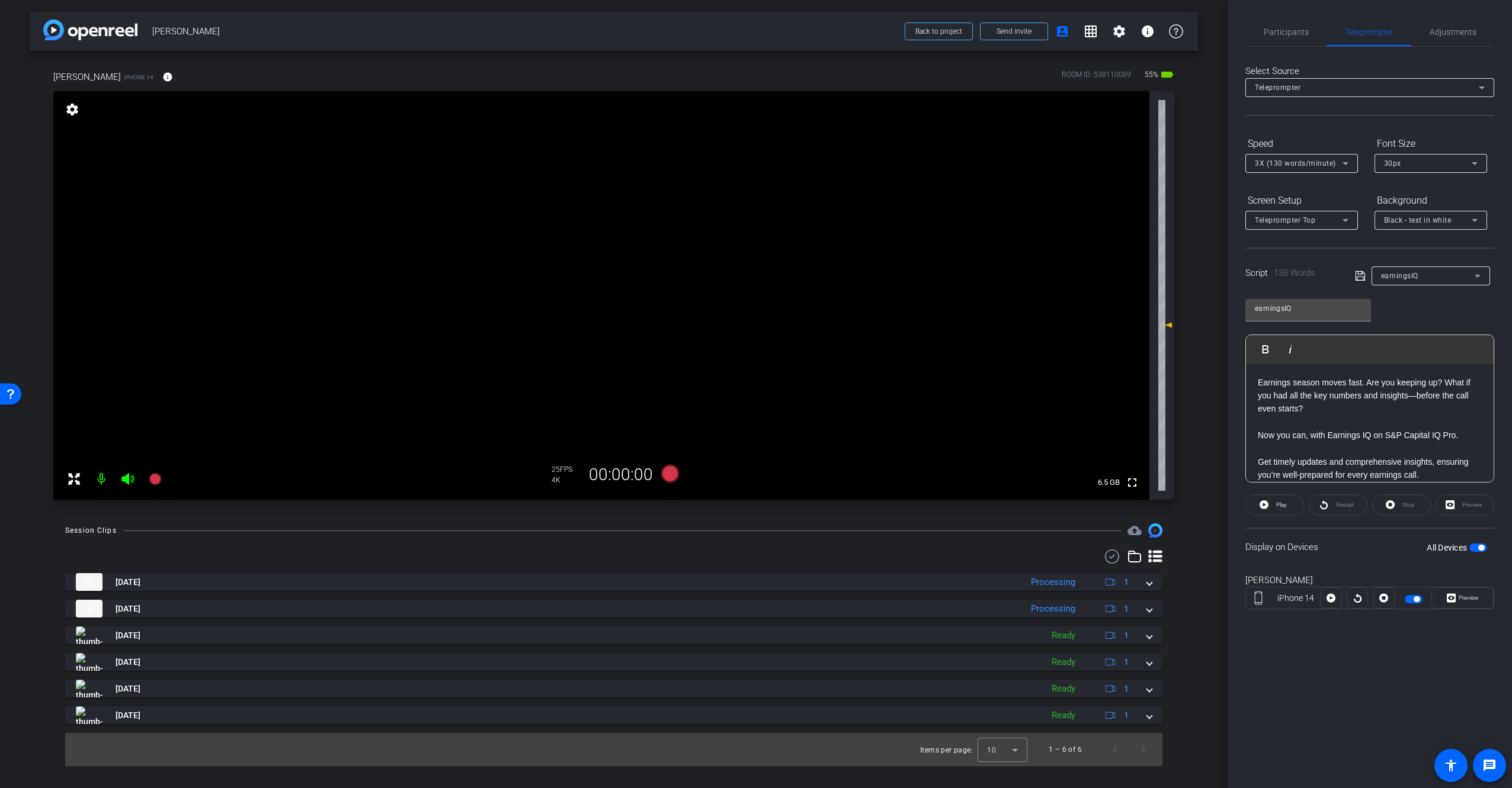
click at [1479, 274] on icon at bounding box center [1477, 276] width 14 height 14
click at [1442, 397] on mat-option "IQ Newsletter" at bounding box center [1431, 394] width 119 height 19
type input "IQ Newsletter"
click at [1434, 315] on div "IQ Newsletter Play Play from this location Play Selected Play and display the s…" at bounding box center [1370, 386] width 249 height 193
drag, startPoint x: 1399, startPoint y: 660, endPoint x: 1419, endPoint y: 641, distance: 27.6
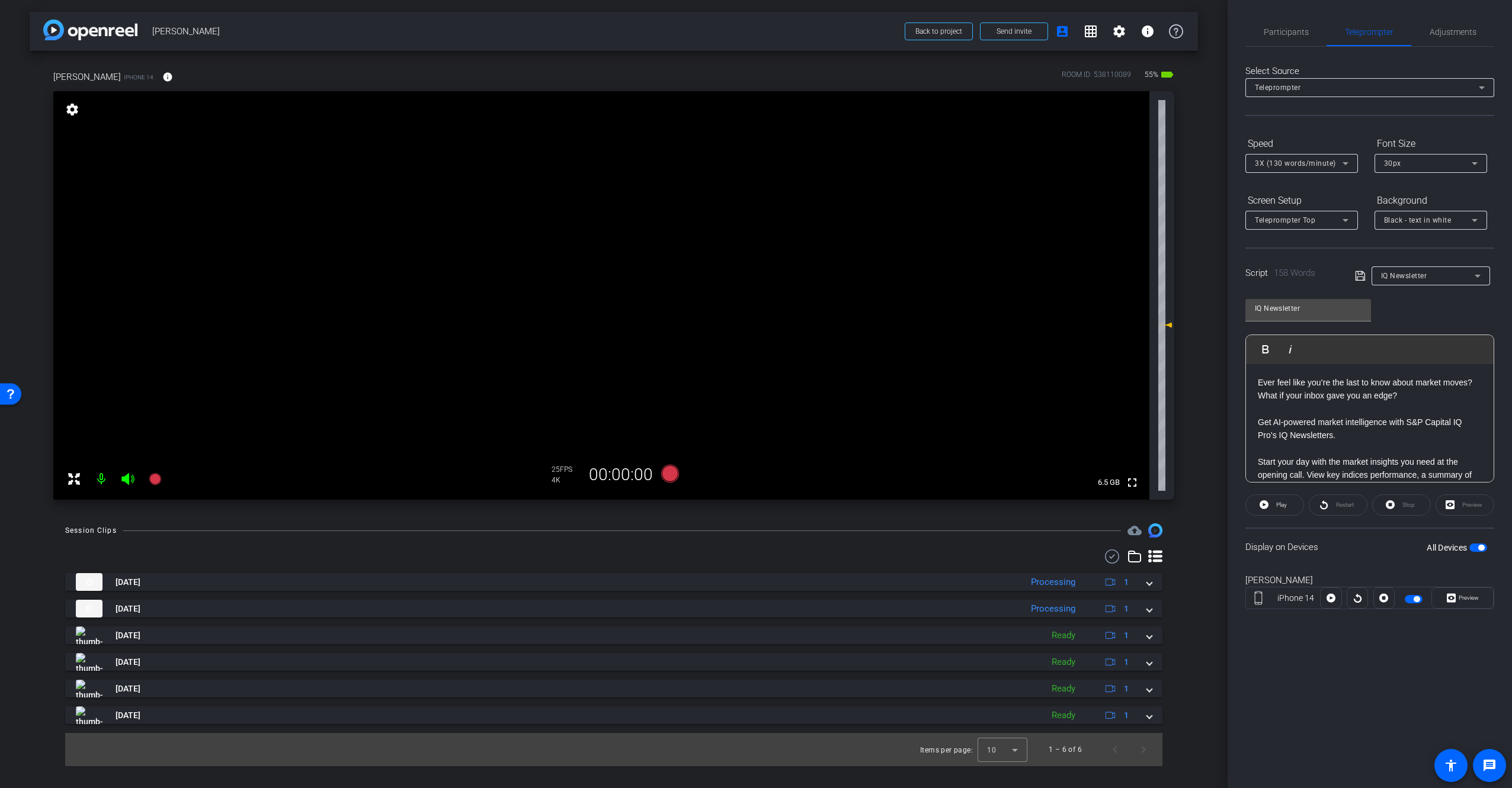
click at [1400, 658] on div "Participants Teleprompter Adjustments [PERSON_NAME] Director [PERSON_NAME] Dire…" at bounding box center [1370, 394] width 284 height 788
click at [1477, 544] on span "button" at bounding box center [1477, 548] width 18 height 8
click at [1474, 550] on span "button" at bounding box center [1477, 548] width 18 height 8
click at [1474, 600] on span "Preview" at bounding box center [1467, 598] width 23 height 16
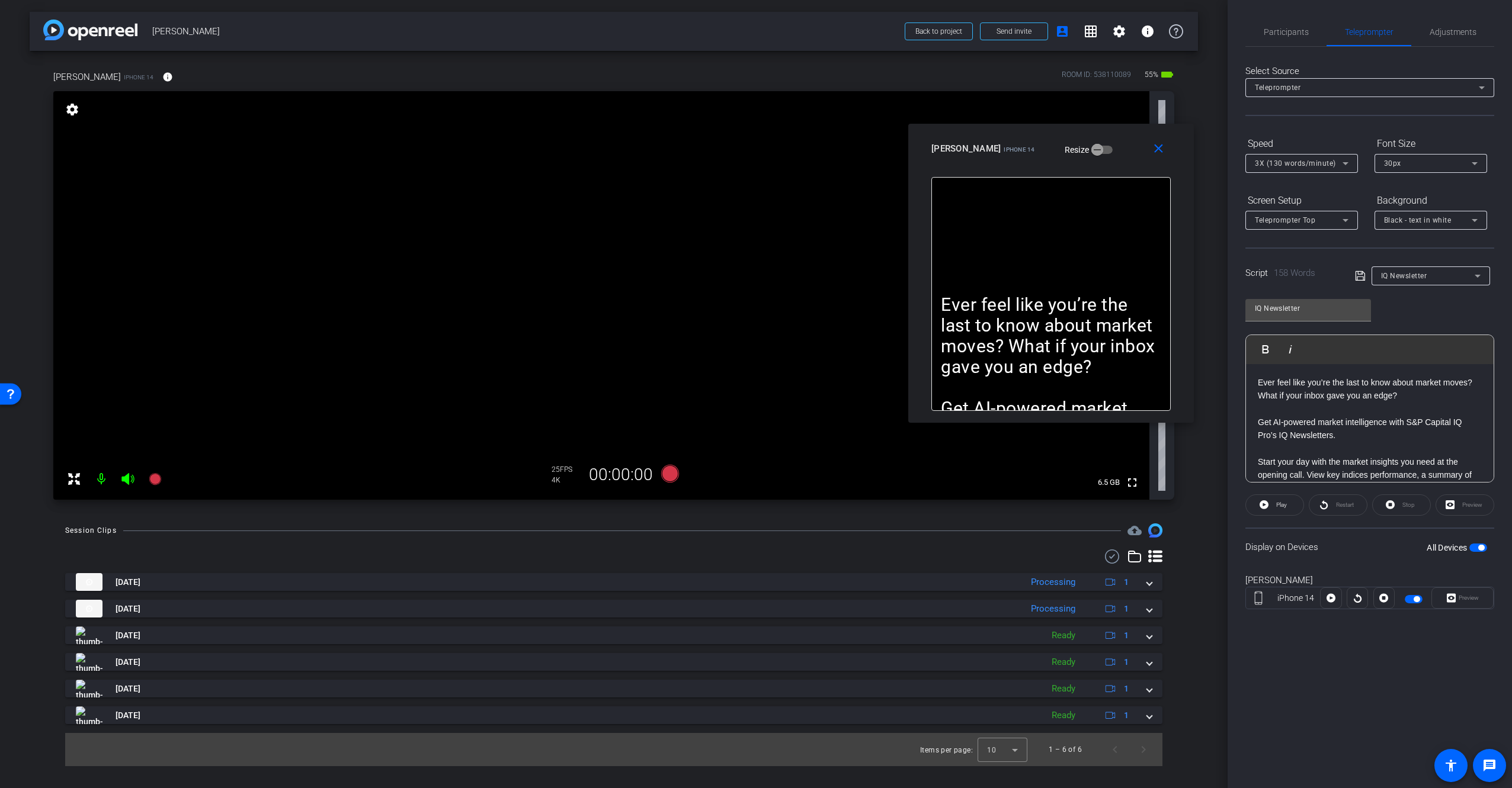
drag, startPoint x: 801, startPoint y: 272, endPoint x: 1096, endPoint y: 150, distance: 319.2
click at [1096, 150] on div "[PERSON_NAME] iPhone 14 Resize" at bounding box center [1056, 148] width 248 height 21
click at [1327, 675] on div "Participants Teleprompter Adjustments [PERSON_NAME] Director [PERSON_NAME] Dire…" at bounding box center [1370, 394] width 284 height 788
click at [1281, 507] on span "Play" at bounding box center [1282, 505] width 11 height 7
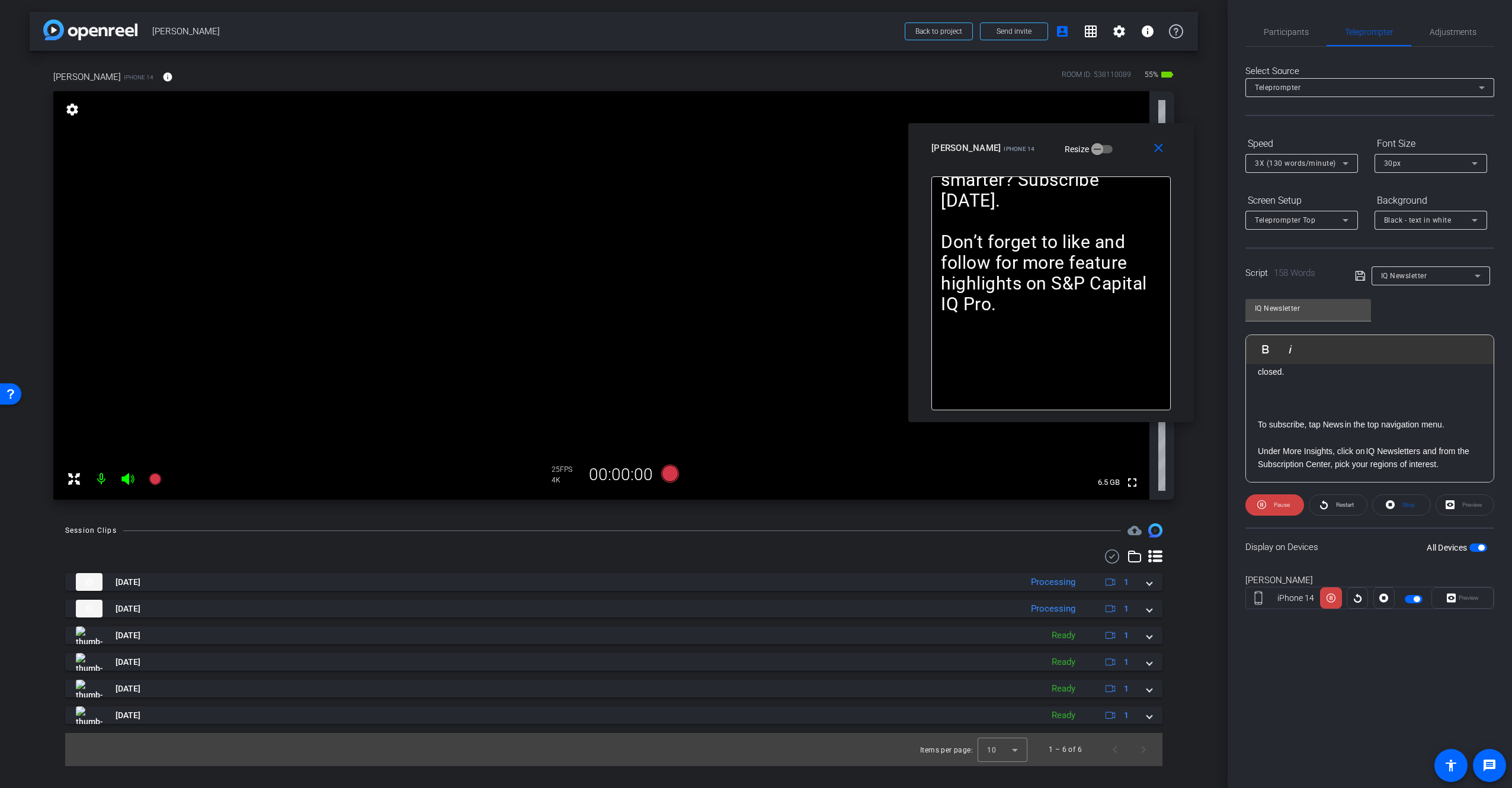
scroll to position [259, 0]
click at [1299, 382] on p at bounding box center [1370, 376] width 224 height 13
click at [1283, 502] on span "Pause" at bounding box center [1282, 505] width 16 height 7
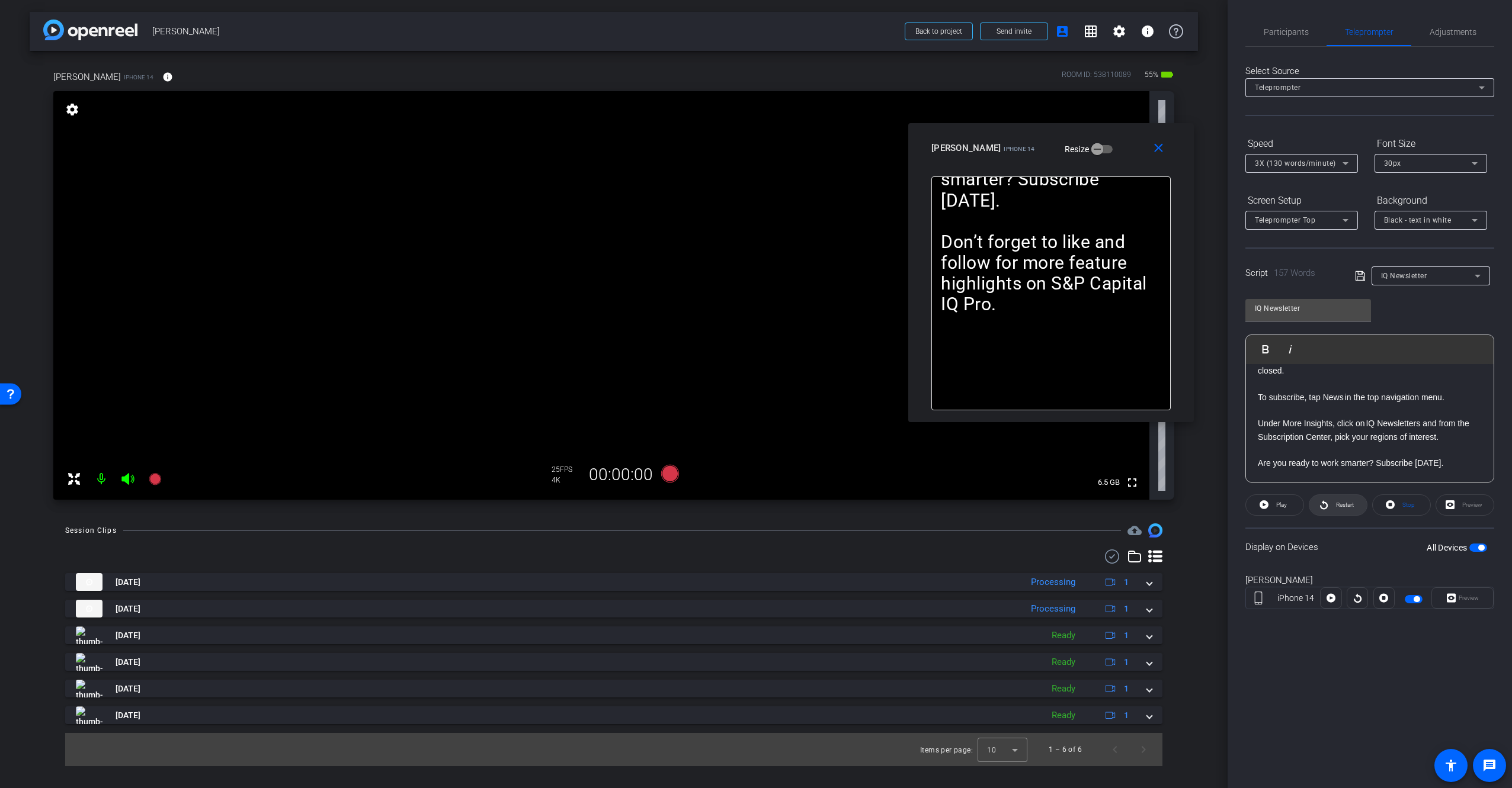
click at [1332, 504] on span at bounding box center [1337, 505] width 58 height 28
click at [1333, 162] on span "3X (130 words/minute)" at bounding box center [1295, 164] width 81 height 8
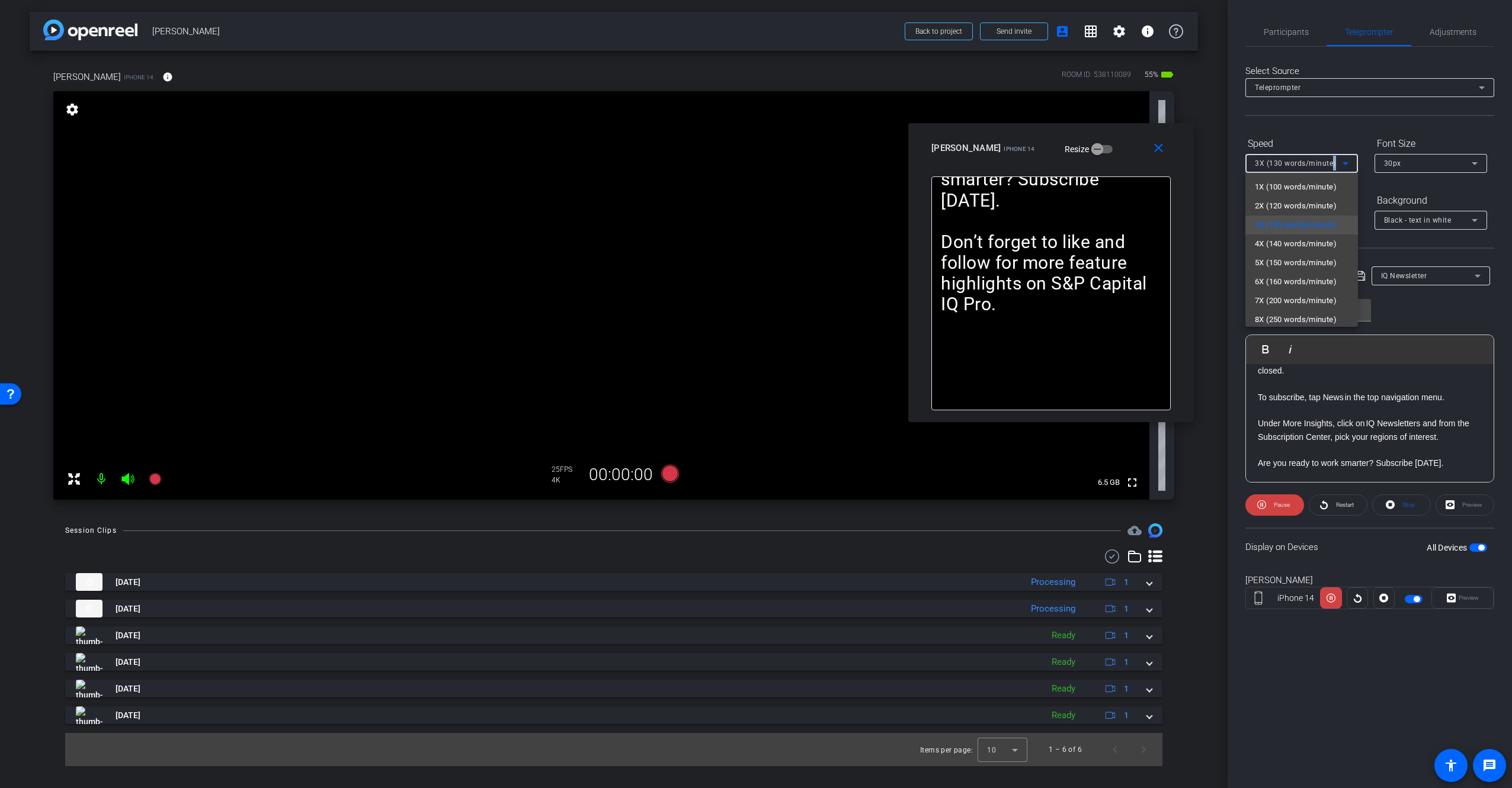
click at [1316, 265] on span "5X (150 words/minute)" at bounding box center [1295, 262] width 82 height 14
click at [1321, 162] on span "5X (150 words/minute)" at bounding box center [1295, 164] width 81 height 8
click at [1313, 305] on span "7X (200 words/minute)" at bounding box center [1295, 300] width 82 height 14
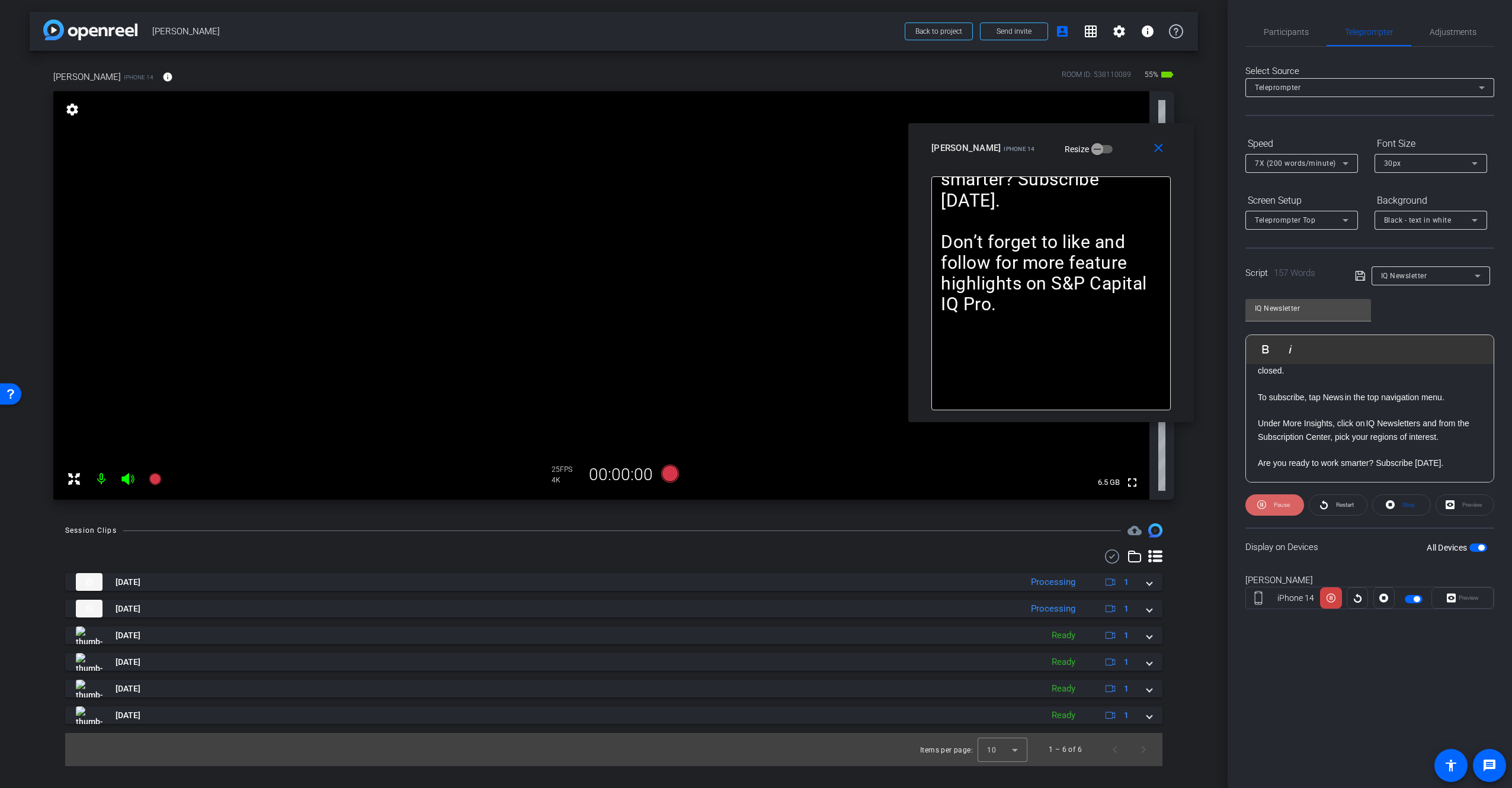
click at [1275, 503] on span "Pause" at bounding box center [1282, 505] width 16 height 7
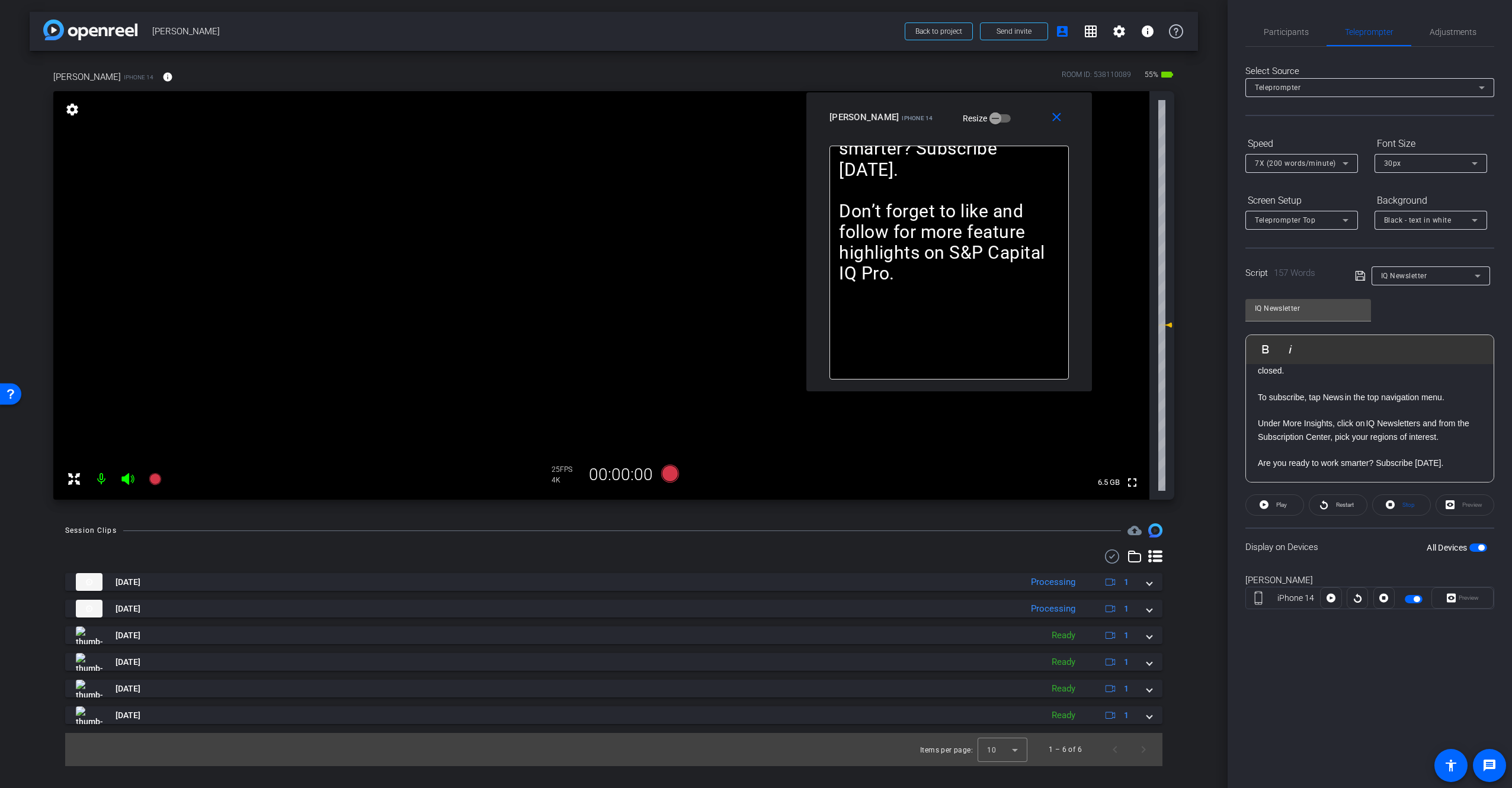
drag, startPoint x: 1002, startPoint y: 147, endPoint x: 903, endPoint y: 117, distance: 103.4
click at [903, 117] on div "[PERSON_NAME] iPhone 14 Resize" at bounding box center [954, 117] width 248 height 21
click at [1374, 377] on p "In the evening, get an after-hours summary of what important news or events hap…" at bounding box center [1370, 357] width 224 height 39
drag, startPoint x: 1410, startPoint y: 407, endPoint x: 1424, endPoint y: 410, distance: 14.3
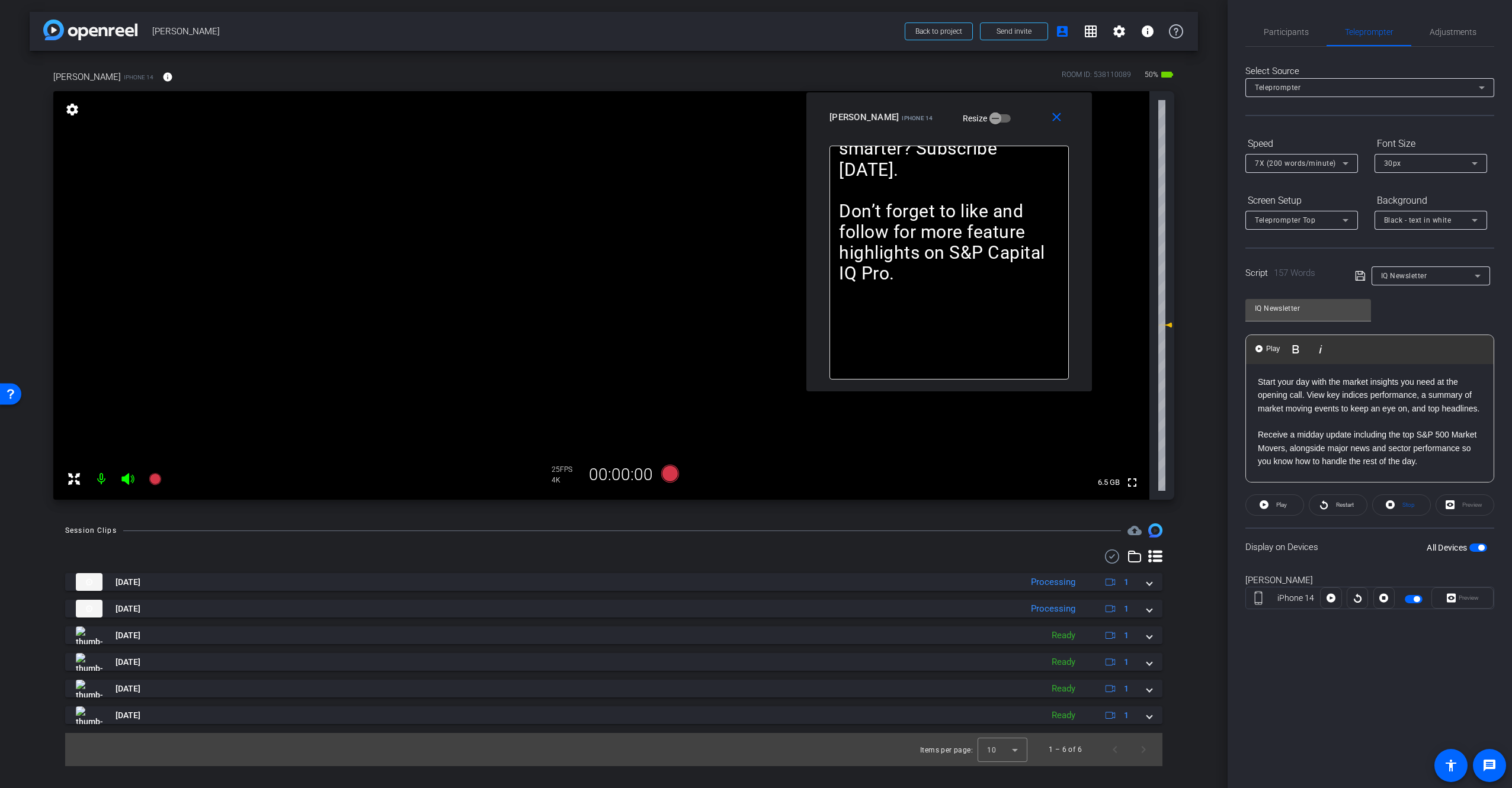
click at [1414, 406] on p "Start your day with the market insights you need at the opening call. View key …" at bounding box center [1370, 395] width 224 height 39
click at [1384, 543] on div "Display on Devices All Devices" at bounding box center [1370, 547] width 249 height 39
click at [1394, 555] on div "Display on Devices All Devices" at bounding box center [1370, 547] width 249 height 39
click at [1405, 505] on span "Stop" at bounding box center [1408, 505] width 13 height 7
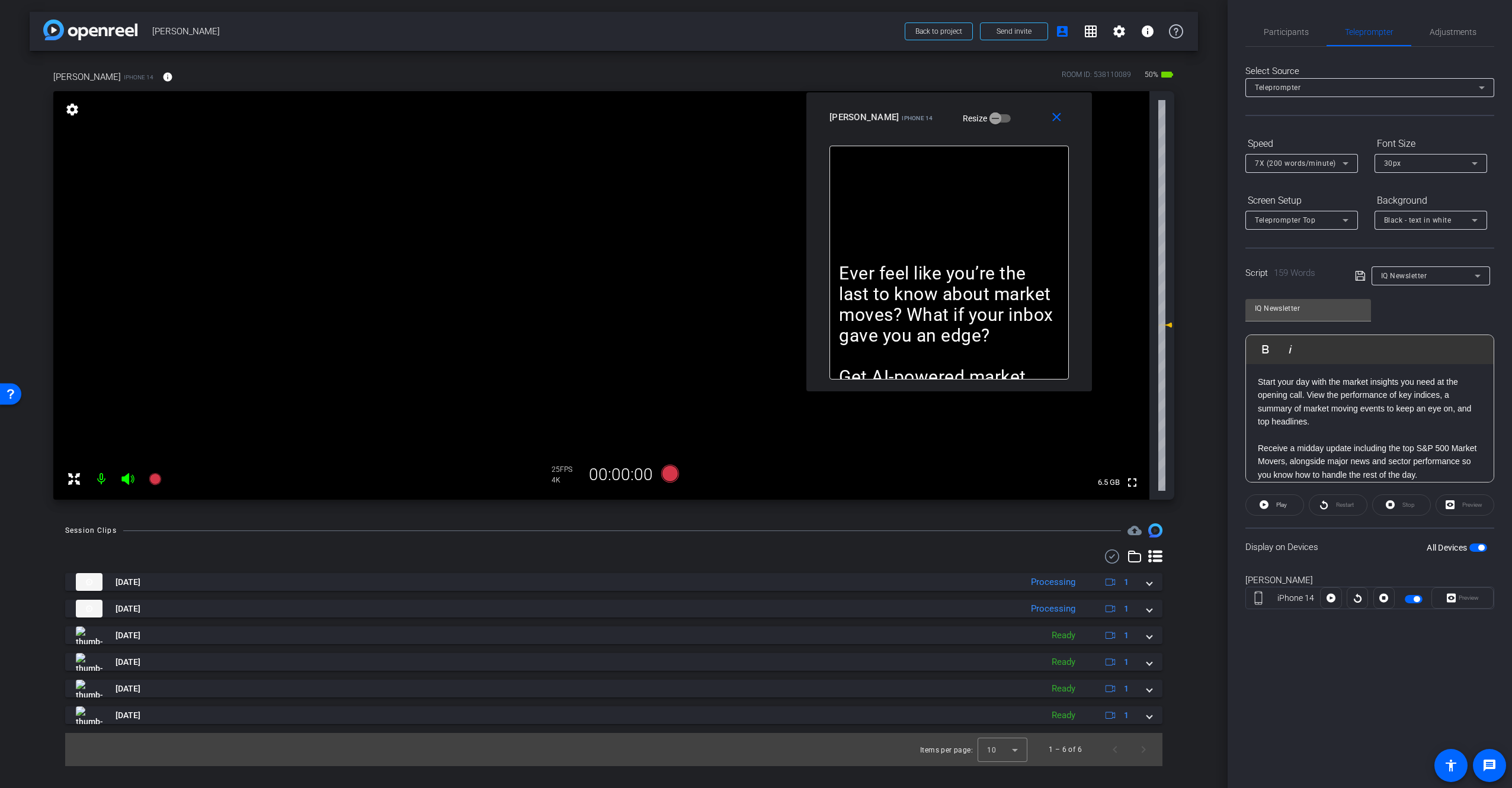
click at [950, 230] on div "Ever feel like you’re the last to know about market moves? What if your inbox g…" at bounding box center [949, 262] width 239 height 234
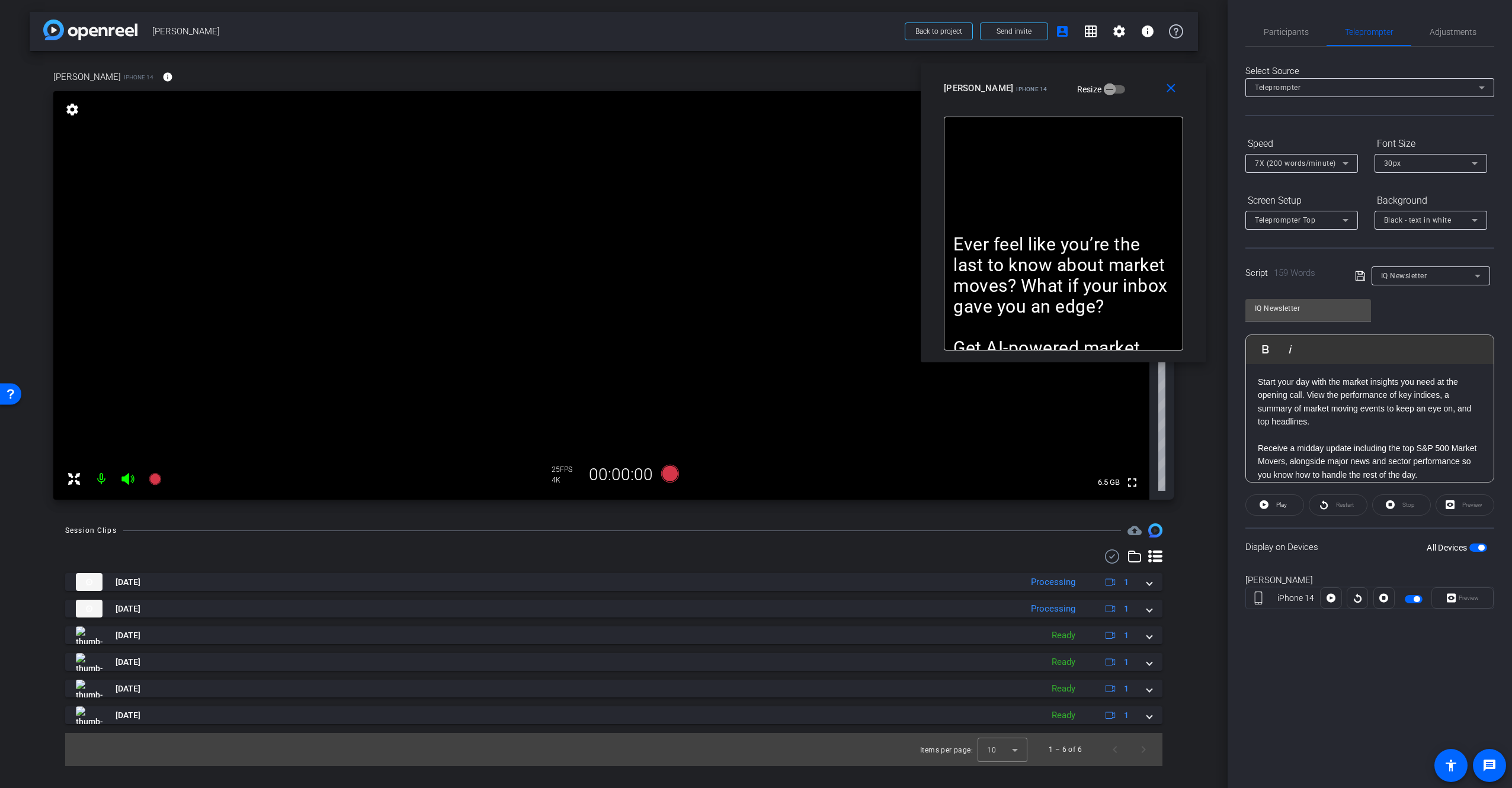
drag, startPoint x: 1036, startPoint y: 117, endPoint x: 1113, endPoint y: 88, distance: 82.3
click at [1116, 79] on div "[PERSON_NAME] iPhone 14 Resize" at bounding box center [1068, 88] width 248 height 21
click at [1219, 508] on div "arrow_back [PERSON_NAME] Back to project Send invite account_box grid_on settin…" at bounding box center [614, 394] width 1228 height 788
click at [1359, 554] on div "Display on Devices All Devices" at bounding box center [1370, 547] width 249 height 39
click at [870, 550] on div at bounding box center [614, 556] width 1097 height 14
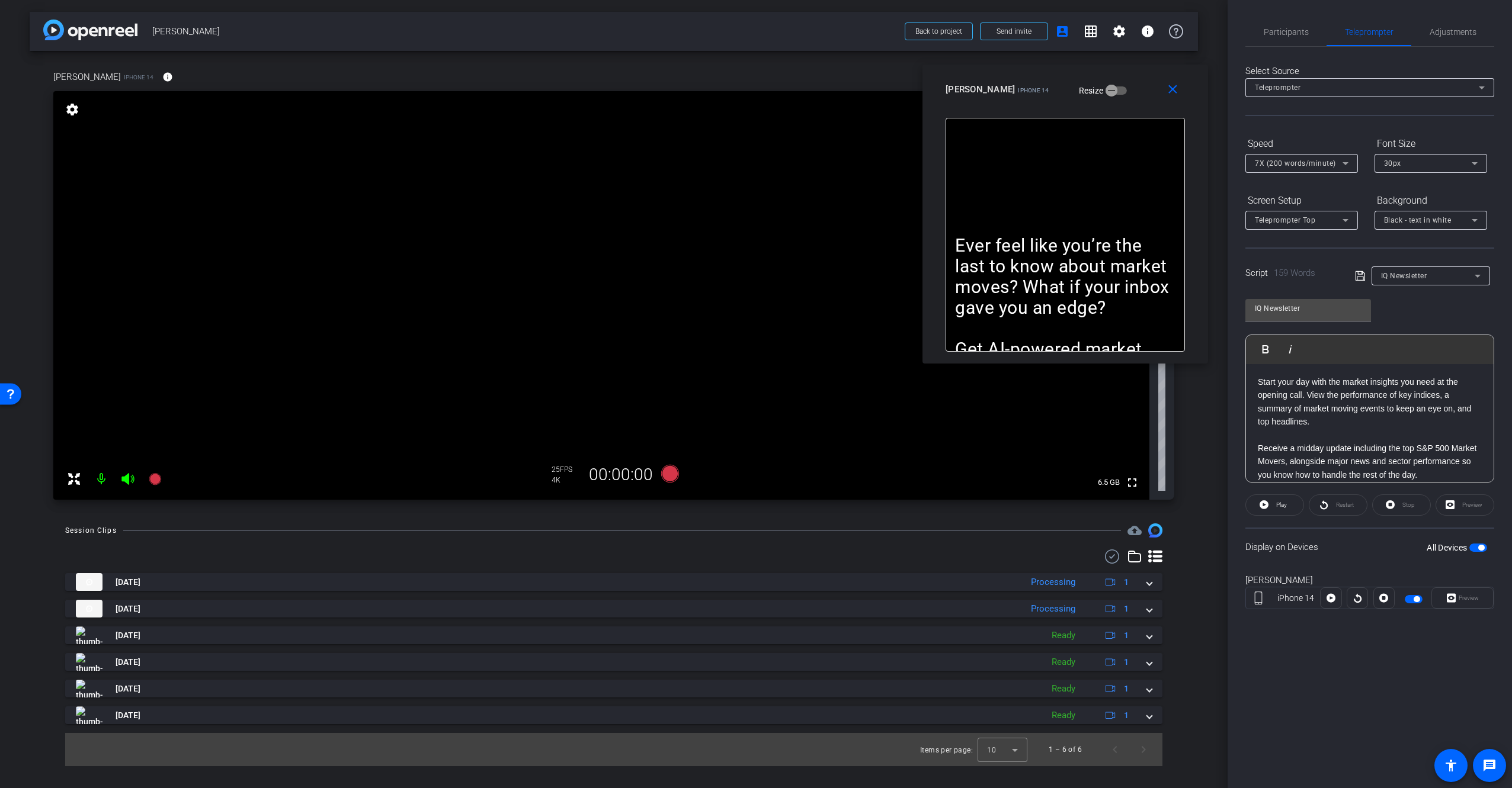
click at [1038, 416] on video at bounding box center [601, 296] width 1096 height 409
click at [1196, 413] on div "[PERSON_NAME] iPhone 14 info ROOM ID: 538110089 50% battery_std fullscreen sett…" at bounding box center [614, 281] width 1168 height 461
click at [671, 477] on icon at bounding box center [670, 473] width 18 height 18
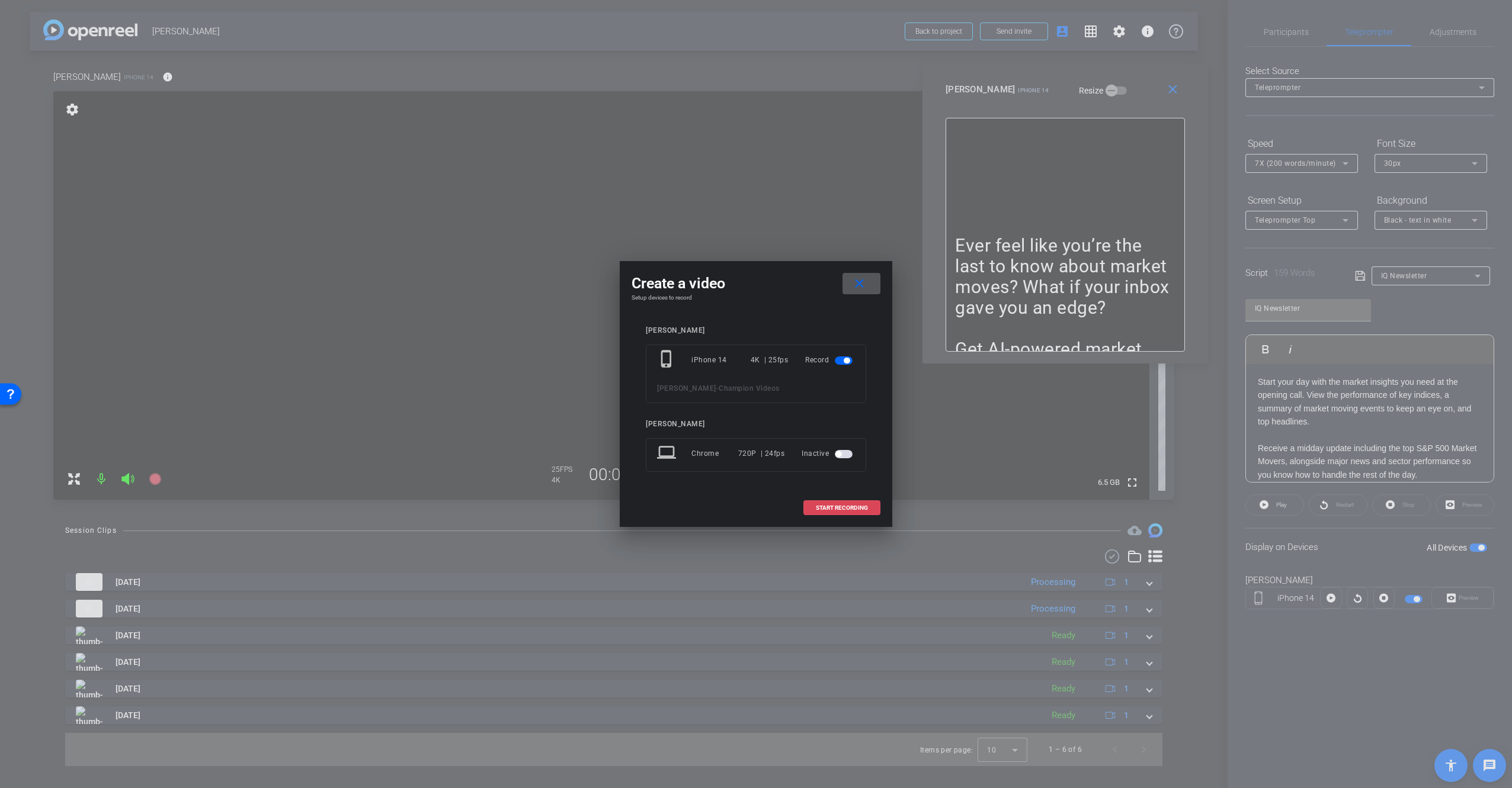
click at [827, 509] on span "START RECORDING" at bounding box center [842, 508] width 52 height 6
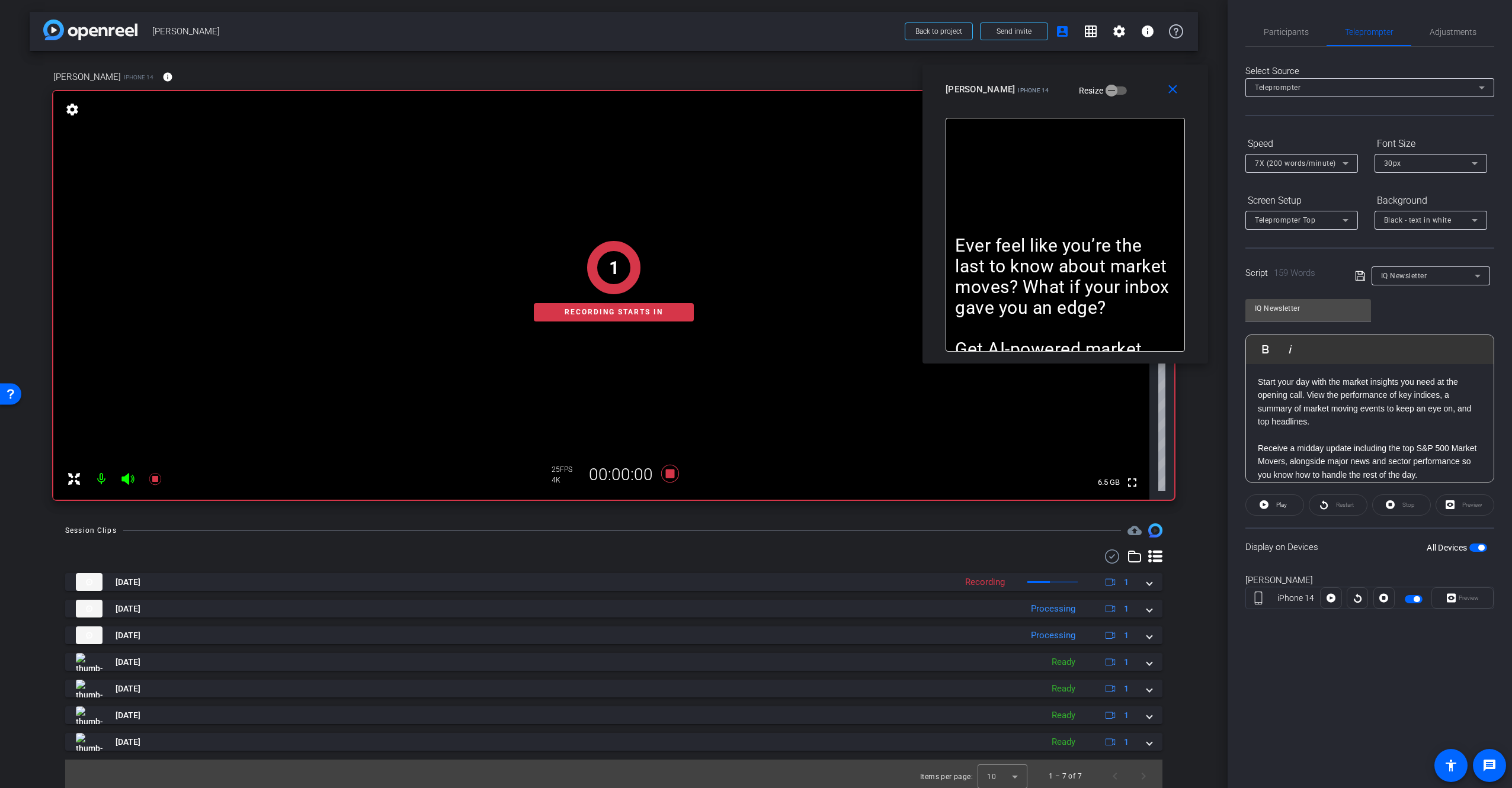
click at [1330, 166] on span "7X (200 words/minute)" at bounding box center [1295, 164] width 81 height 8
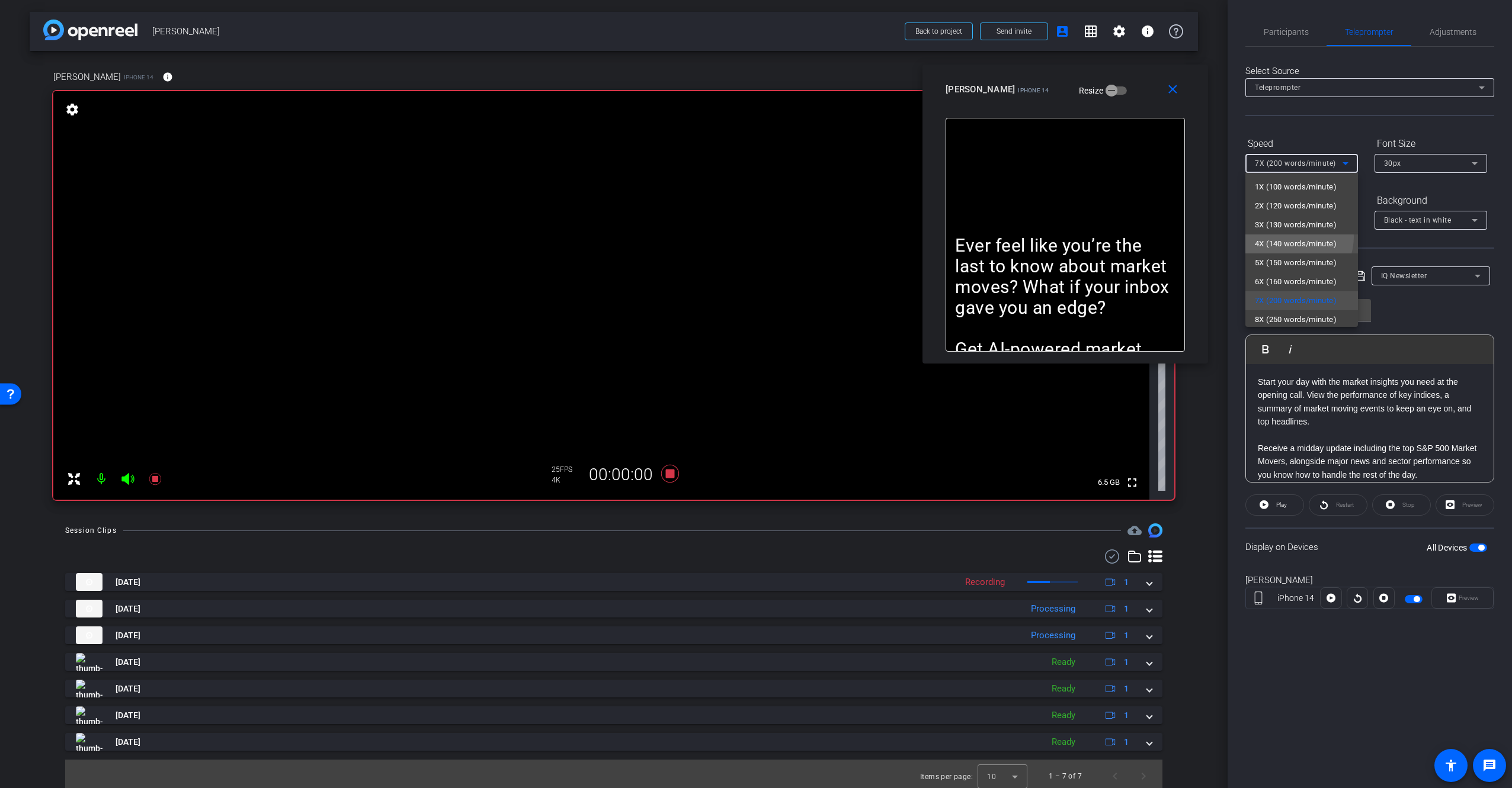
click at [1293, 237] on span "4X (140 words/minute)" at bounding box center [1295, 243] width 82 height 14
click at [1280, 511] on span "Play" at bounding box center [1280, 505] width 13 height 16
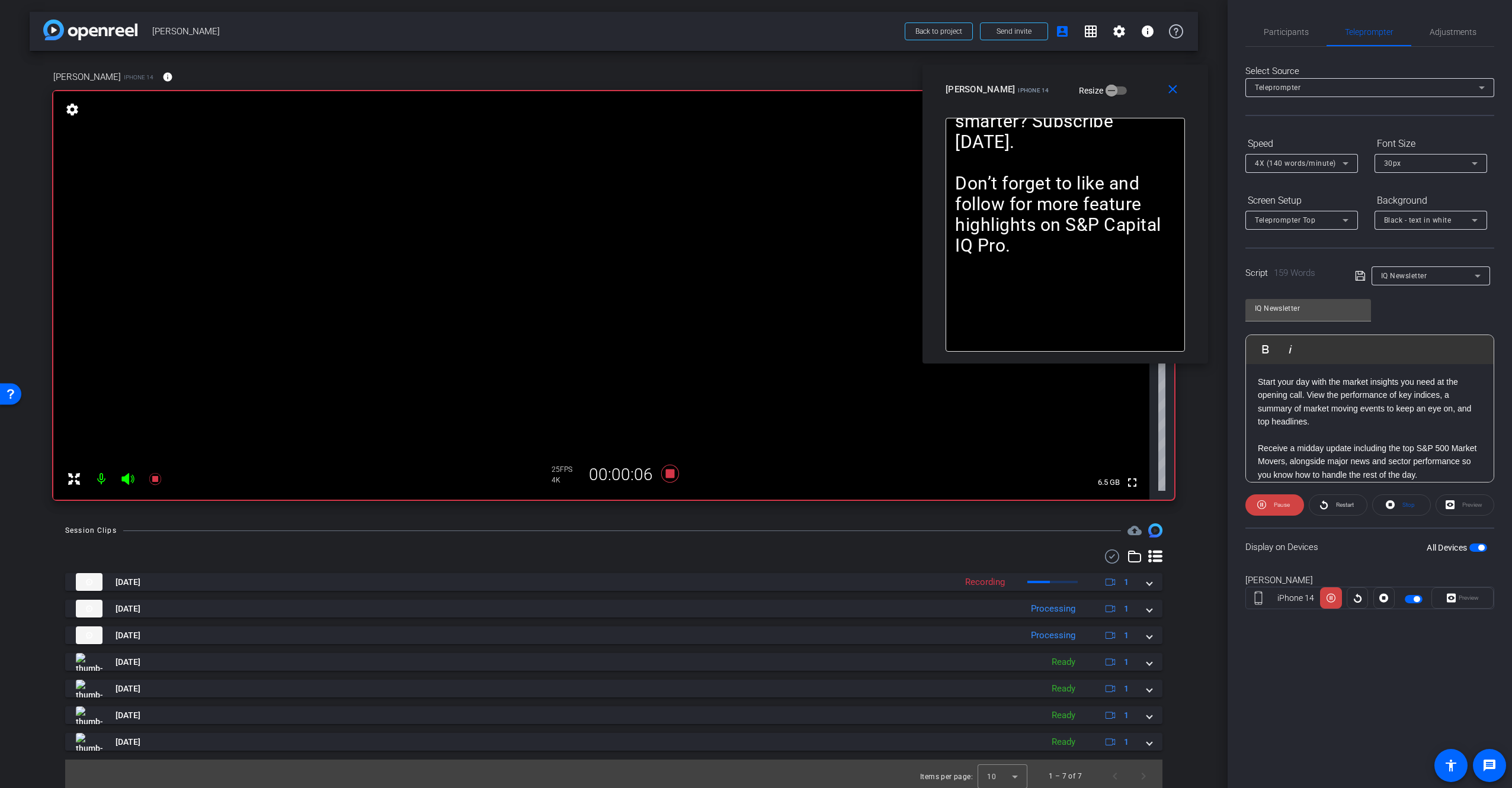
click at [1343, 548] on div "Display on Devices All Devices" at bounding box center [1370, 547] width 249 height 39
click at [669, 475] on icon at bounding box center [670, 473] width 18 height 18
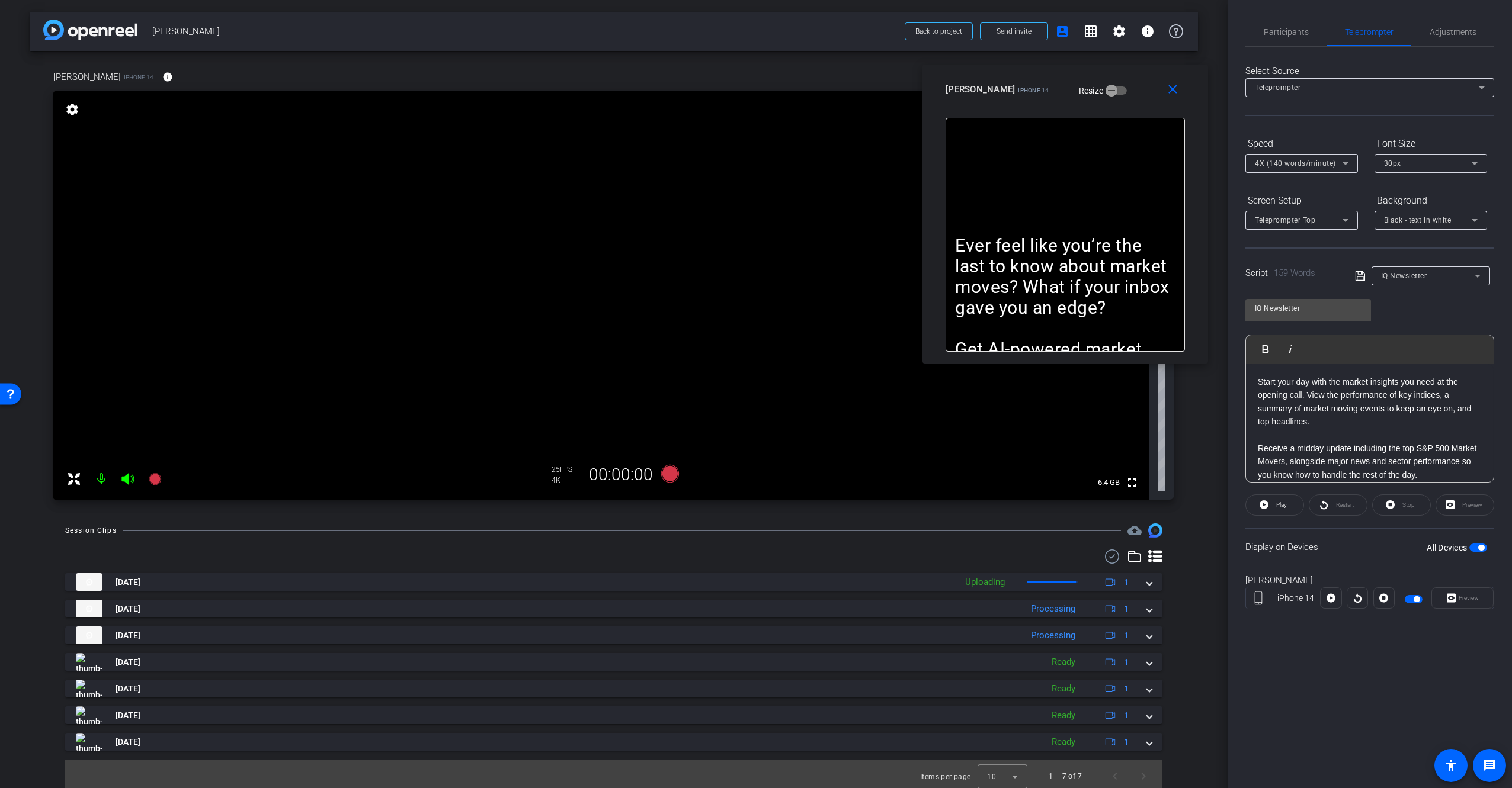
click at [1094, 148] on div "Ever feel like you’re the last to know about market moves? What if your inbox g…" at bounding box center [1065, 235] width 239 height 234
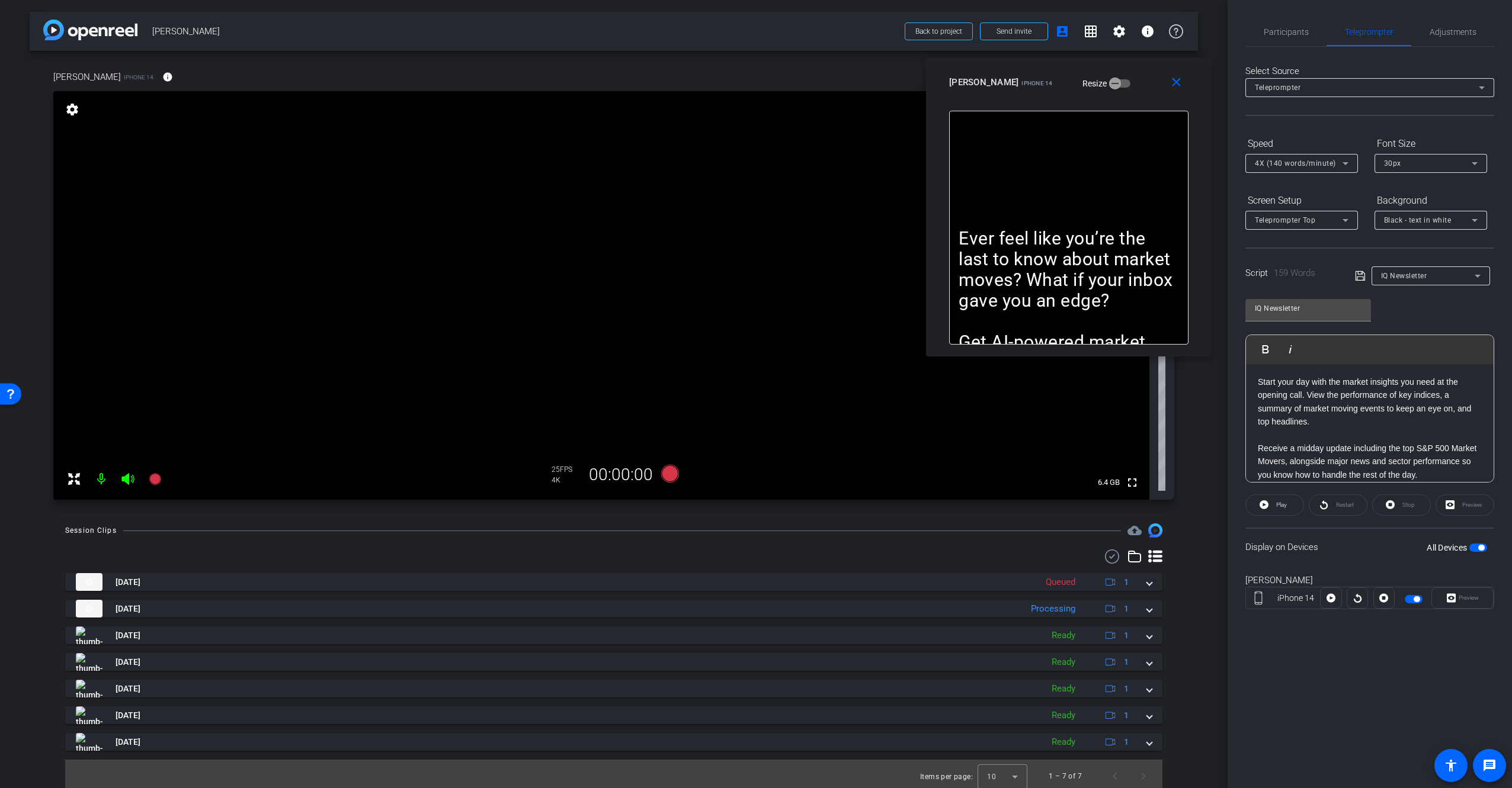
drag, startPoint x: 1125, startPoint y: 85, endPoint x: 1131, endPoint y: 107, distance: 22.8
click at [1127, 77] on div "[PERSON_NAME] iPhone 14 Resize" at bounding box center [1073, 82] width 248 height 21
click at [1196, 405] on div "arrow_back [PERSON_NAME] Back to project Send invite account_box grid_on settin…" at bounding box center [614, 394] width 1228 height 788
click at [1313, 417] on p "Start your day with the market insights you need at the opening call. View the …" at bounding box center [1370, 402] width 224 height 53
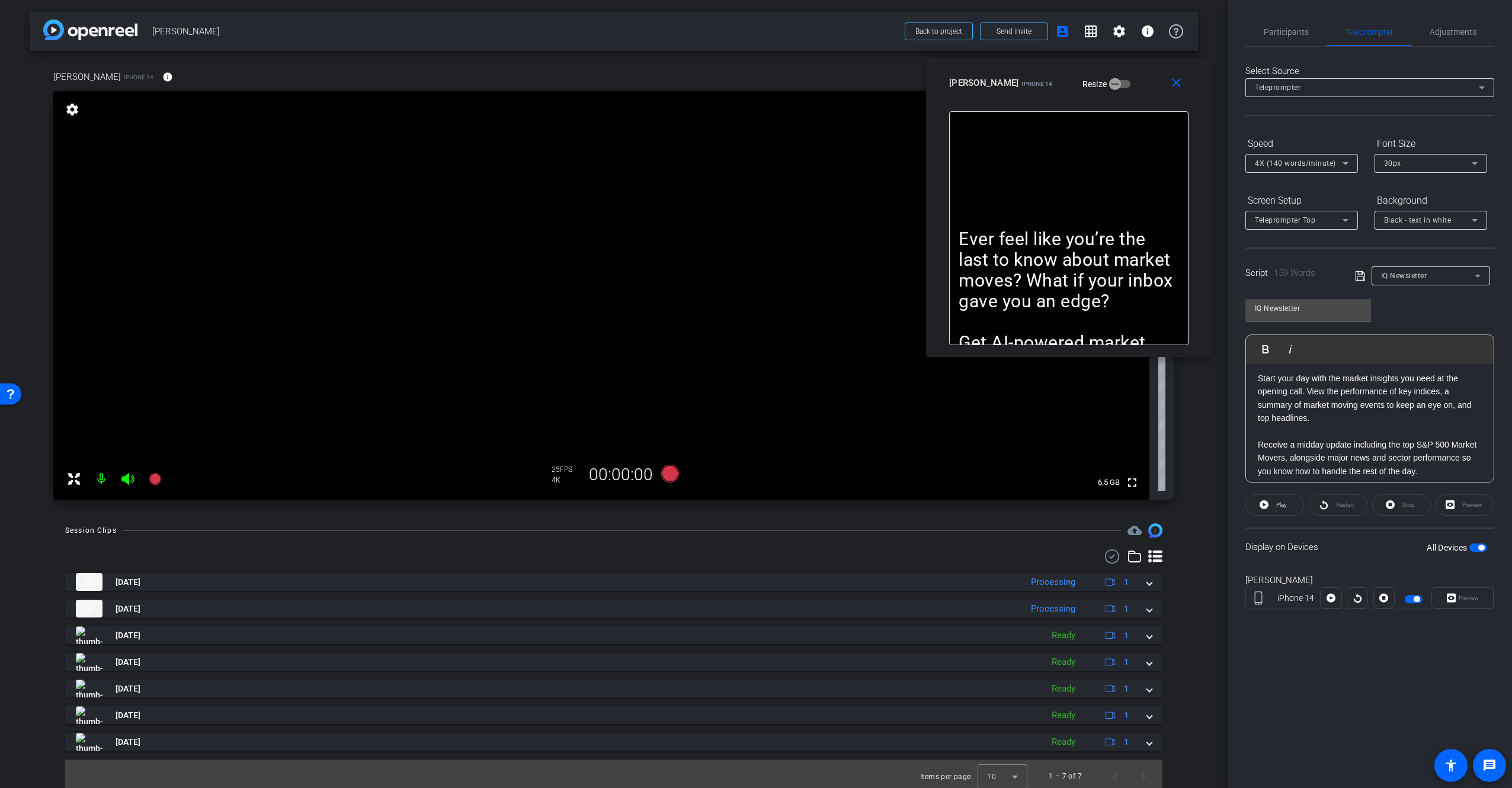
click at [1037, 184] on div "Ever feel like you’re the last to know about market moves? What if your inbox g…" at bounding box center [1068, 228] width 239 height 234
click at [1279, 503] on span "Play" at bounding box center [1282, 505] width 11 height 7
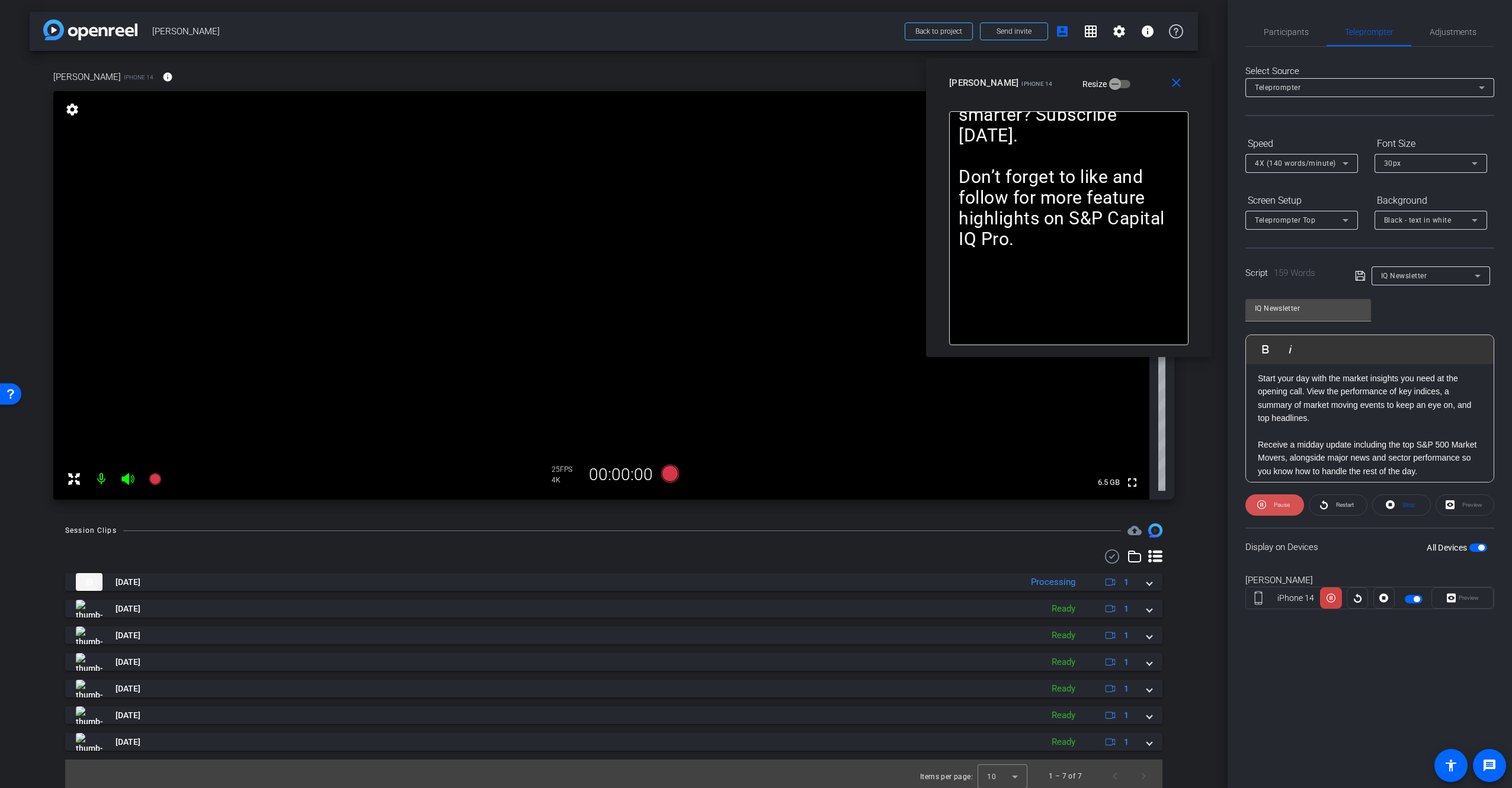
click at [1283, 508] on span "Pause" at bounding box center [1282, 505] width 16 height 7
click at [1417, 308] on div "IQ Newsletter Play Play from this location Play Selected Play and display the s…" at bounding box center [1370, 386] width 249 height 193
drag, startPoint x: 1396, startPoint y: 462, endPoint x: 1374, endPoint y: 447, distance: 26.6
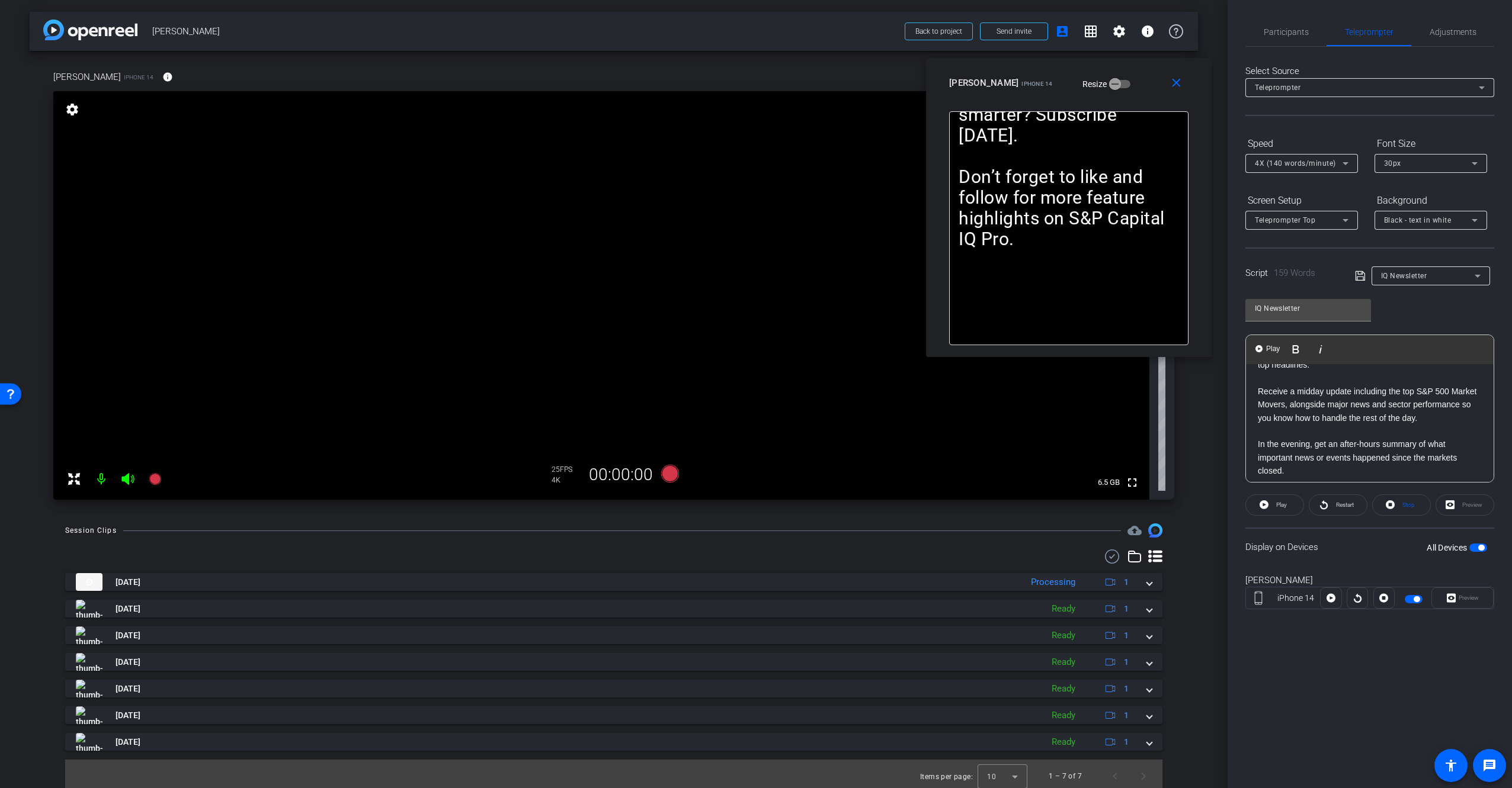
click at [1374, 425] on p "Receive a midday update including the top S&P 500 Market Movers, alongside majo…" at bounding box center [1370, 404] width 224 height 39
click at [1413, 417] on p "Are you ready to work smarter? Subscribe [DATE]." at bounding box center [1370, 423] width 224 height 13
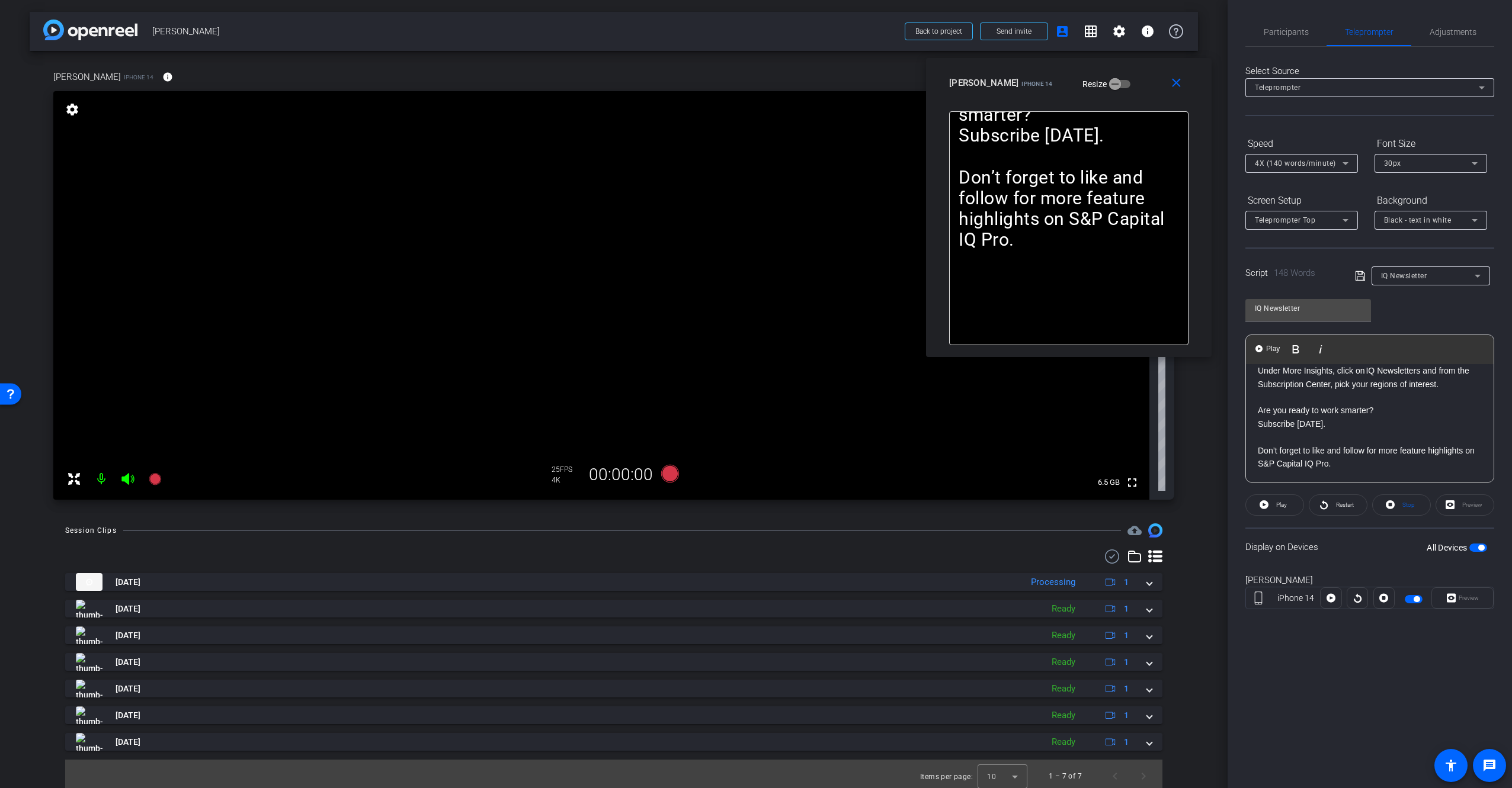
click at [1360, 692] on div "Participants Teleprompter Adjustments [PERSON_NAME] Director [PERSON_NAME] Dire…" at bounding box center [1370, 394] width 284 height 788
click at [1184, 83] on span at bounding box center [1178, 82] width 38 height 28
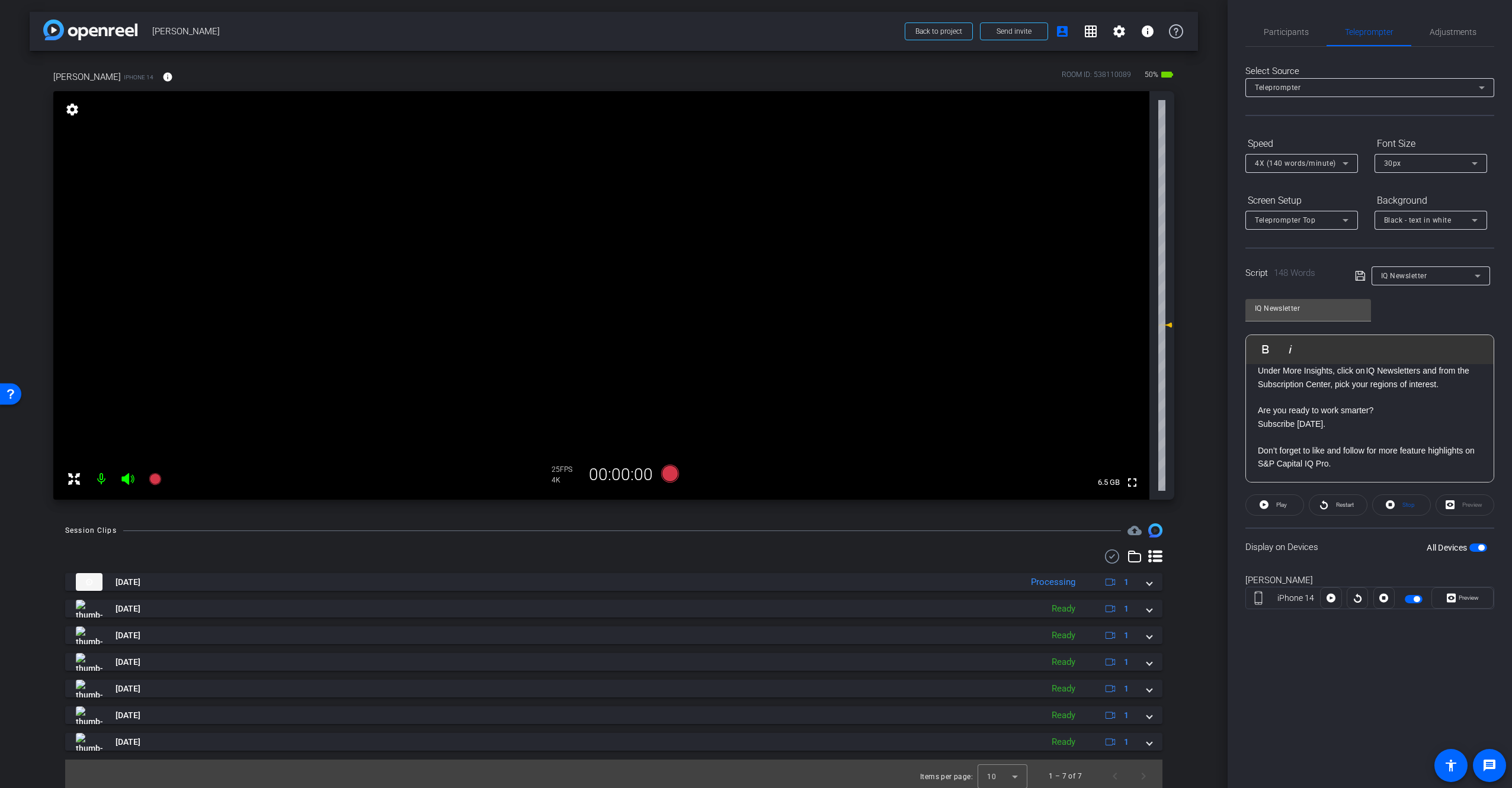
click at [1476, 549] on span "button" at bounding box center [1477, 548] width 18 height 8
click at [1476, 547] on span "button" at bounding box center [1473, 548] width 6 height 6
drag, startPoint x: 1274, startPoint y: 412, endPoint x: 1244, endPoint y: 409, distance: 30.1
click at [1244, 409] on div "Participants Teleprompter Adjustments [PERSON_NAME] Director [PERSON_NAME] Dire…" at bounding box center [1370, 394] width 284 height 788
click at [1293, 411] on p "ARE you ready to work smarter?" at bounding box center [1370, 411] width 224 height 13
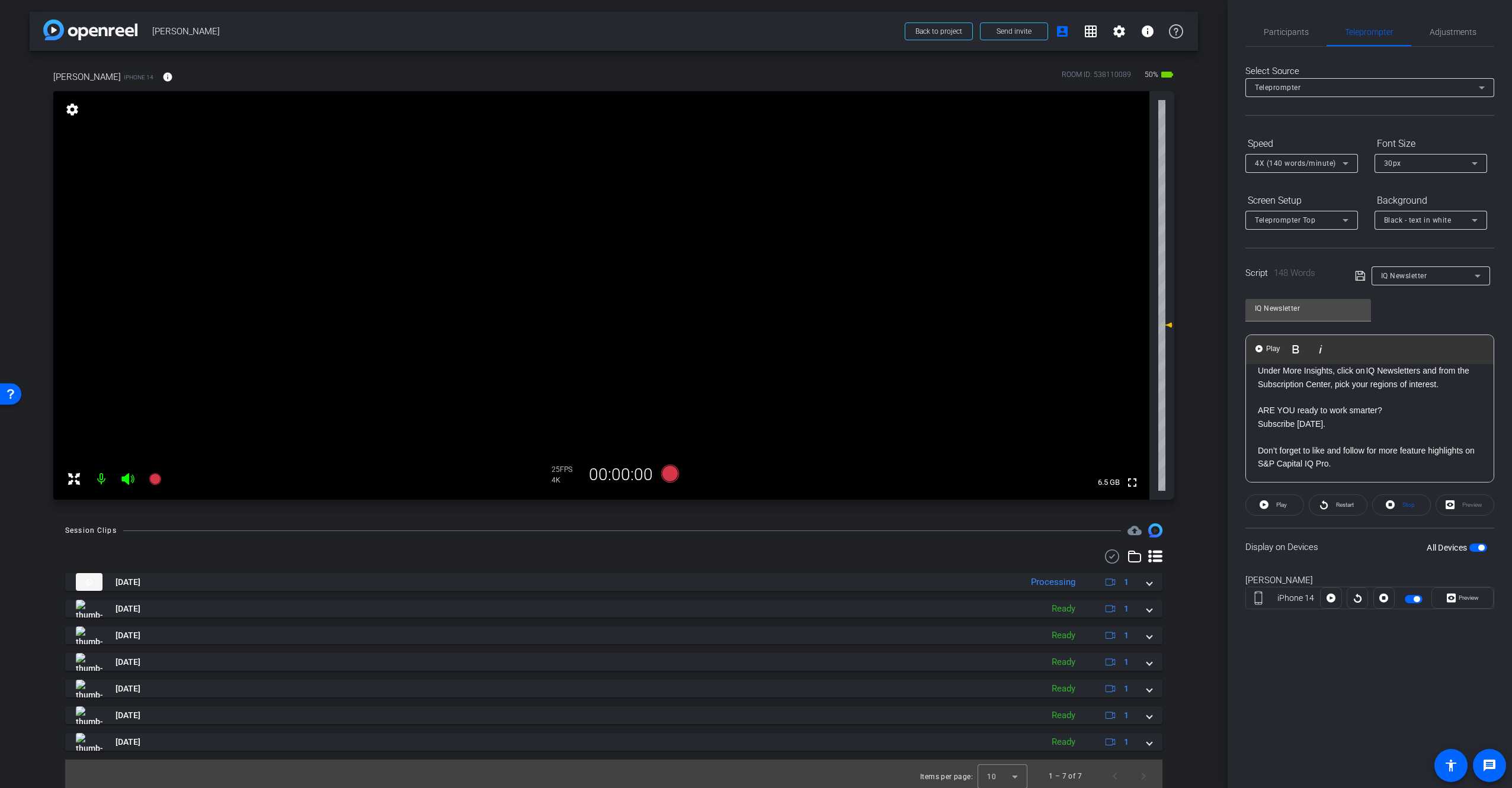
click at [1360, 435] on p at bounding box center [1370, 437] width 224 height 13
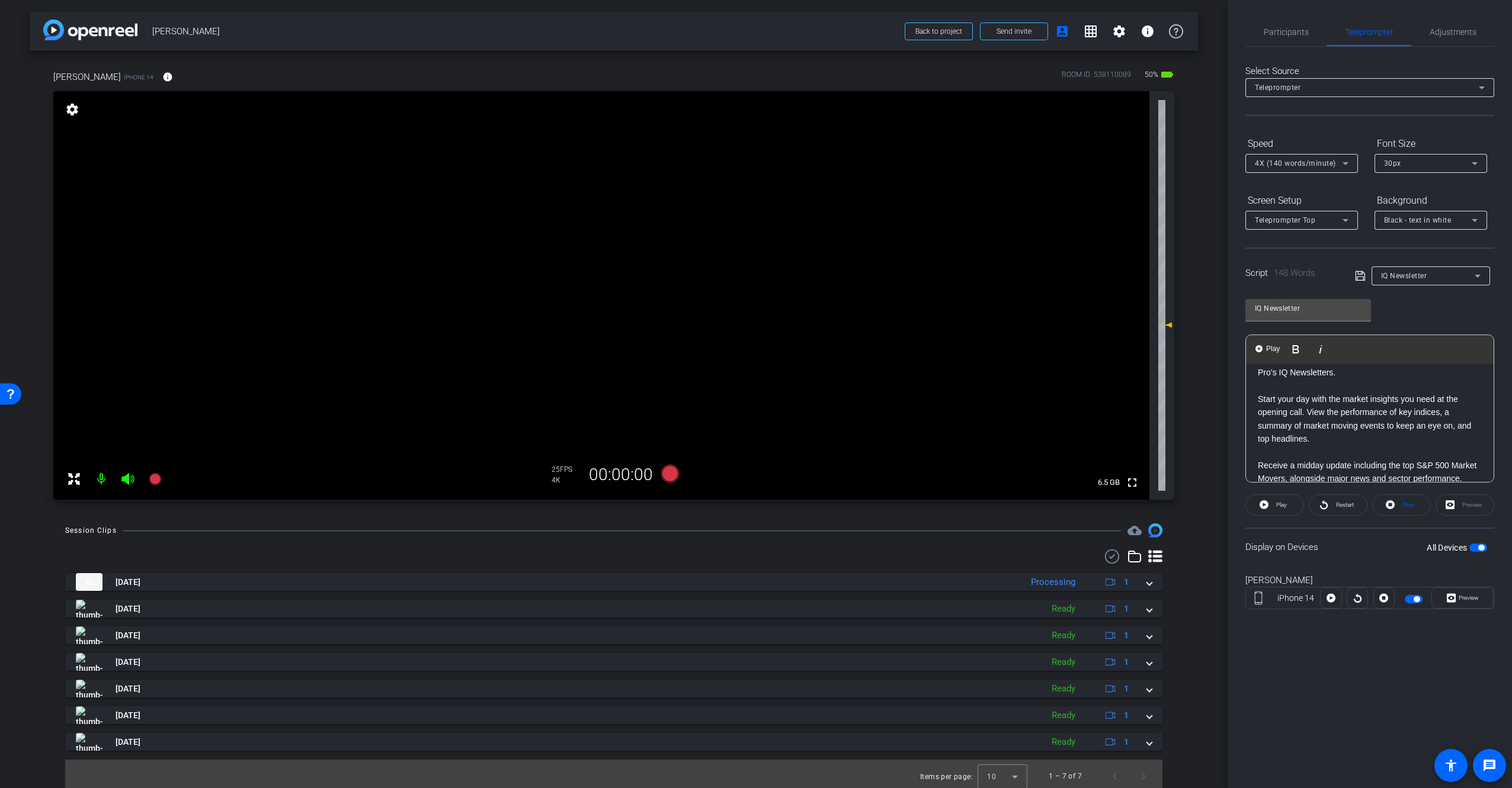
scroll to position [0, 0]
drag, startPoint x: 1302, startPoint y: 383, endPoint x: 1254, endPoint y: 383, distance: 48.0
click at [1254, 382] on div "Ever feel like you’re the last to know about market moves? What if your inbox g…" at bounding box center [1370, 561] width 248 height 395
click at [1391, 415] on p at bounding box center [1370, 409] width 224 height 13
click at [1357, 684] on div "Participants Teleprompter Adjustments [PERSON_NAME] Director [PERSON_NAME] Dire…" at bounding box center [1370, 394] width 284 height 788
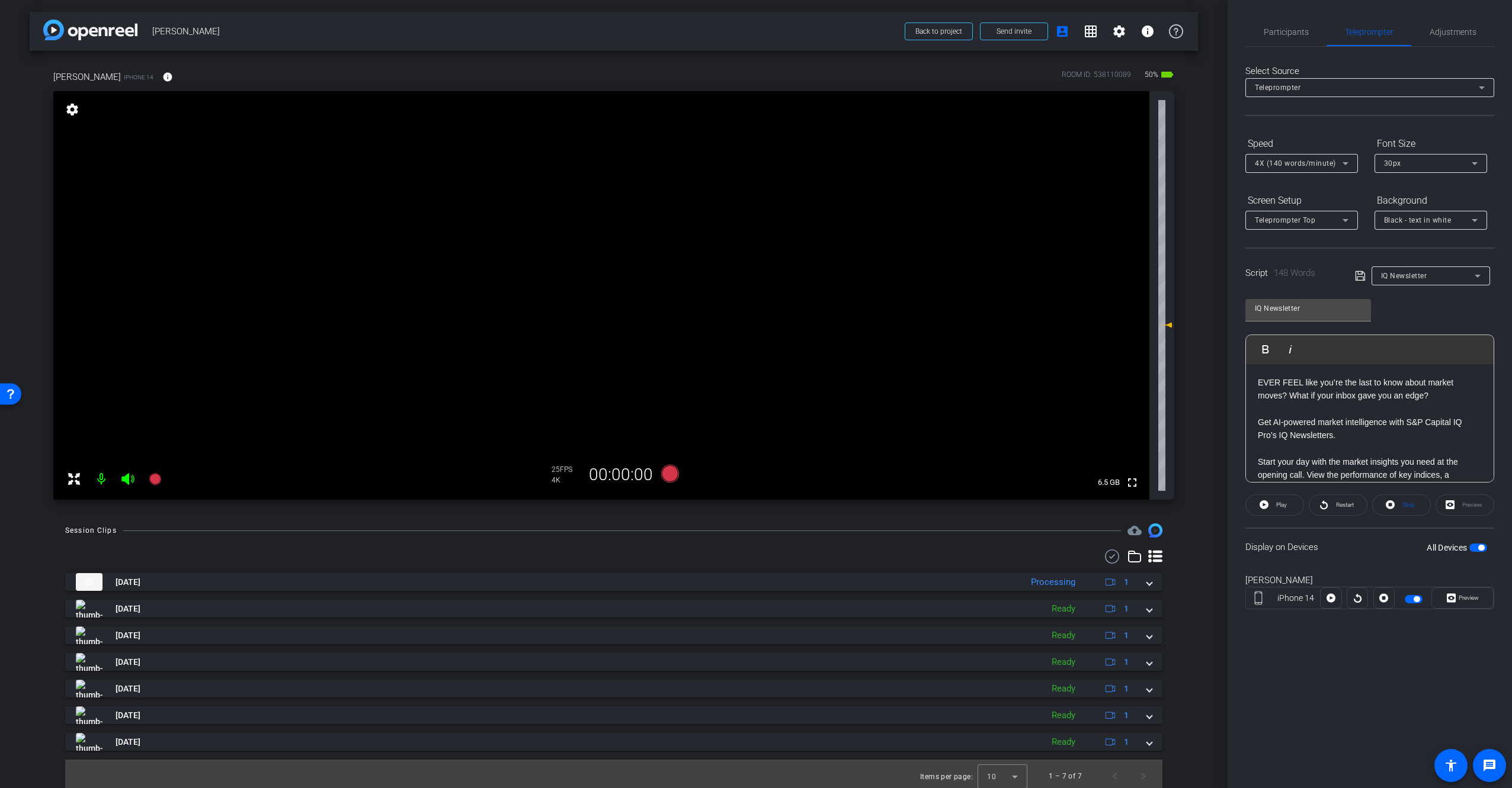
click at [1480, 545] on span "button" at bounding box center [1481, 548] width 6 height 6
drag, startPoint x: 1444, startPoint y: 677, endPoint x: 1365, endPoint y: 370, distance: 317.0
click at [1444, 674] on div "Participants Teleprompter Adjustments [PERSON_NAME] Director [PERSON_NAME] Dire…" at bounding box center [1370, 394] width 284 height 788
click at [1360, 276] on icon at bounding box center [1360, 276] width 11 height 14
drag, startPoint x: 1415, startPoint y: 670, endPoint x: 1436, endPoint y: 638, distance: 38.3
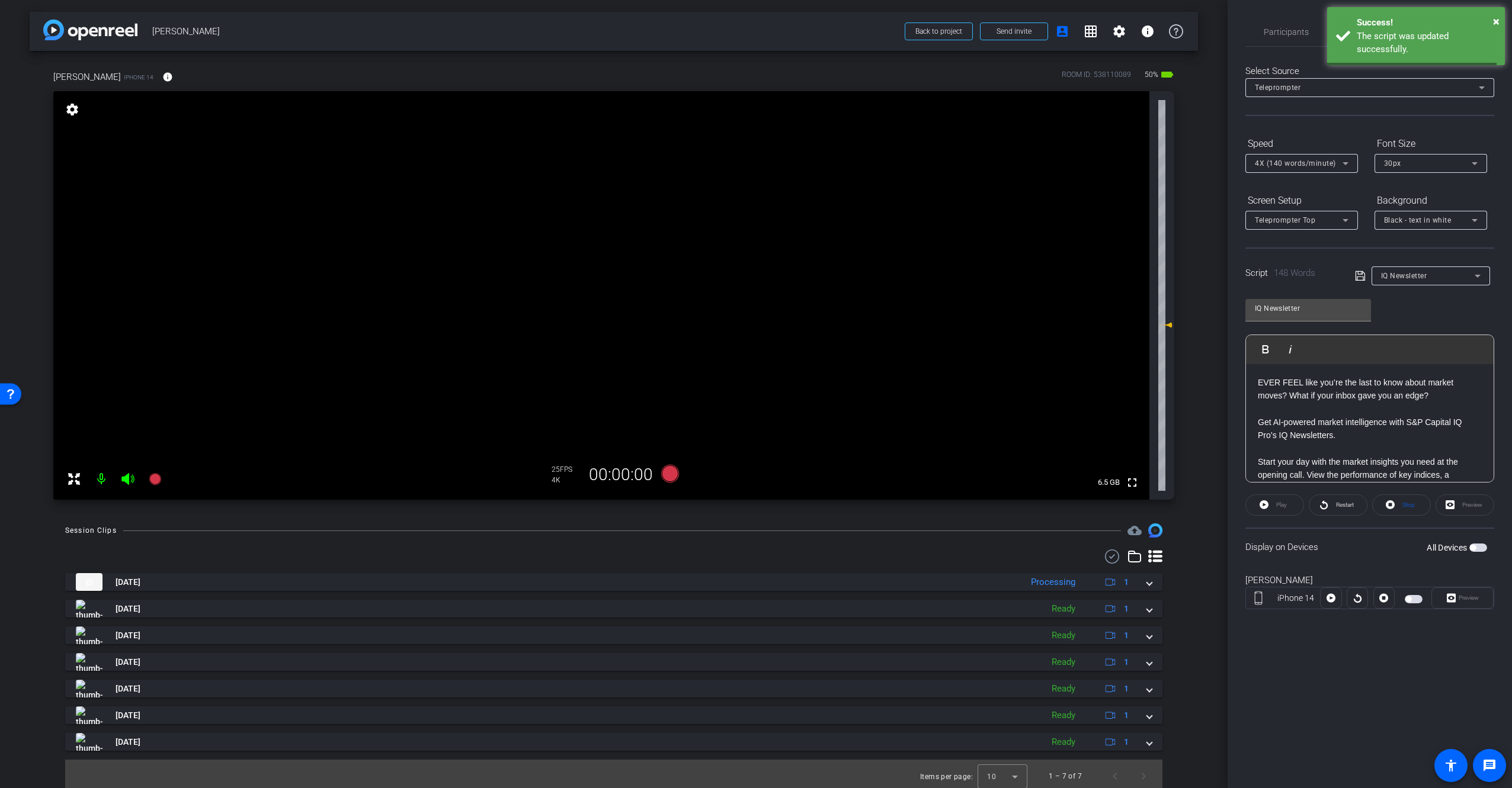
click at [1418, 669] on div "Participants Teleprompter Adjustments [PERSON_NAME] Director [PERSON_NAME] Dire…" at bounding box center [1370, 394] width 284 height 788
click at [1474, 547] on span "button" at bounding box center [1473, 548] width 6 height 6
drag, startPoint x: 1476, startPoint y: 668, endPoint x: 1465, endPoint y: 664, distance: 11.7
click at [1476, 666] on div "Participants Teleprompter Adjustments [PERSON_NAME] Director [PERSON_NAME] Dire…" at bounding box center [1370, 394] width 284 height 788
click at [1374, 565] on div "Display on Devices All Devices" at bounding box center [1370, 547] width 249 height 39
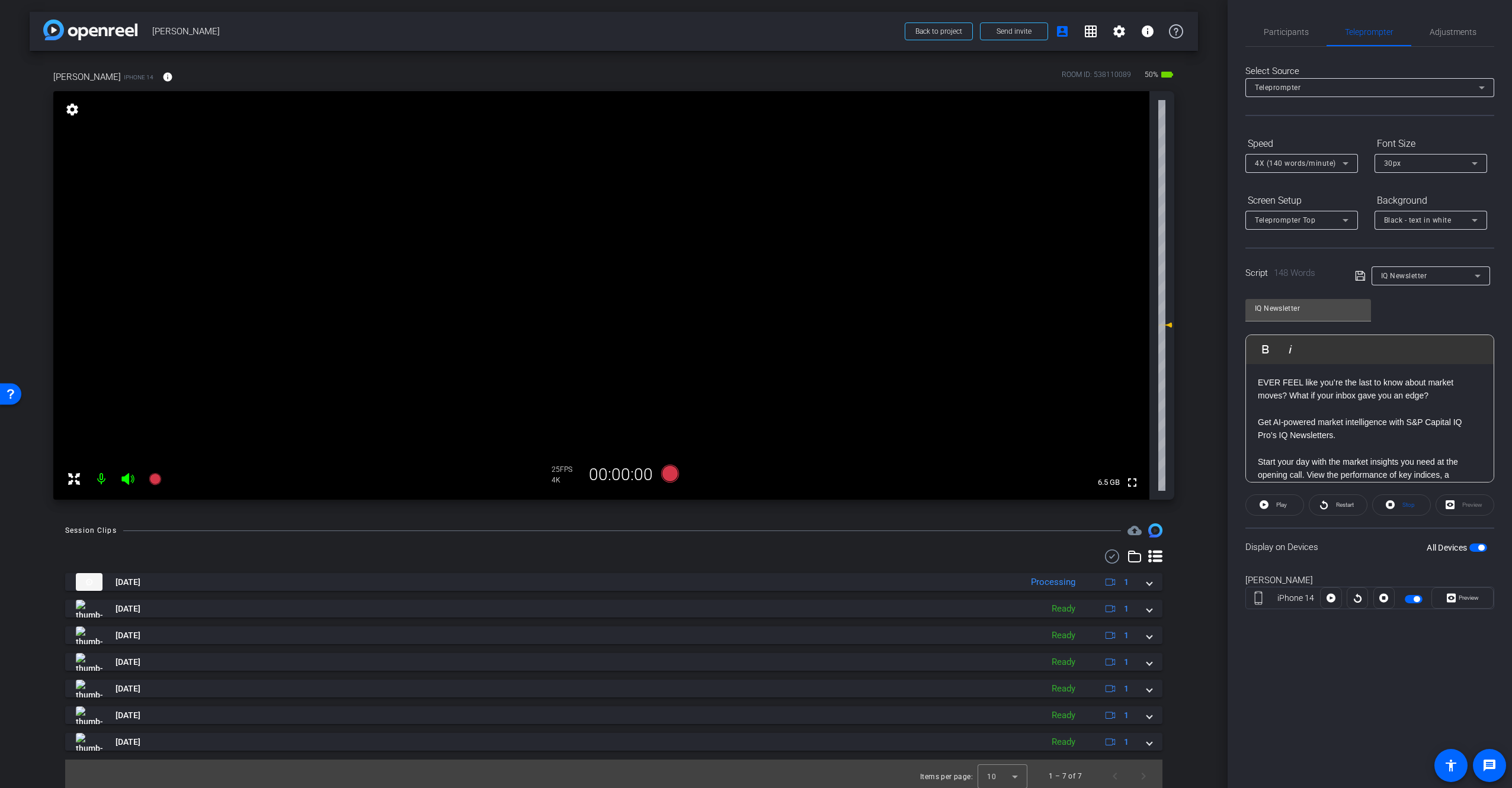
click at [1464, 507] on div "Preview" at bounding box center [1465, 505] width 59 height 21
click at [1468, 595] on span "Preview" at bounding box center [1468, 597] width 20 height 7
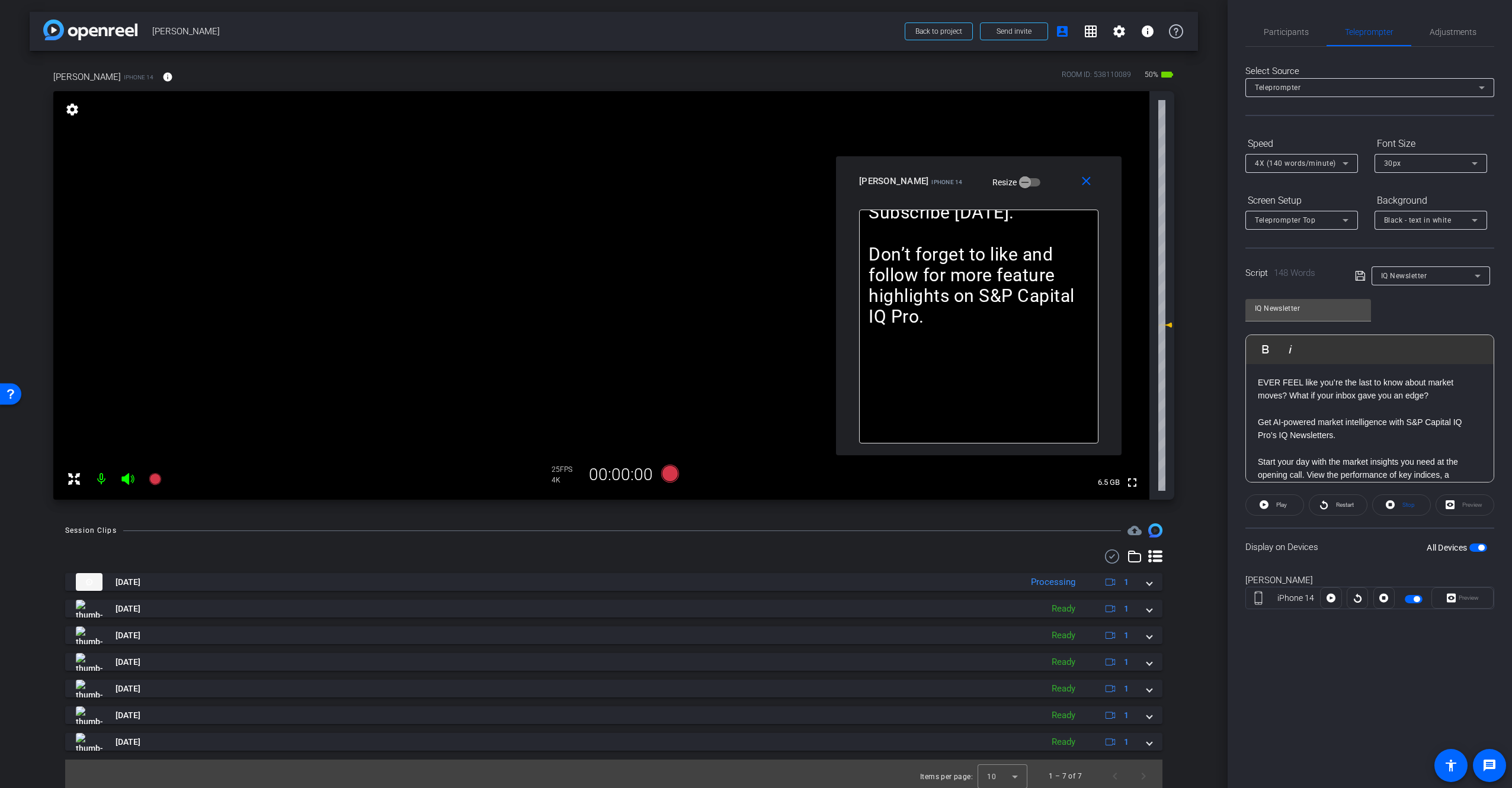
drag, startPoint x: 801, startPoint y: 274, endPoint x: 1041, endPoint y: 191, distance: 253.9
click at [1041, 190] on div "[PERSON_NAME] iPhone 14 Resize" at bounding box center [983, 181] width 248 height 21
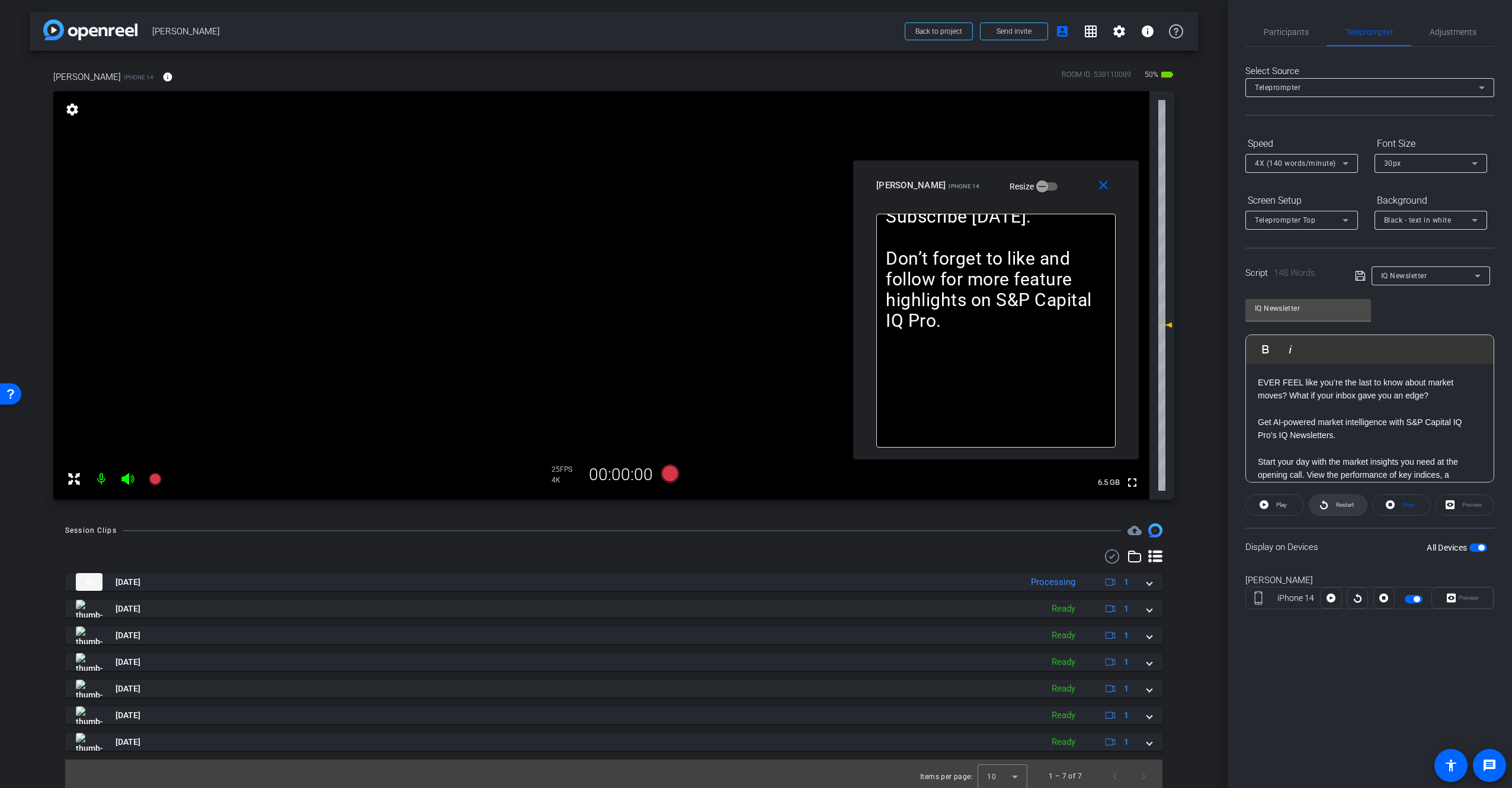
click at [1339, 502] on span "Restart" at bounding box center [1344, 505] width 18 height 7
click at [1340, 546] on div "Display on Devices All Devices" at bounding box center [1370, 547] width 249 height 39
click at [1293, 510] on span at bounding box center [1274, 505] width 59 height 28
click at [1359, 546] on div "Display on Devices All Devices" at bounding box center [1370, 547] width 249 height 39
click at [388, 430] on video at bounding box center [601, 296] width 1096 height 409
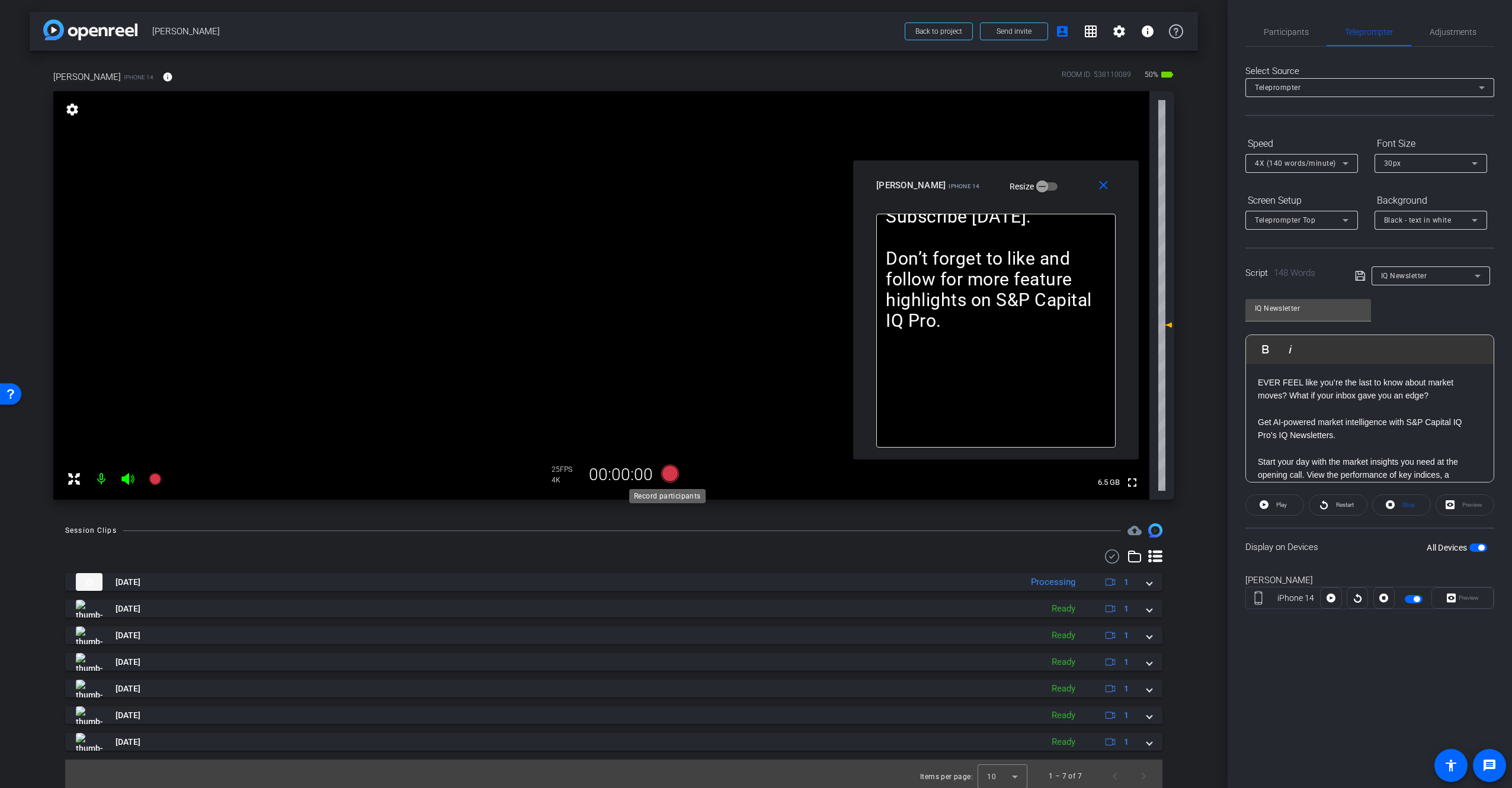
click at [665, 476] on icon at bounding box center [670, 473] width 18 height 18
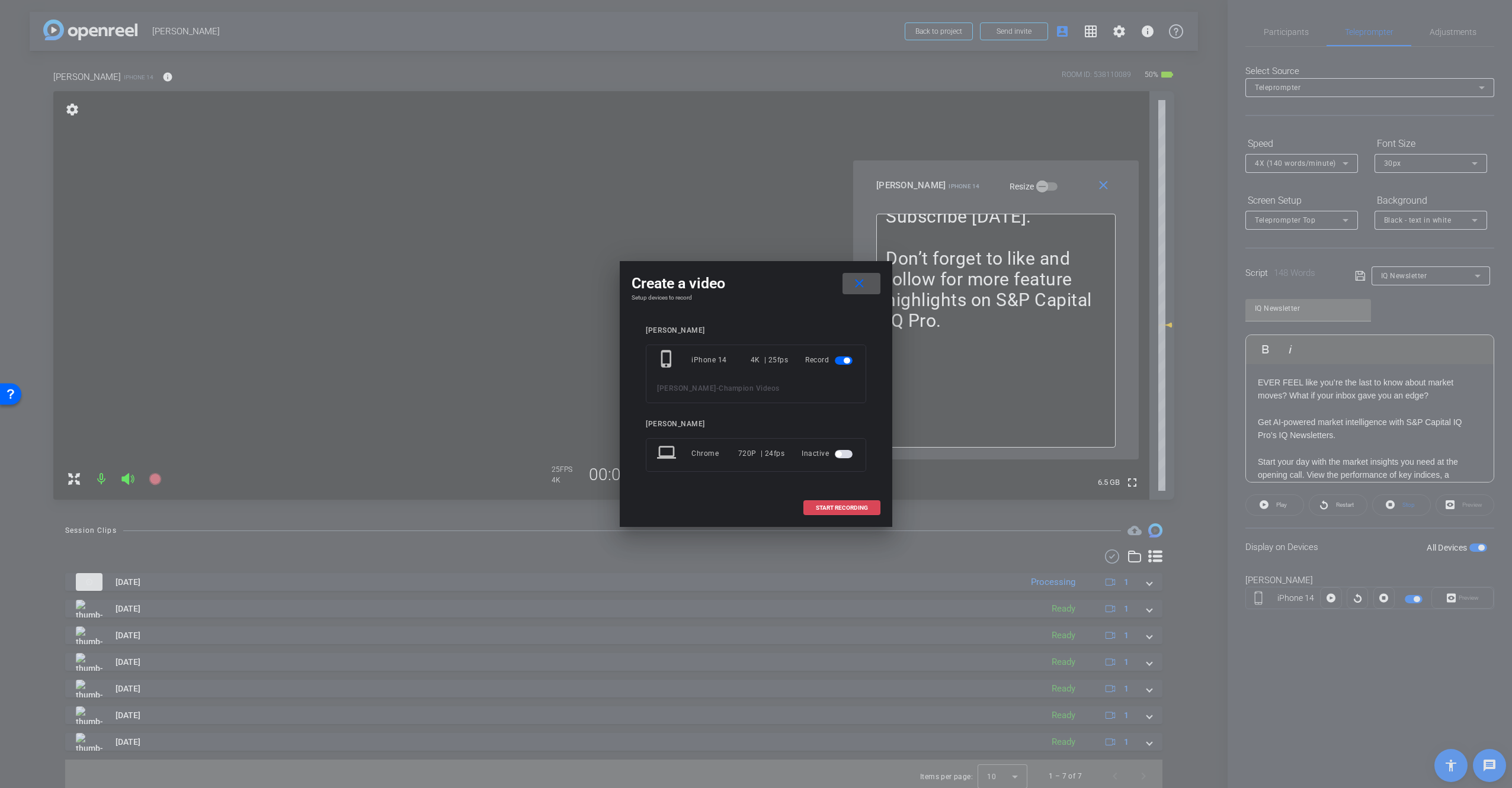
click at [846, 503] on span at bounding box center [842, 508] width 76 height 28
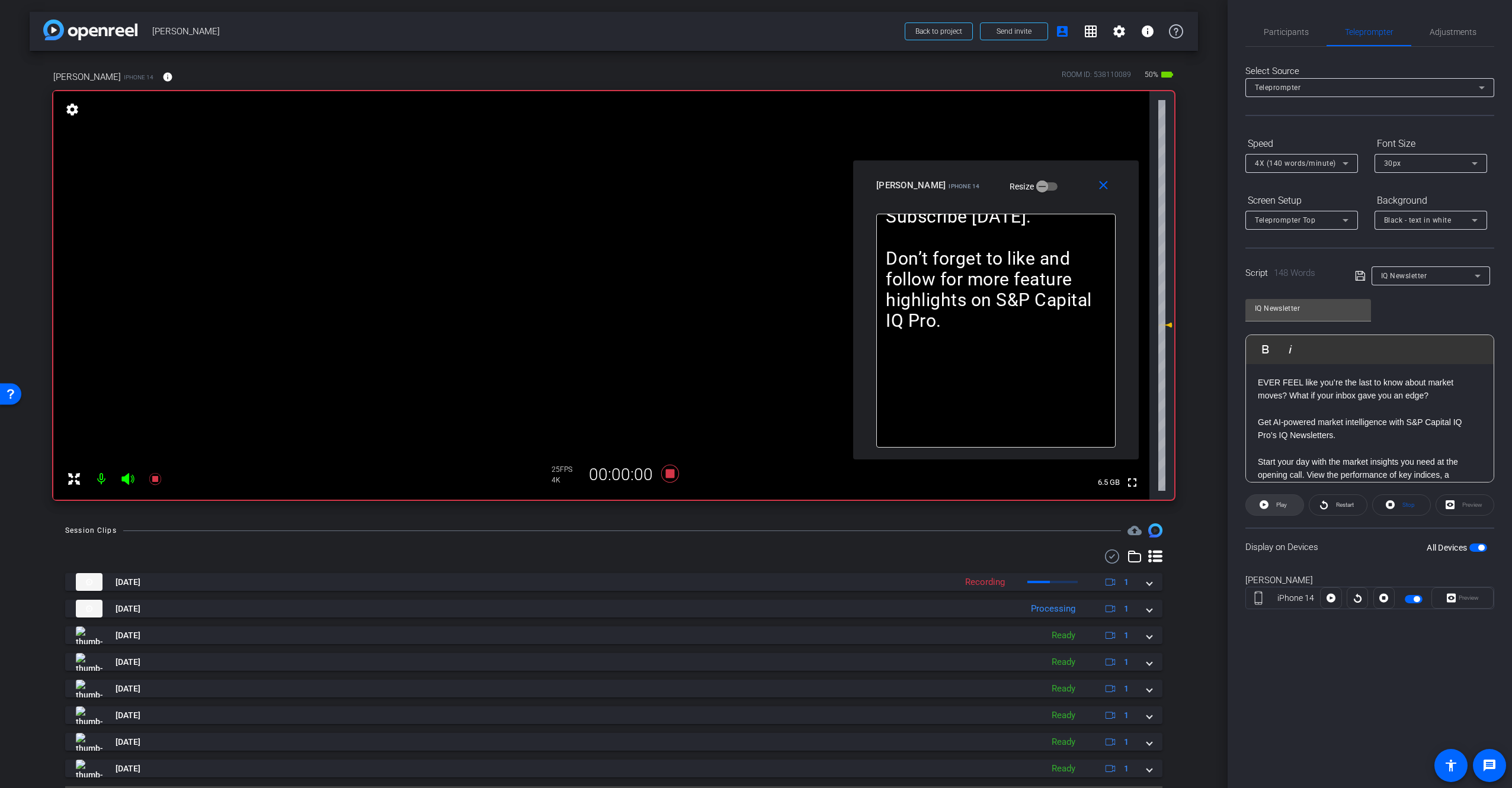
click at [1279, 506] on span "Play" at bounding box center [1282, 505] width 11 height 7
click at [1111, 187] on span at bounding box center [1105, 185] width 38 height 28
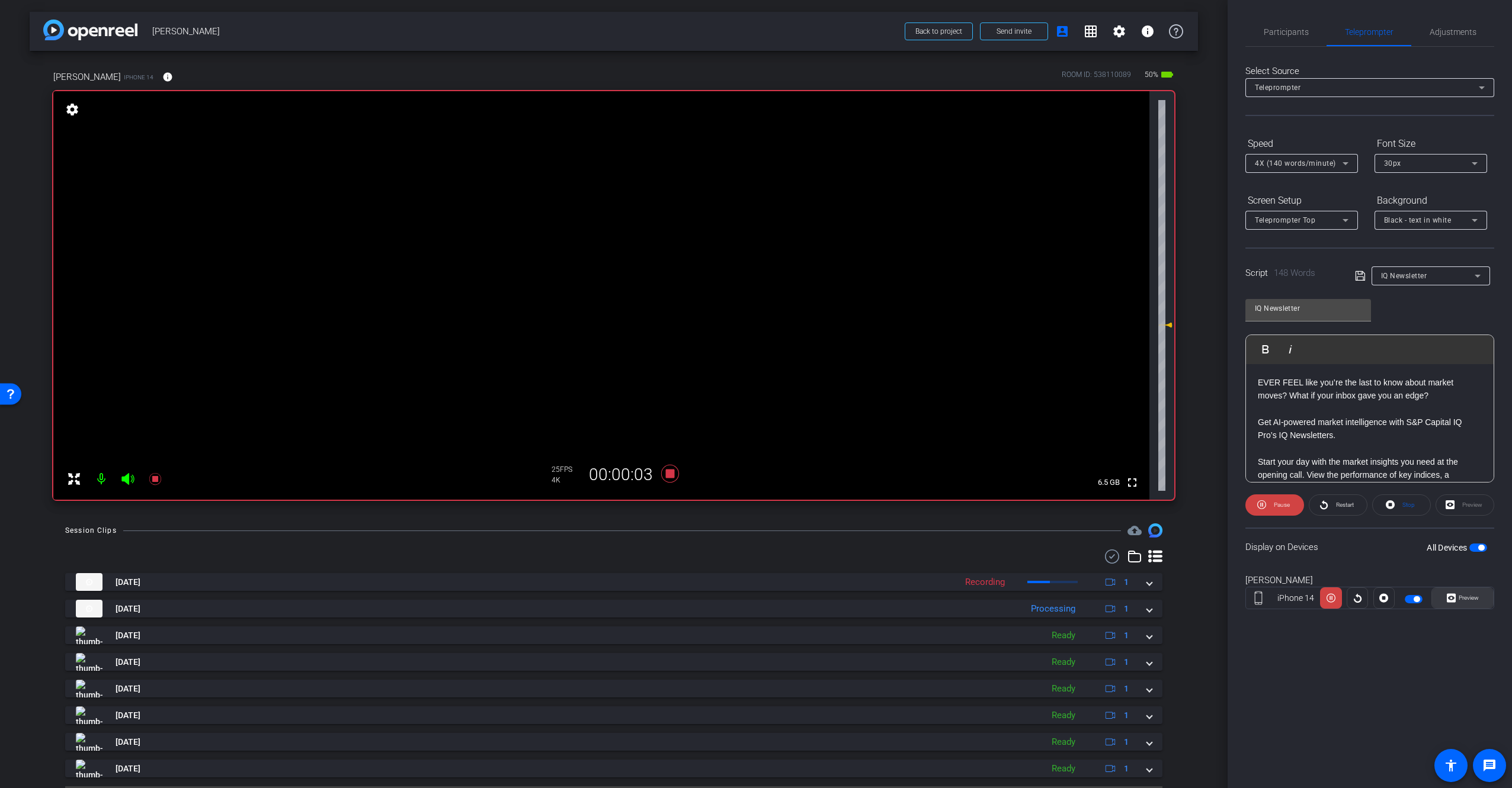
click at [1466, 602] on span "Preview" at bounding box center [1467, 598] width 23 height 16
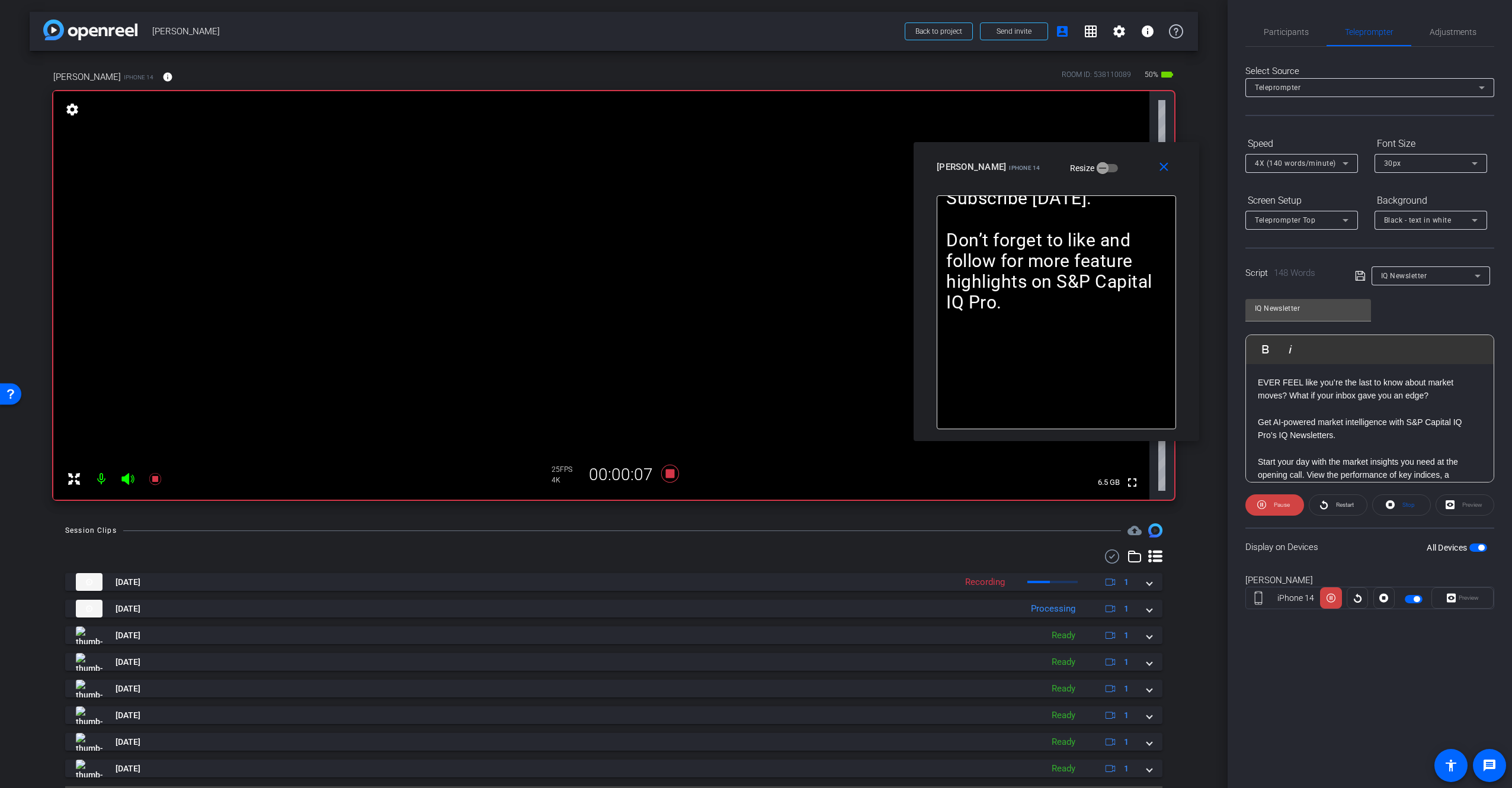
drag, startPoint x: 804, startPoint y: 266, endPoint x: 1147, endPoint y: 157, distance: 359.9
click at [1102, 161] on div "[PERSON_NAME] iPhone 14 Resize" at bounding box center [1061, 167] width 248 height 21
click at [1270, 162] on span "4X (140 words/minute)" at bounding box center [1295, 164] width 81 height 8
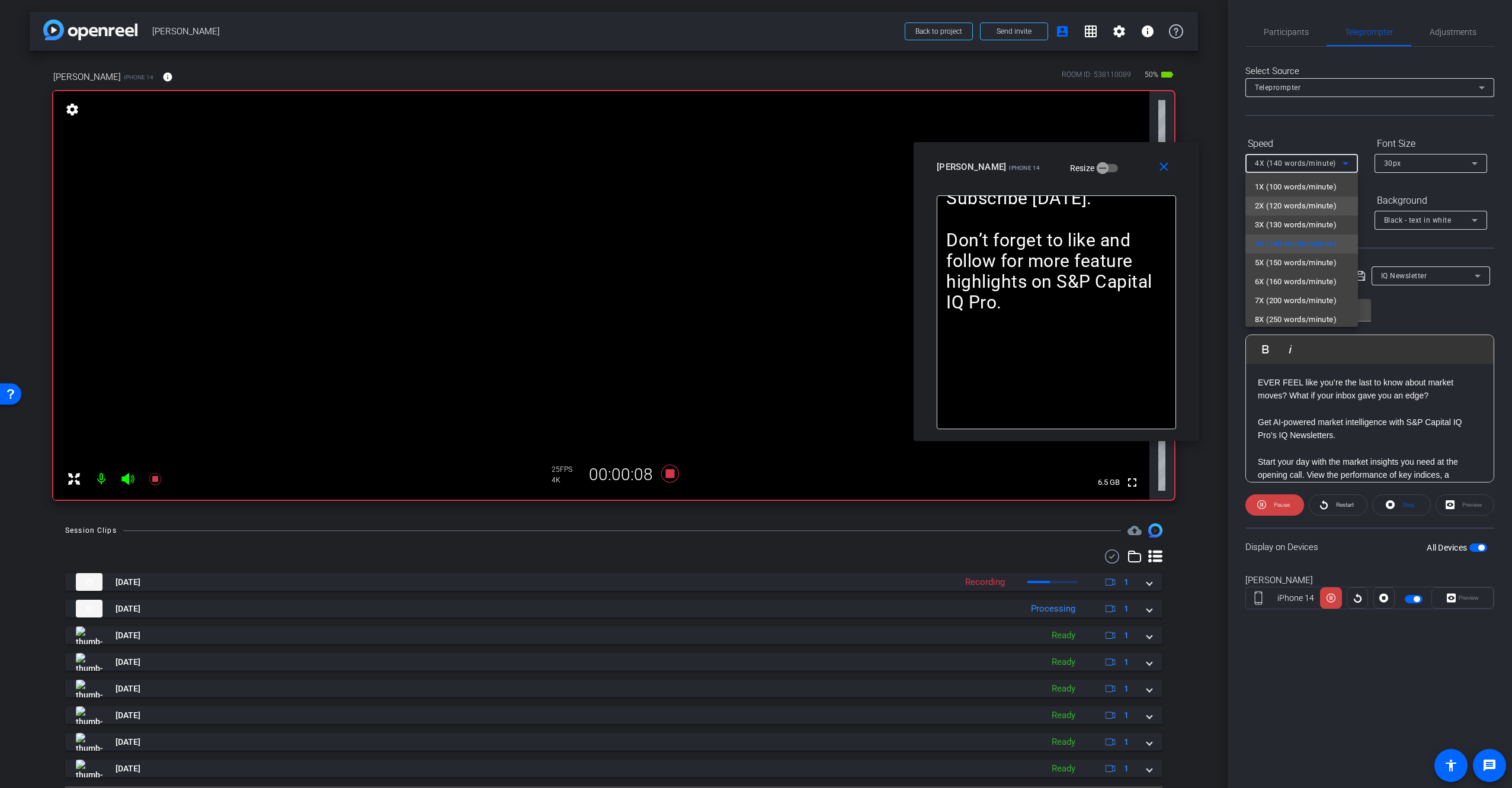
click at [1287, 208] on span "2X (120 words/minute)" at bounding box center [1295, 205] width 82 height 14
click at [1329, 168] on div "2X (120 words/minute)" at bounding box center [1298, 163] width 88 height 15
click at [1315, 223] on span "3X (130 words/minute)" at bounding box center [1295, 225] width 82 height 14
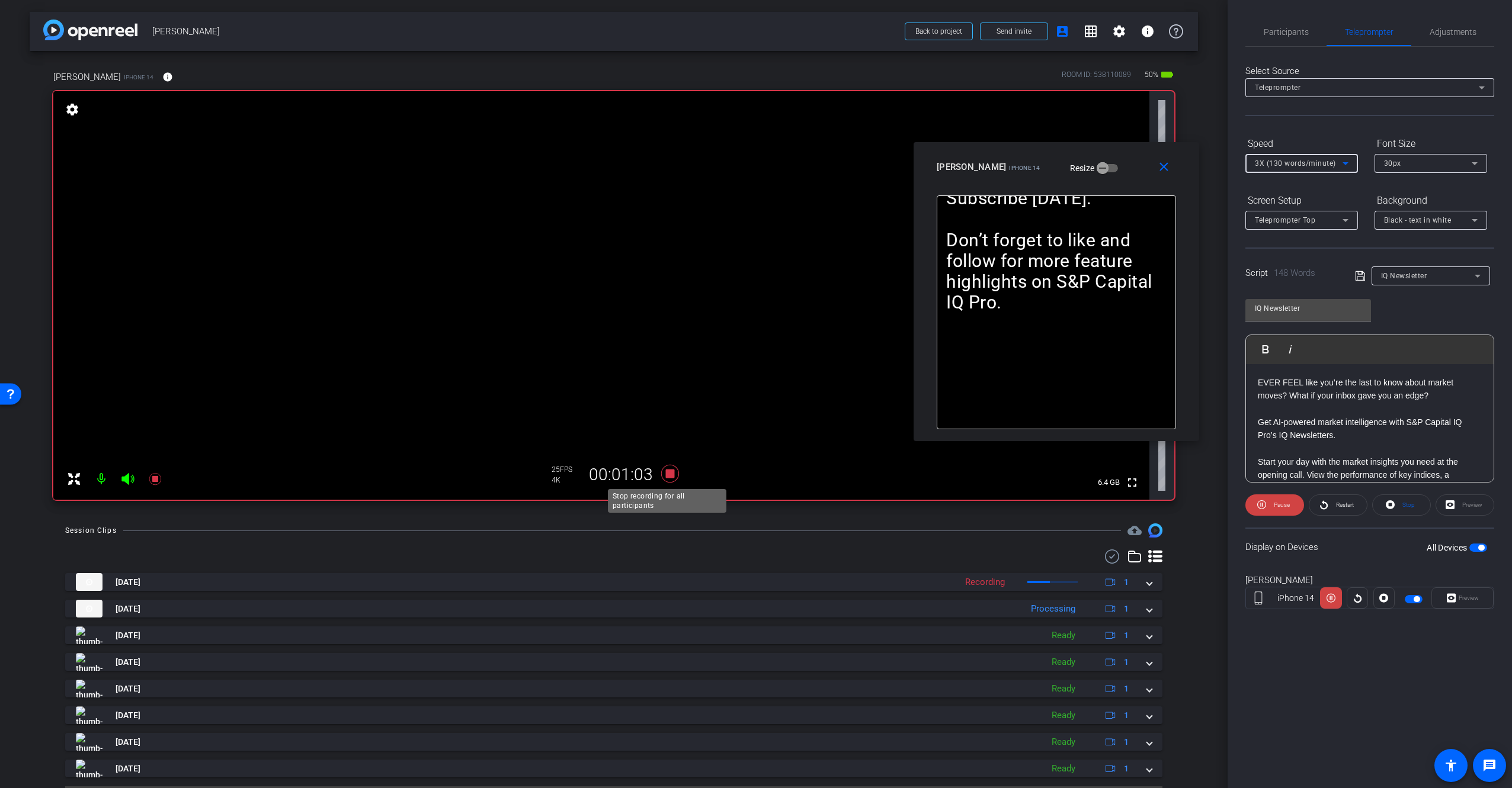
click at [667, 474] on icon at bounding box center [670, 473] width 18 height 18
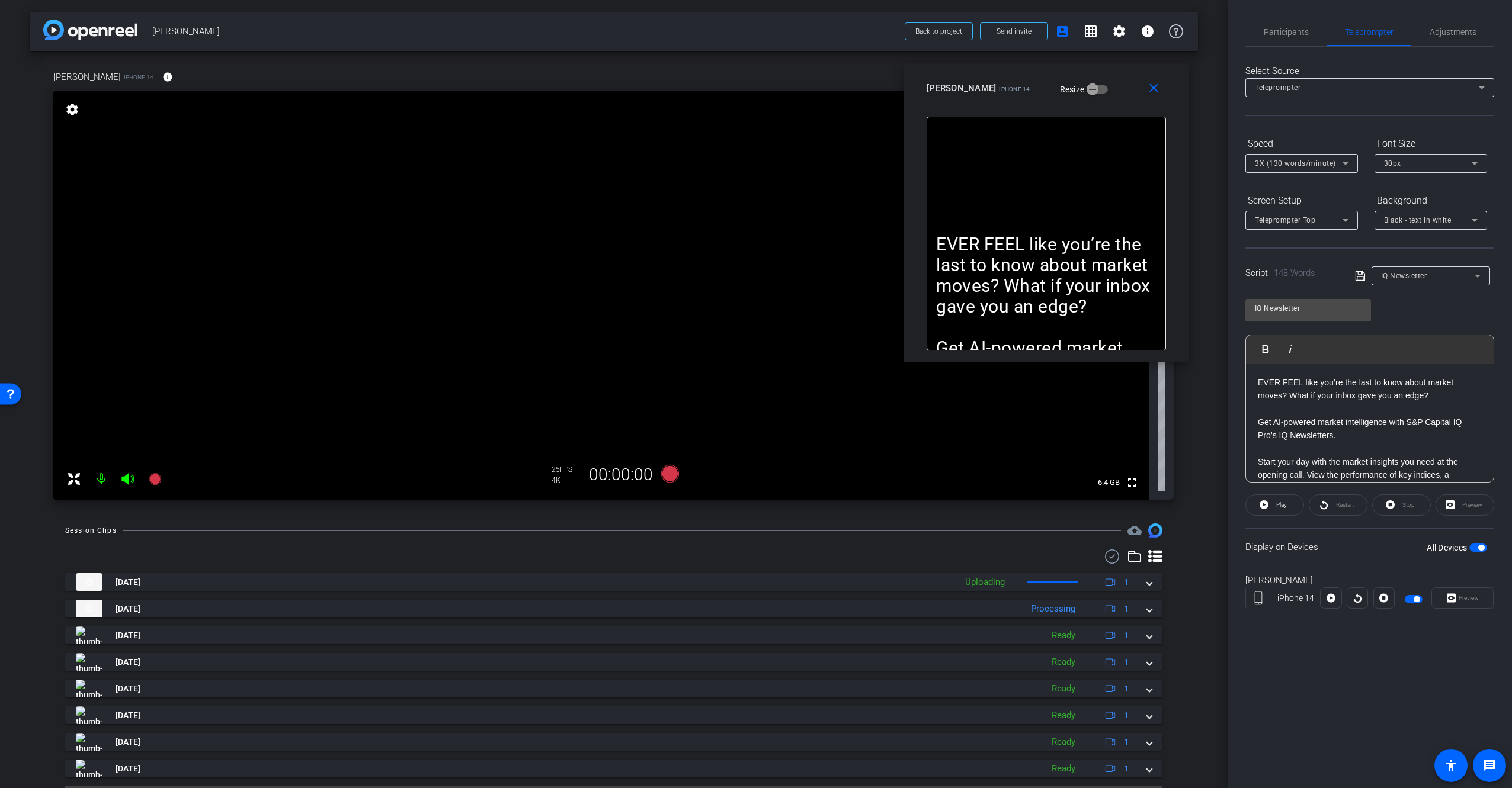
drag, startPoint x: 1121, startPoint y: 175, endPoint x: 1110, endPoint y: 96, distance: 79.8
click at [1110, 96] on div "[PERSON_NAME] iPhone 14 Resize" at bounding box center [1051, 88] width 248 height 21
drag, startPoint x: 1154, startPoint y: 90, endPoint x: 1192, endPoint y: 130, distance: 55.2
click at [1155, 91] on mat-icon "close" at bounding box center [1154, 88] width 15 height 15
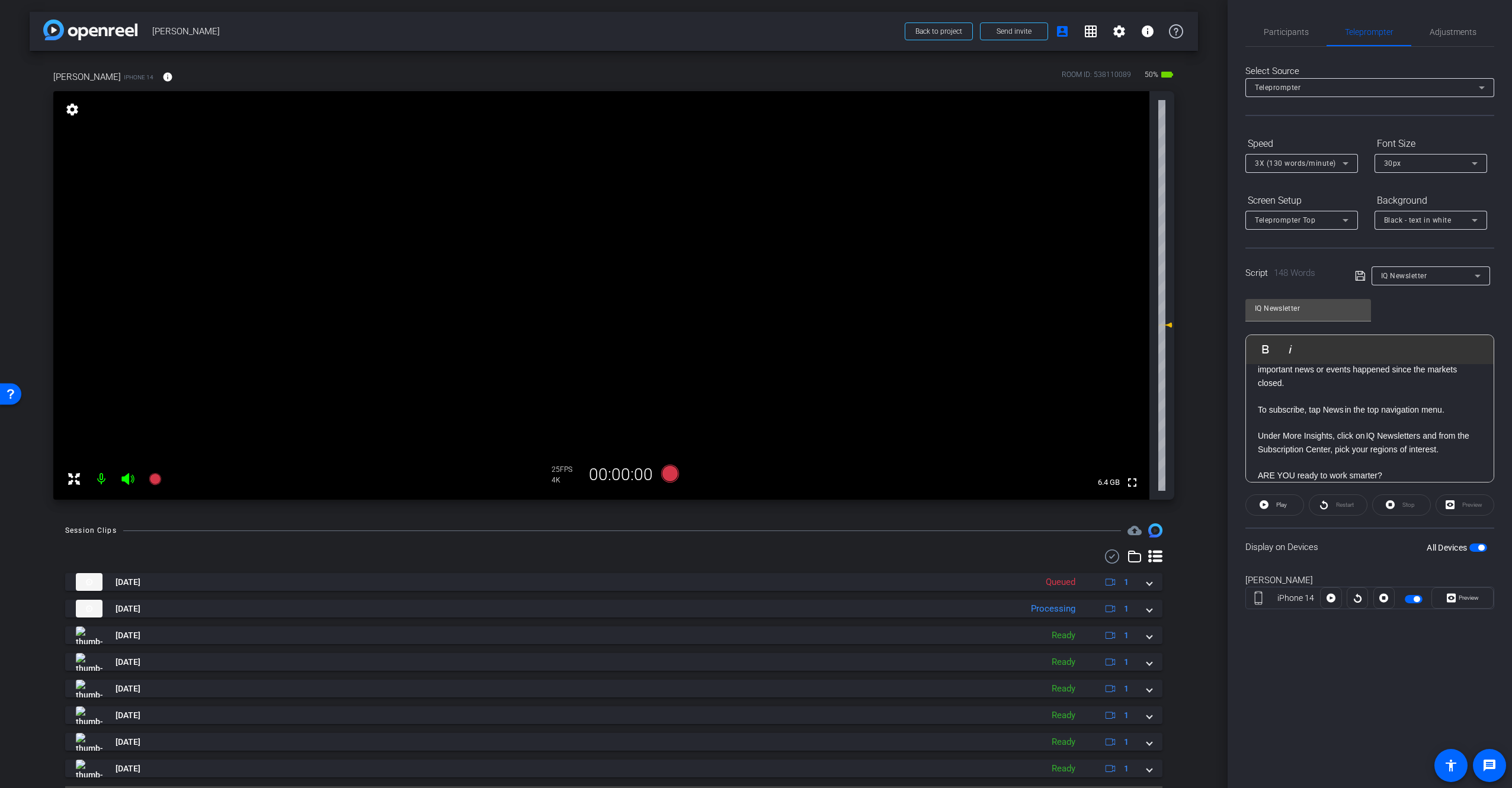
scroll to position [342, 0]
click at [1281, 439] on p at bounding box center [1370, 437] width 224 height 13
drag, startPoint x: 1377, startPoint y: 558, endPoint x: 1382, endPoint y: 555, distance: 5.8
click at [1379, 557] on div "Display on Devices All Devices" at bounding box center [1370, 547] width 249 height 39
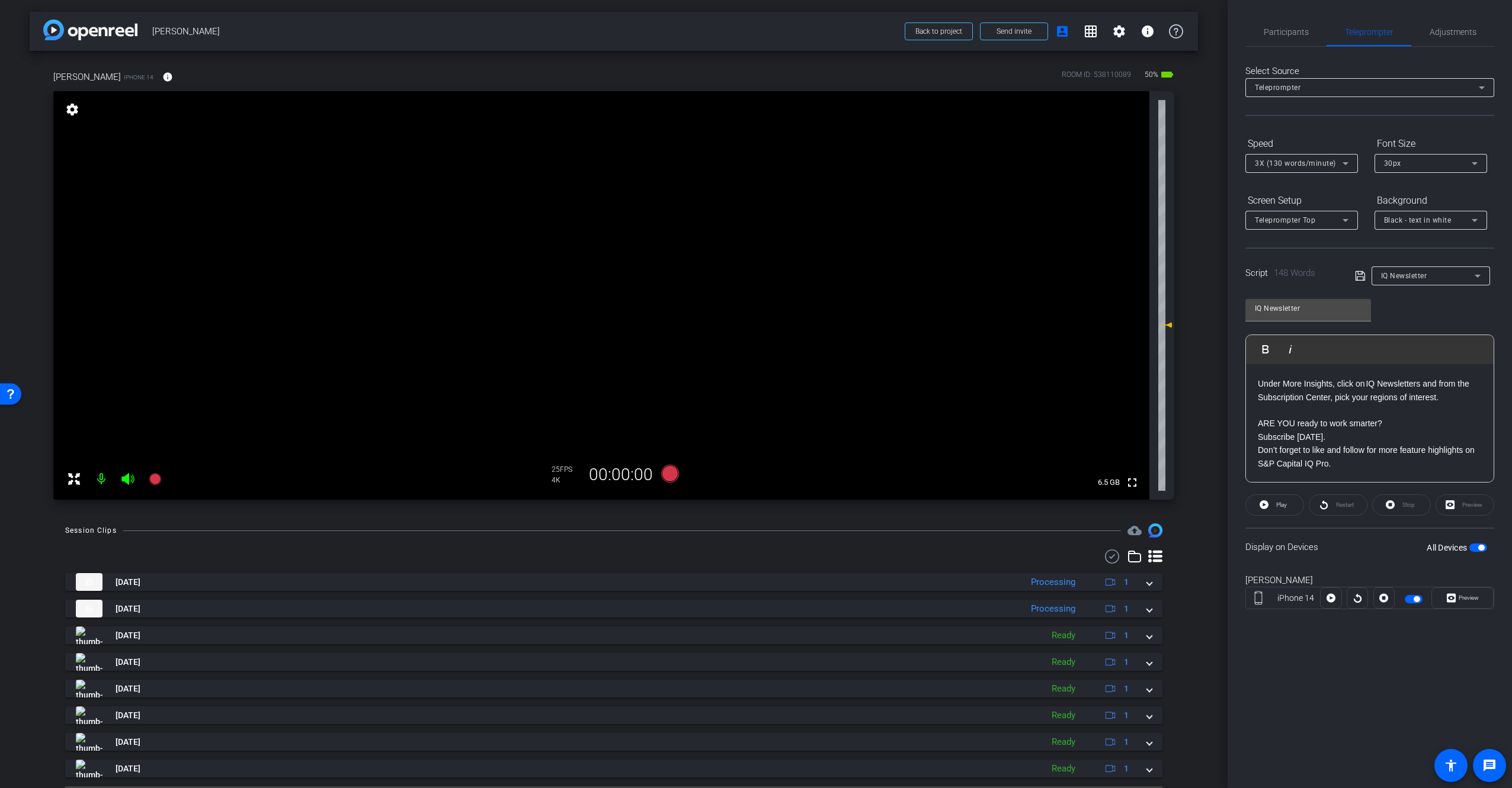
click at [1376, 434] on p "Subscribe [DATE]." at bounding box center [1370, 437] width 224 height 13
click at [1402, 559] on div "Display on Devices All Devices" at bounding box center [1370, 547] width 249 height 39
click at [1216, 283] on div "arrow_back [PERSON_NAME] Back to project Send invite account_box grid_on settin…" at bounding box center [614, 394] width 1228 height 788
click at [1405, 555] on div "Display on Devices All Devices" at bounding box center [1370, 547] width 249 height 39
click at [1325, 135] on div "Speed" at bounding box center [1302, 144] width 113 height 20
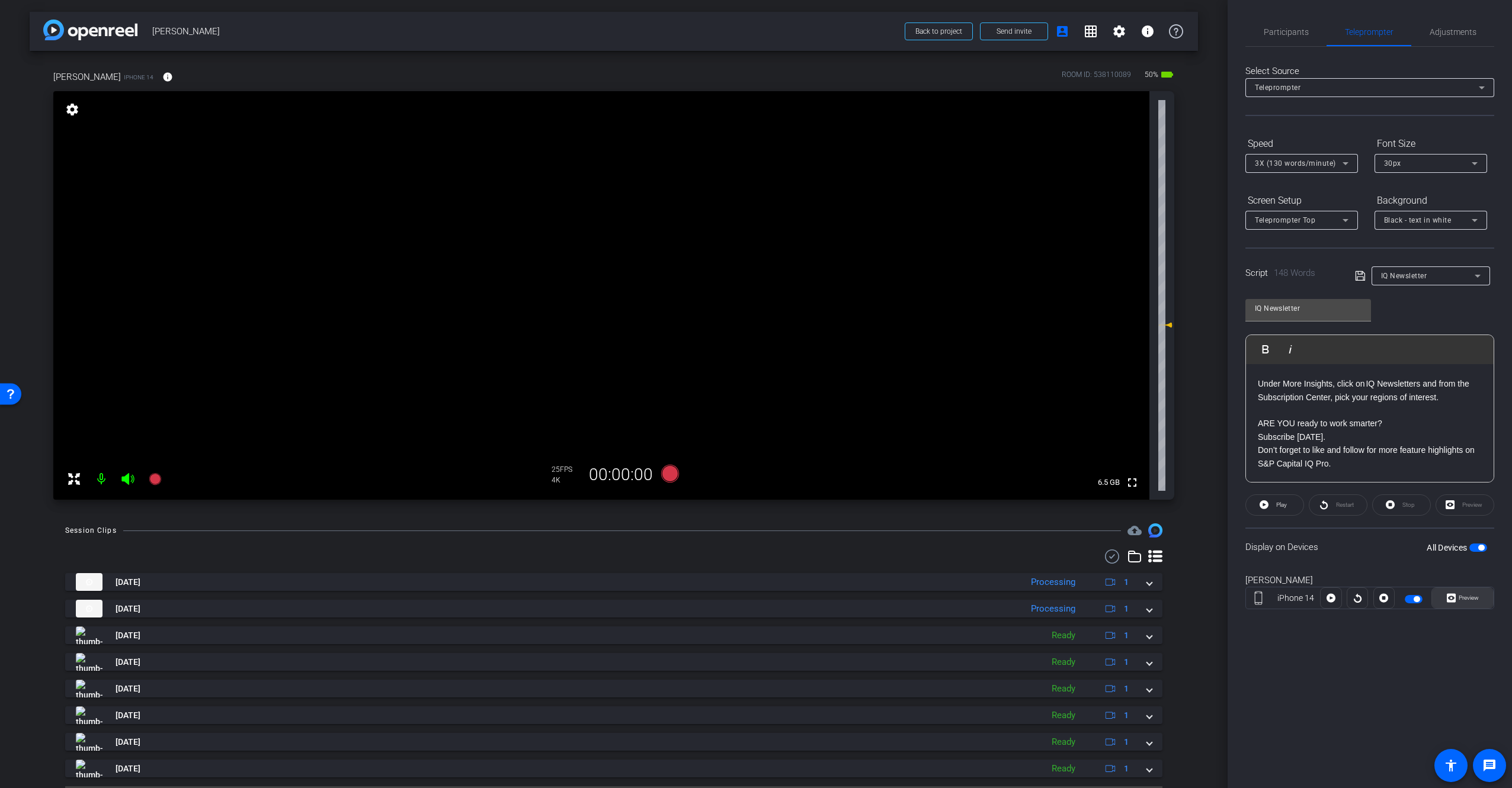
click at [1470, 598] on span "Preview" at bounding box center [1468, 597] width 20 height 7
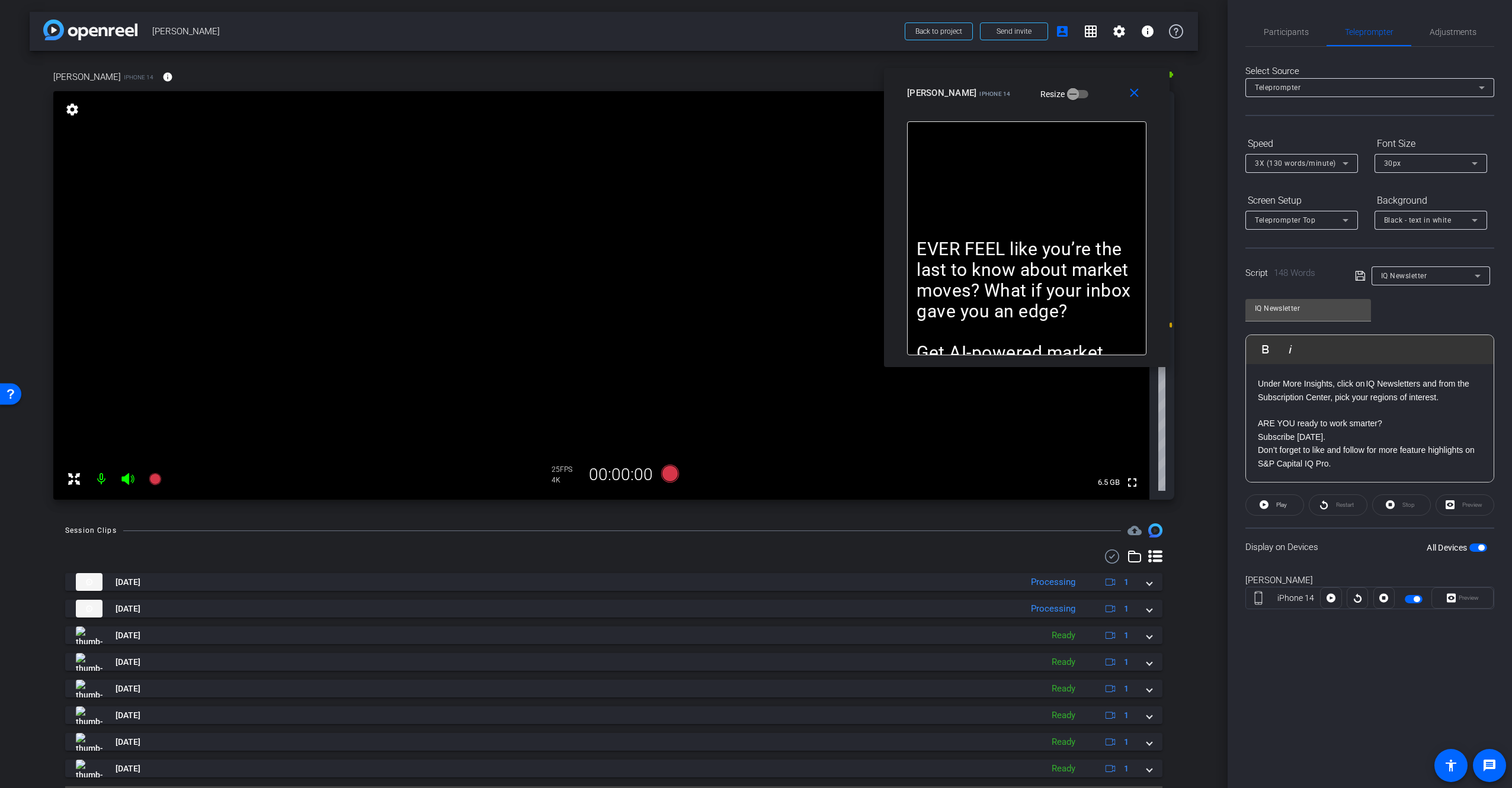
drag, startPoint x: 808, startPoint y: 270, endPoint x: 1079, endPoint y: 93, distance: 323.7
click at [1079, 93] on div "[PERSON_NAME] iPhone 14 Resize" at bounding box center [1031, 93] width 248 height 21
click at [1431, 442] on p "Subscribe [DATE]." at bounding box center [1370, 437] width 224 height 13
click at [1427, 434] on p "Subscribe [DATE]." at bounding box center [1370, 437] width 224 height 13
click at [1393, 555] on div "Display on Devices All Devices" at bounding box center [1370, 547] width 249 height 39
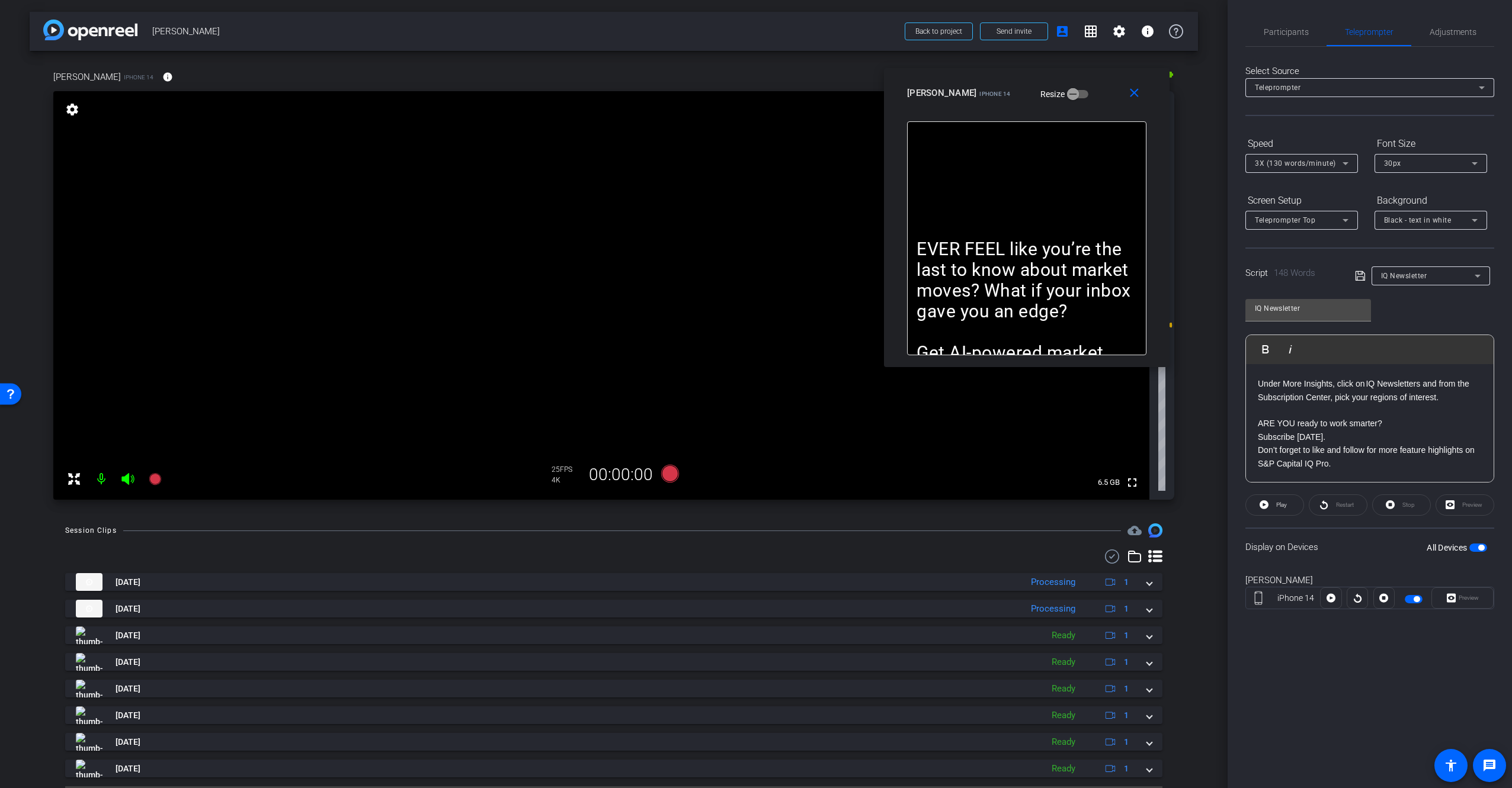
click at [501, 540] on div "Session Clips cloud_upload [DATE] Processing 1 [PERSON_NAME]-Champion Videos-20…" at bounding box center [614, 671] width 1168 height 296
click at [670, 509] on div "[PERSON_NAME] iPhone 14 info ROOM ID: 538110089 50% battery_std fullscreen sett…" at bounding box center [614, 281] width 1168 height 461
click at [668, 472] on icon at bounding box center [670, 473] width 18 height 18
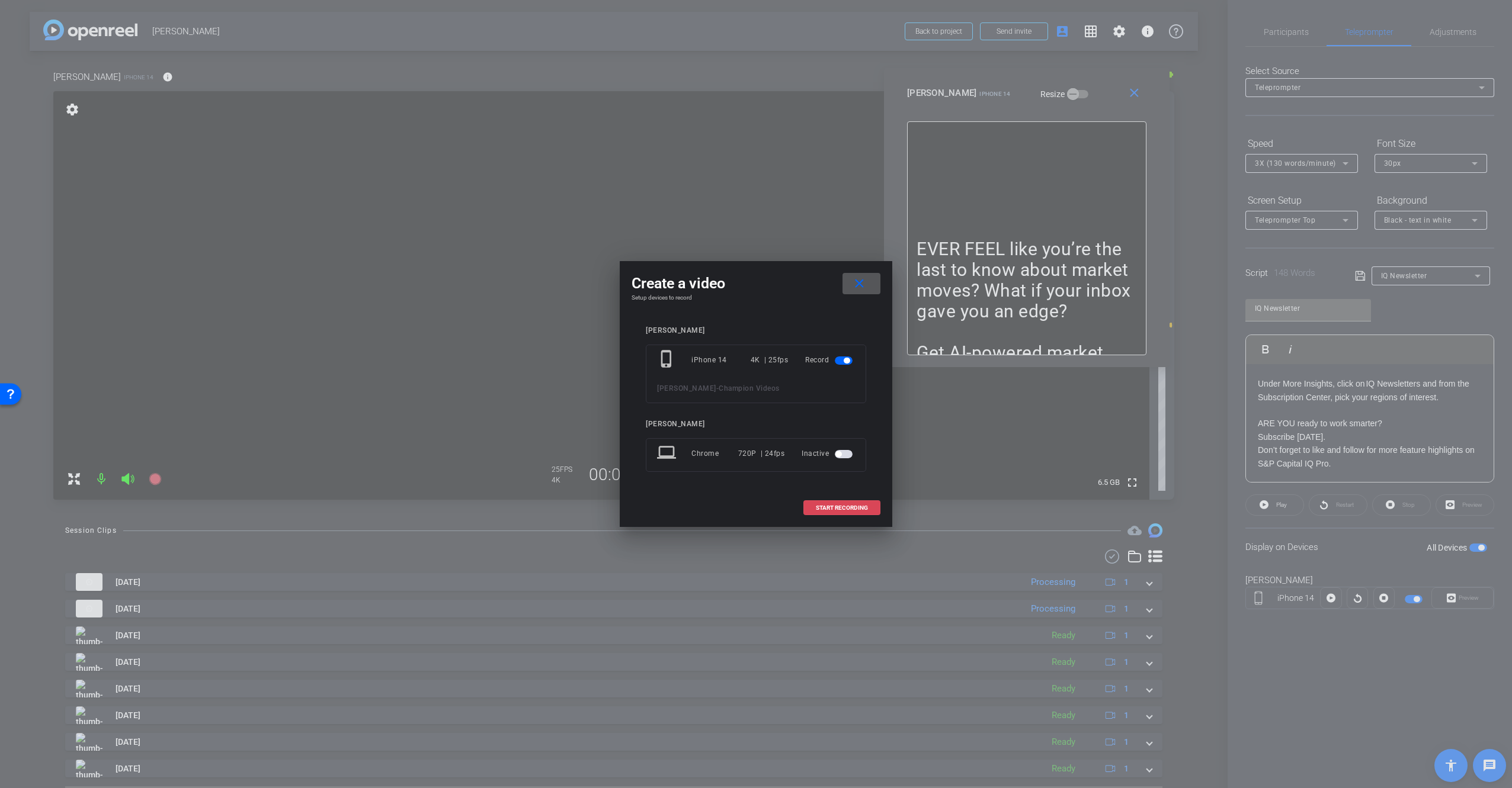
click at [828, 506] on span "START RECORDING" at bounding box center [842, 508] width 52 height 6
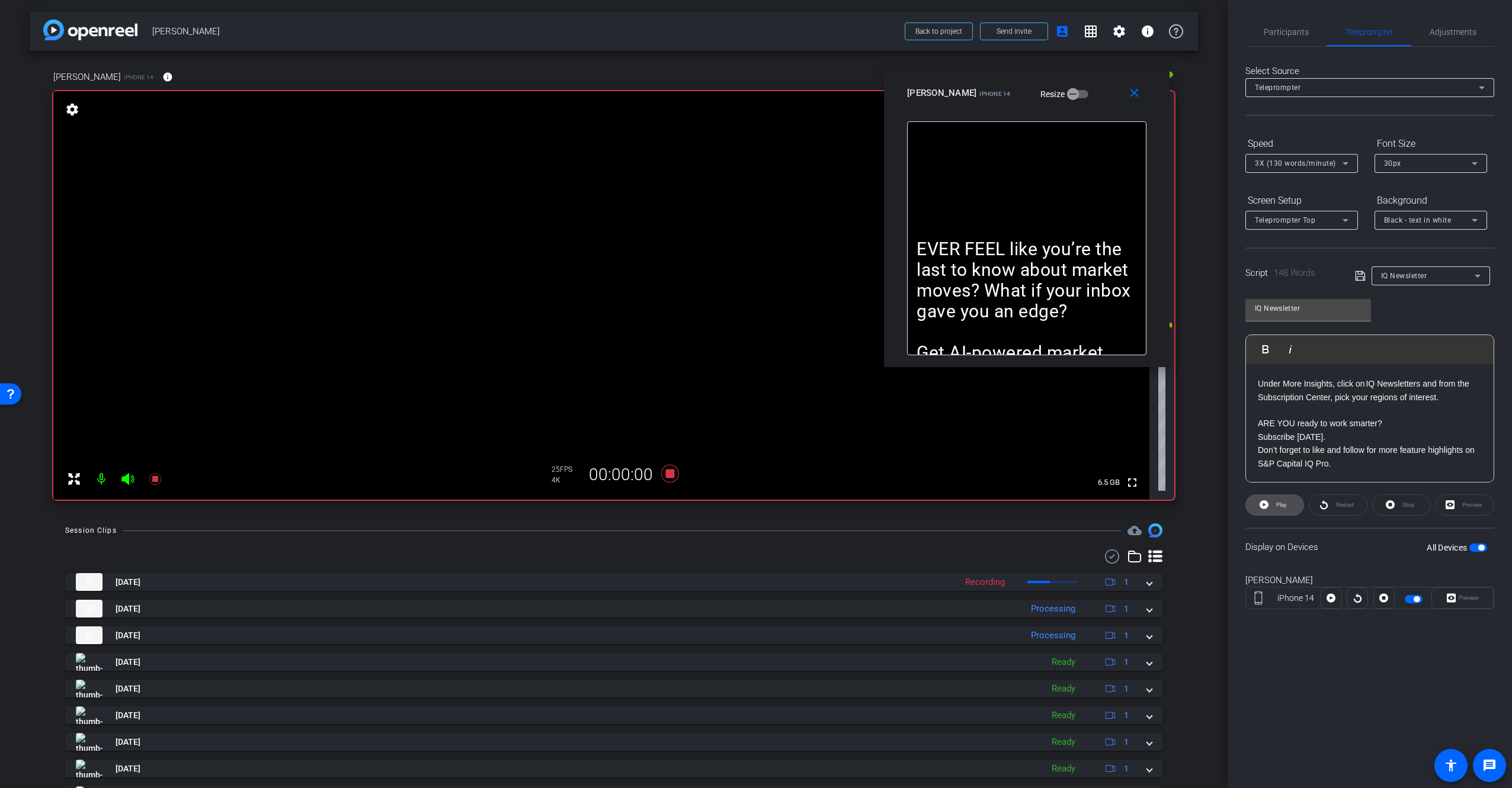
click at [1285, 504] on span "Play" at bounding box center [1282, 505] width 11 height 7
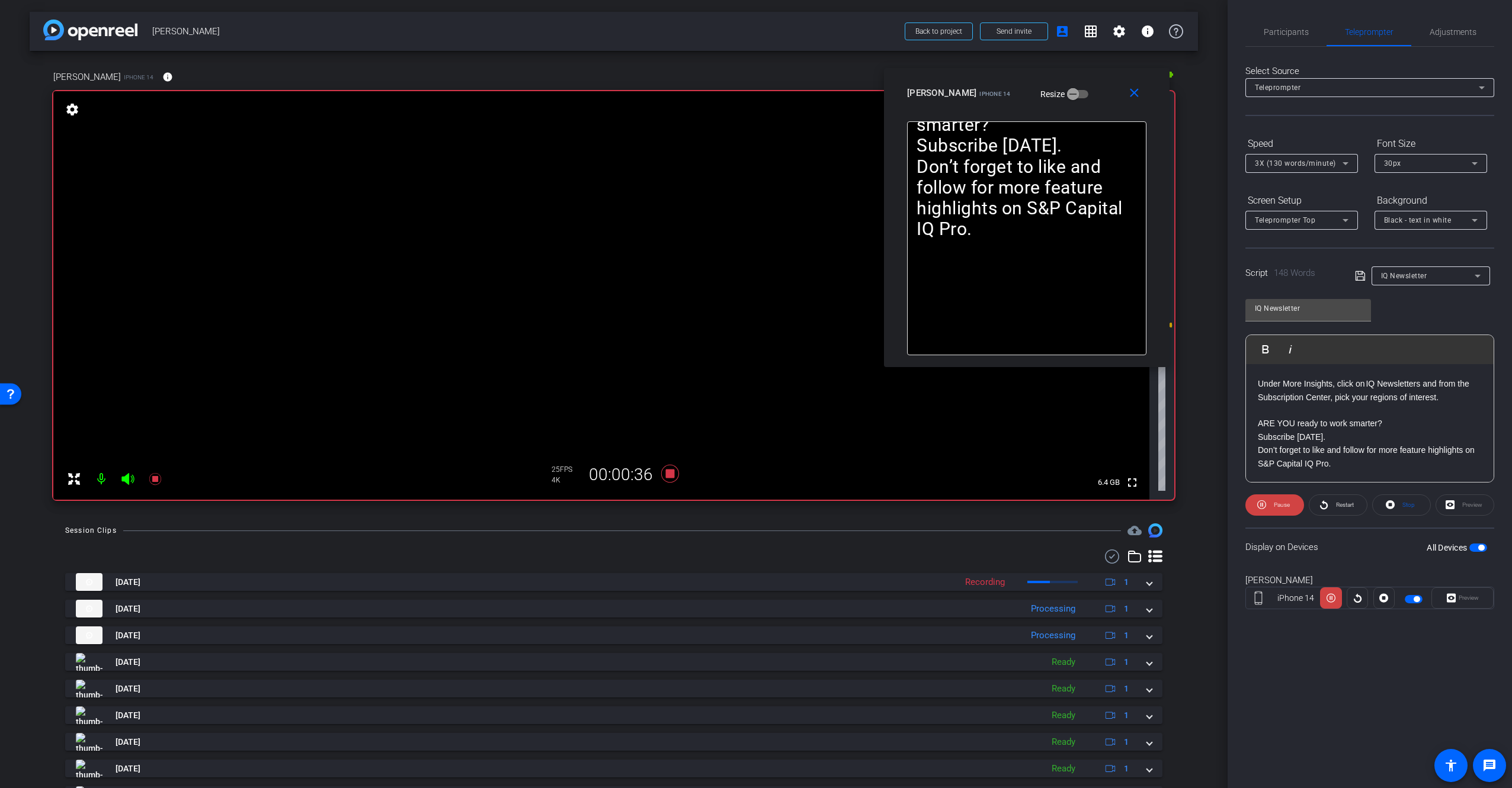
click at [1287, 159] on span "3X (130 words/minute)" at bounding box center [1295, 164] width 81 height 8
click at [1291, 247] on span "4X (140 words/minute)" at bounding box center [1295, 243] width 82 height 14
click at [1281, 162] on span "4X (140 words/minute)" at bounding box center [1295, 164] width 81 height 8
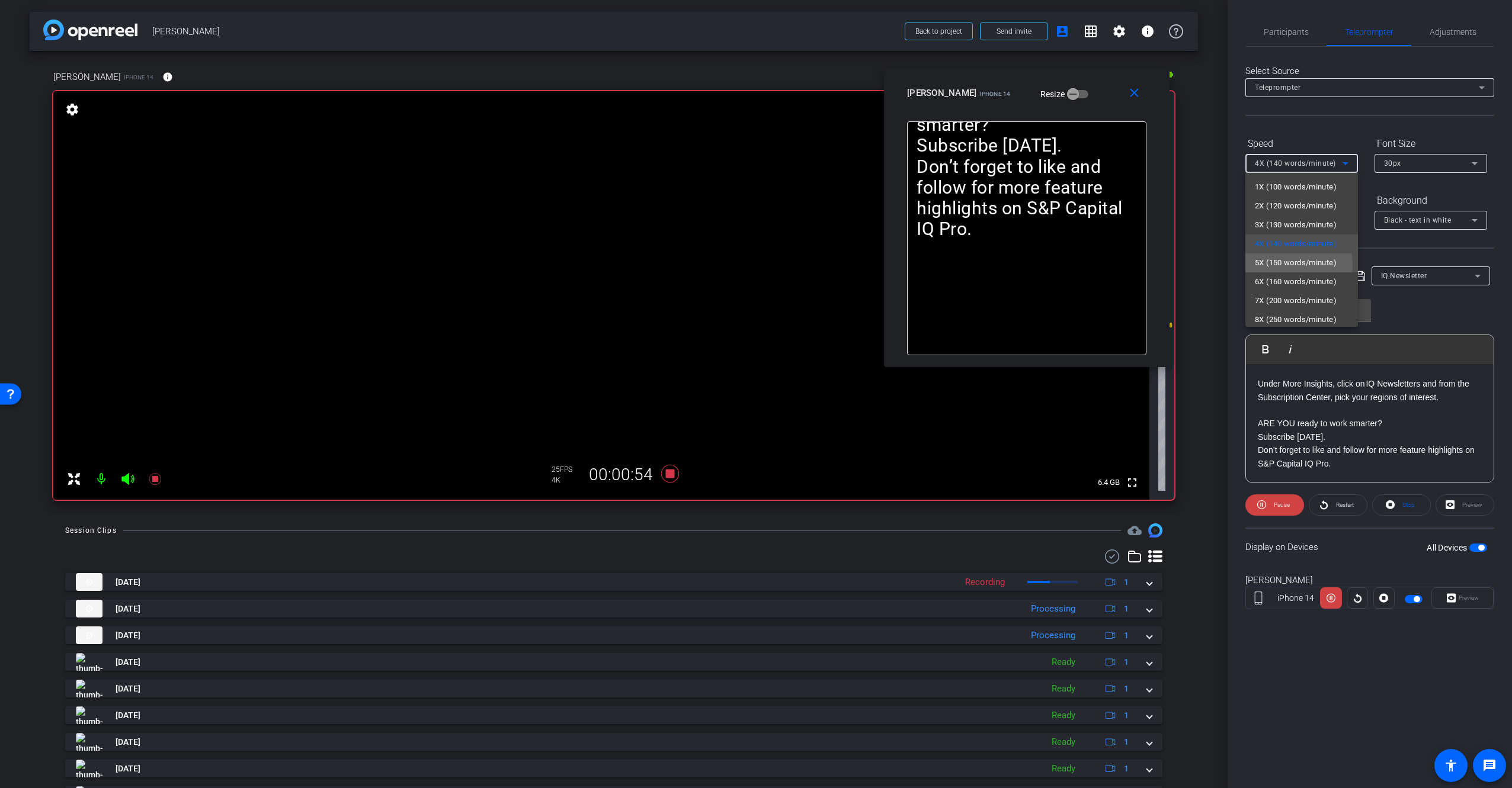
click at [1297, 264] on span "5X (150 words/minute)" at bounding box center [1295, 262] width 82 height 14
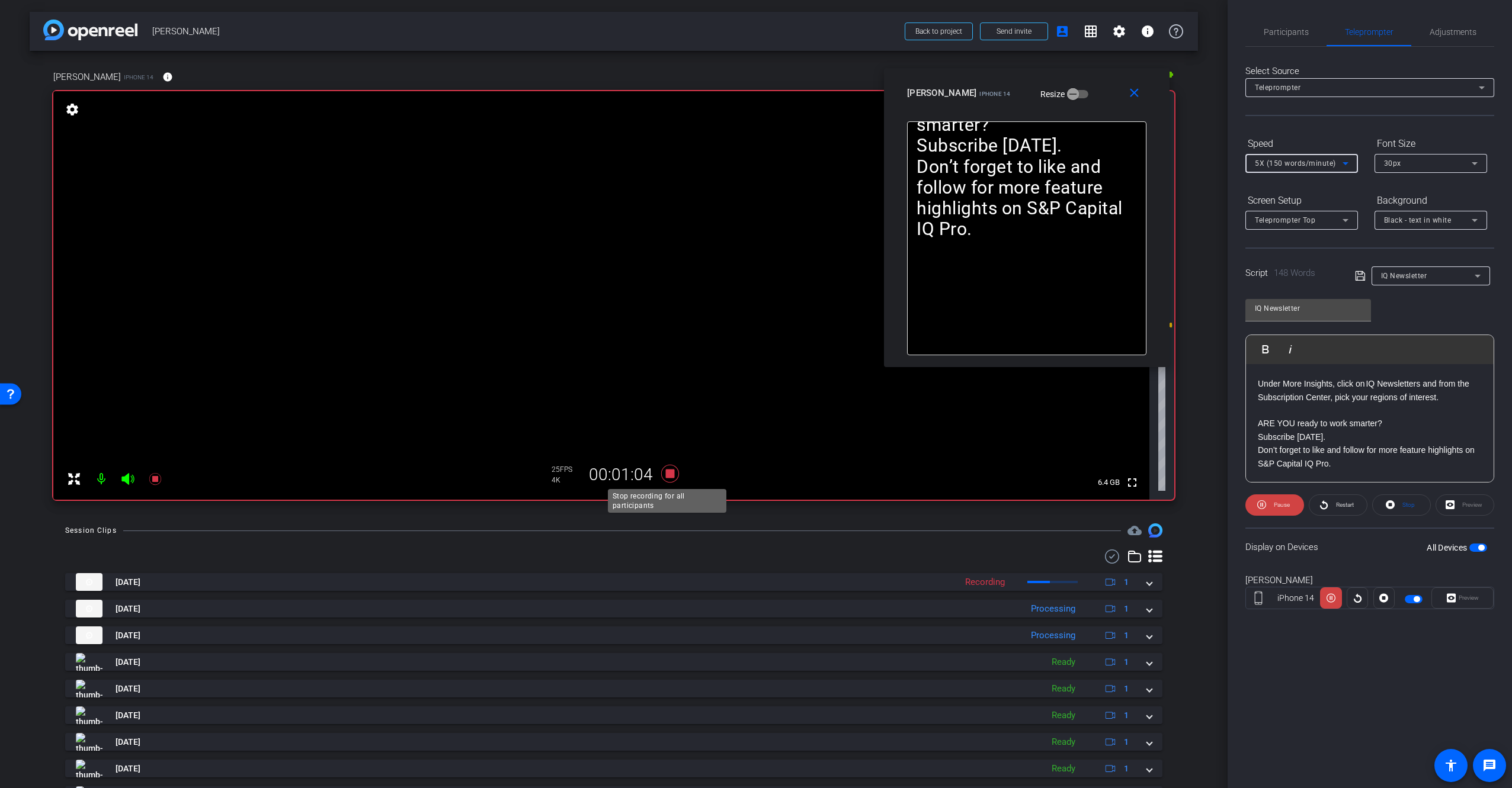
click at [669, 474] on icon at bounding box center [670, 473] width 18 height 18
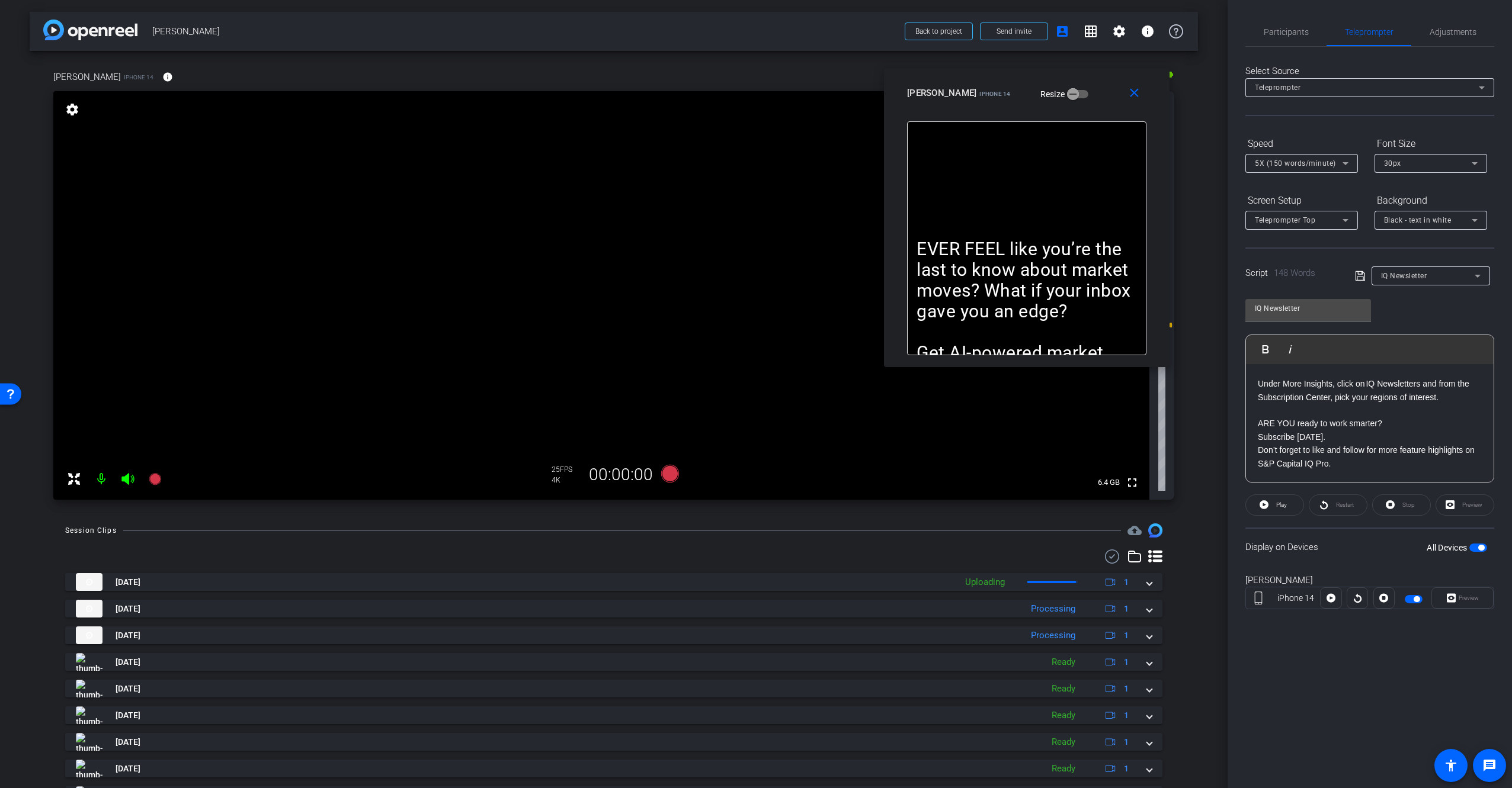
drag, startPoint x: 894, startPoint y: 553, endPoint x: 899, endPoint y: 557, distance: 6.4
click at [894, 553] on div at bounding box center [614, 556] width 1097 height 14
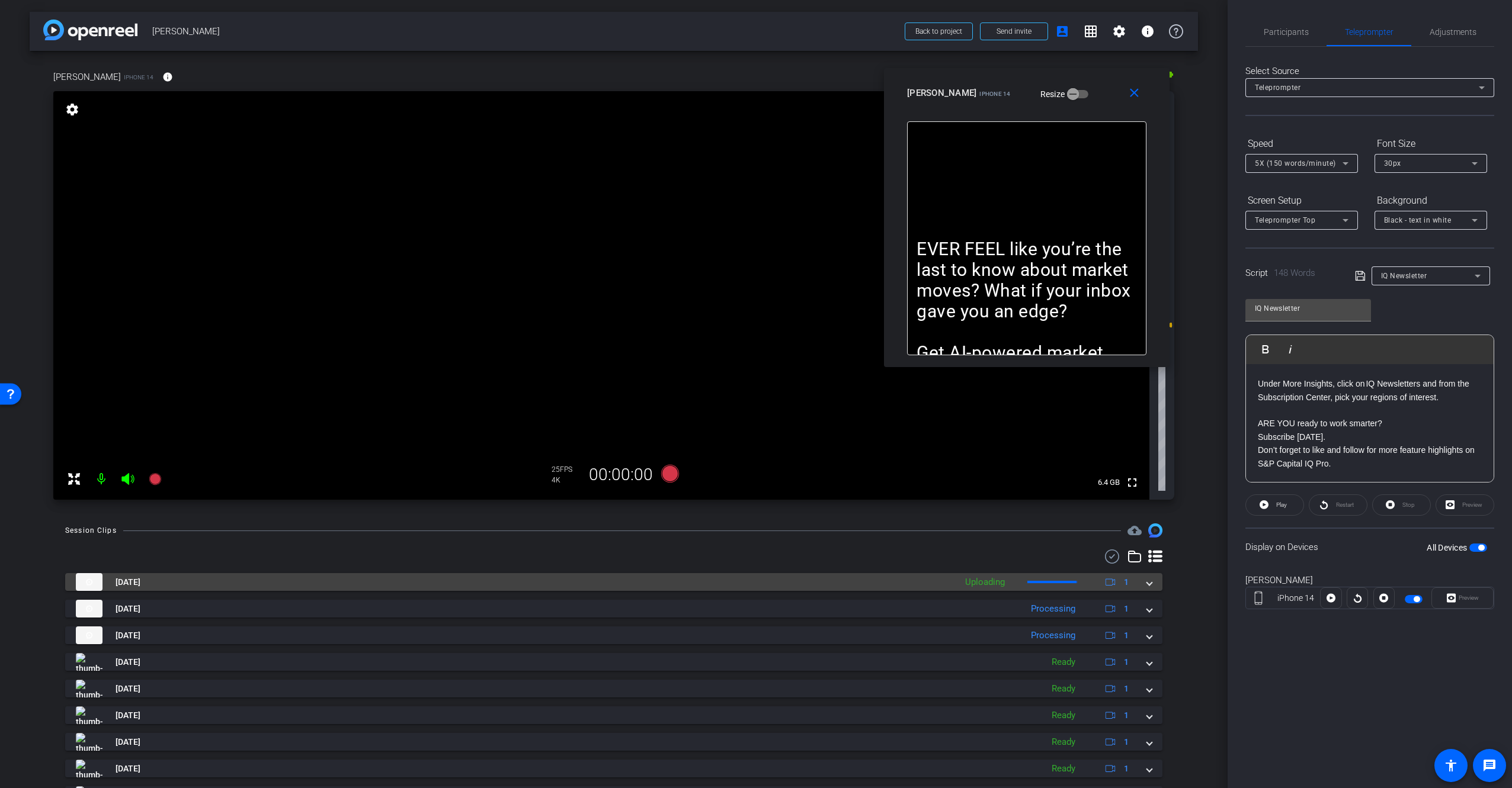
click at [936, 575] on mat-panel-title "[DATE]" at bounding box center [513, 581] width 874 height 18
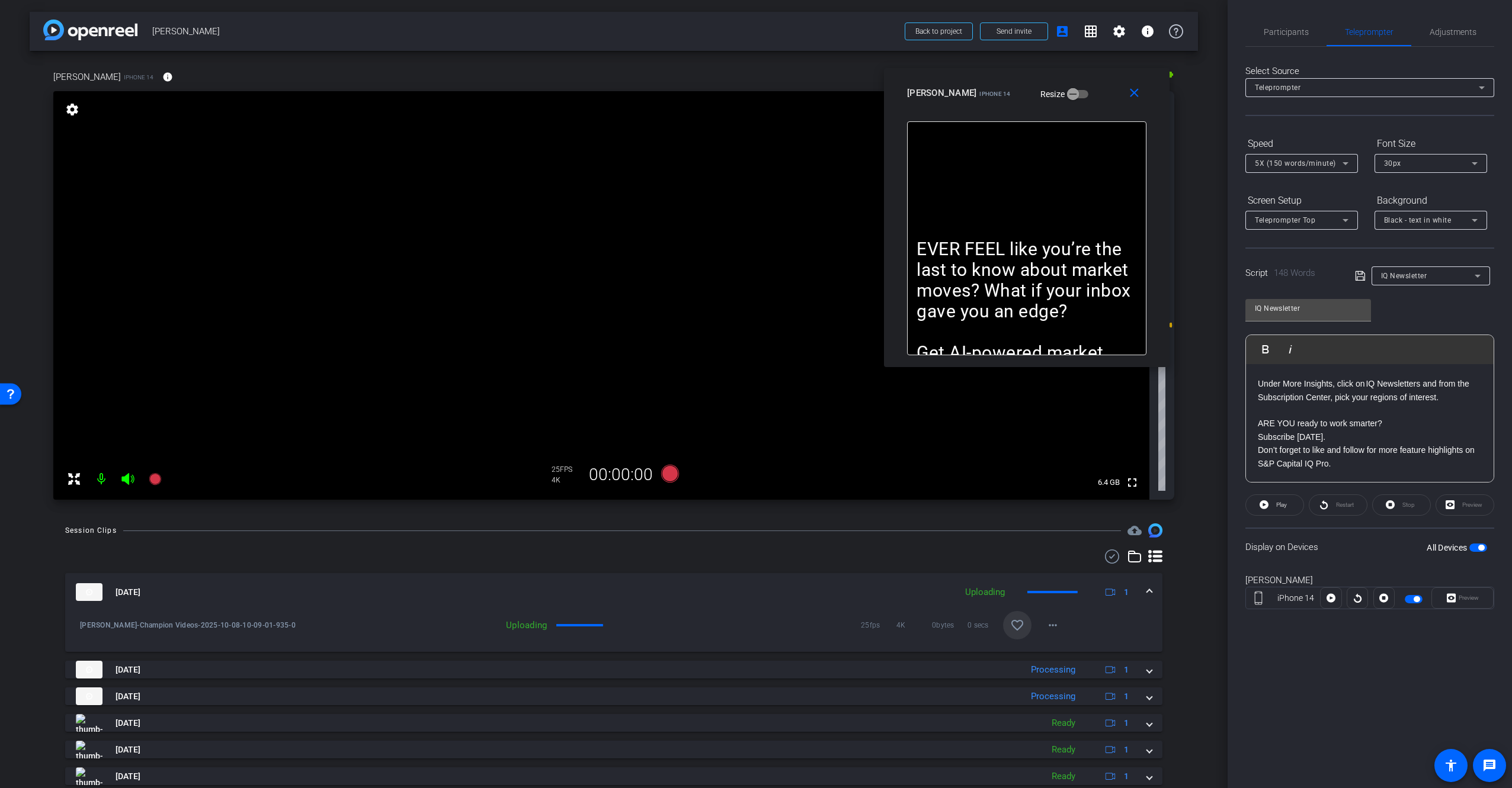
click at [1010, 627] on mat-icon "favorite_border" at bounding box center [1017, 625] width 14 height 14
click at [870, 588] on mat-panel-title "[DATE]" at bounding box center [513, 592] width 874 height 18
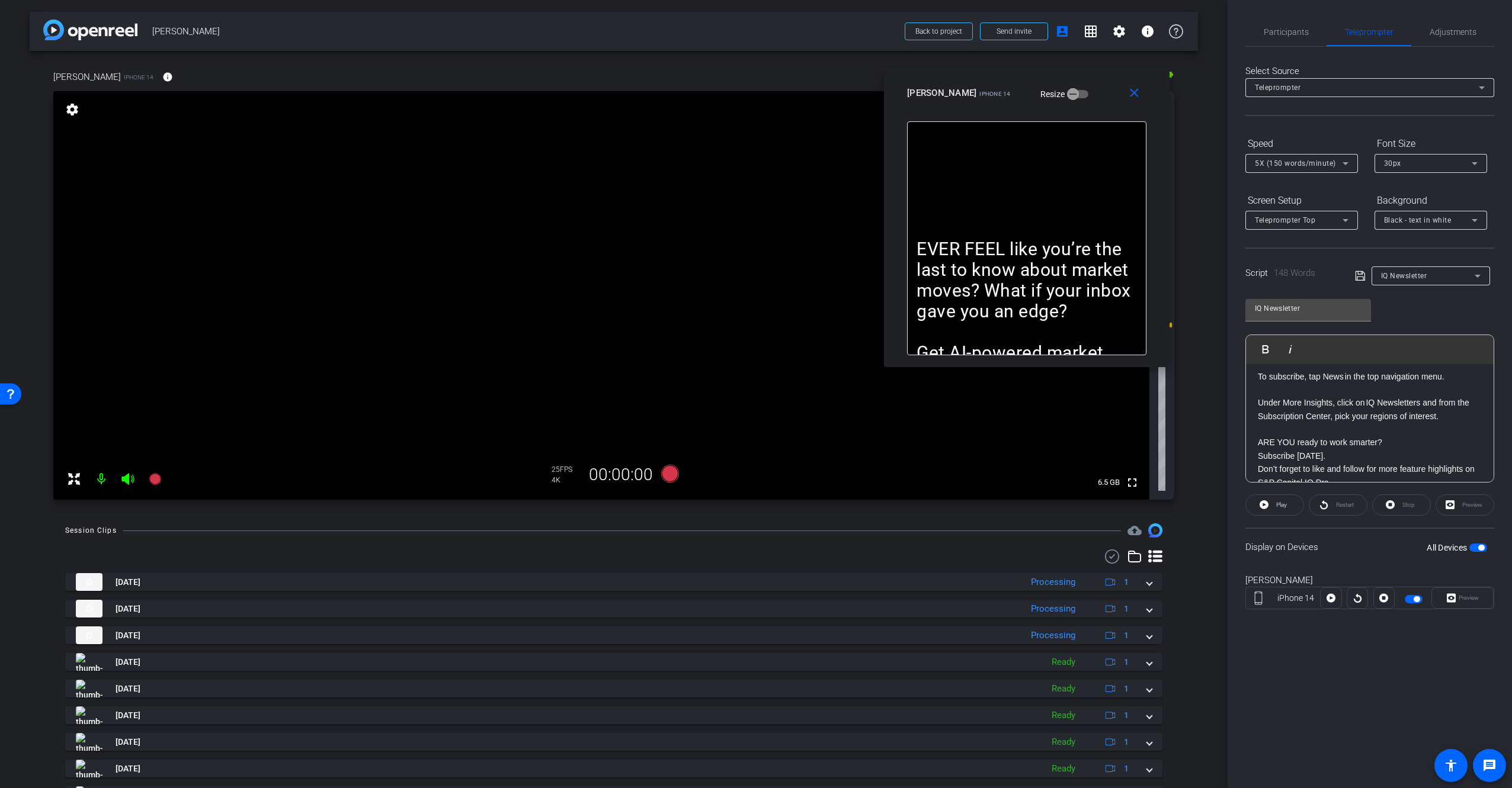
scroll to position [0, 0]
drag, startPoint x: 1458, startPoint y: 397, endPoint x: 1211, endPoint y: 303, distance: 264.3
click at [1210, 305] on div "arrow_back [PERSON_NAME] Back to project Send invite account_box grid_on settin…" at bounding box center [756, 394] width 1512 height 788
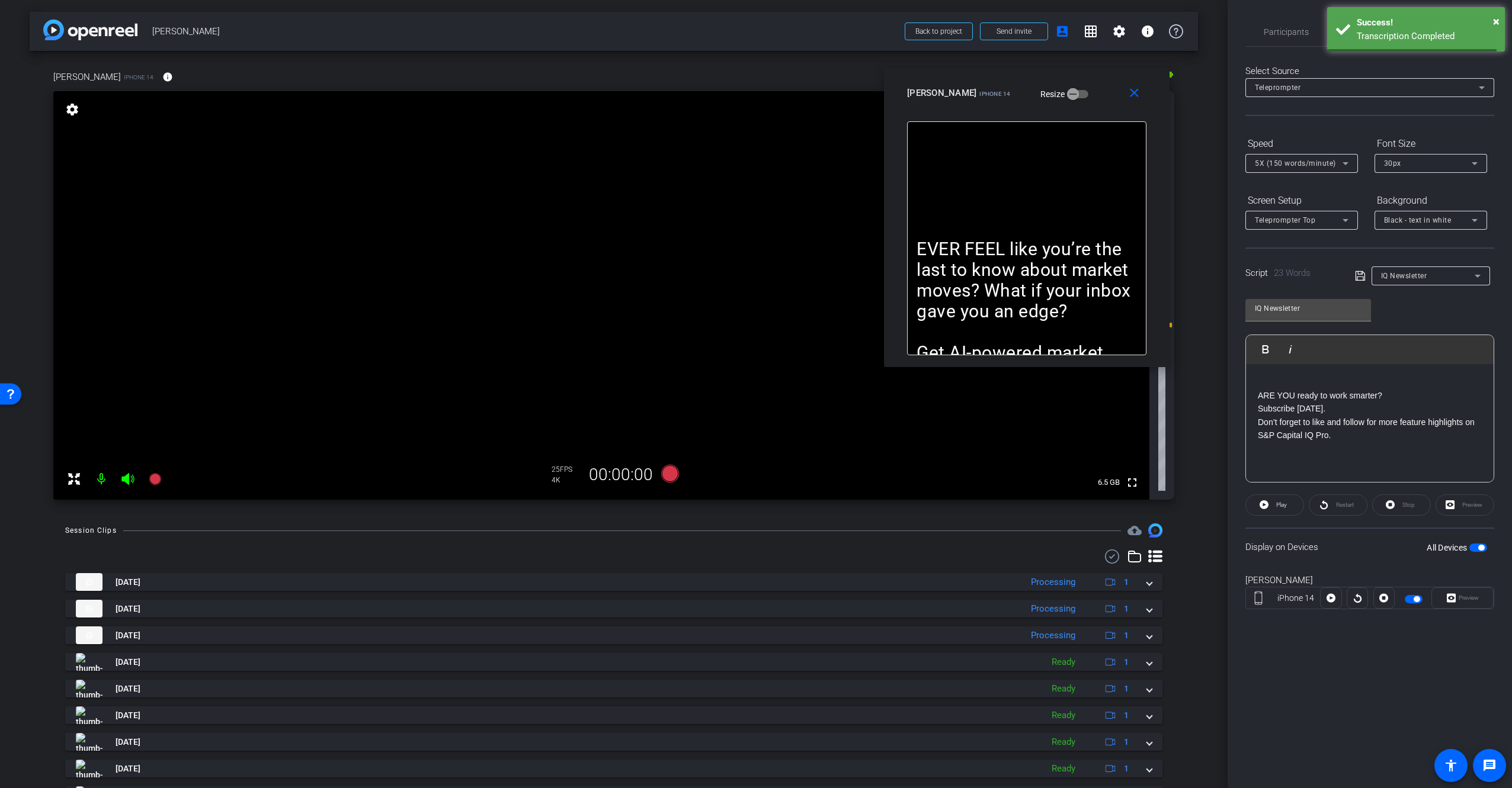
click at [1428, 460] on div "ARE YOU ready to work smarter? Subscribe [DATE]. Don’t forget to like and follo…" at bounding box center [1370, 423] width 248 height 119
click at [1366, 460] on div "ARE YOU ready to work smarter? Subscribe [DATE]. Don’t forget to like and follo…" at bounding box center [1370, 423] width 248 height 119
click at [1333, 375] on div "ARE YOU ready to work smarter? Subscribe [DATE]. Don’t forget to like and follo…" at bounding box center [1370, 423] width 248 height 119
click at [1423, 460] on div "ARE YOU ready to work smarter? Subscribe [DATE]. Don’t forget to like and follo…" at bounding box center [1370, 423] width 248 height 119
click at [1485, 548] on span "button" at bounding box center [1477, 548] width 18 height 8
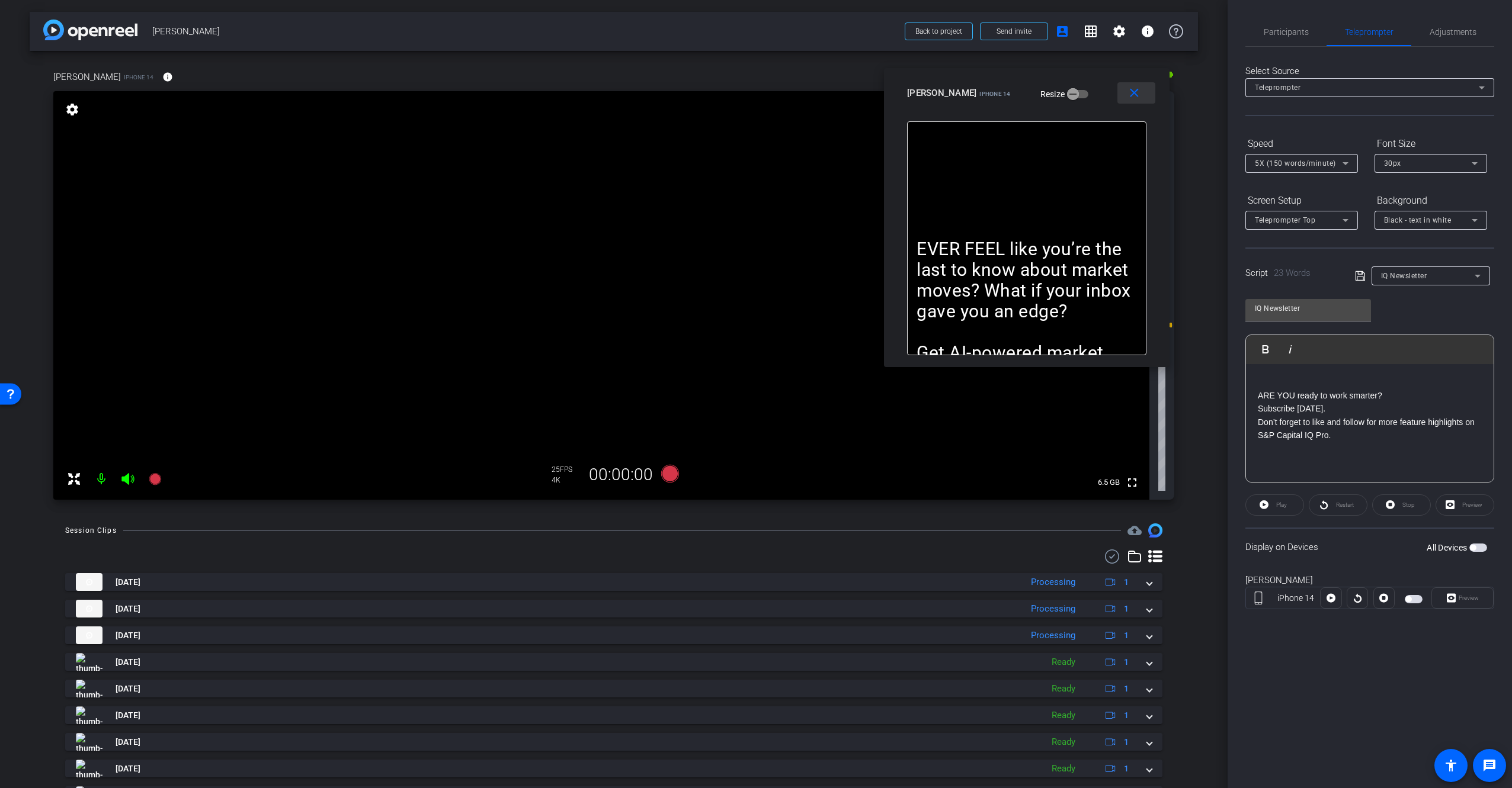
drag, startPoint x: 1141, startPoint y: 100, endPoint x: 1142, endPoint y: 150, distance: 50.0
click at [1139, 99] on button "close" at bounding box center [1136, 93] width 38 height 21
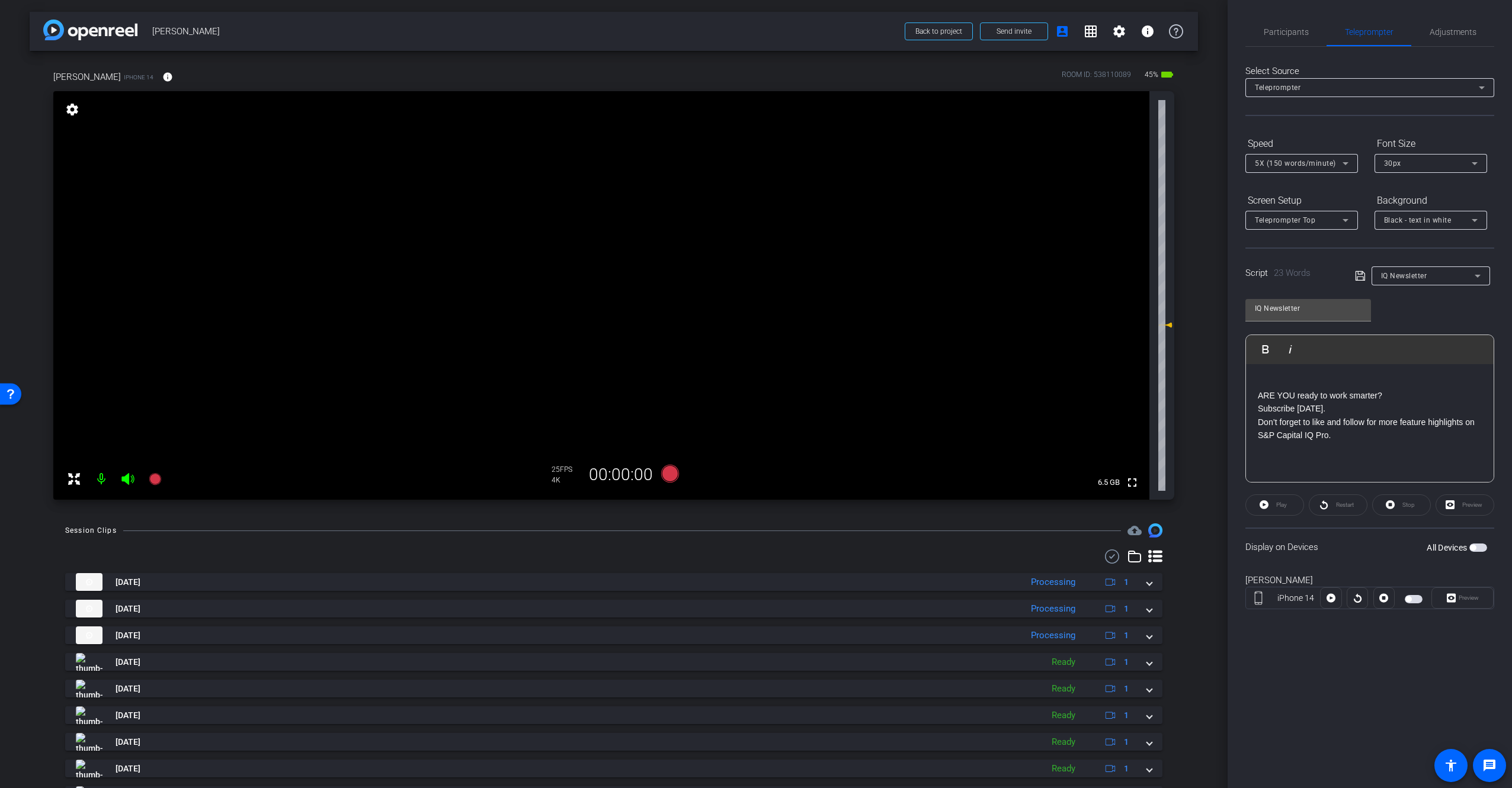
drag, startPoint x: 1424, startPoint y: 696, endPoint x: 1426, endPoint y: 690, distance: 6.3
click at [1425, 693] on div "Participants Teleprompter Adjustments [PERSON_NAME] Director [PERSON_NAME] Dire…" at bounding box center [1370, 394] width 284 height 788
click at [1474, 548] on span "button" at bounding box center [1473, 548] width 6 height 6
click at [1466, 505] on div "Preview" at bounding box center [1465, 505] width 59 height 21
click at [1468, 595] on span "Preview" at bounding box center [1468, 597] width 20 height 7
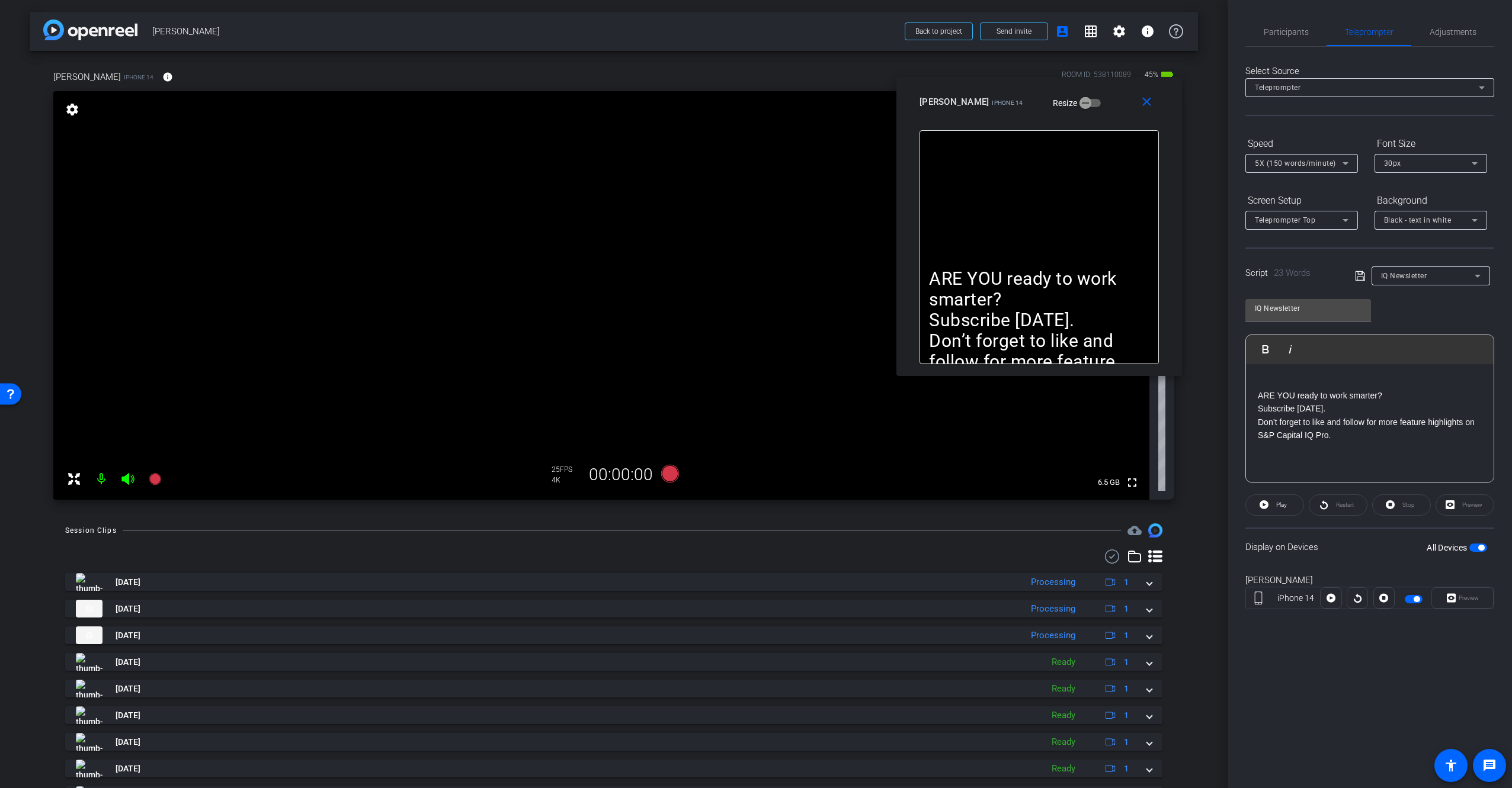
drag, startPoint x: 823, startPoint y: 273, endPoint x: 1099, endPoint y: 111, distance: 320.0
click at [1101, 104] on div "[PERSON_NAME] iPhone 14 Resize" at bounding box center [1044, 102] width 248 height 21
click at [1082, 193] on div "ARE YOU ready to work smarter? Subscribe [DATE]. Don’t forget to like and follo…" at bounding box center [1040, 247] width 239 height 234
click at [653, 359] on video at bounding box center [601, 296] width 1096 height 409
click at [1287, 505] on span "Play" at bounding box center [1282, 505] width 11 height 7
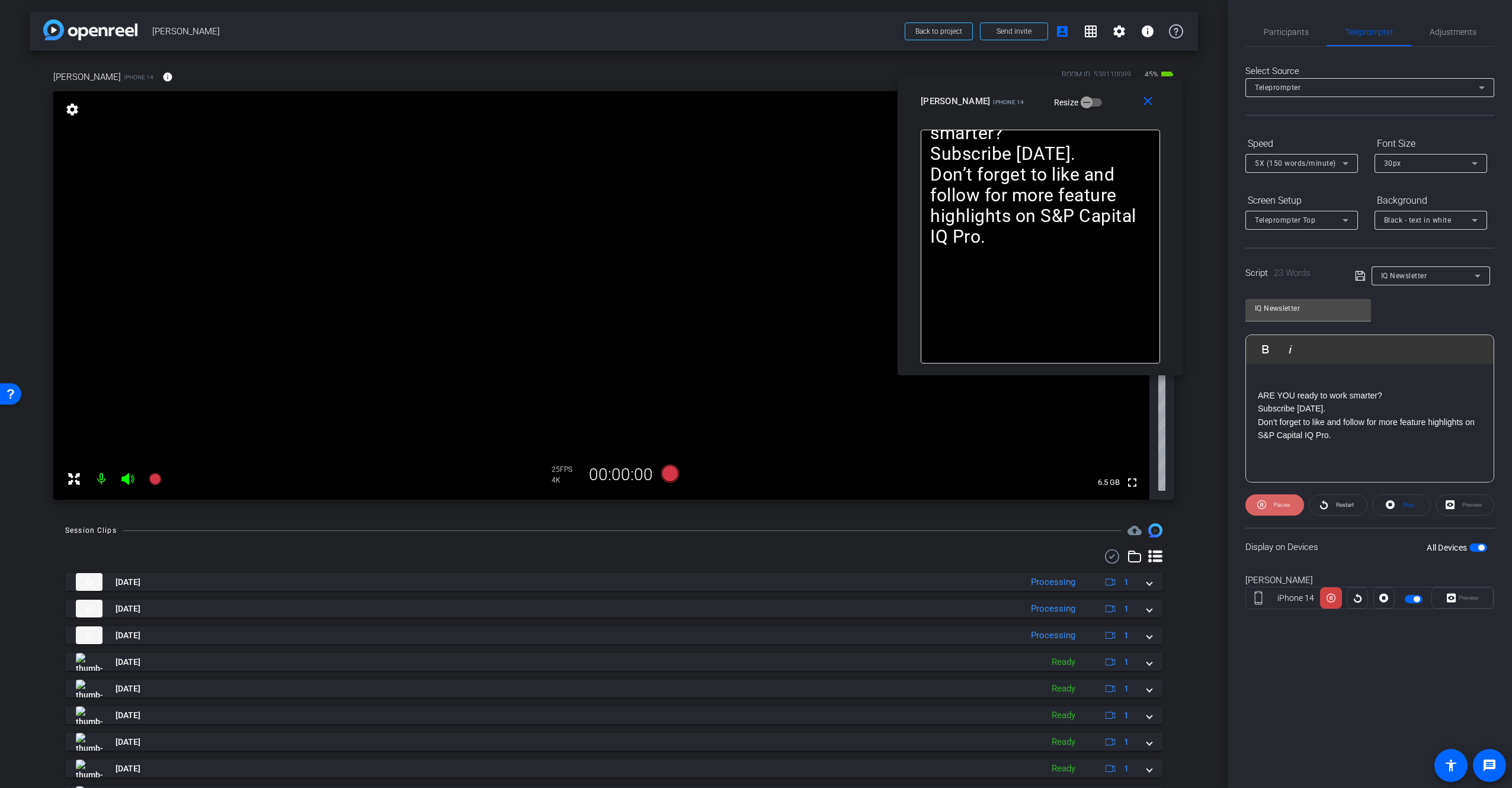
click at [1289, 503] on span "Pause" at bounding box center [1282, 505] width 16 height 7
click at [1367, 442] on div "ARE YOU ready to work smarter? Subscribe [DATE]. Don’t forget to like and follo…" at bounding box center [1370, 423] width 248 height 119
click at [1436, 462] on div "ARE YOU ready to work smarter? Subscribe [DATE]. Don’t forget to like and follo…" at bounding box center [1370, 423] width 248 height 119
click at [1373, 700] on div "Participants Teleprompter Adjustments [PERSON_NAME] Director [PERSON_NAME] Dire…" at bounding box center [1370, 394] width 284 height 788
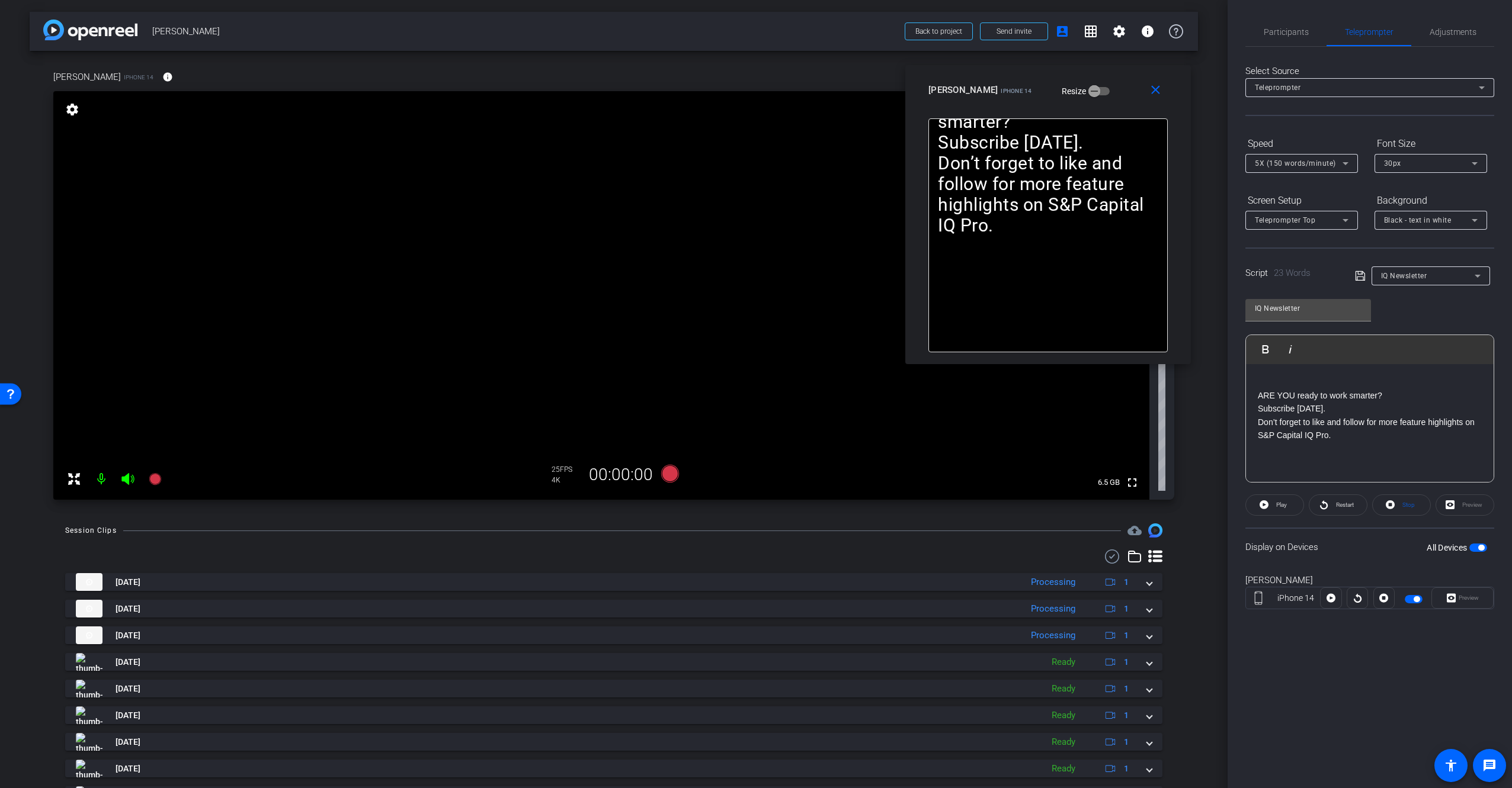
drag, startPoint x: 990, startPoint y: 98, endPoint x: 1001, endPoint y: 88, distance: 14.9
click at [1001, 88] on div "[PERSON_NAME] iPhone 14 Resize" at bounding box center [1053, 90] width 248 height 21
click at [637, 294] on video at bounding box center [601, 296] width 1096 height 409
click at [602, 268] on video at bounding box center [601, 296] width 1096 height 409
click at [669, 472] on icon at bounding box center [670, 473] width 18 height 18
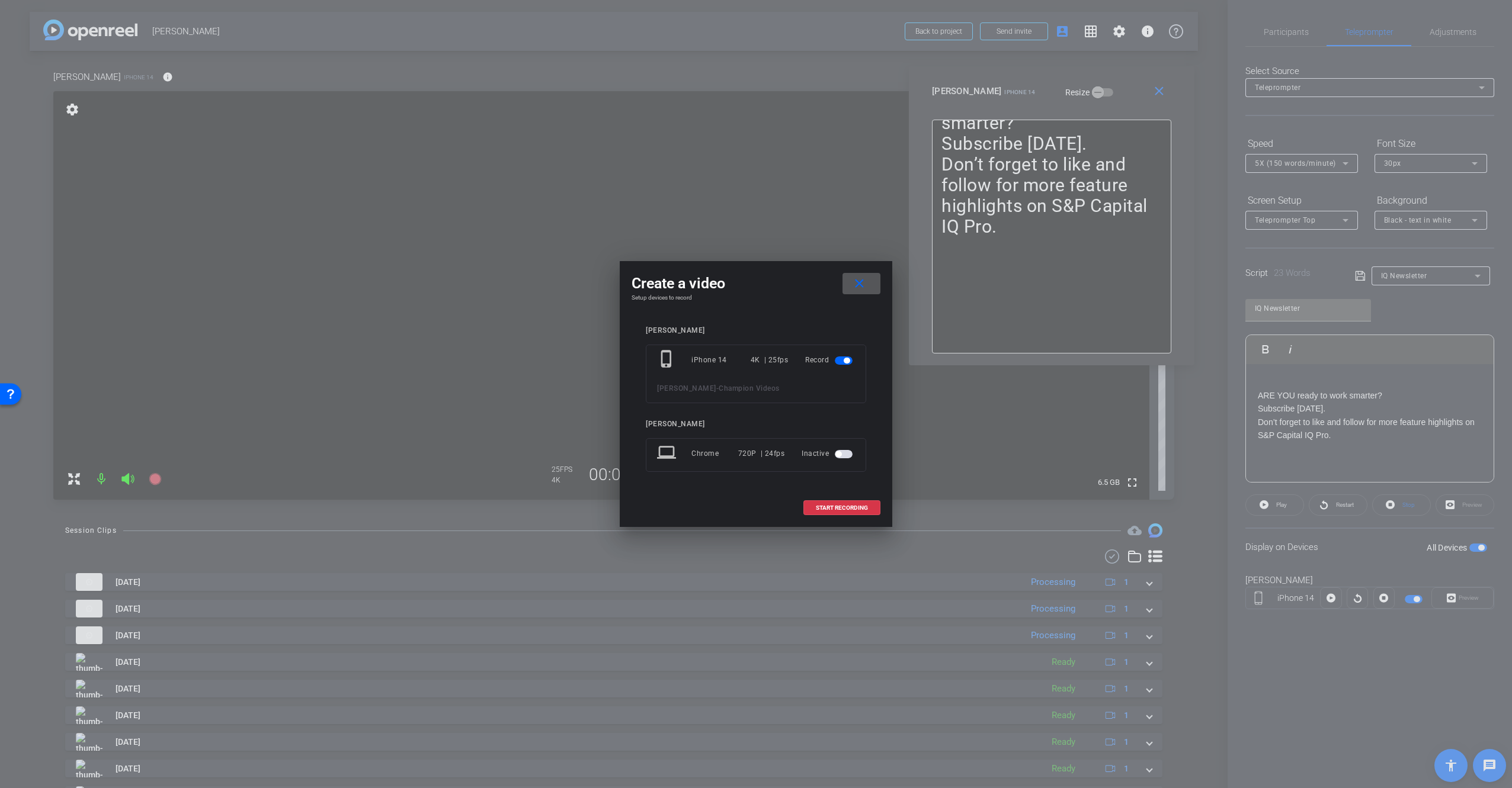
click at [788, 285] on div "Create a video close" at bounding box center [756, 283] width 249 height 21
click at [858, 508] on span "START RECORDING" at bounding box center [842, 508] width 52 height 6
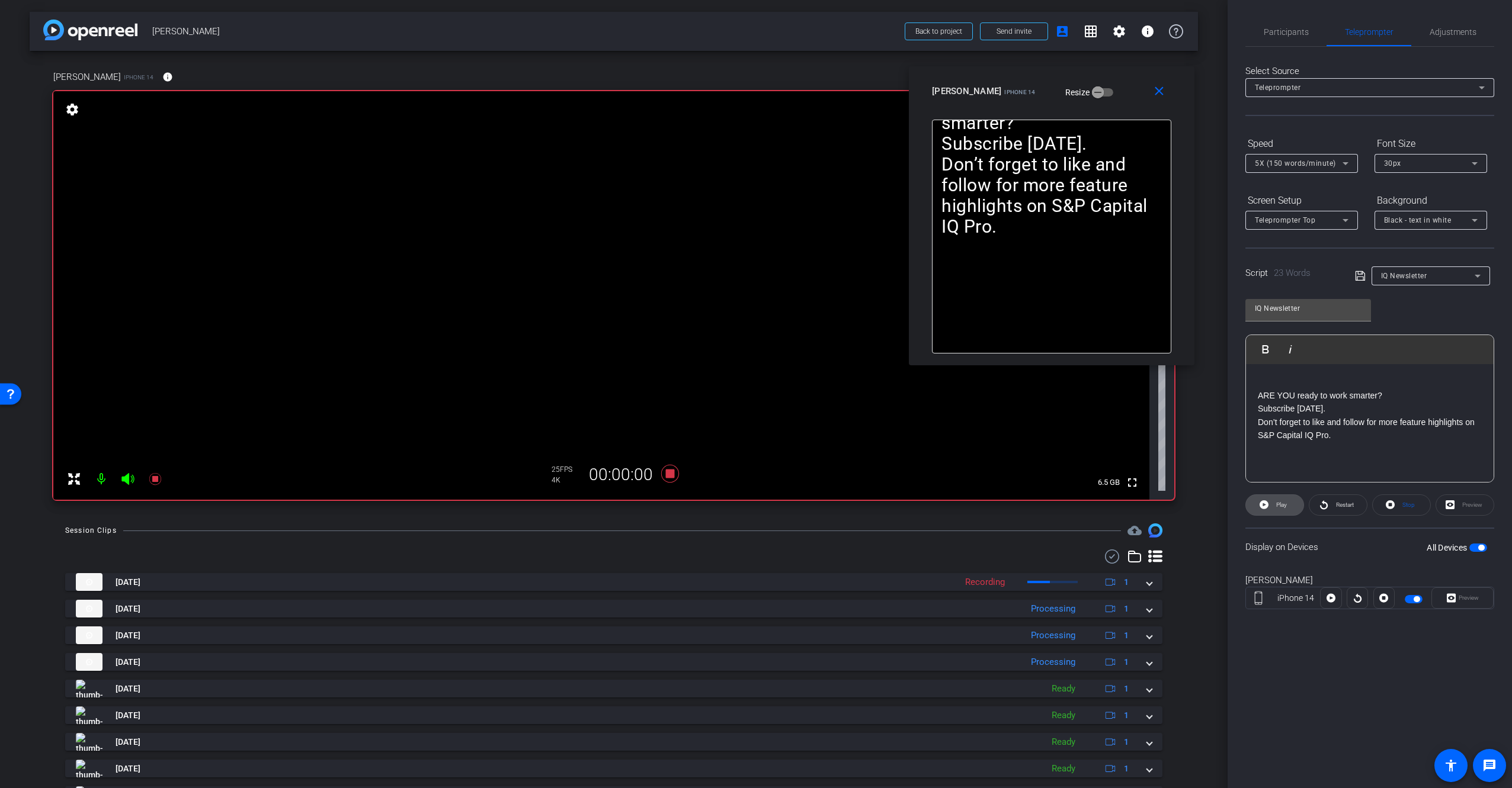
click at [1274, 506] on span "Play" at bounding box center [1280, 505] width 13 height 16
click at [1277, 506] on span "Pause" at bounding box center [1282, 505] width 16 height 7
click at [667, 476] on icon at bounding box center [670, 473] width 18 height 18
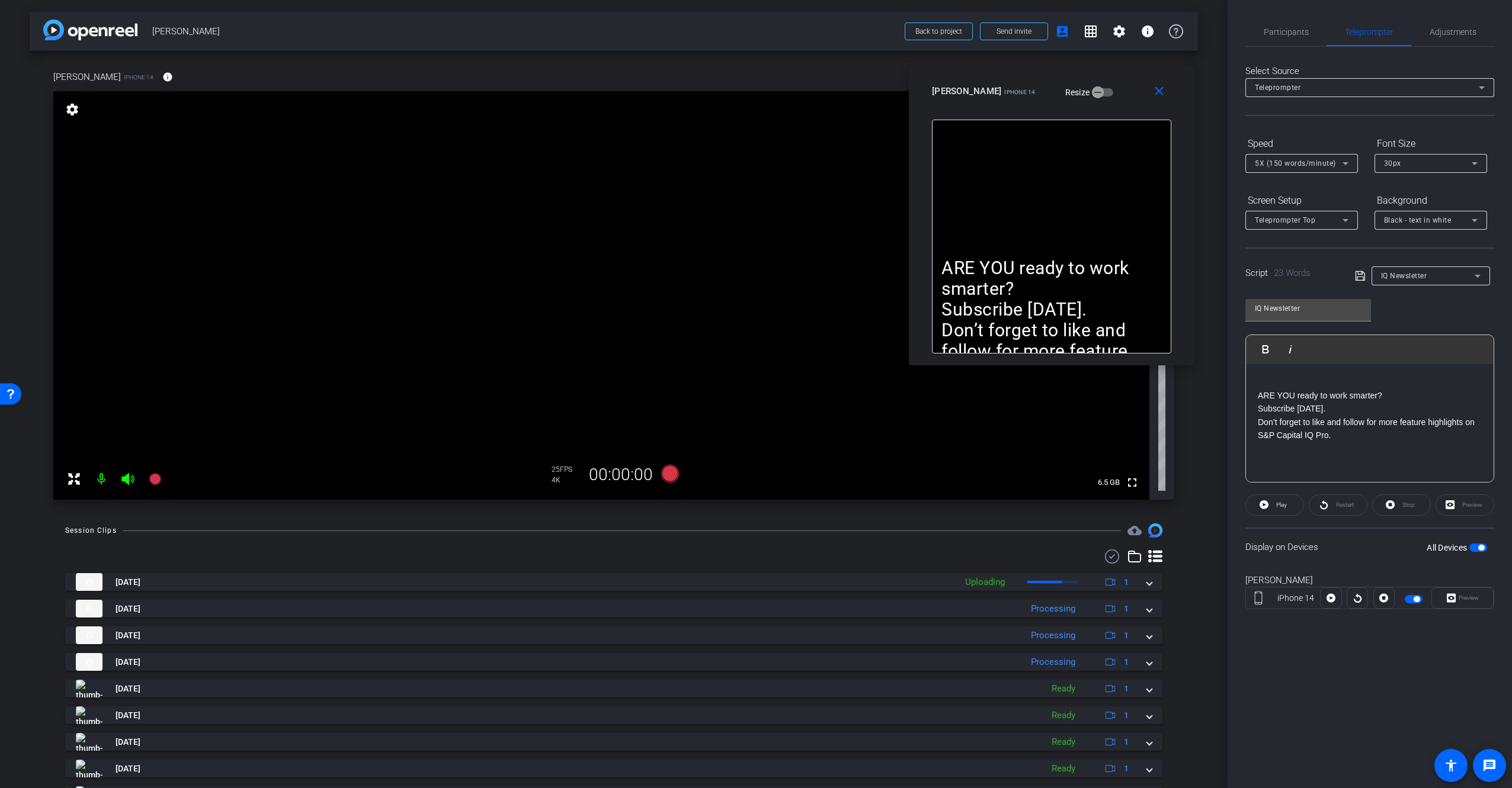
click at [810, 540] on div "Session Clips cloud_upload [DATE] Uploading 1 [PERSON_NAME]-Champion Videos-202…" at bounding box center [614, 698] width 1168 height 349
click at [1190, 557] on div "Session Clips cloud_upload [DATE] Uploading 1 [PERSON_NAME]-Champion Videos-202…" at bounding box center [614, 698] width 1168 height 349
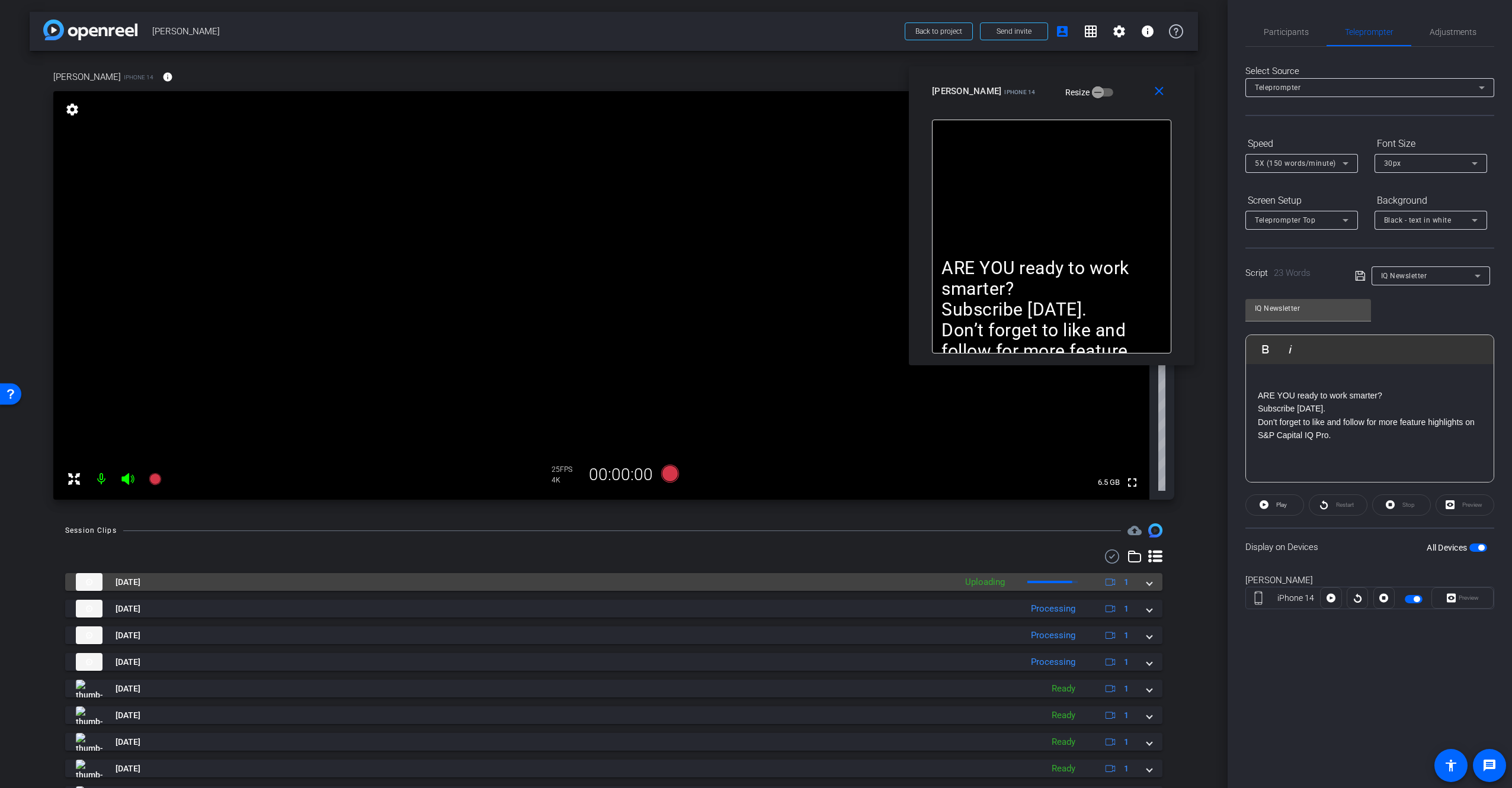
click at [1147, 584] on span at bounding box center [1150, 582] width 5 height 13
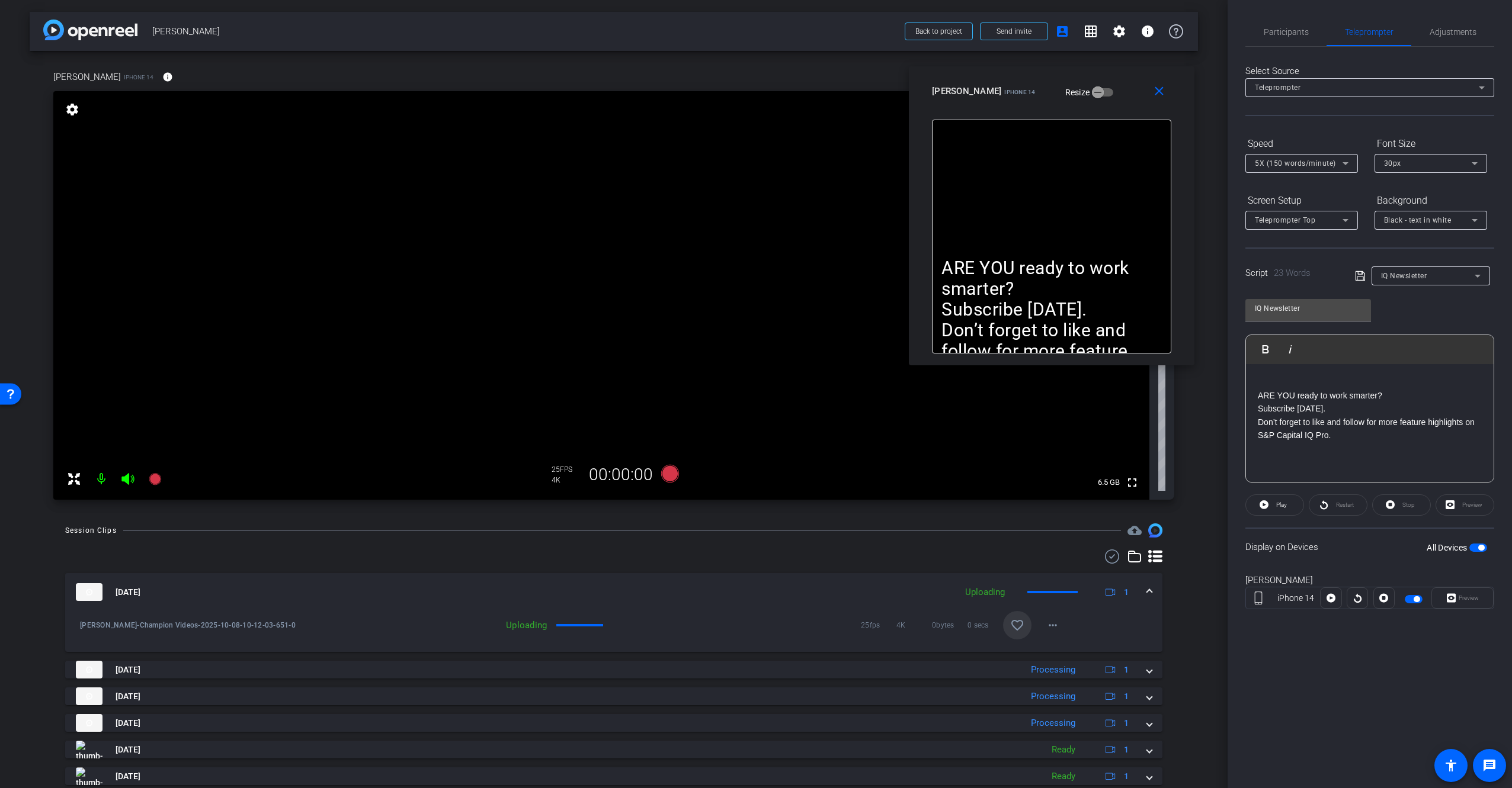
click at [1010, 626] on mat-icon "favorite_border" at bounding box center [1017, 625] width 14 height 14
click at [888, 584] on mat-panel-title "[DATE]" at bounding box center [513, 592] width 874 height 18
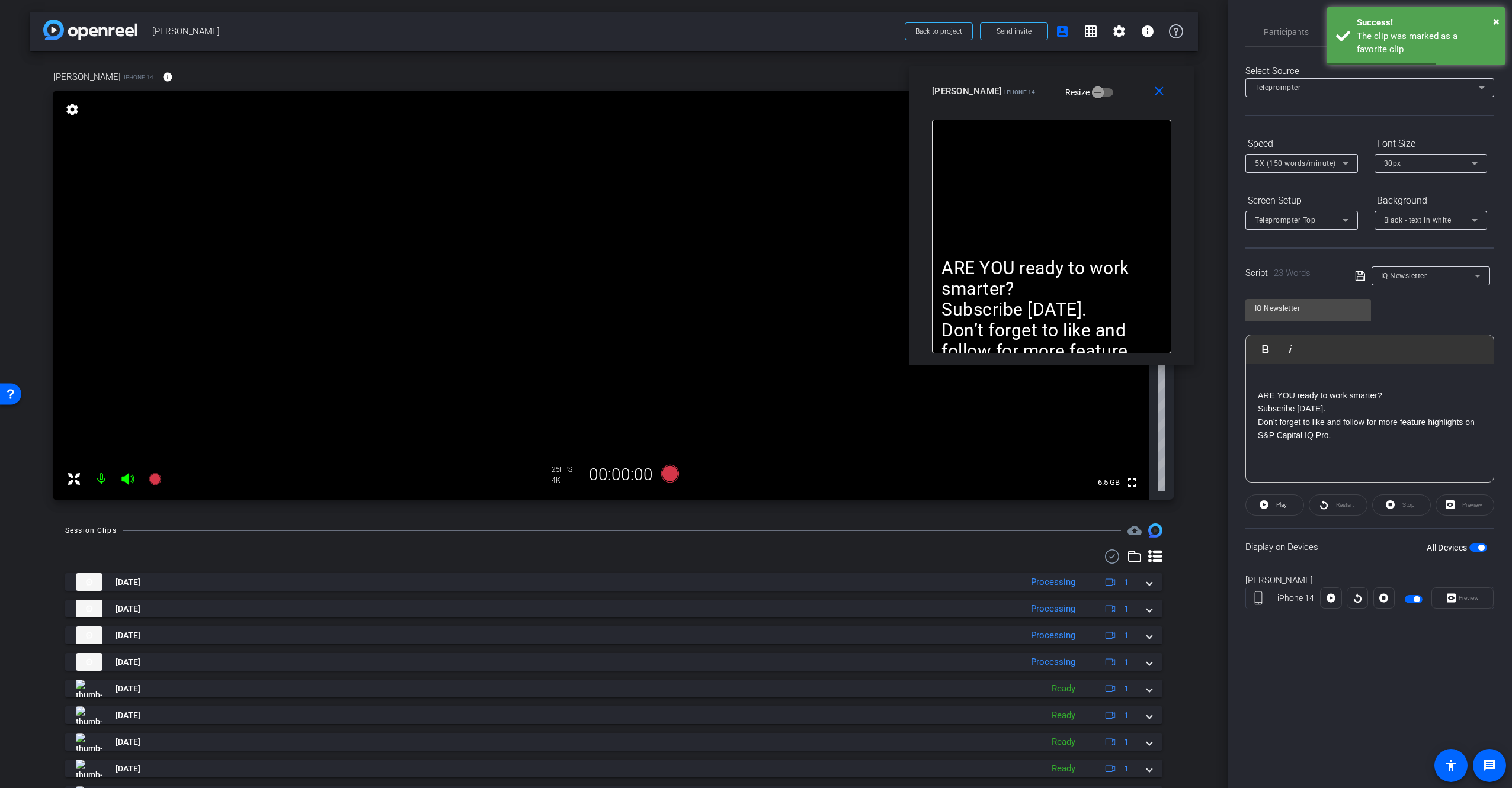
drag, startPoint x: 1205, startPoint y: 518, endPoint x: 1170, endPoint y: 199, distance: 320.9
click at [1205, 517] on div "arrow_back [PERSON_NAME] Back to project Send invite account_box grid_on settin…" at bounding box center [614, 394] width 1228 height 788
click at [1156, 87] on mat-icon "close" at bounding box center [1159, 91] width 15 height 15
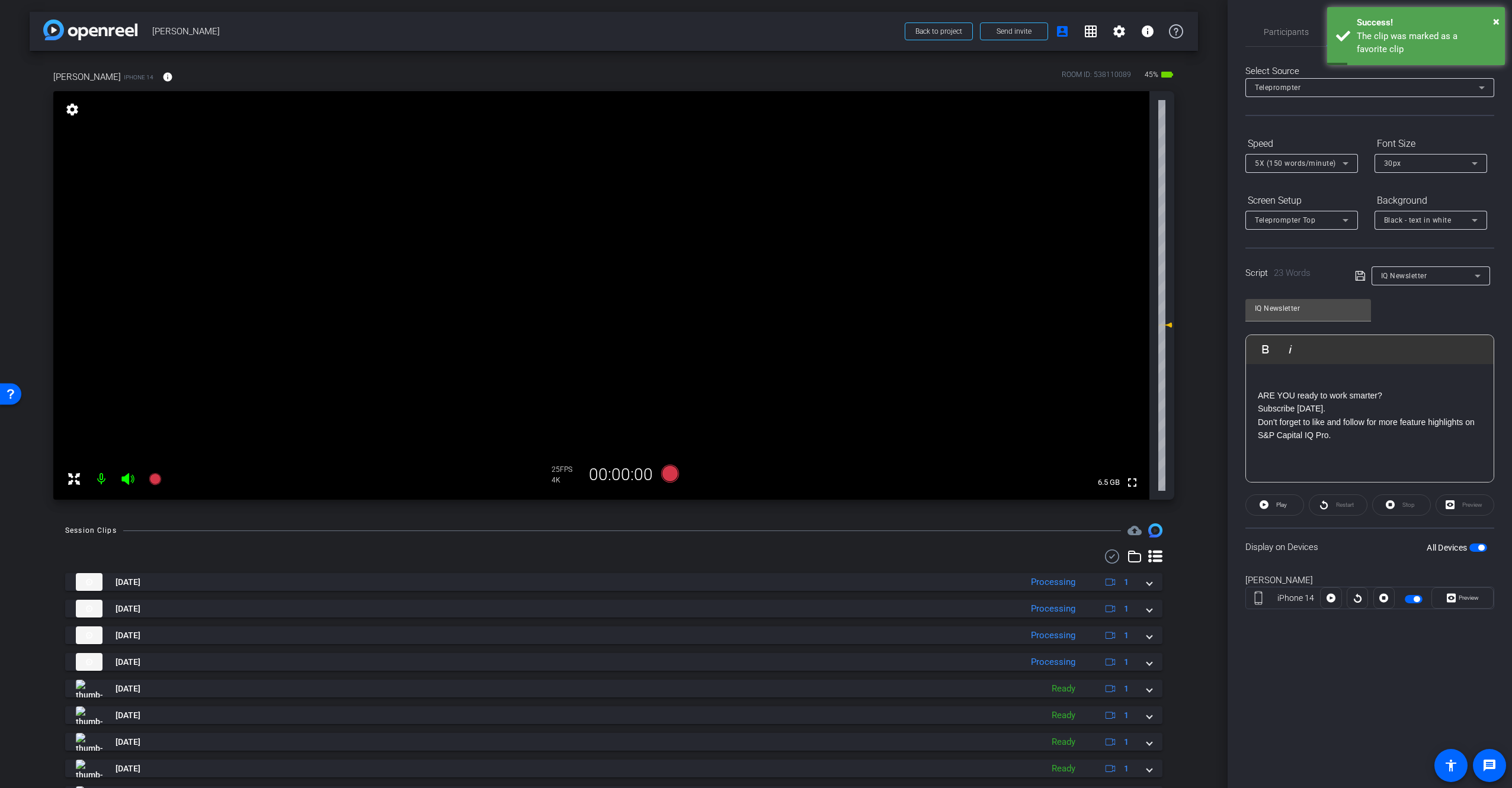
click at [1198, 371] on div "arrow_back [PERSON_NAME] Back to project Send invite account_box grid_on settin…" at bounding box center [614, 394] width 1228 height 788
click at [1190, 360] on div "[PERSON_NAME] iPhone 14 info ROOM ID: 538110089 45% battery_std fullscreen sett…" at bounding box center [614, 281] width 1168 height 461
click at [1408, 308] on div "IQ Newsletter Play Play from this location Play Selected Play and display the s…" at bounding box center [1370, 386] width 249 height 193
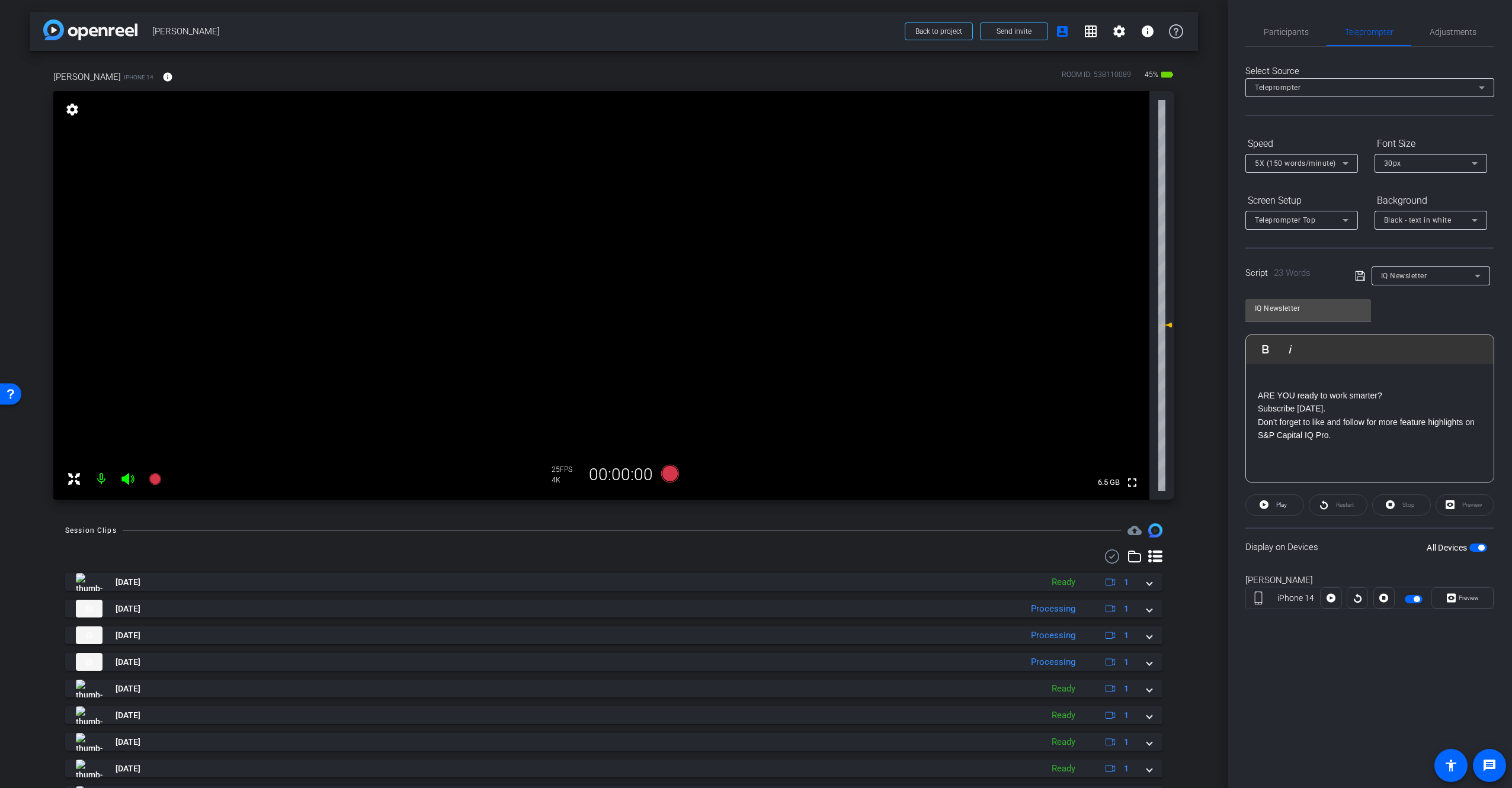
drag, startPoint x: 966, startPoint y: 342, endPoint x: 954, endPoint y: 340, distance: 12.2
click at [966, 342] on video at bounding box center [601, 296] width 1096 height 409
click at [251, 259] on video at bounding box center [601, 296] width 1096 height 409
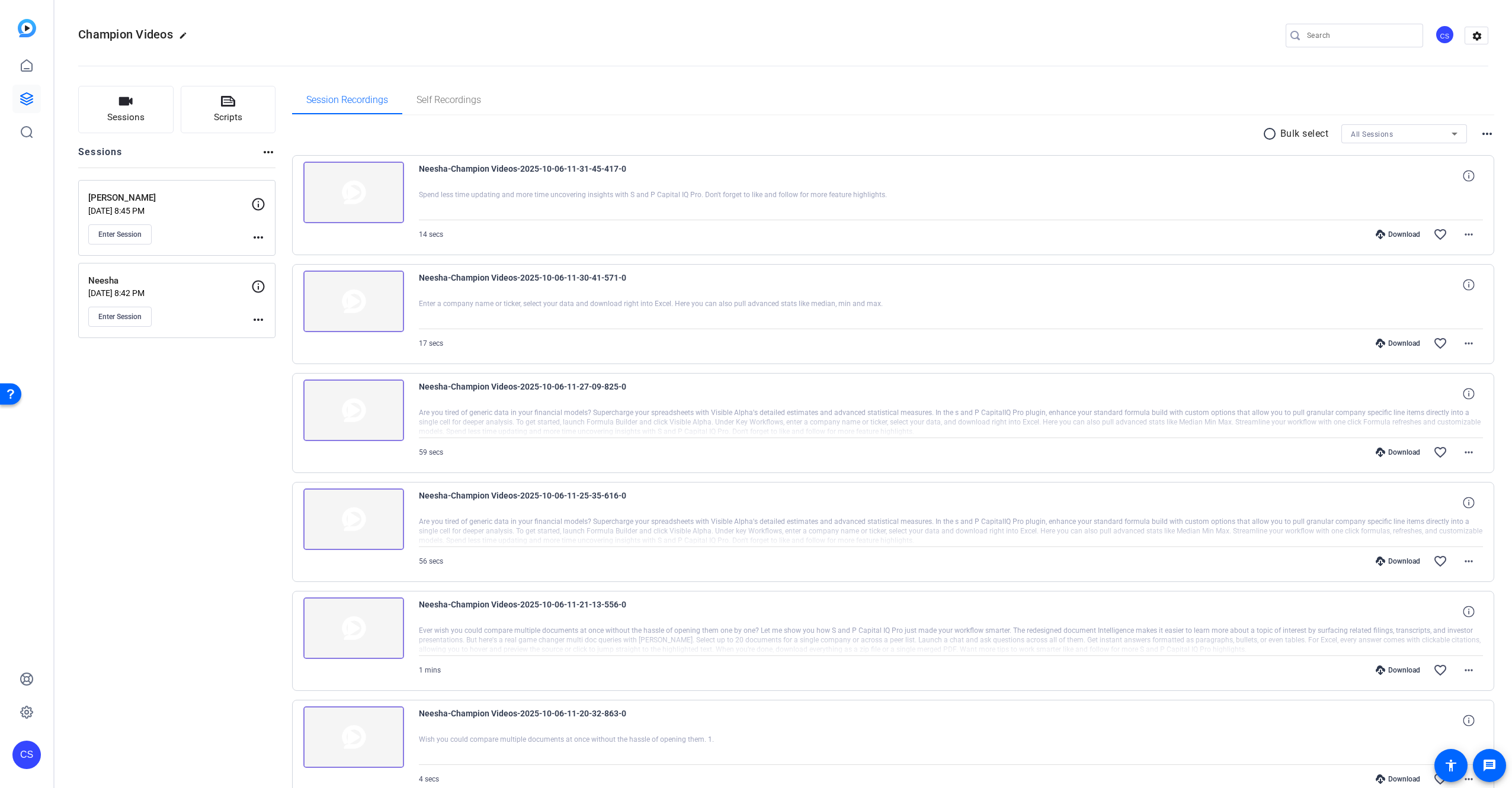
drag, startPoint x: 791, startPoint y: 84, endPoint x: 788, endPoint y: 90, distance: 6.7
click at [791, 84] on div "Sessions Scripts Sessions more_horiz Bassam Oct 03, 2025 @ 8:45 PM Enter Sessio…" at bounding box center [783, 690] width 1457 height 1239
